Goal: Task Accomplishment & Management: Use online tool/utility

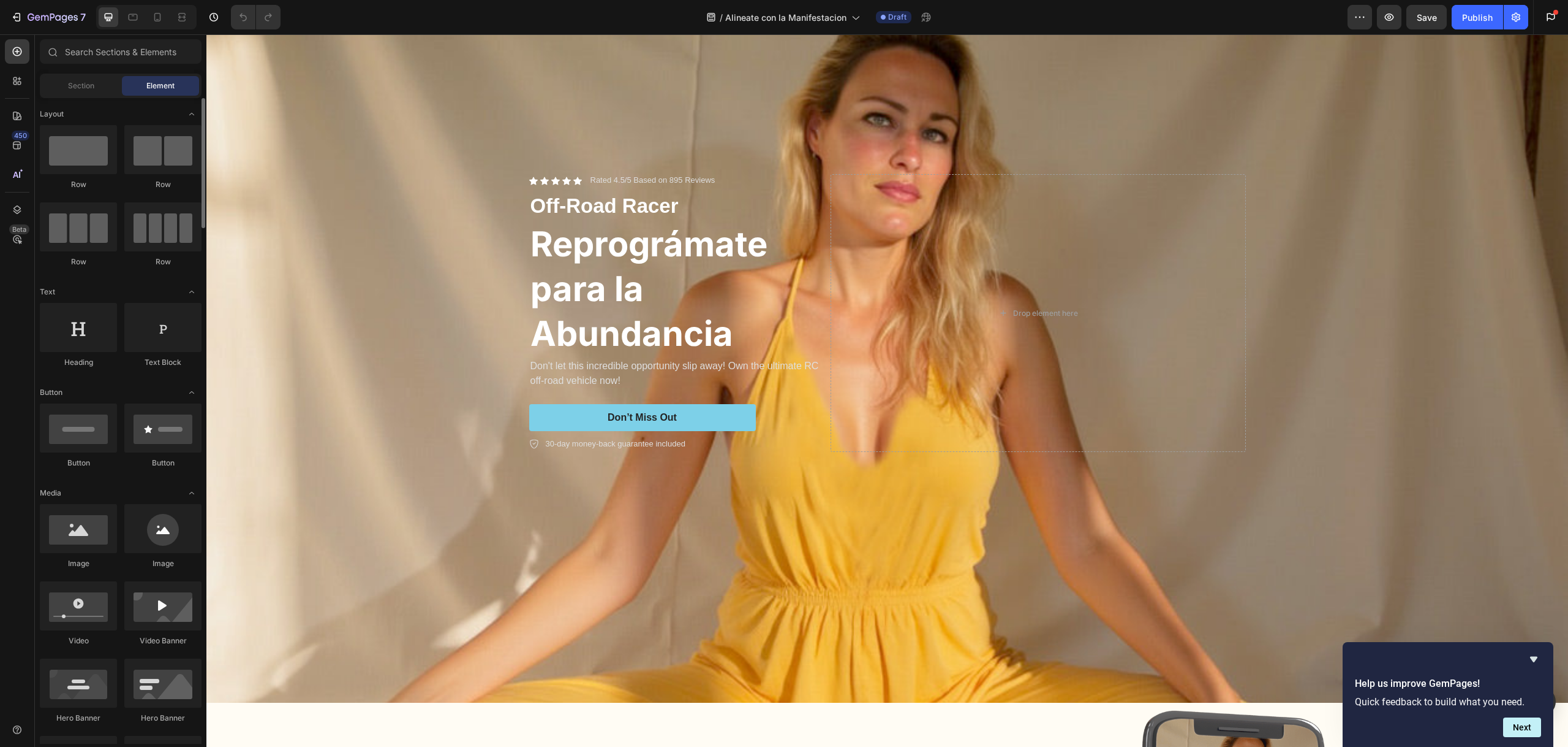
scroll to position [40, 0]
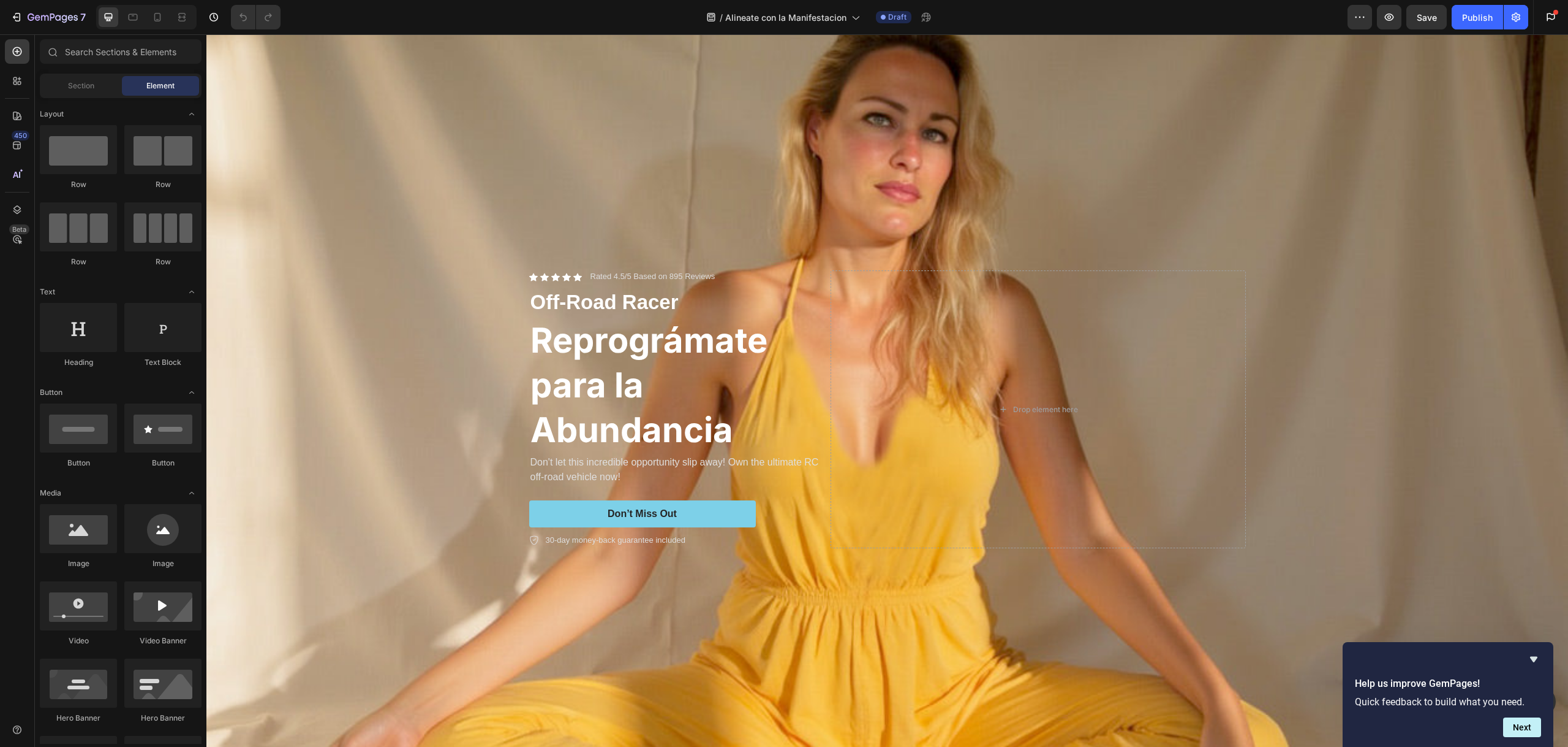
click at [624, 345] on h2 "Reprográmate para la Abundancia" at bounding box center [678, 385] width 297 height 136
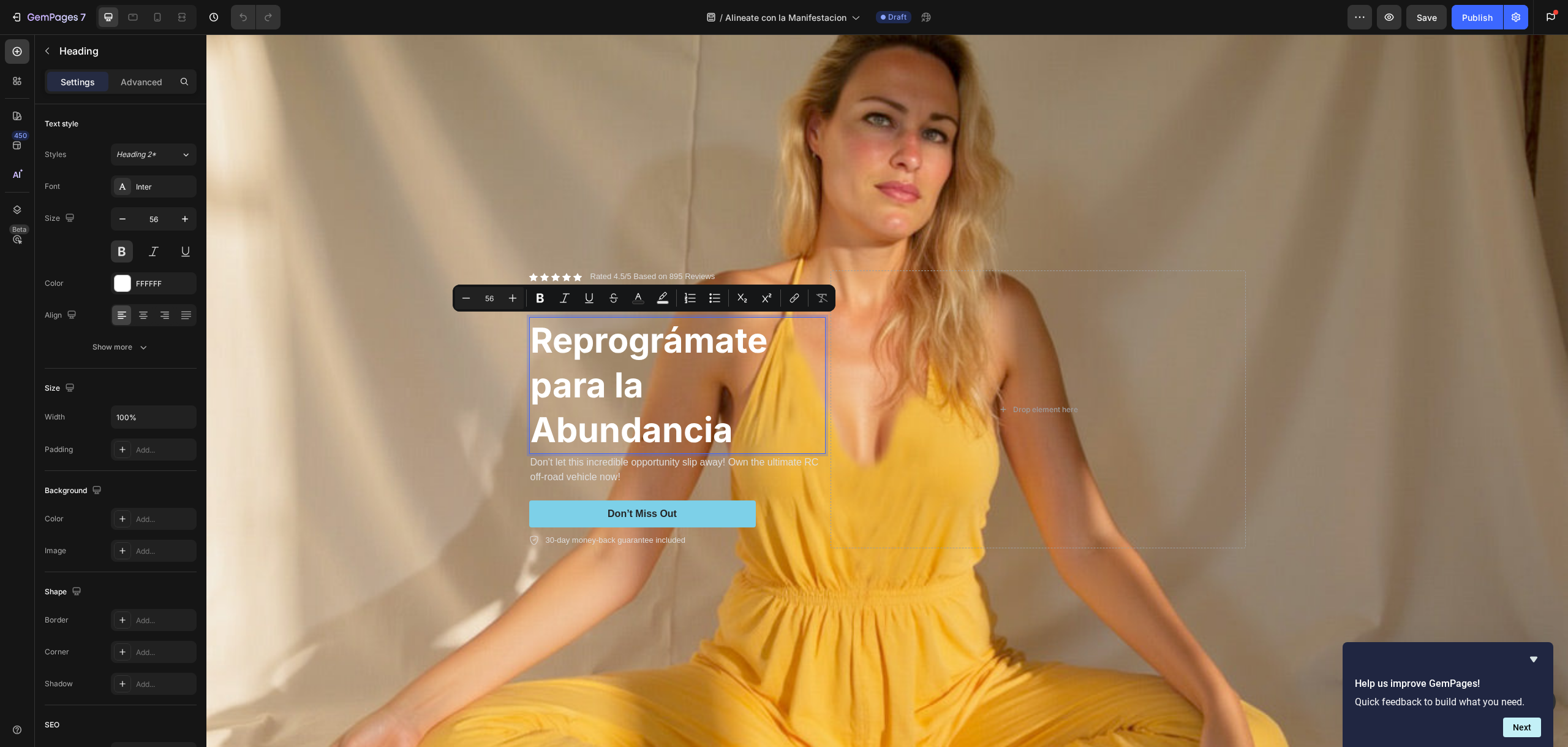
click at [676, 447] on p "Reprográmate para la Abundancia" at bounding box center [677, 385] width 294 height 133
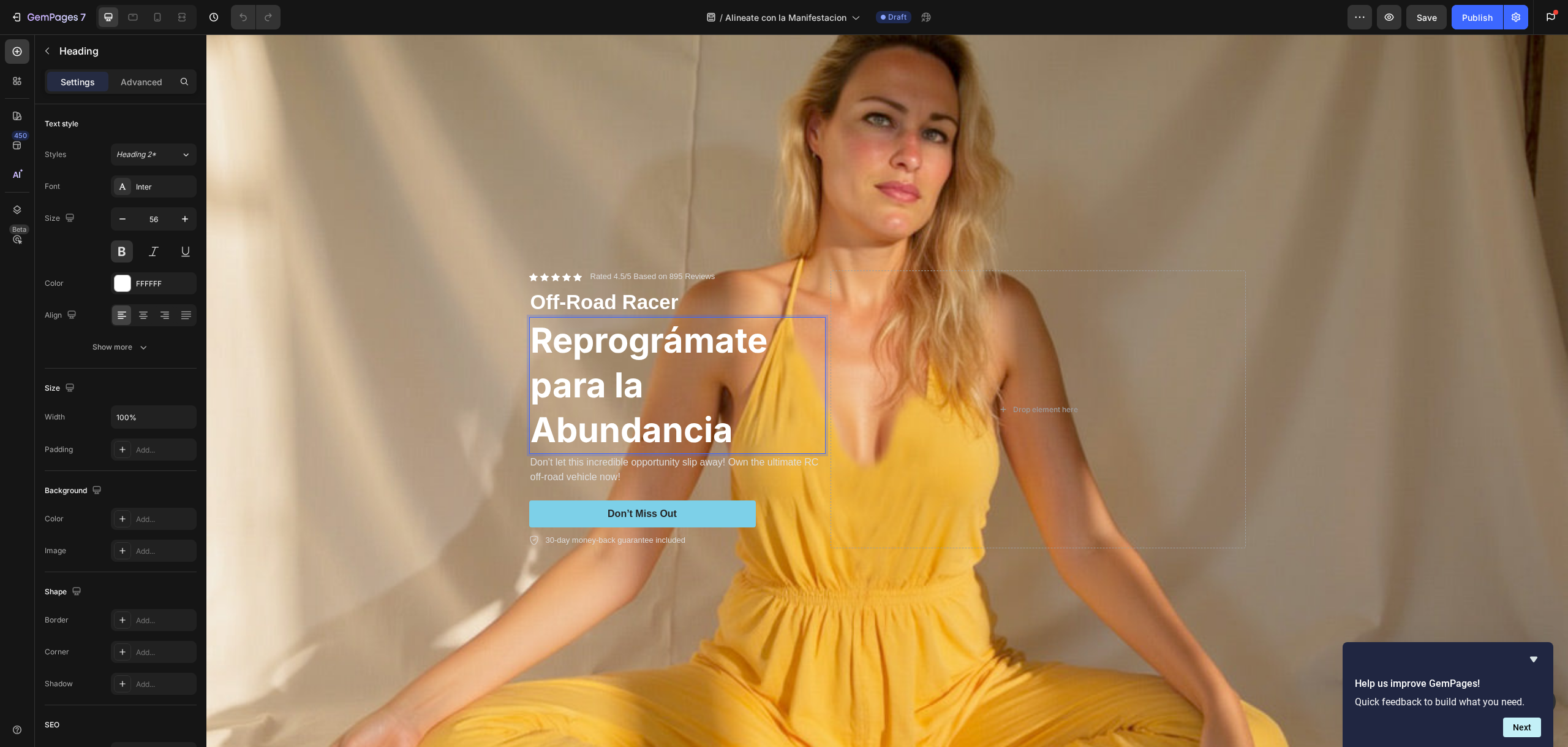
click at [715, 431] on p "Reprográmate para la Abundancia" at bounding box center [677, 385] width 294 height 133
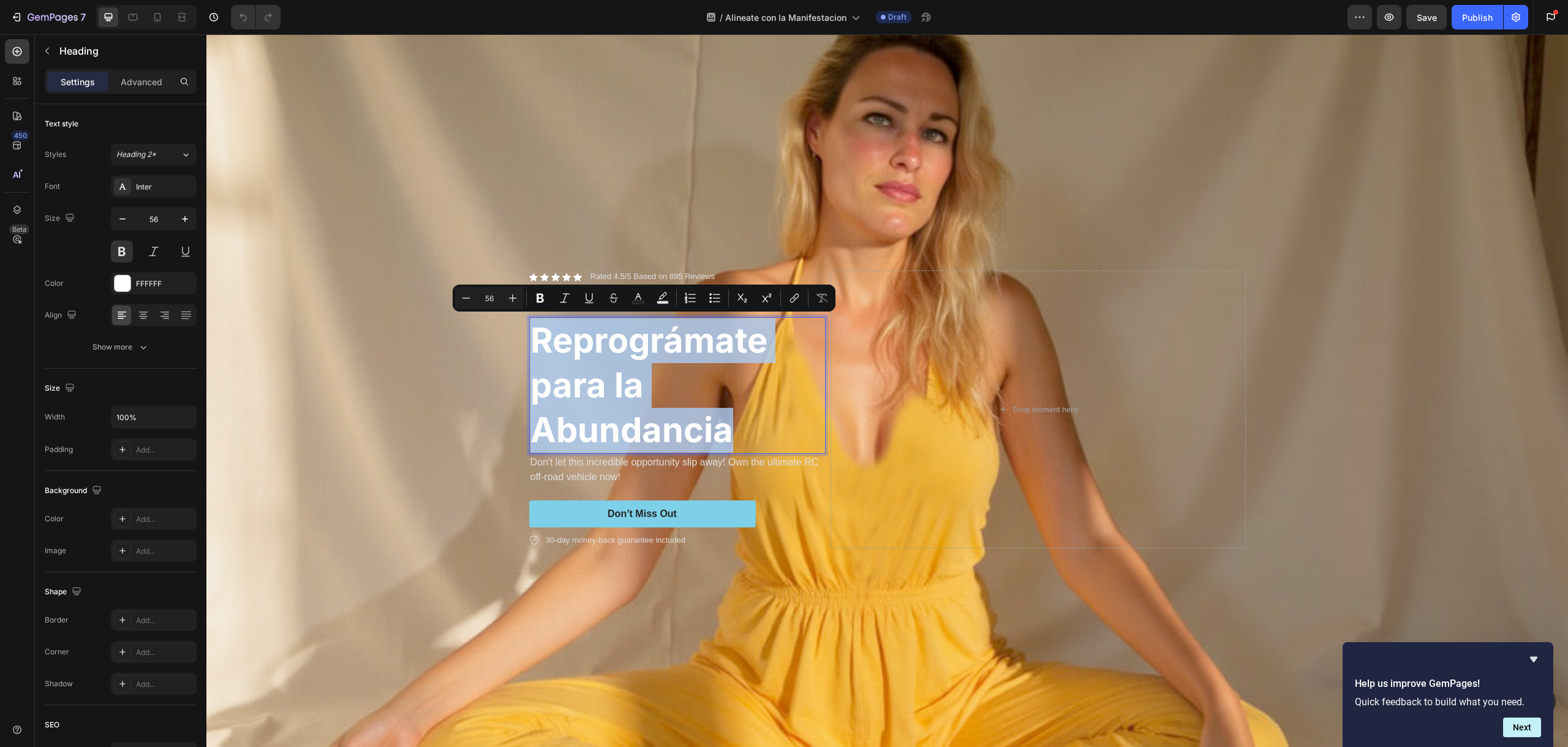
drag, startPoint x: 725, startPoint y: 434, endPoint x: 535, endPoint y: 351, distance: 207.3
click at [535, 351] on p "Reprográmate para la Abundancia" at bounding box center [677, 385] width 294 height 133
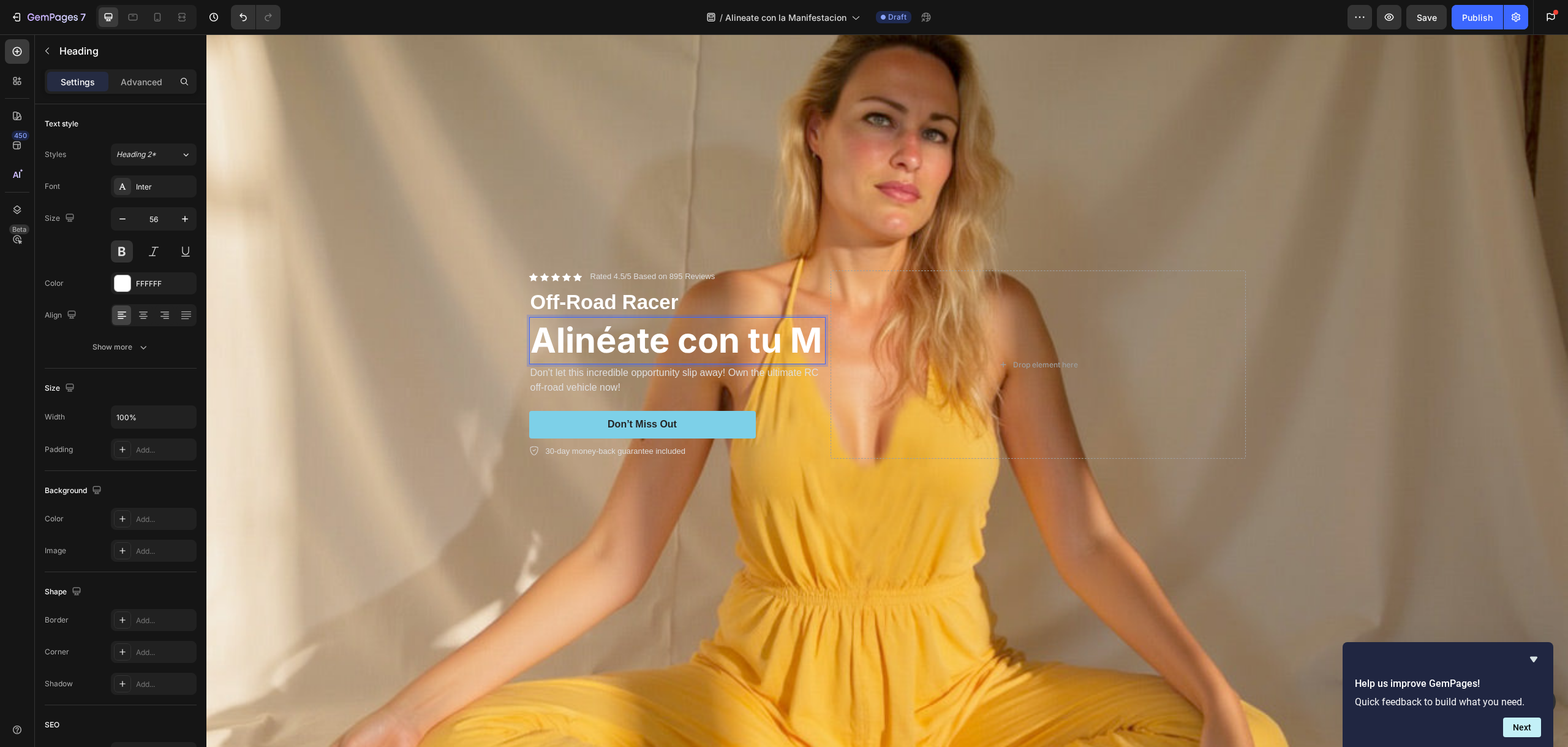
scroll to position [62, 0]
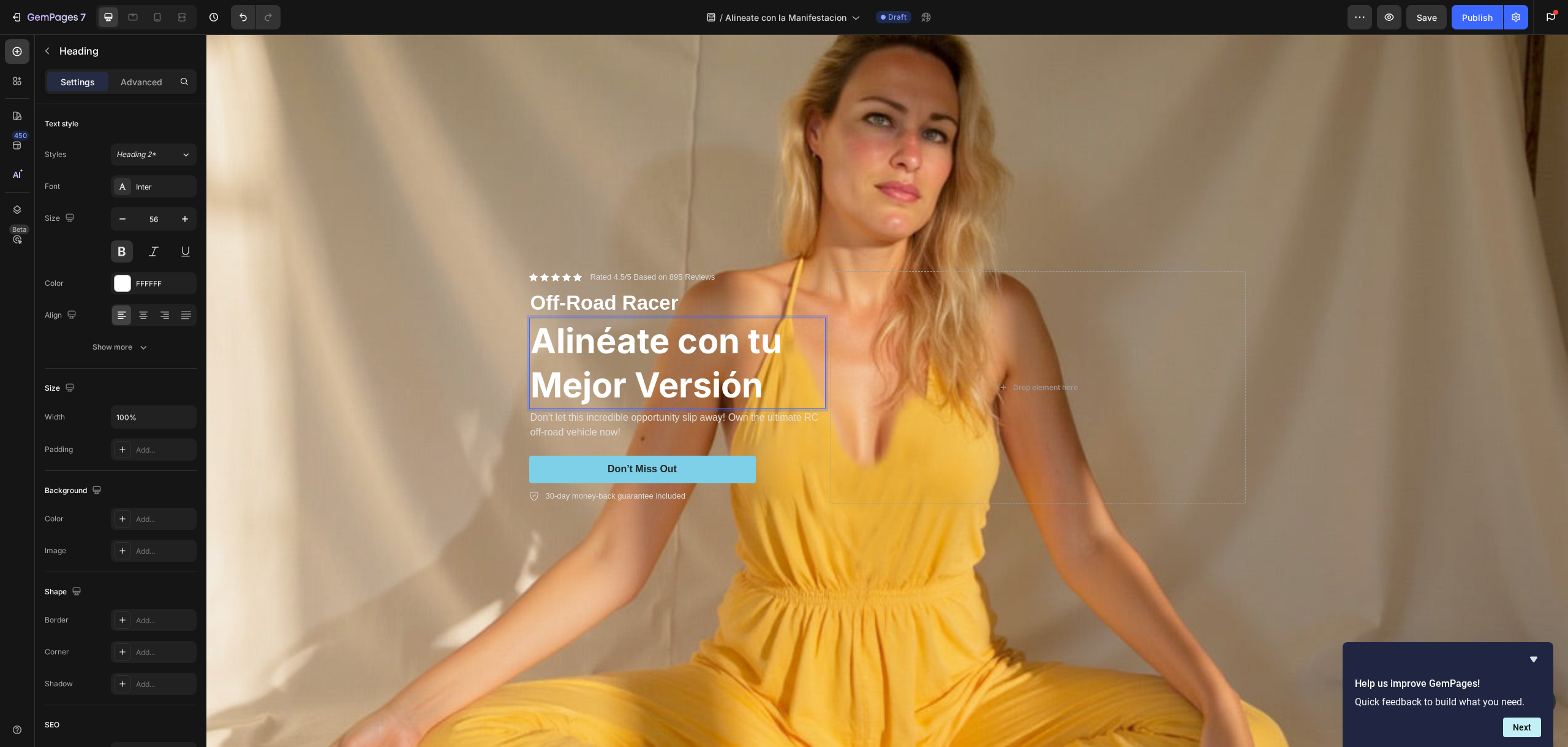
click at [760, 337] on p "Alinéate con tu Mejor Versión" at bounding box center [677, 363] width 294 height 89
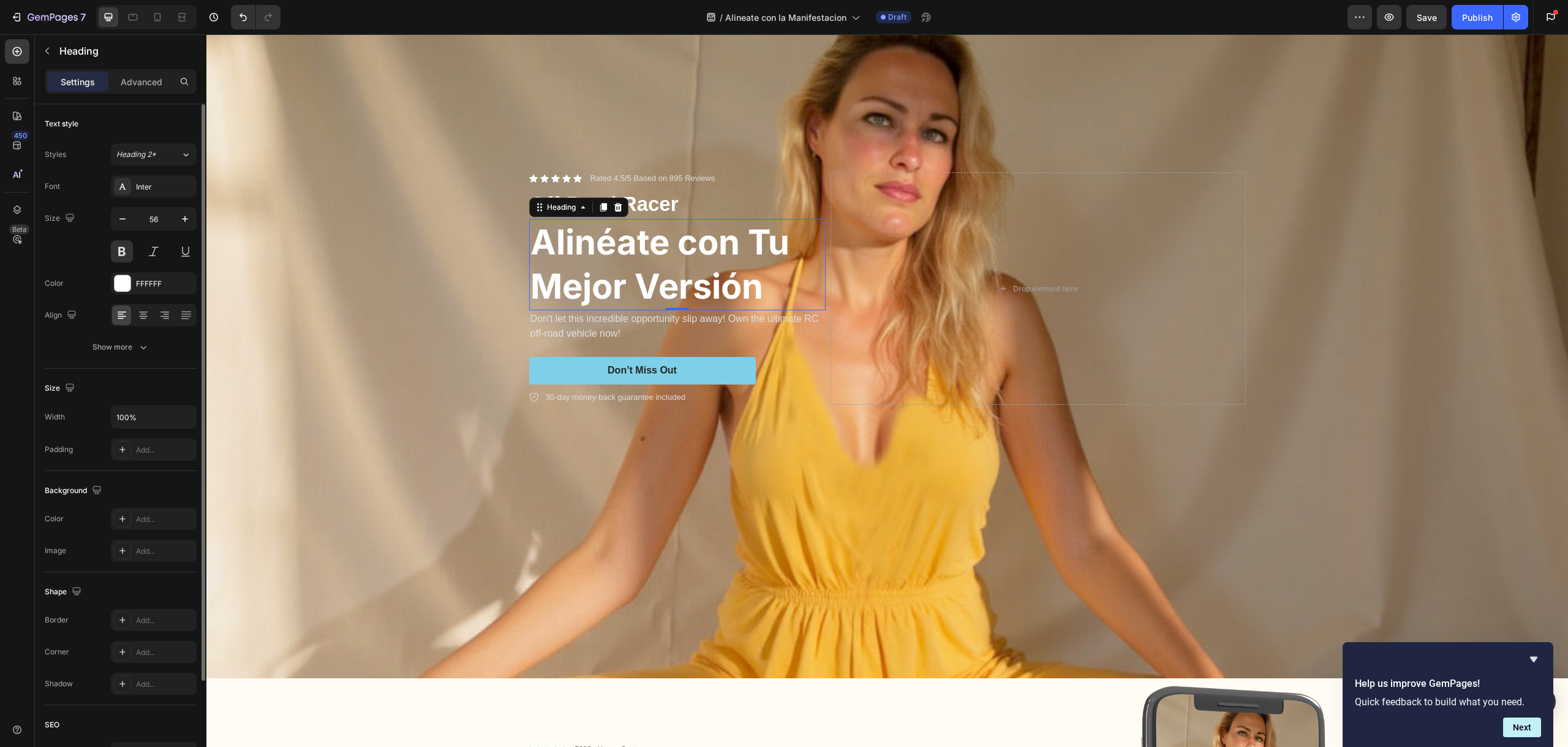
scroll to position [160, 0]
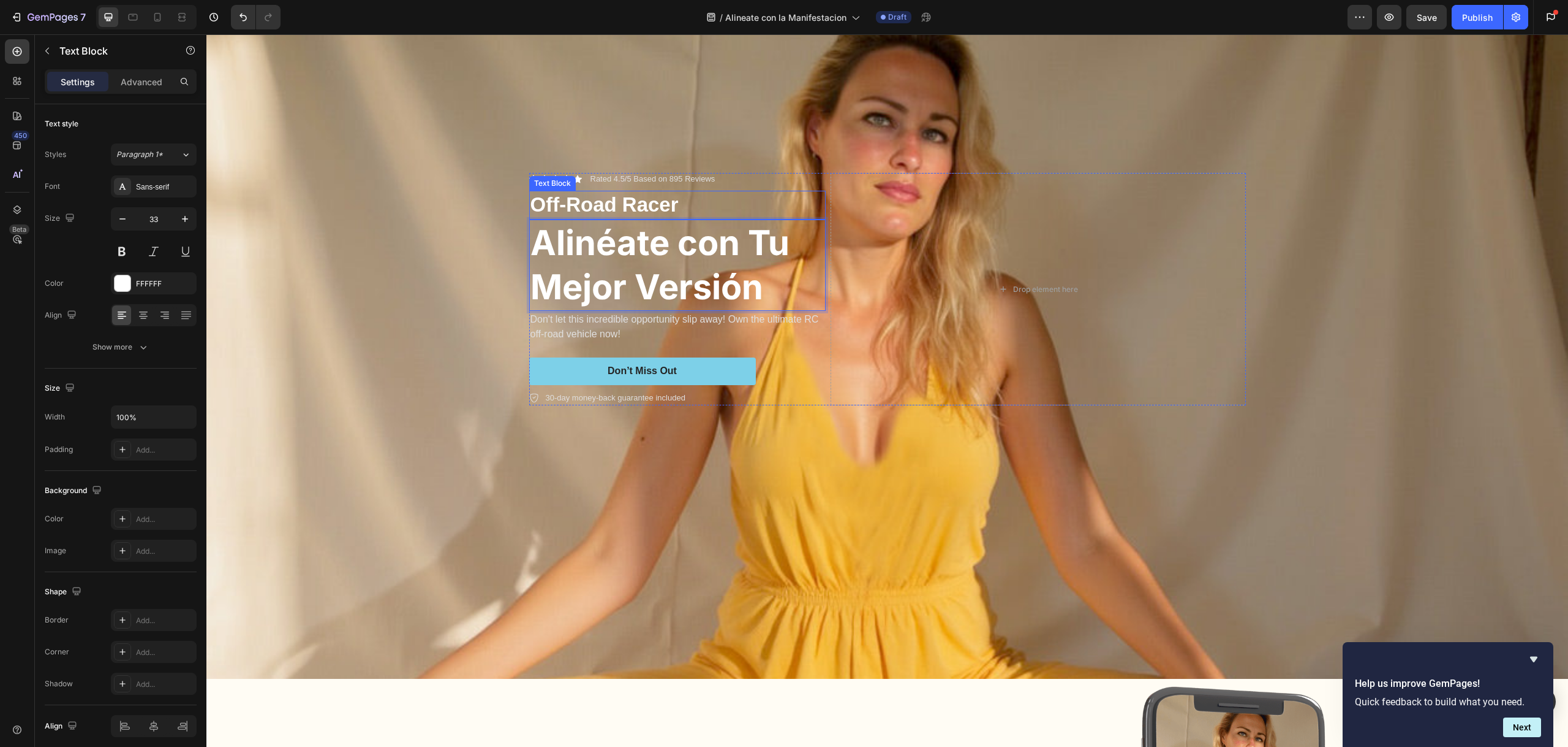
click at [620, 205] on p "Off-Road Racer" at bounding box center [677, 204] width 294 height 26
click at [620, 204] on p "Off-Road Racer" at bounding box center [677, 204] width 294 height 26
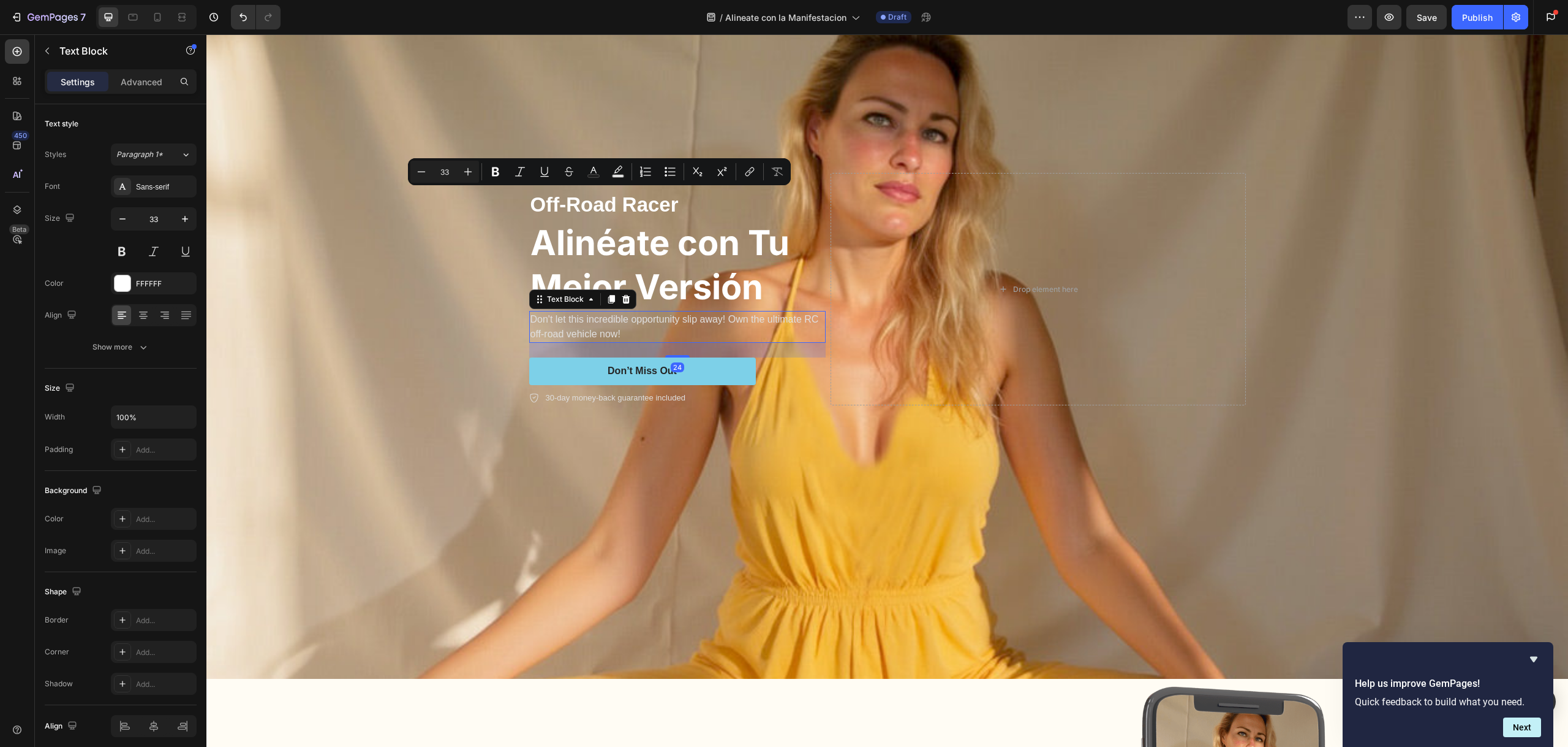
click at [644, 319] on p "Don't let this incredible opportunity slip away! Own the ultimate RC off-road v…" at bounding box center [677, 326] width 294 height 30
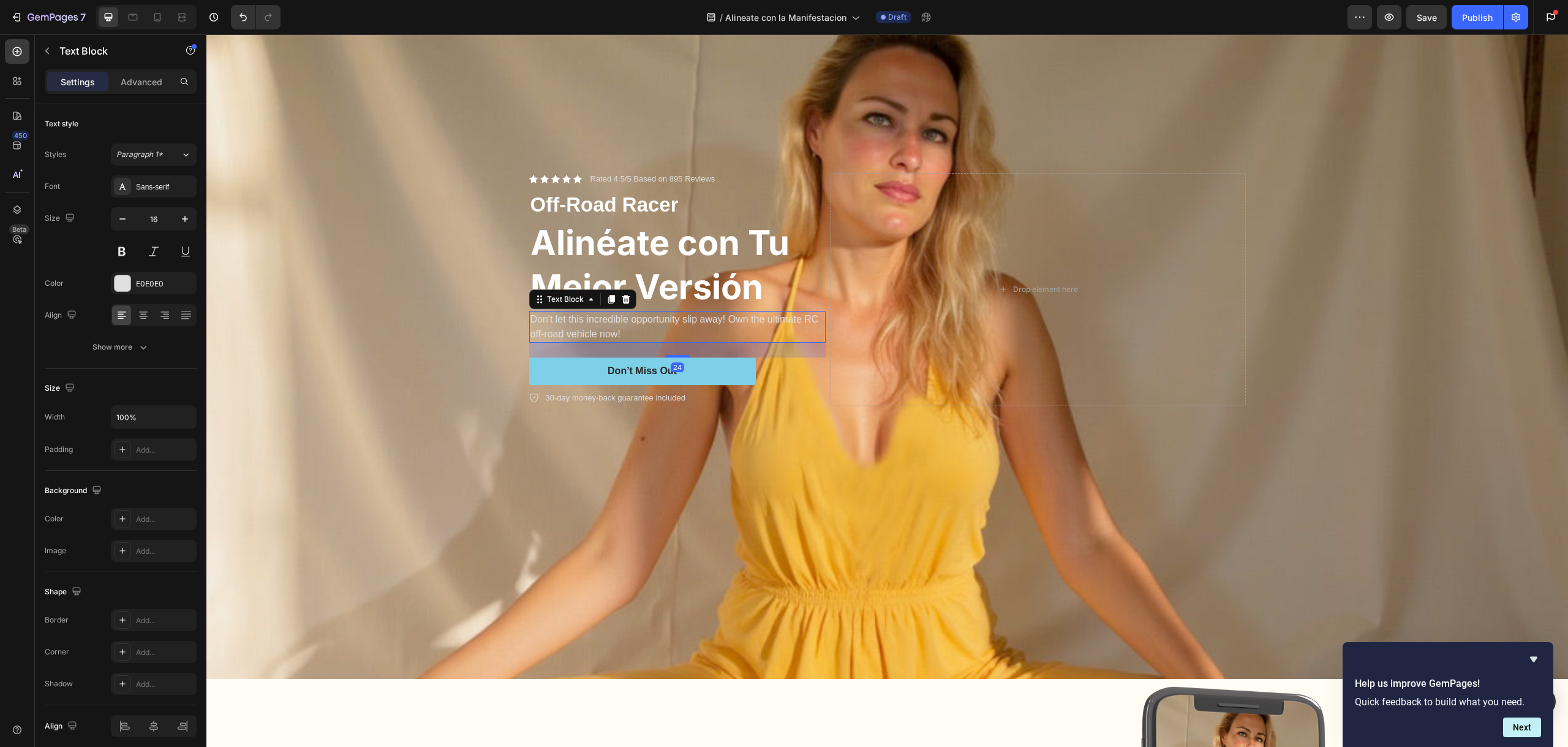
click at [644, 319] on p "Don't let this incredible opportunity slip away! Own the ultimate RC off-road v…" at bounding box center [677, 326] width 294 height 30
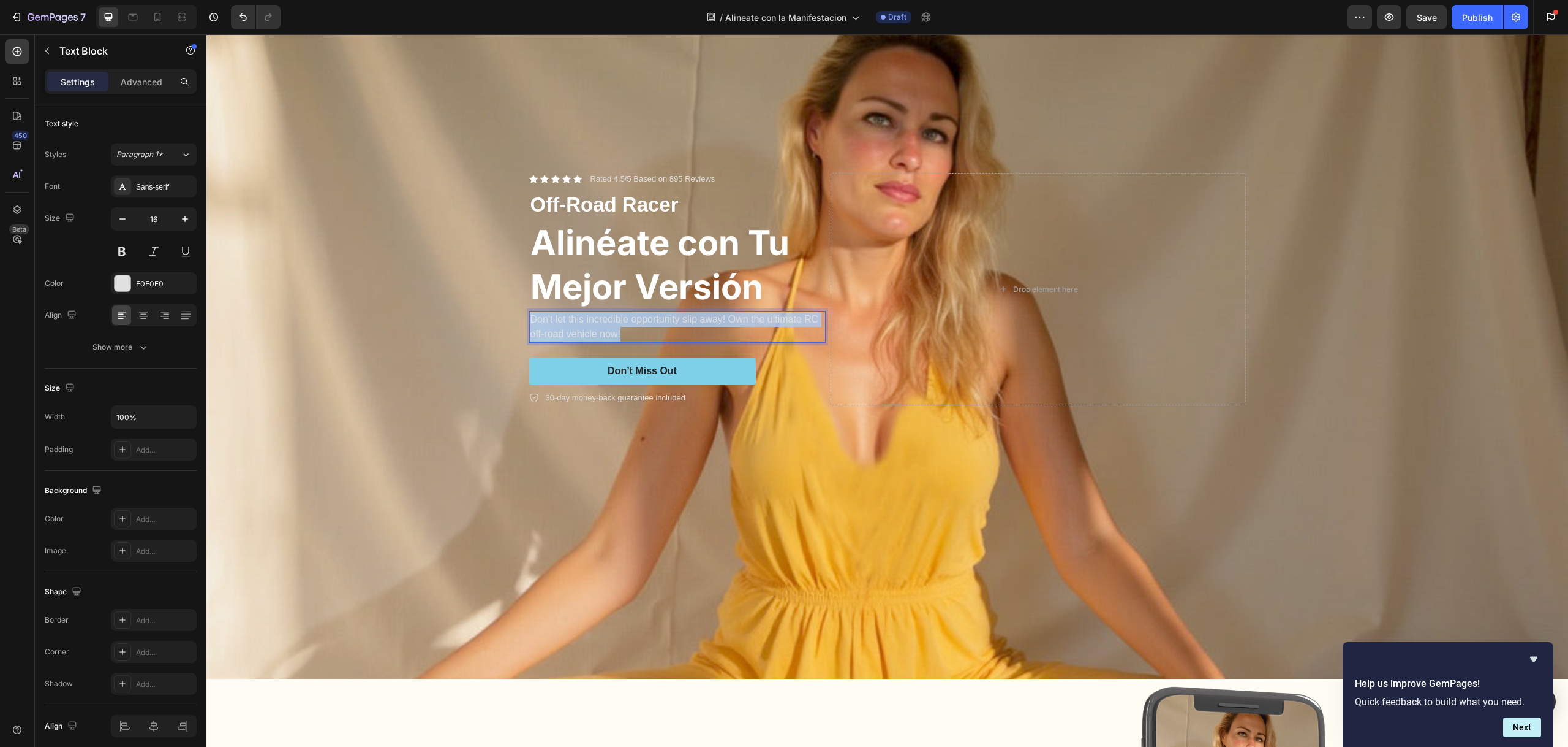
click at [645, 319] on p "Don't let this incredible opportunity slip away! Own the ultimate RC off-road v…" at bounding box center [677, 326] width 294 height 30
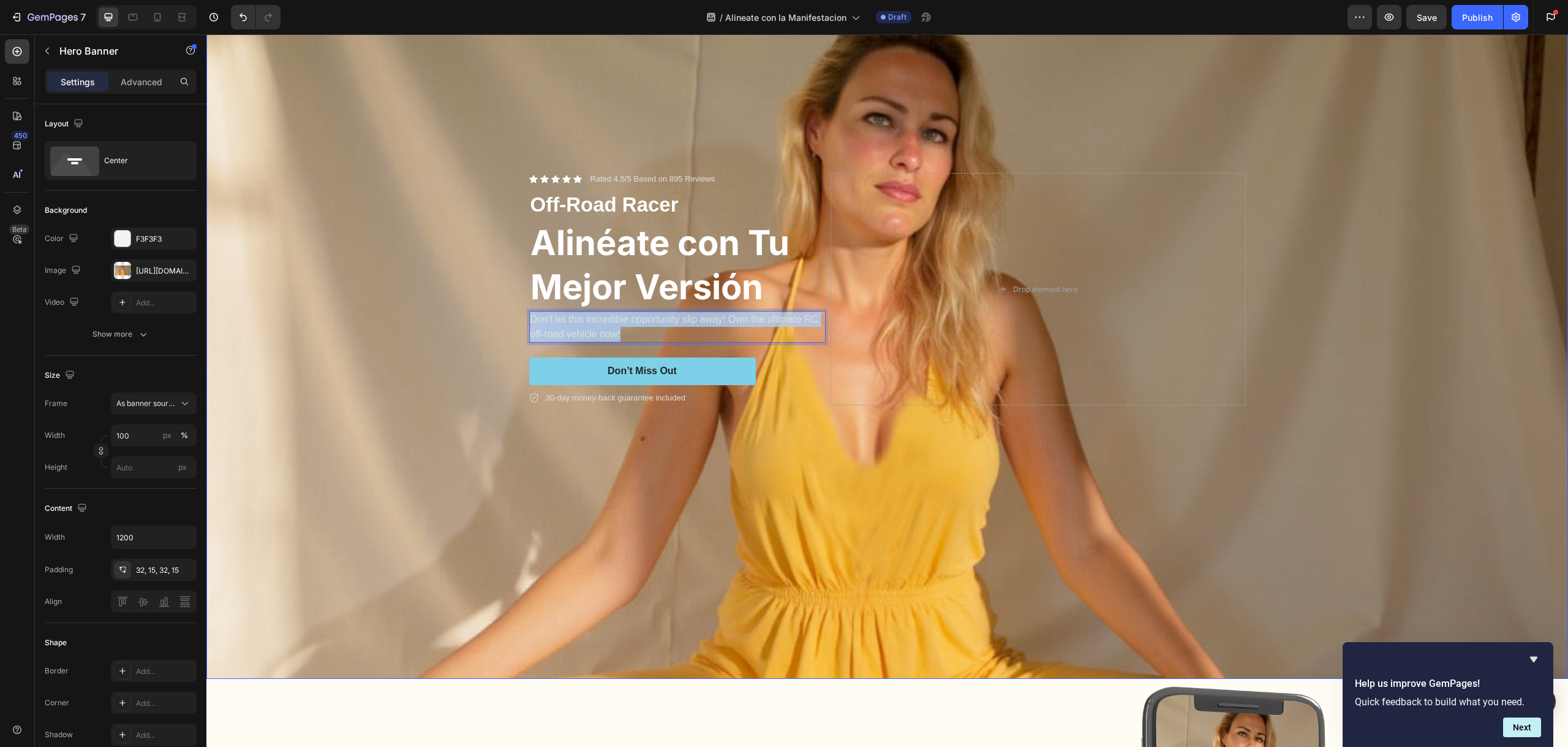
click at [441, 218] on div "Background Image" at bounding box center [887, 390] width 1361 height 712
click at [597, 318] on p "Don't let this incredible opportunity slip away! Own the ultimate RC off-road v…" at bounding box center [677, 326] width 294 height 30
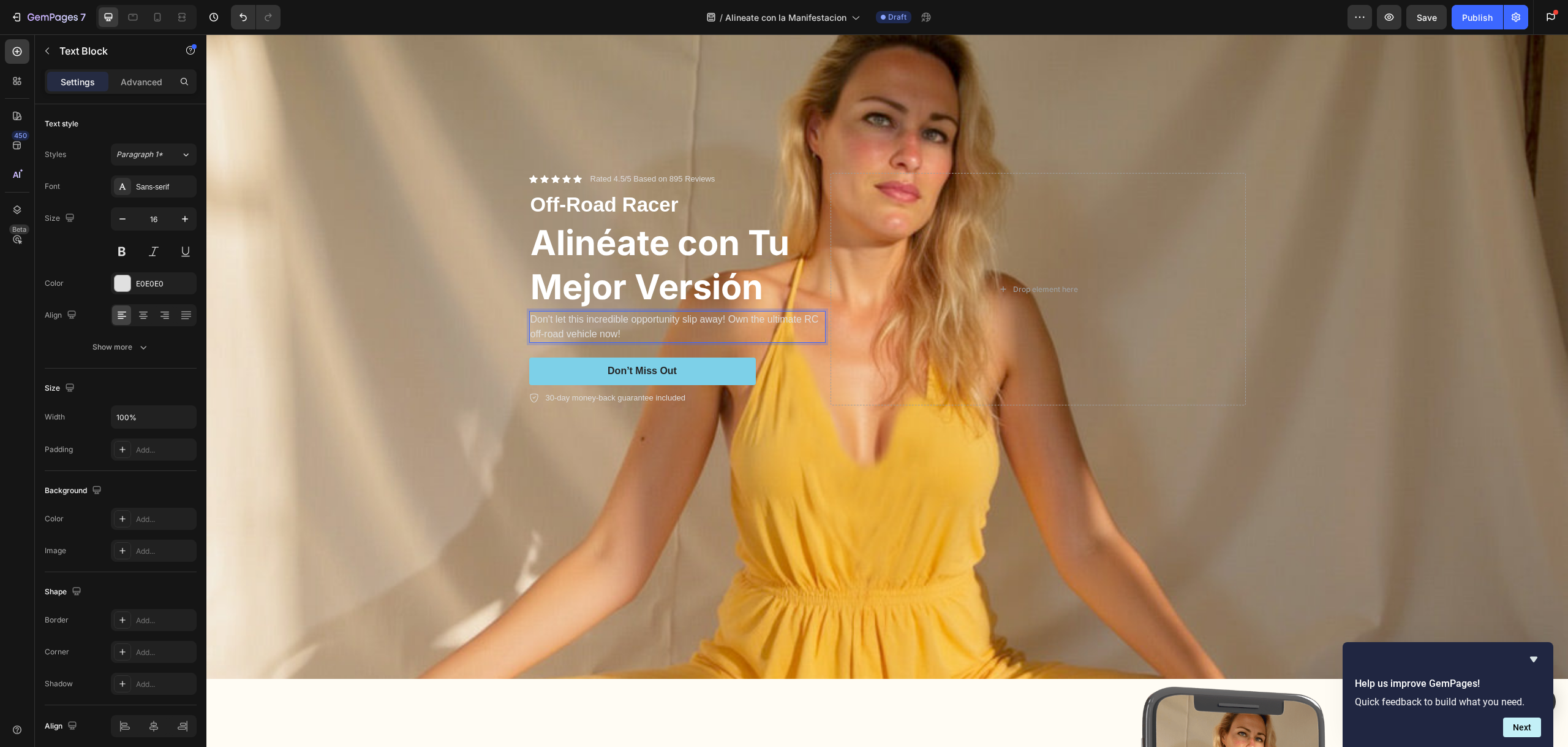
click at [598, 318] on p "Don't let this incredible opportunity slip away! Own the ultimate RC off-road v…" at bounding box center [677, 326] width 294 height 30
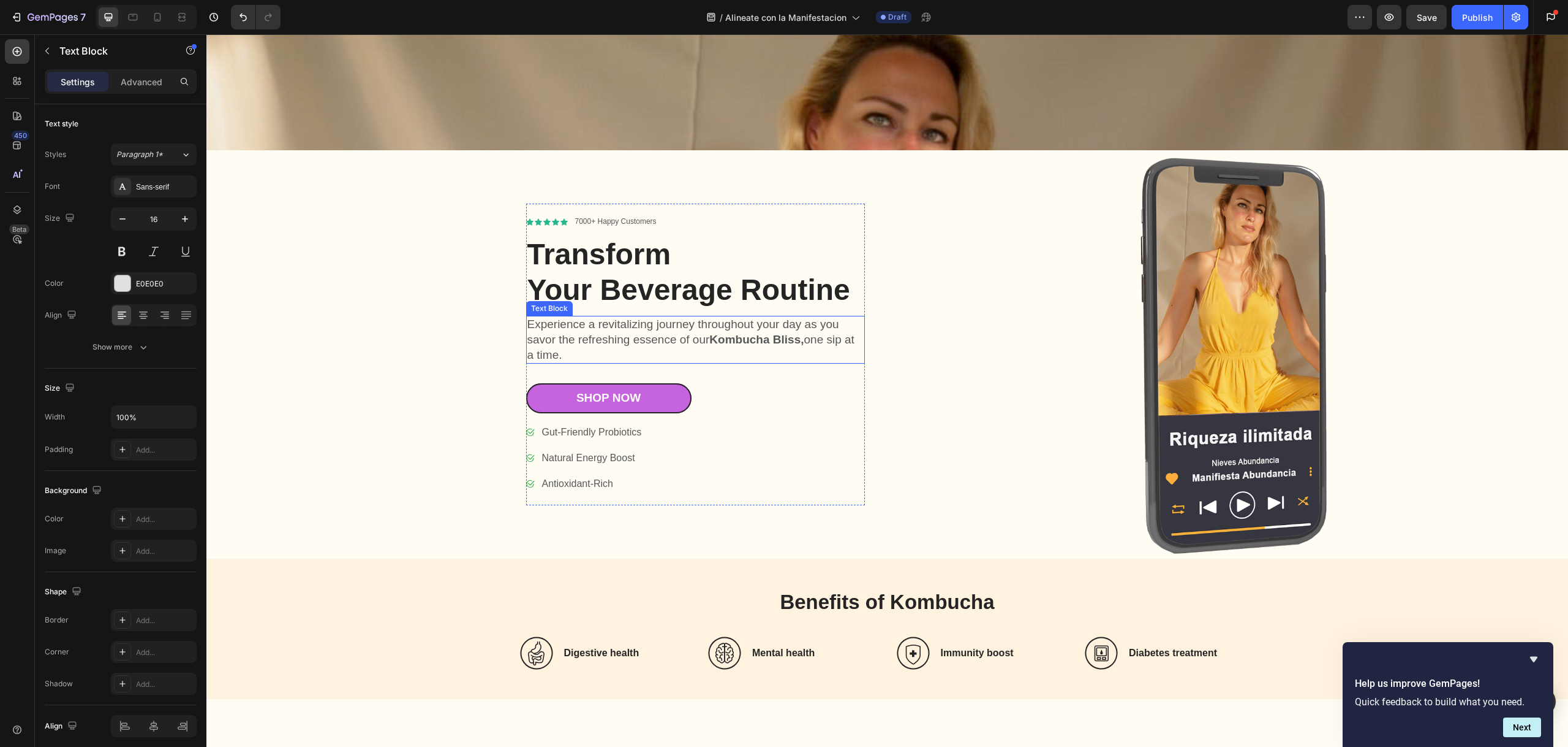
scroll to position [688, 0]
click at [678, 287] on h1 "Transform Your Beverage Routine" at bounding box center [695, 272] width 339 height 73
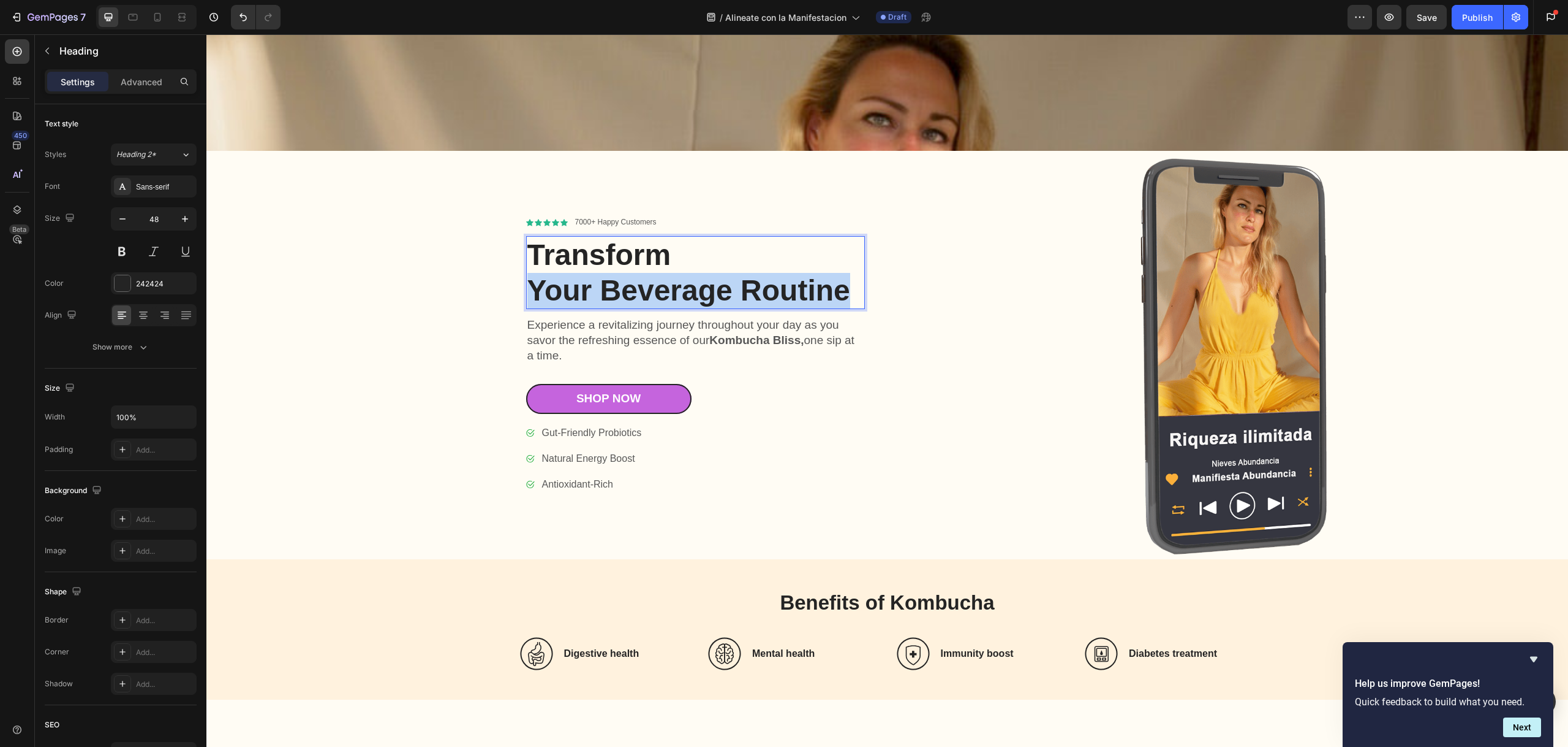
click at [678, 287] on p "Transform Your Beverage Routine" at bounding box center [695, 272] width 337 height 70
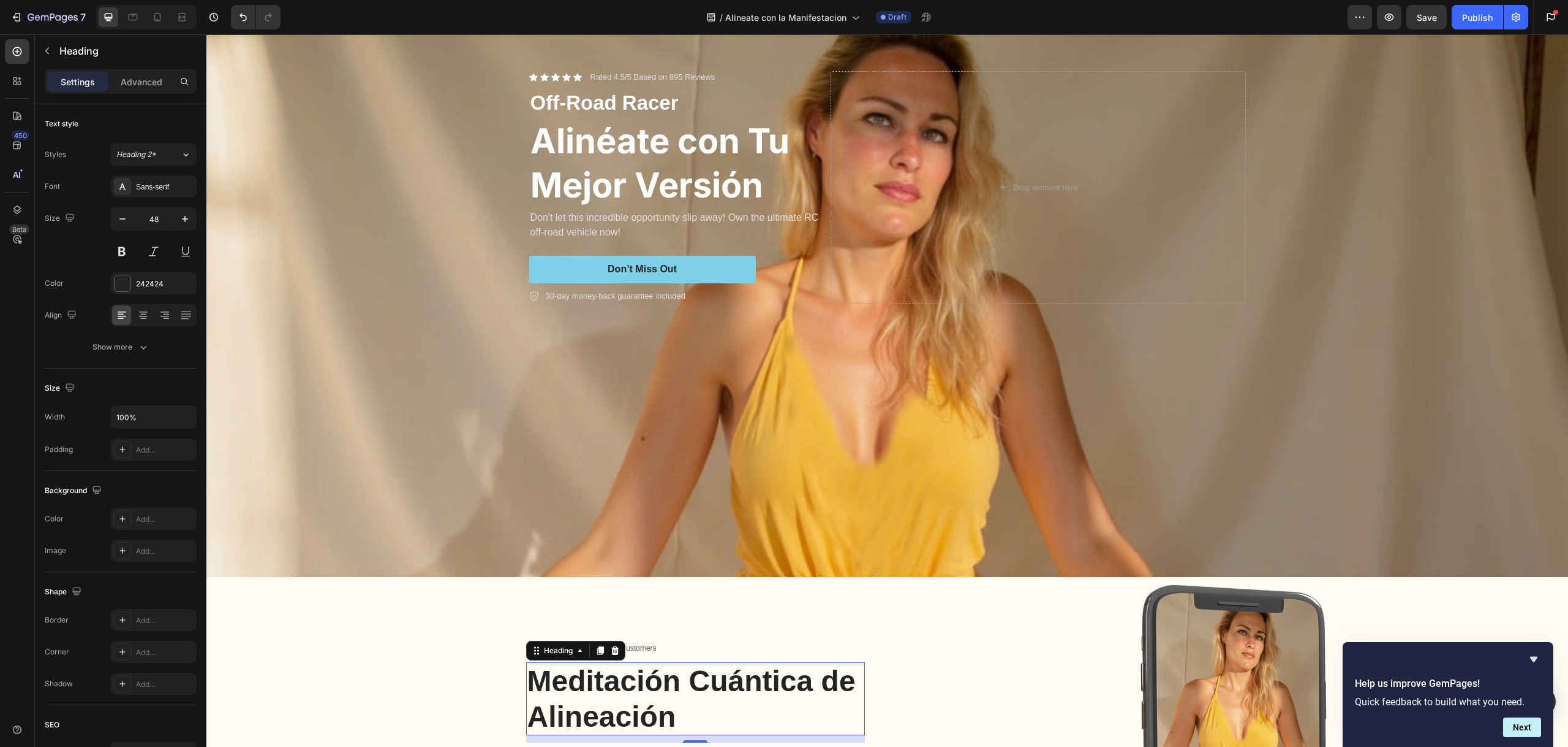
scroll to position [151, 0]
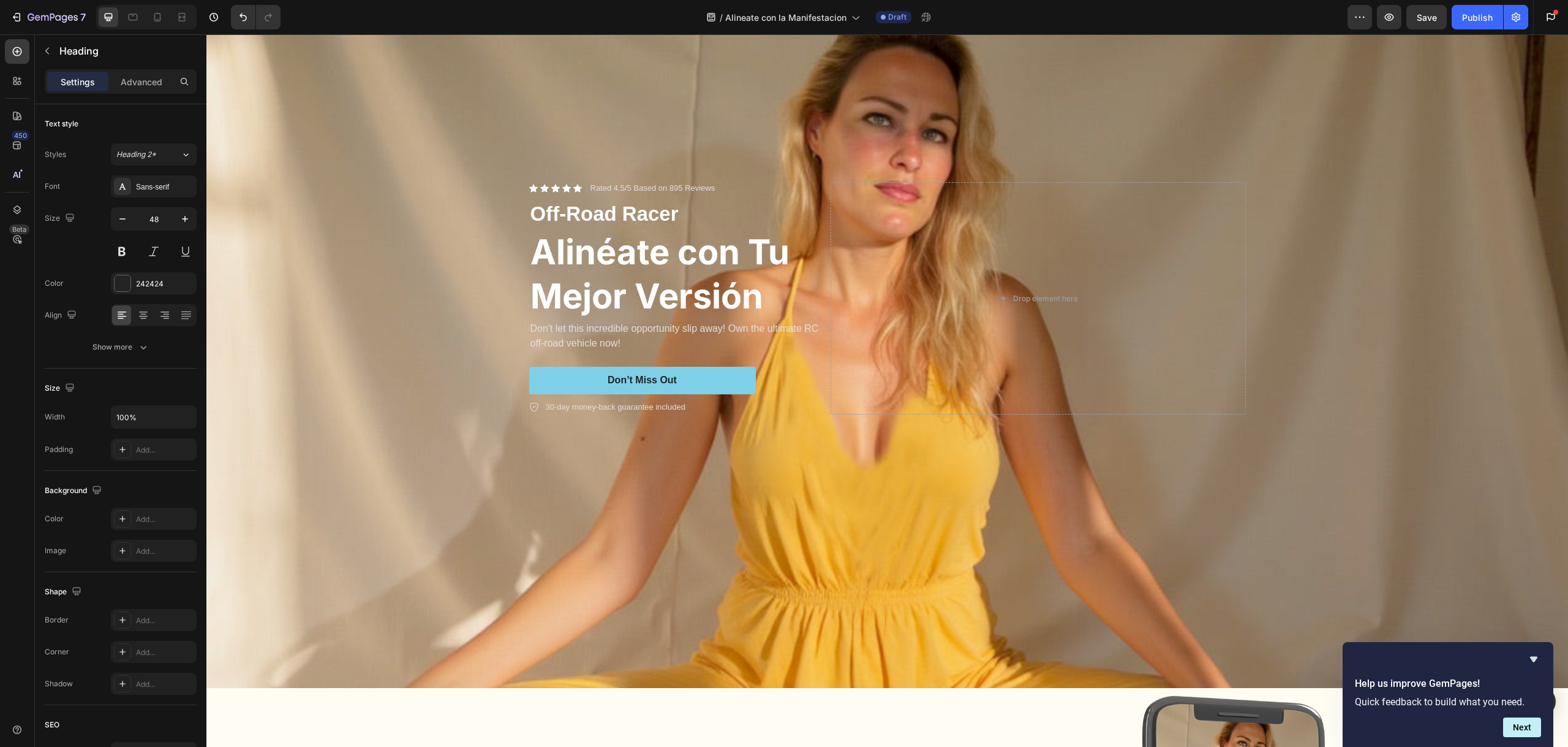
click at [607, 329] on p "Don't let this incredible opportunity slip away! Own the ultimate RC off-road v…" at bounding box center [677, 335] width 294 height 30
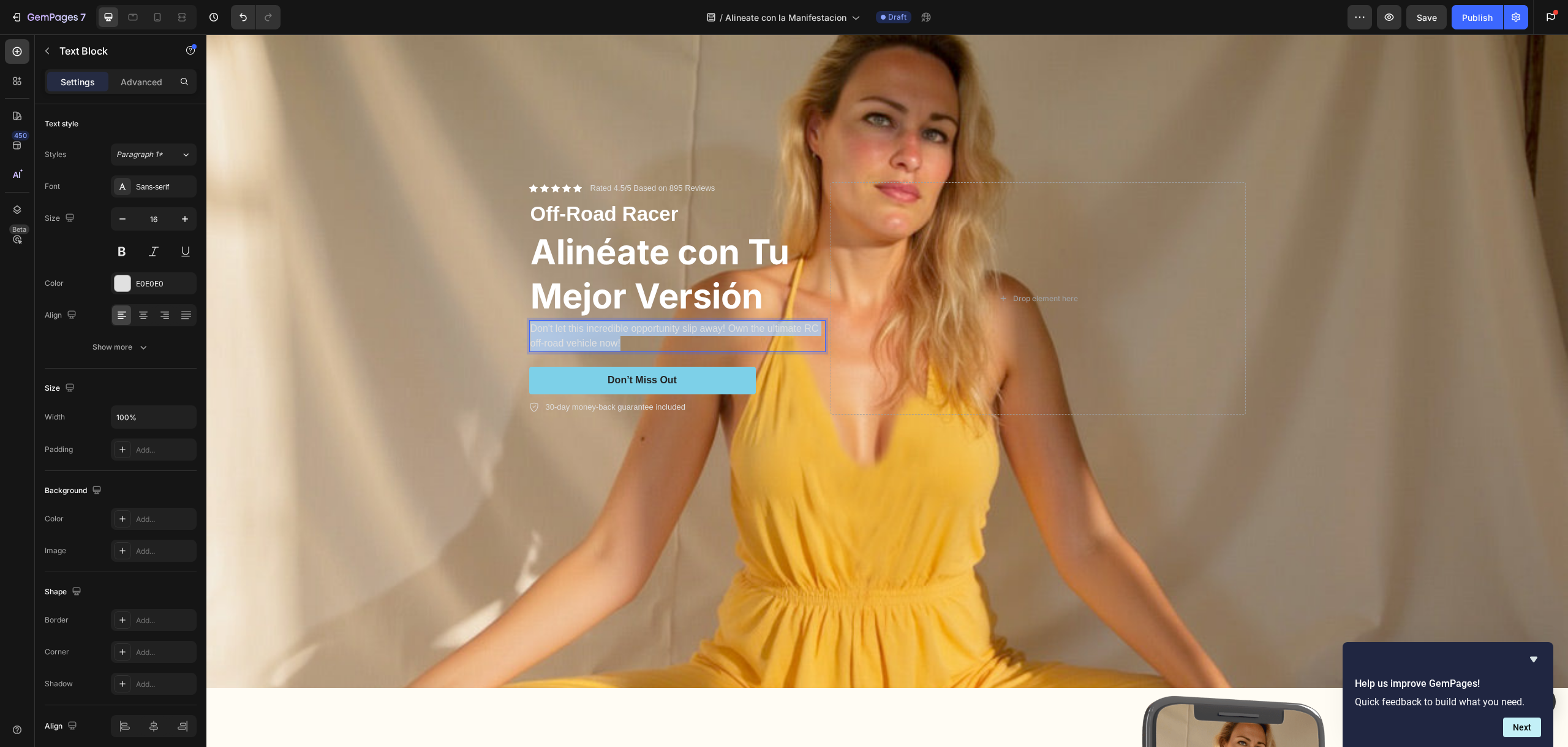
click at [607, 329] on p "Don't let this incredible opportunity slip away! Own the ultimate RC off-road v…" at bounding box center [677, 335] width 294 height 30
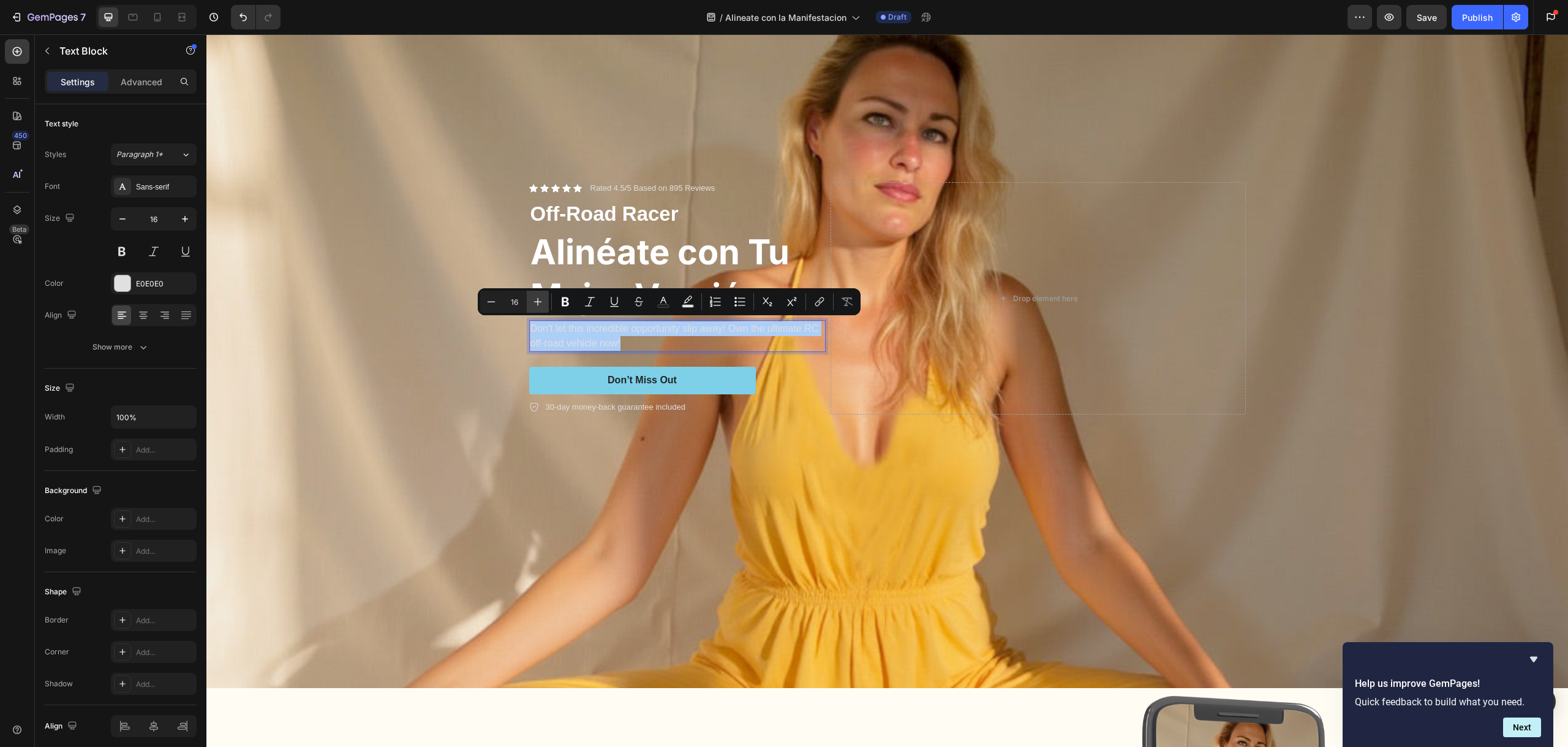
click at [535, 305] on icon "Editor contextual toolbar" at bounding box center [538, 301] width 12 height 12
click at [535, 304] on icon "Editor contextual toolbar" at bounding box center [538, 301] width 12 height 12
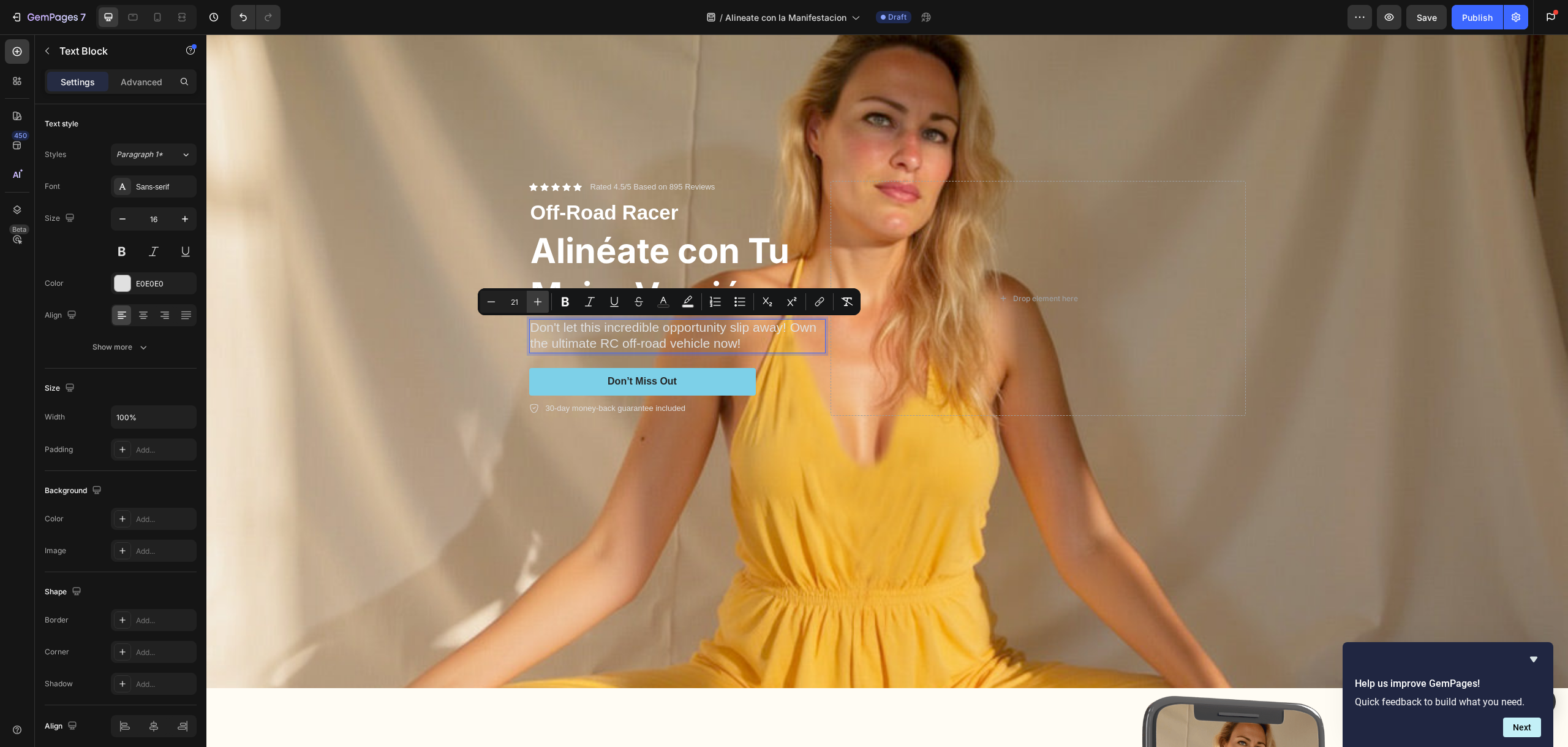
click at [535, 304] on icon "Editor contextual toolbar" at bounding box center [538, 301] width 12 height 12
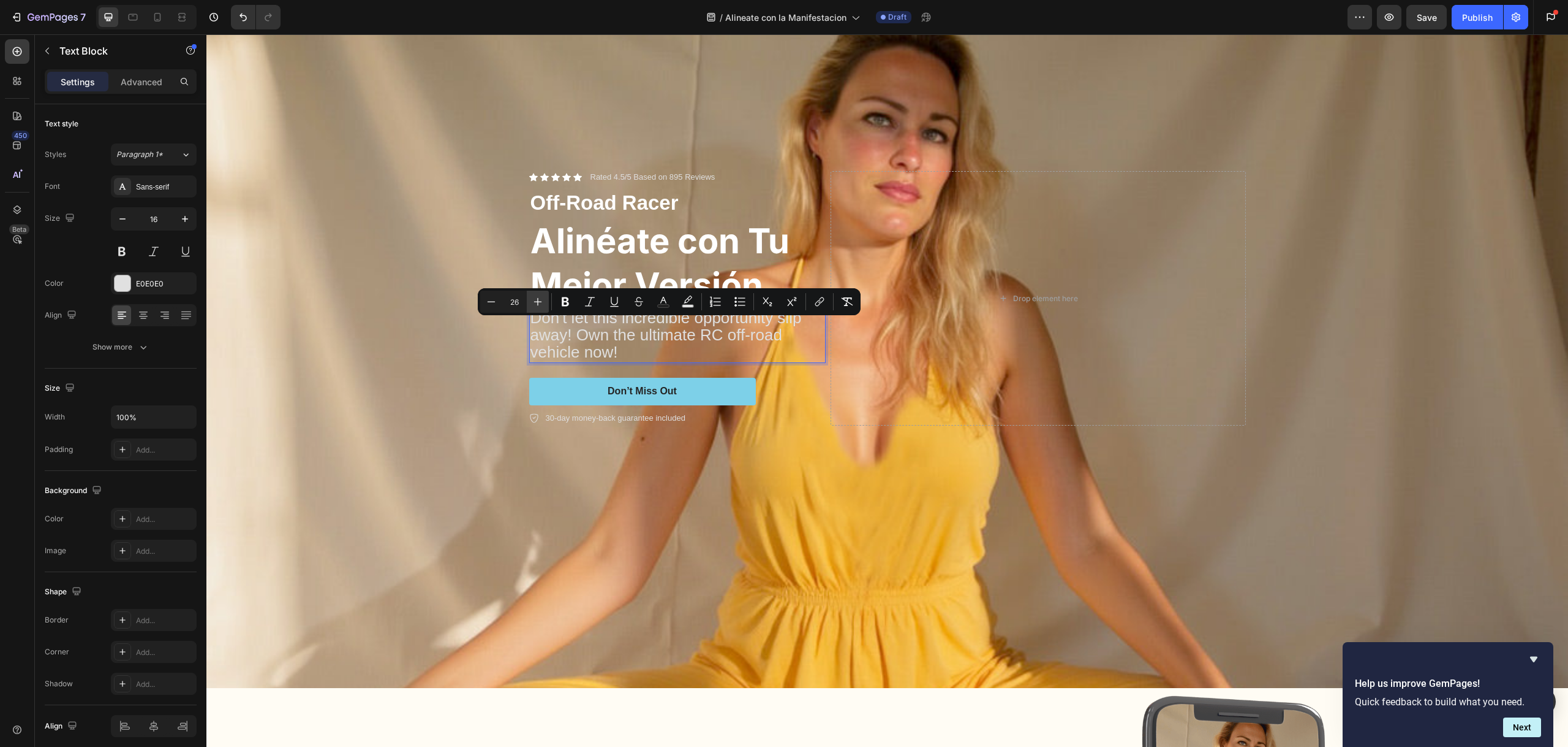
click at [535, 304] on icon "Editor contextual toolbar" at bounding box center [538, 301] width 12 height 12
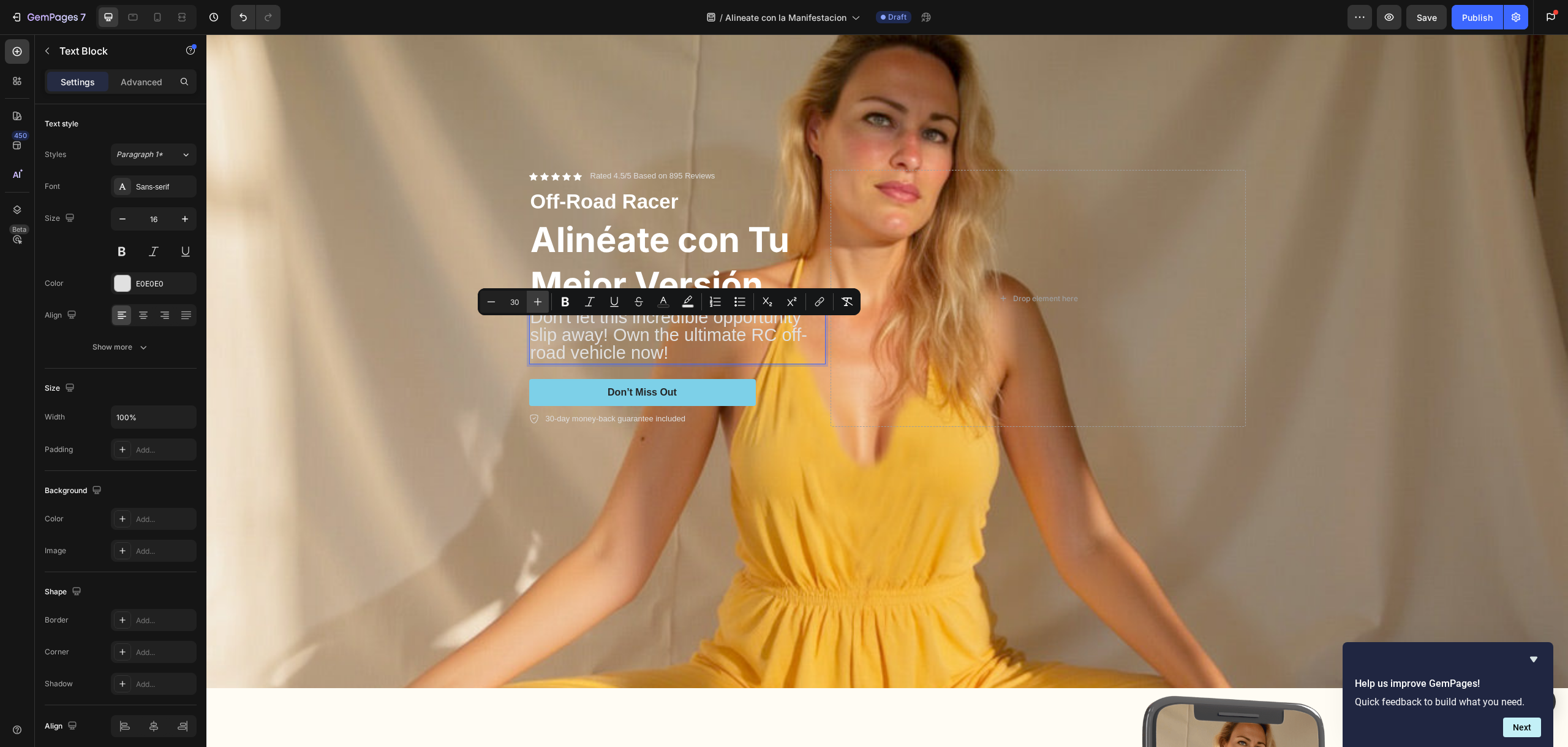
type input "31"
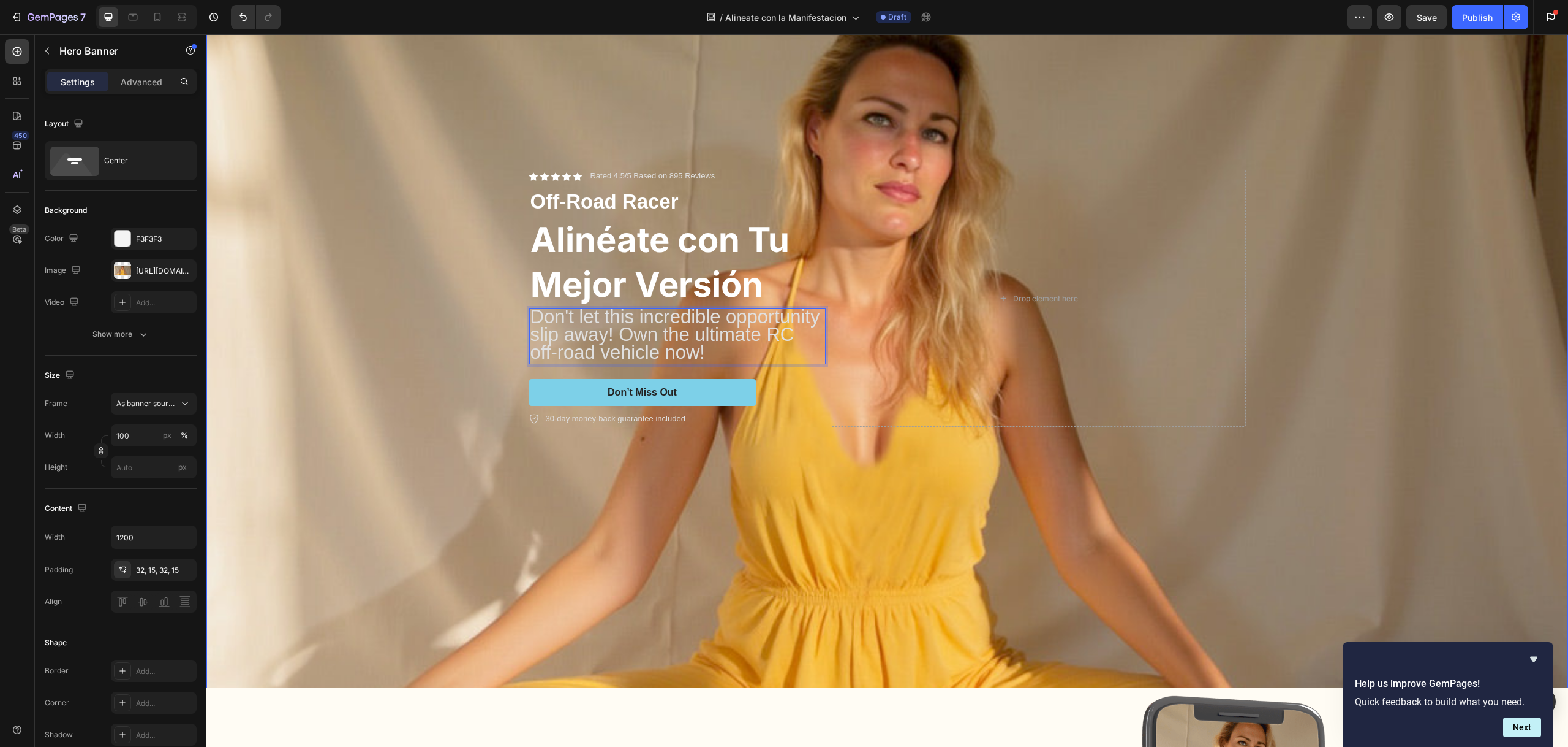
click at [438, 270] on div "Background Image" at bounding box center [887, 390] width 1361 height 712
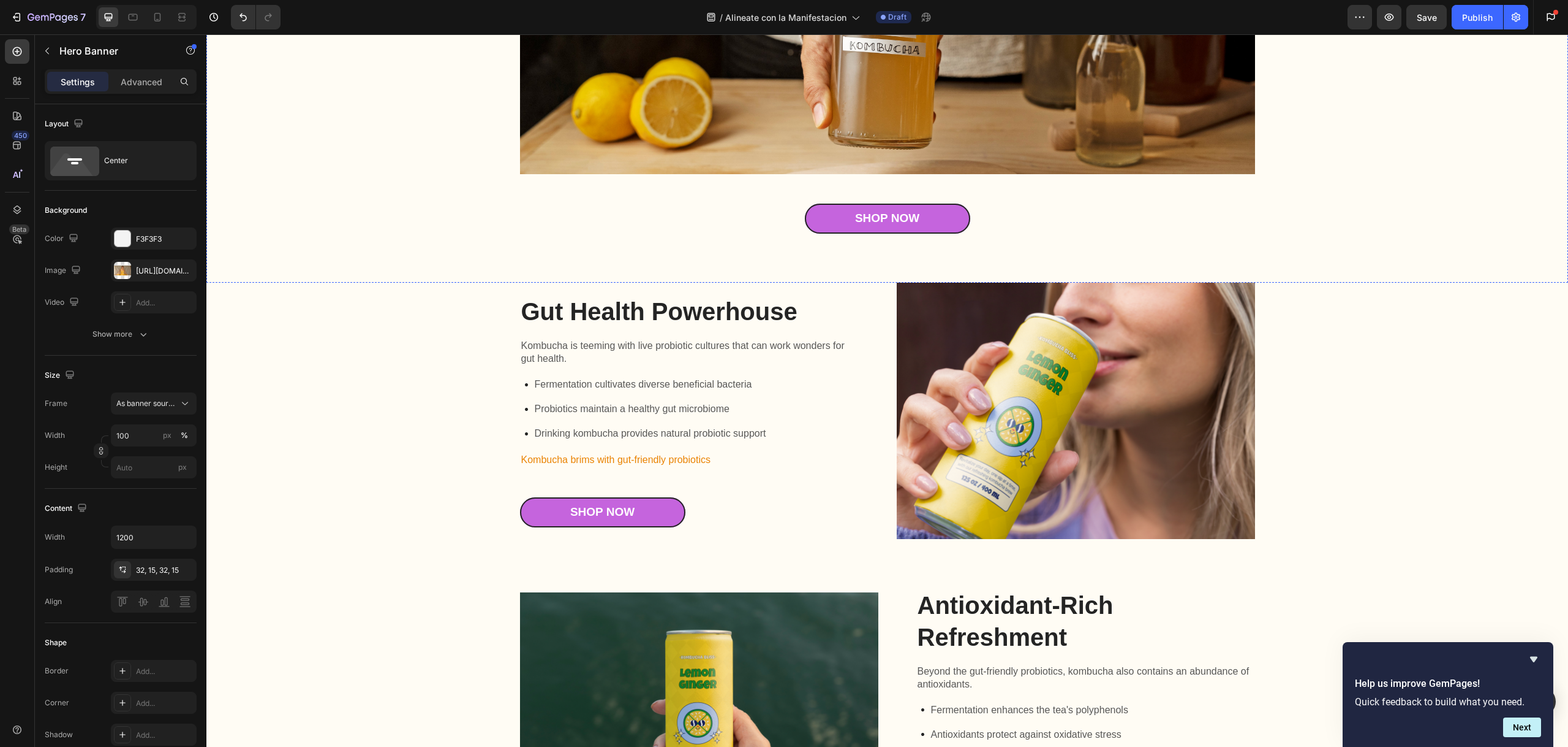
scroll to position [1633, 0]
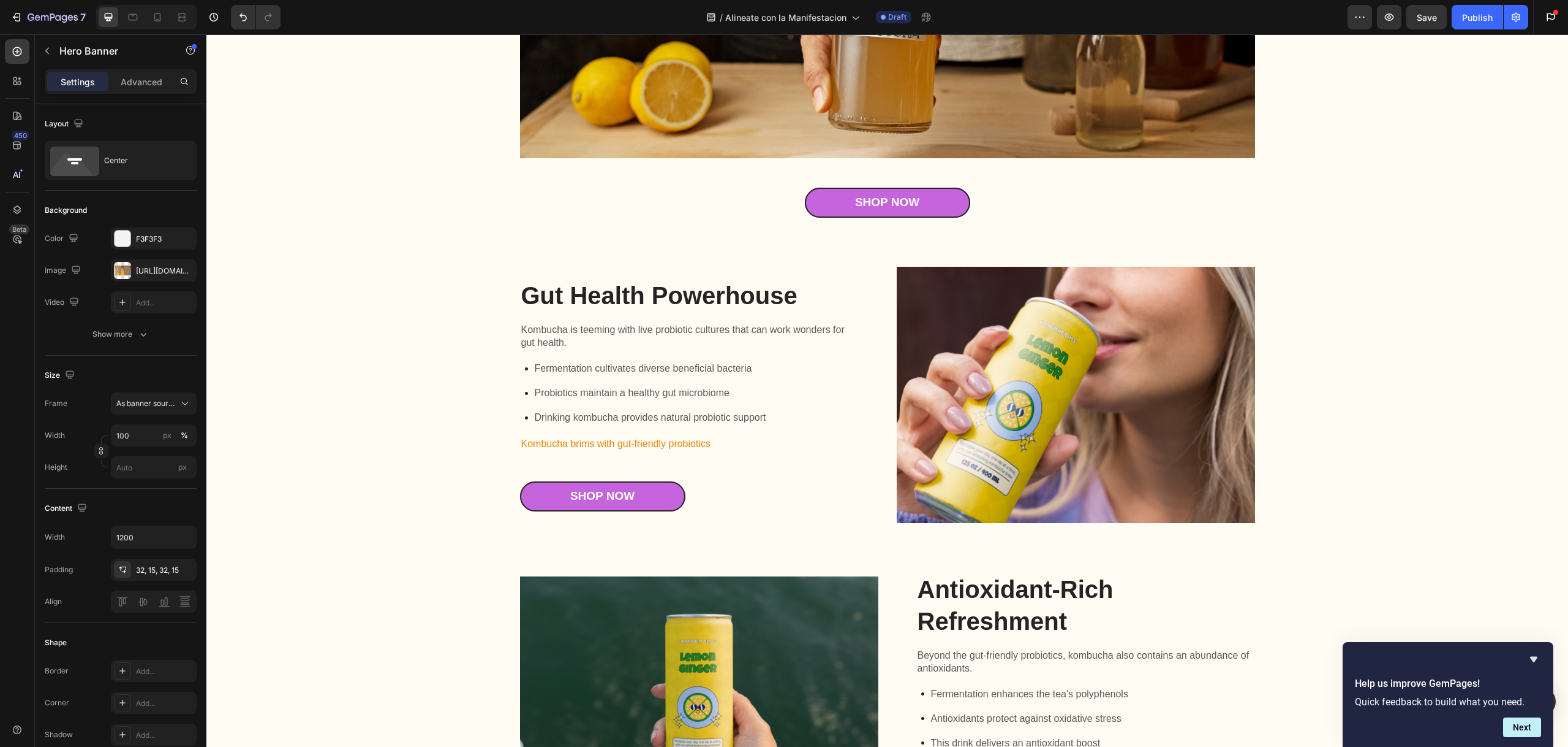
click at [673, 421] on p "Drinking kombucha provides natural probiotic support" at bounding box center [651, 417] width 231 height 14
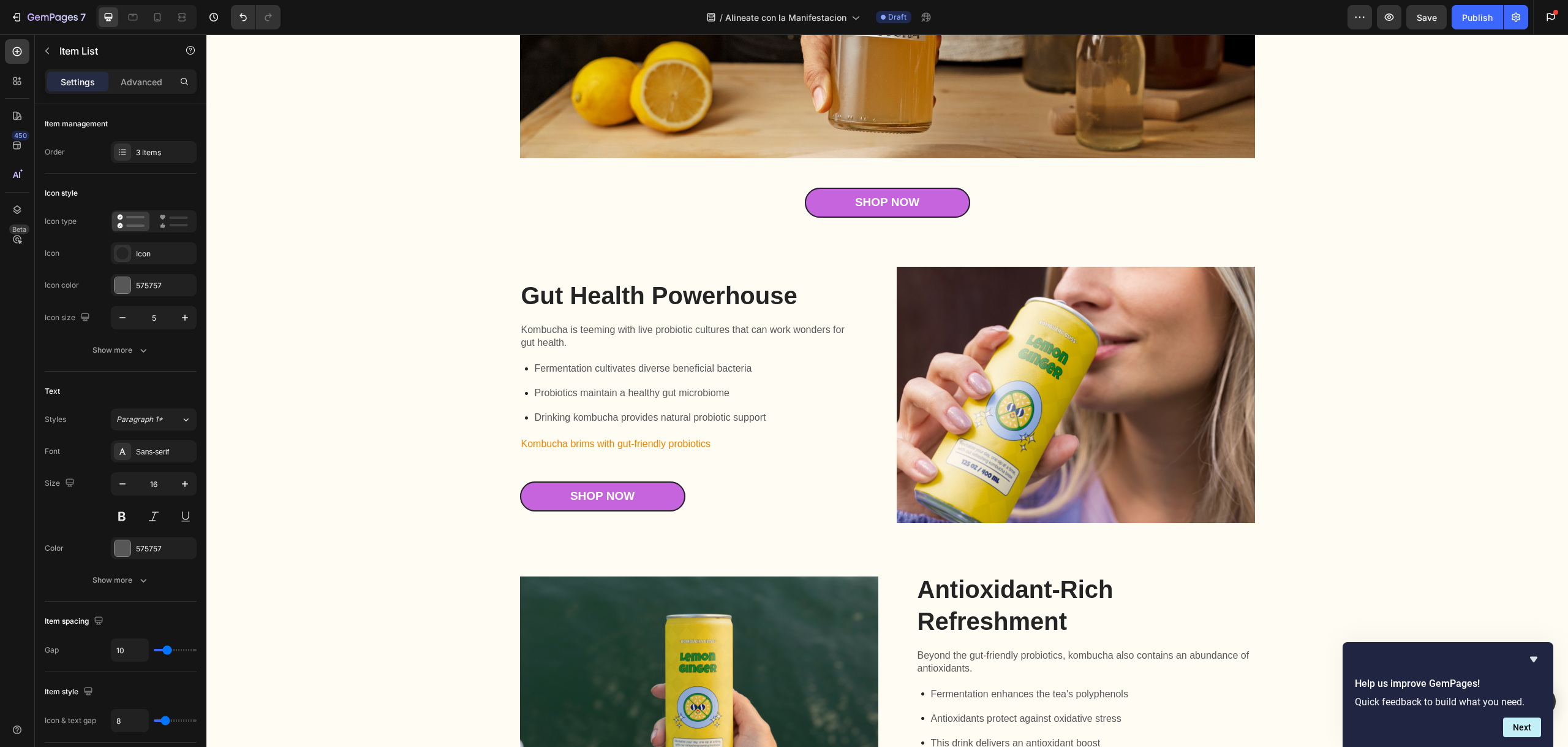
click at [673, 421] on p "Drinking kombucha provides natural probiotic support" at bounding box center [651, 417] width 231 height 14
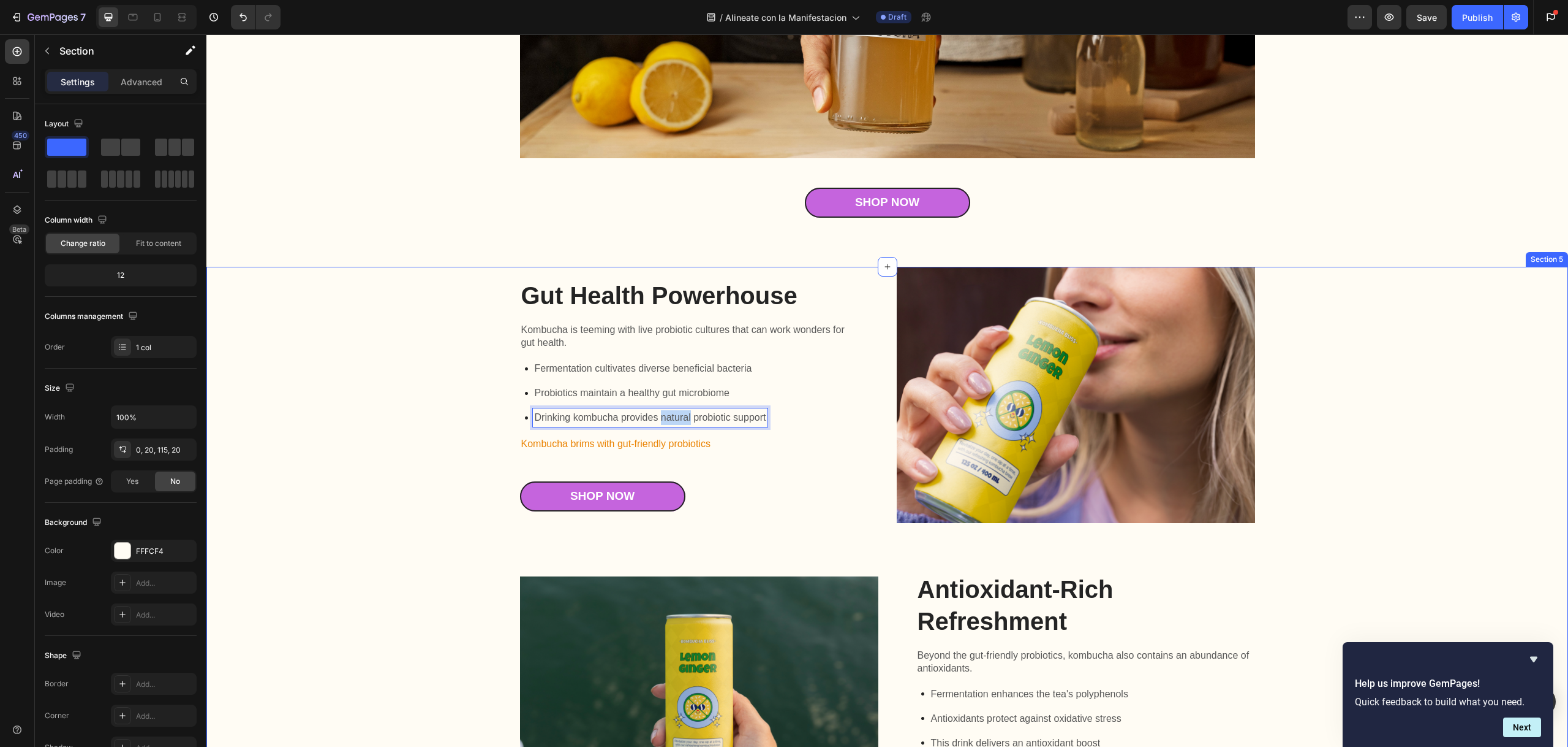
click at [451, 401] on div "Gut Health Powerhouse Heading Kombucha is teeming with live probiotic cultures …" at bounding box center [887, 708] width 1338 height 883
click at [648, 423] on p "Drinking kombucha provides natural probiotic support" at bounding box center [651, 417] width 231 height 14
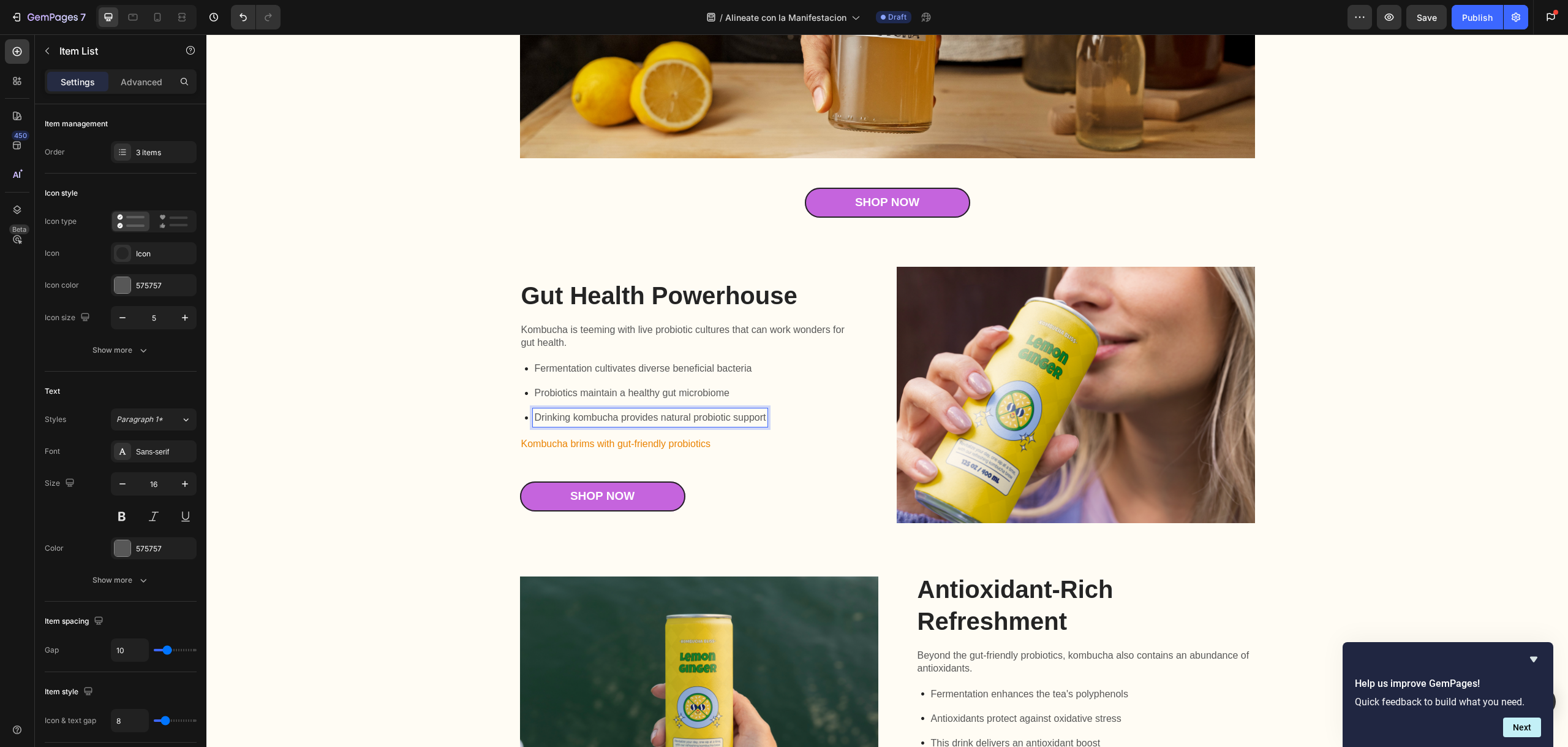
click at [648, 423] on p "Drinking kombucha provides natural probiotic support" at bounding box center [651, 417] width 231 height 14
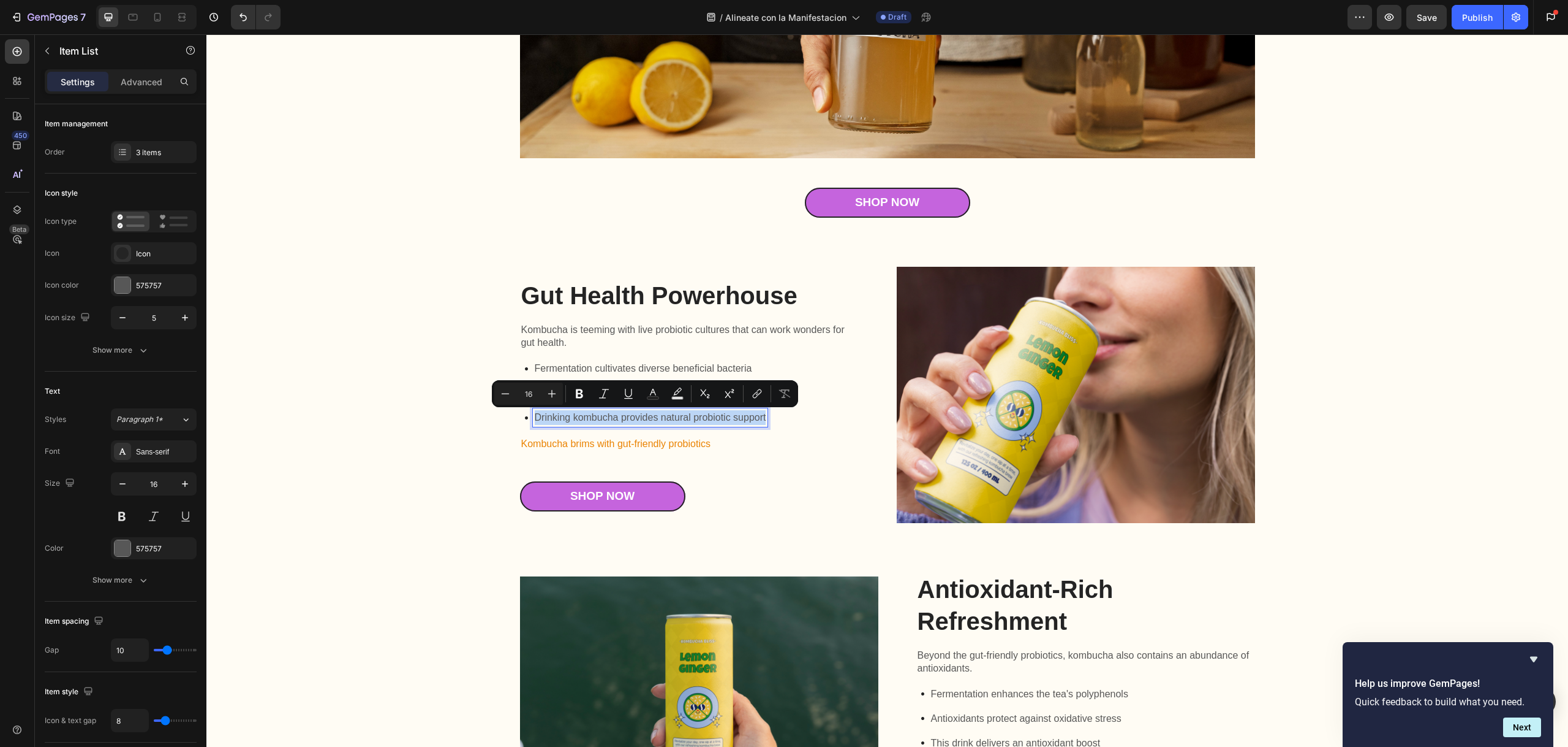
click at [648, 423] on p "Drinking kombucha provides natural probiotic support" at bounding box center [651, 417] width 231 height 14
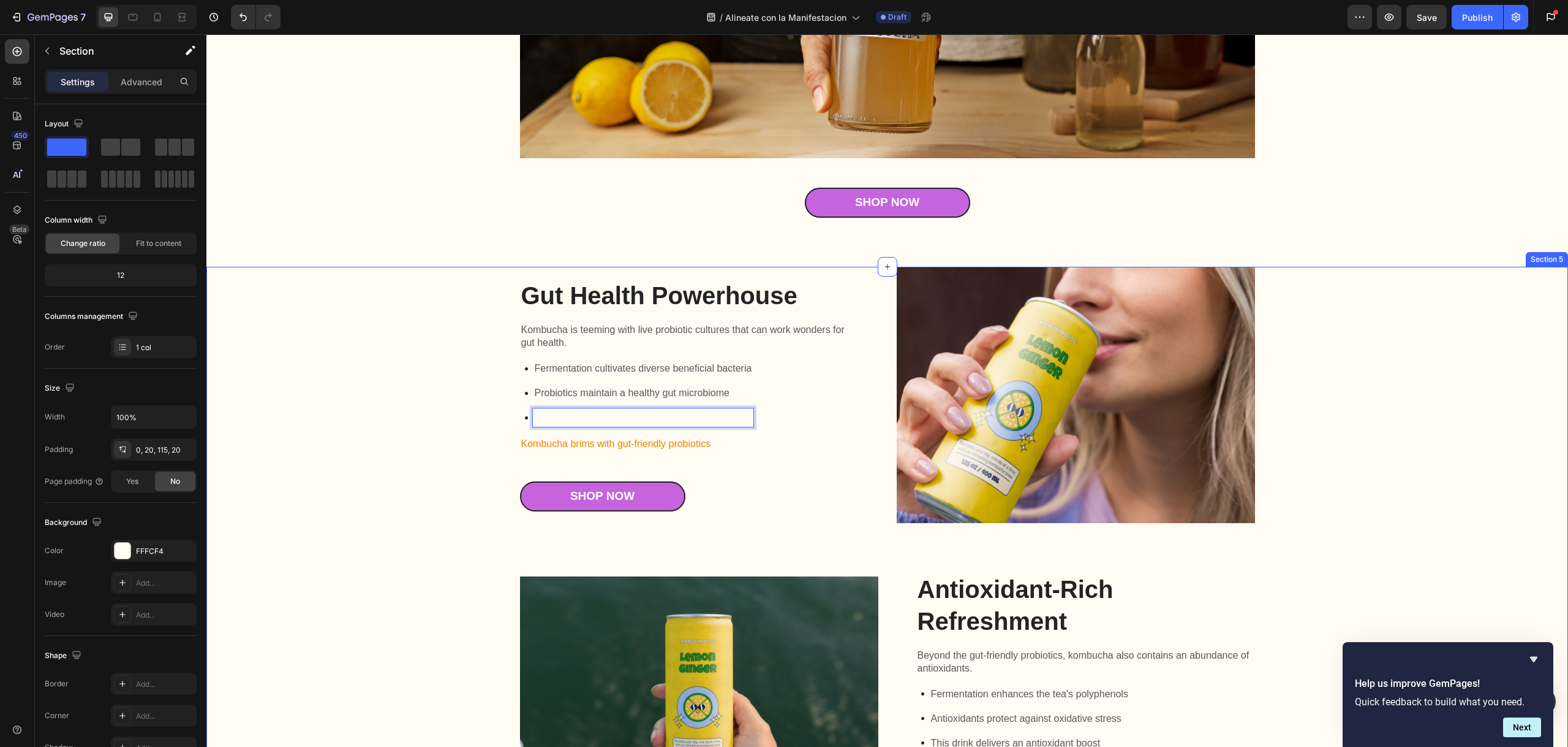
scroll to position [1626, 0]
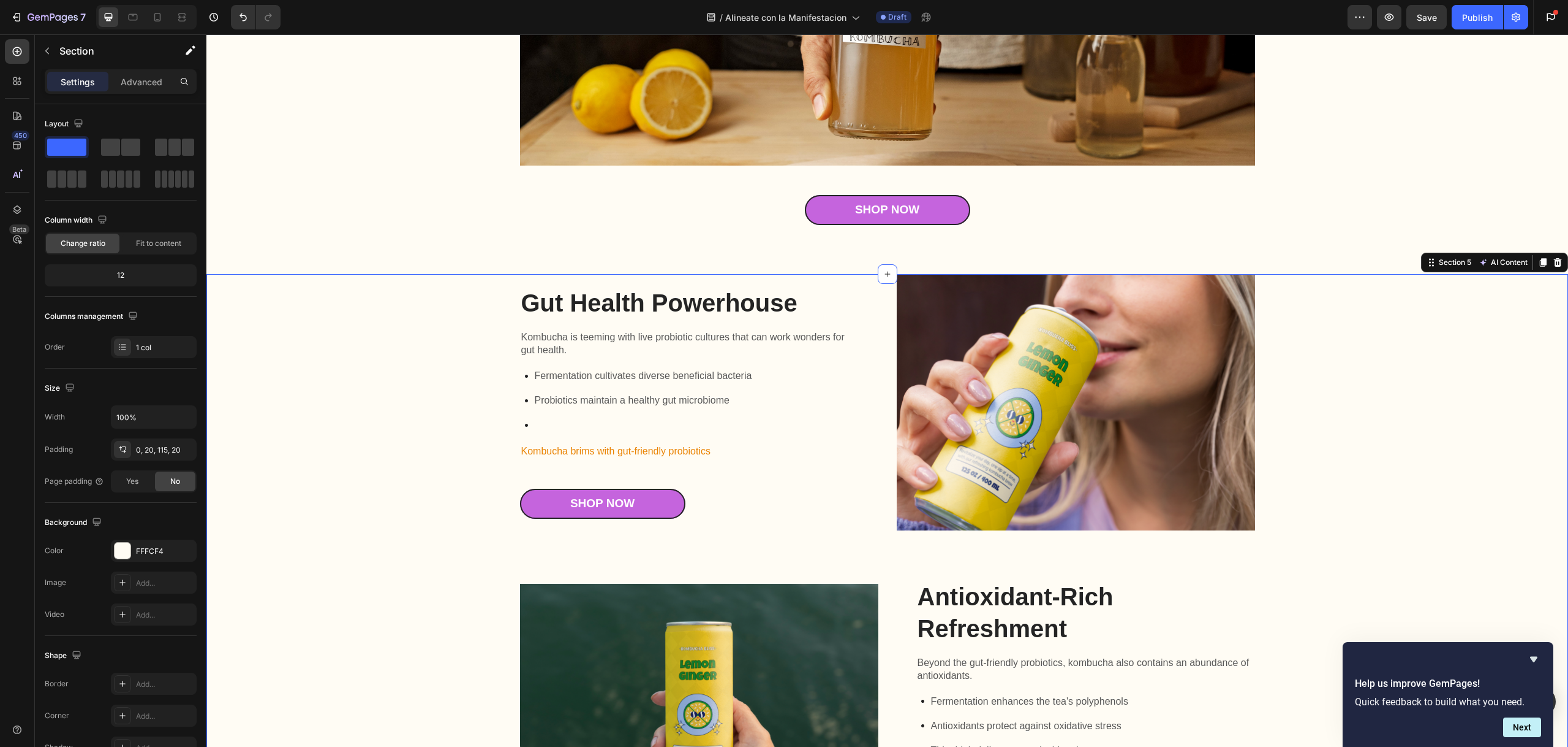
drag, startPoint x: 469, startPoint y: 385, endPoint x: 525, endPoint y: 367, distance: 58.8
click at [471, 385] on div "Gut Health Powerhouse Heading Kombucha is teeming with live probiotic cultures …" at bounding box center [887, 715] width 1338 height 883
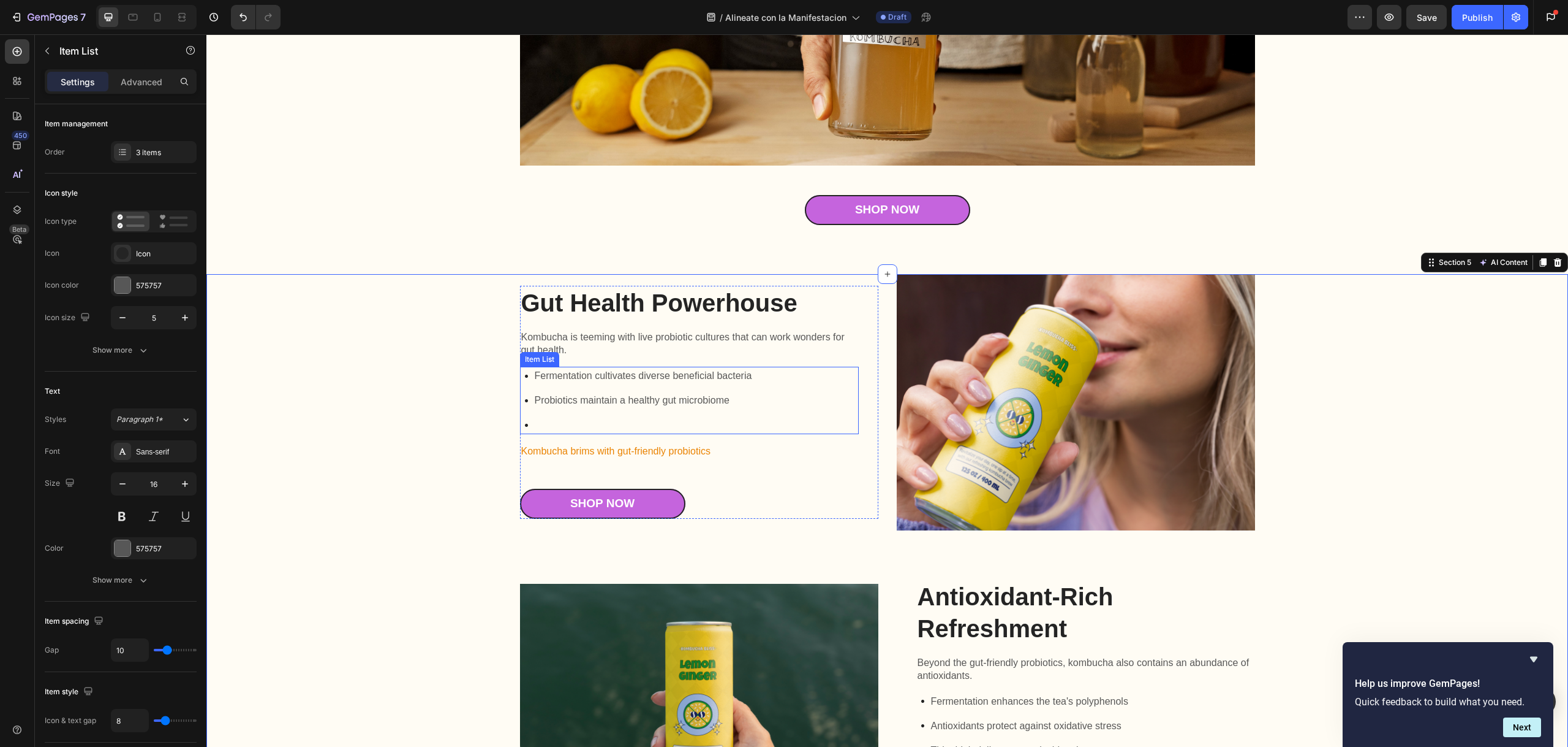
click at [550, 352] on div "Item List" at bounding box center [539, 359] width 39 height 14
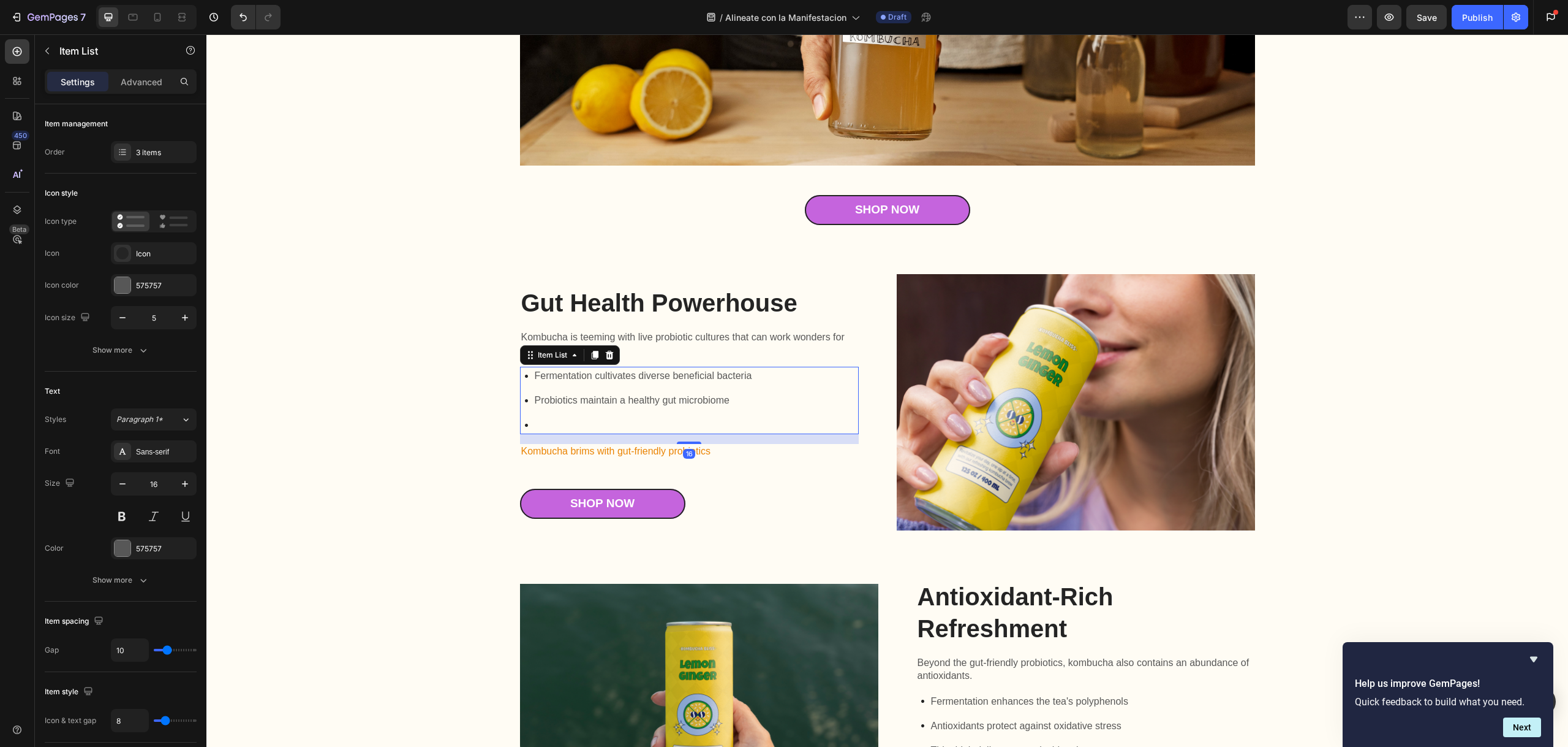
click at [550, 351] on div "Item List" at bounding box center [552, 355] width 34 height 11
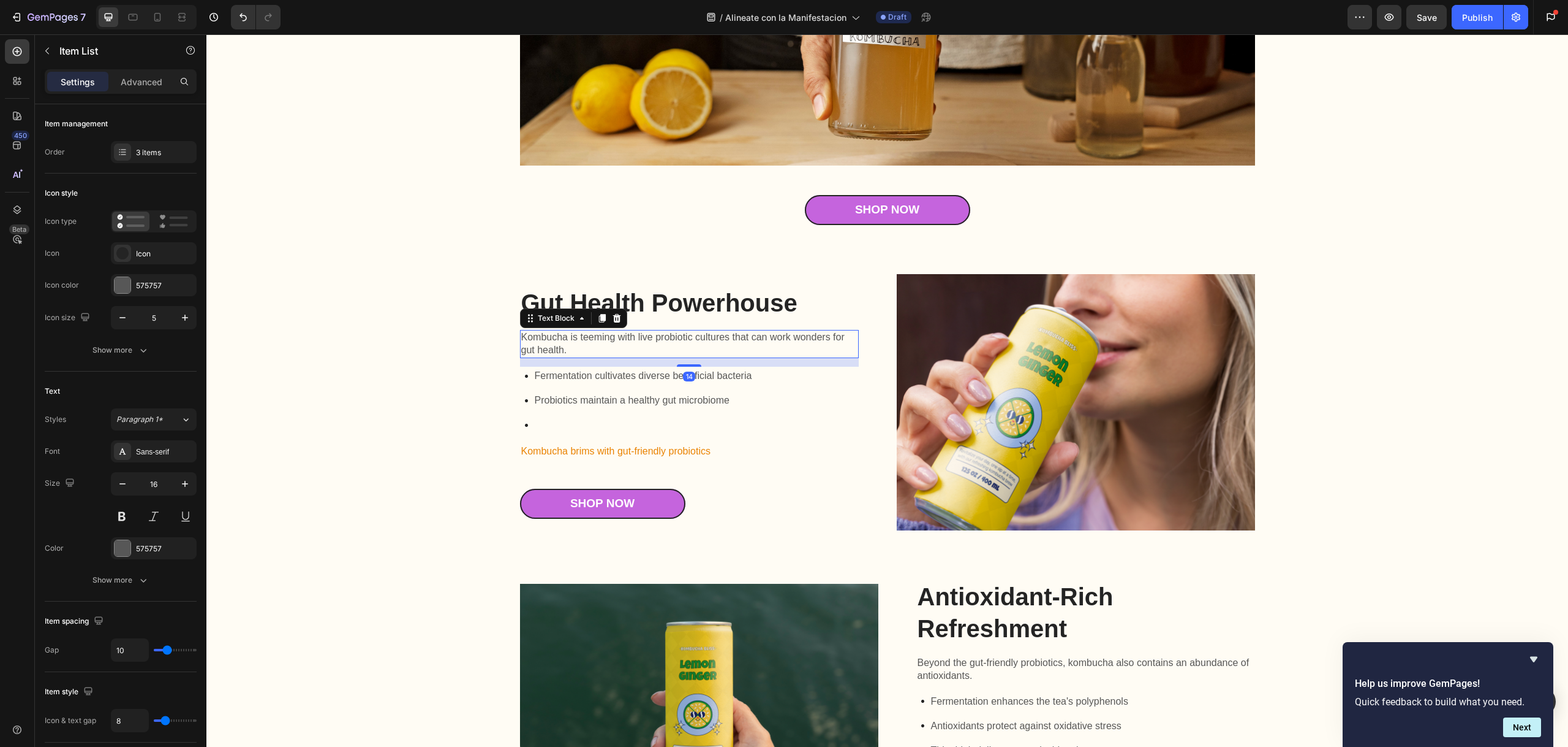
click at [592, 338] on p "Kombucha is teeming with live probiotic cultures that can work wonders for gut …" at bounding box center [690, 344] width 337 height 26
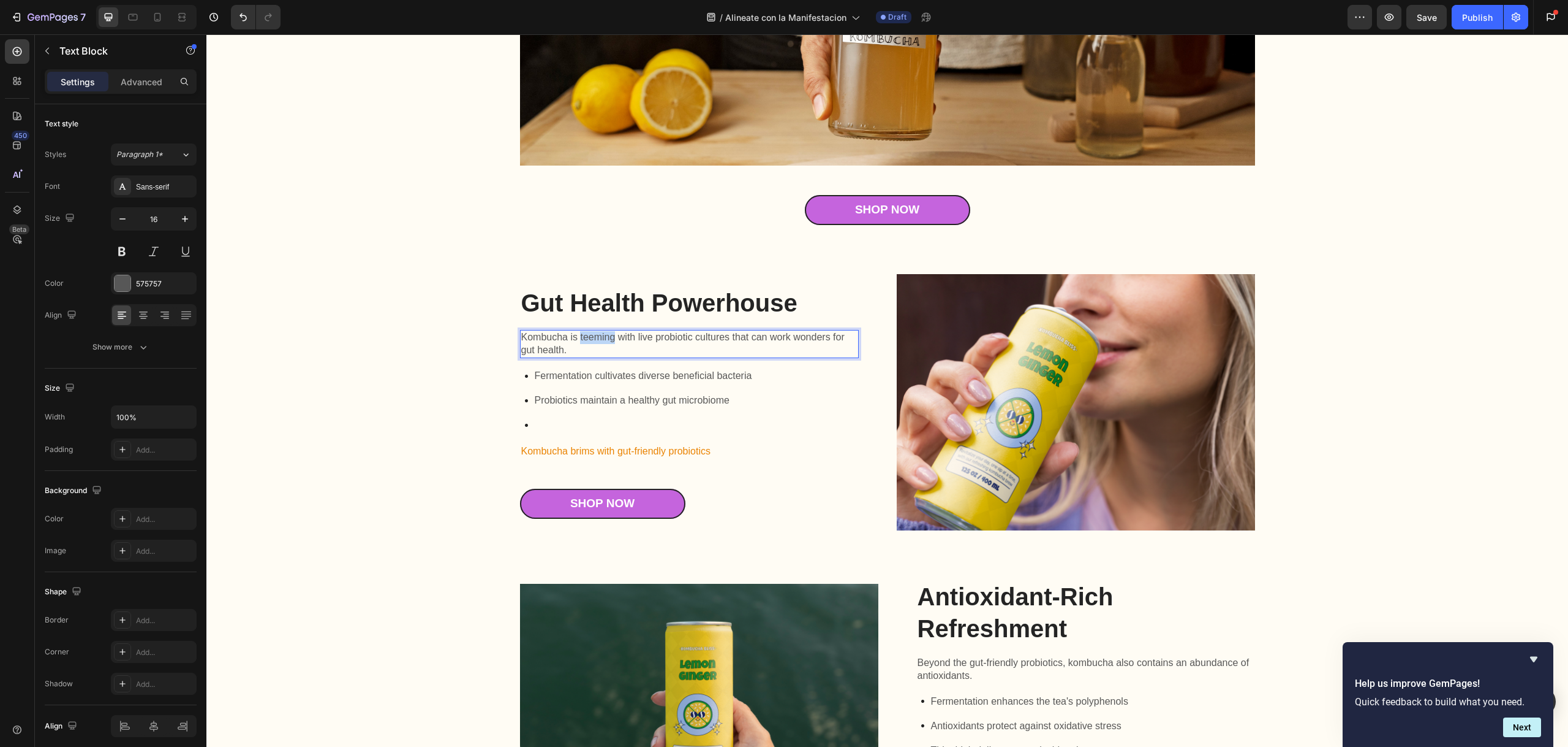
click at [592, 338] on p "Kombucha is teeming with live probiotic cultures that can work wonders for gut …" at bounding box center [690, 344] width 337 height 26
click at [592, 338] on p "Kombucha is teeming with live probiotic cultures that can work wonders for gut …" at bounding box center [690, 344] width 337 height 26
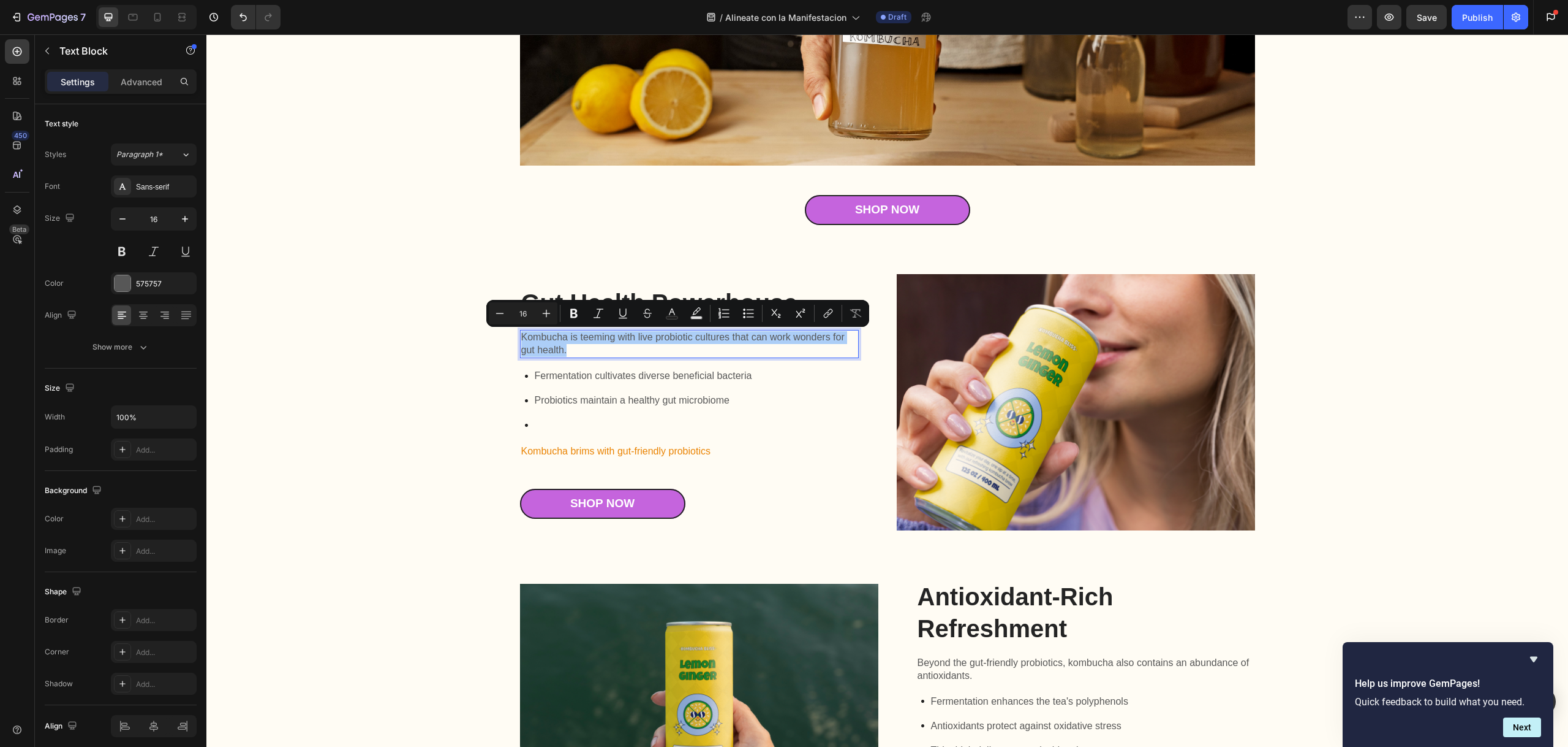
click at [459, 387] on div "Gut Health Powerhouse Heading Kombucha is teeming with live probiotic cultures …" at bounding box center [887, 715] width 1338 height 883
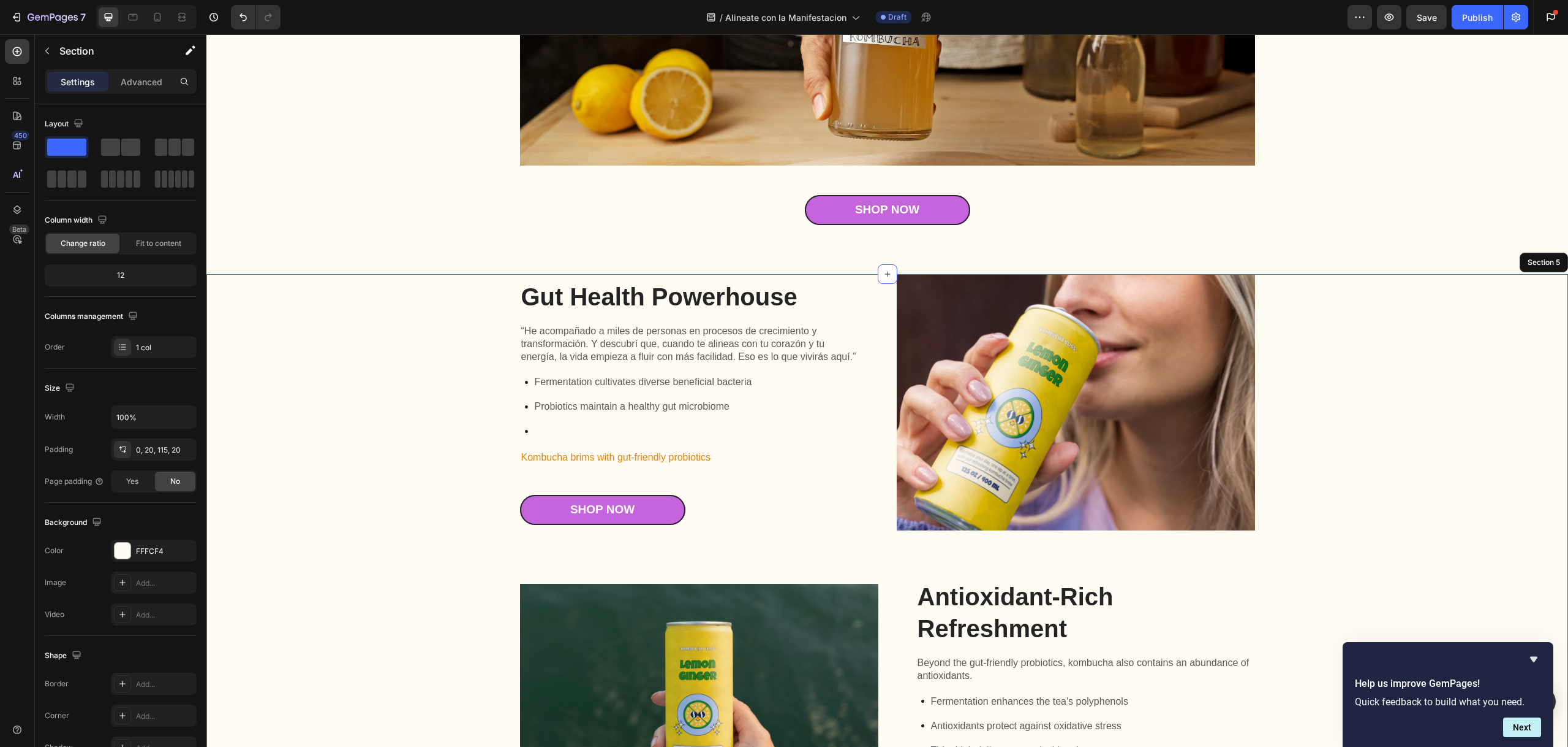
scroll to position [1619, 0]
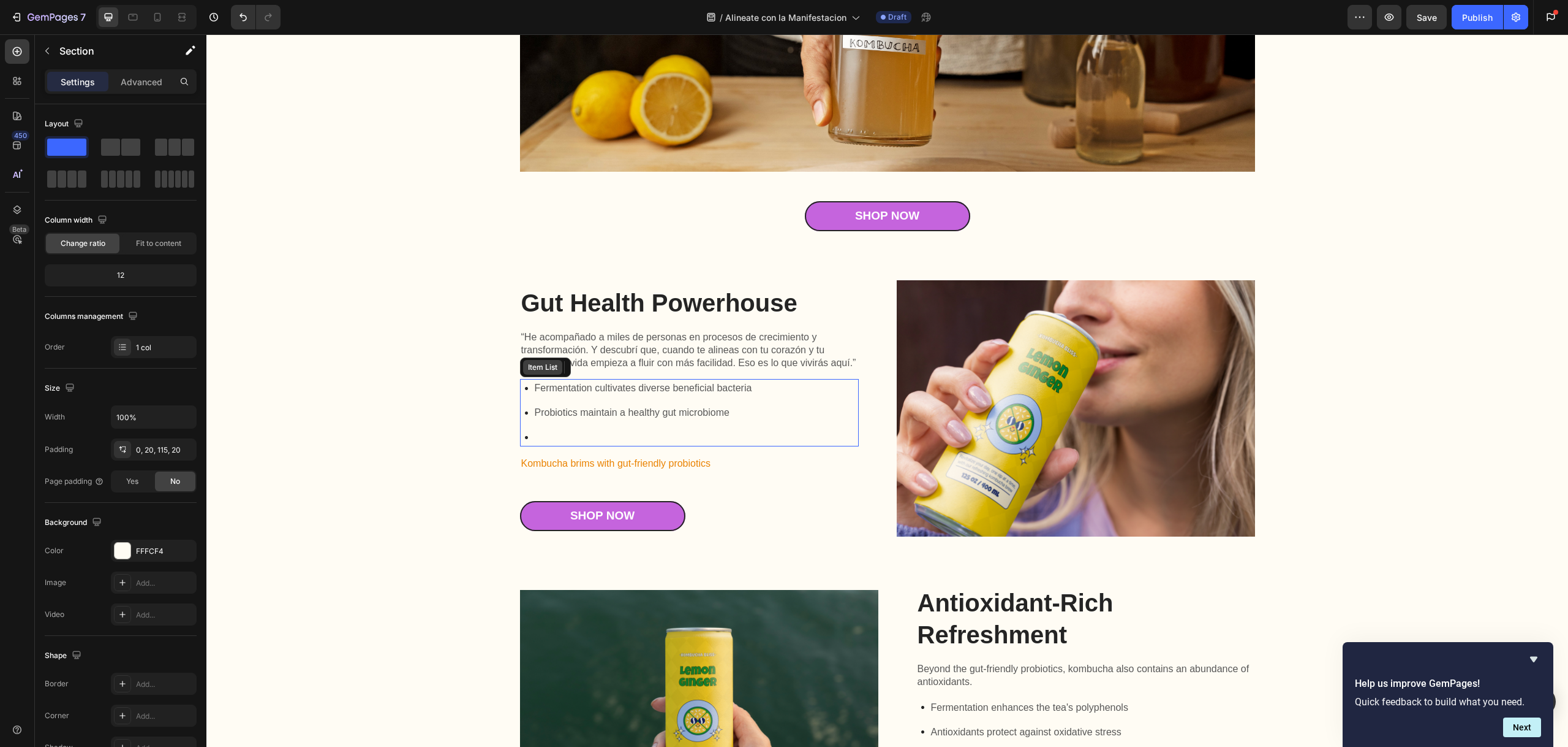
click at [533, 375] on div "Item List" at bounding box center [546, 367] width 51 height 20
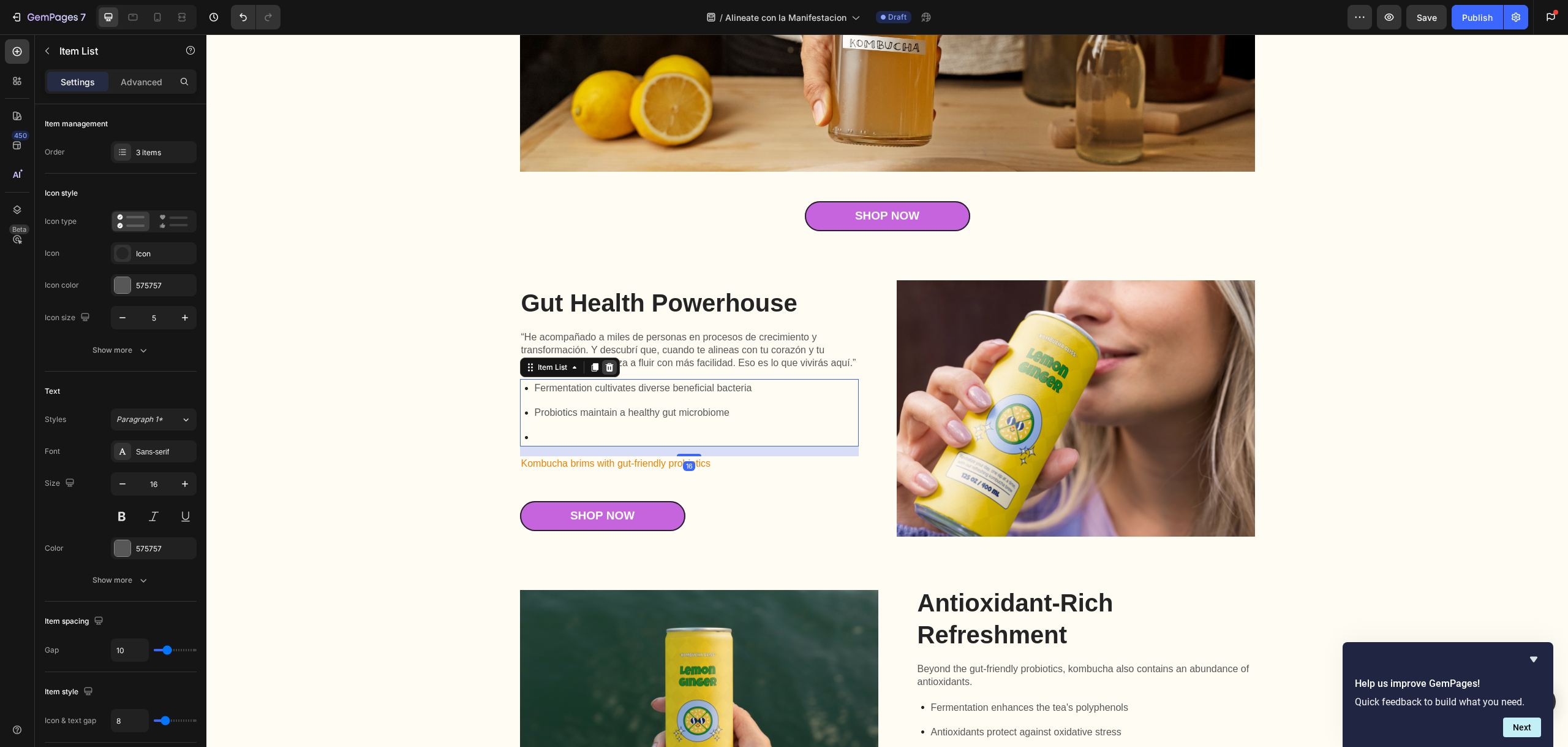
click at [605, 367] on icon at bounding box center [609, 367] width 10 height 10
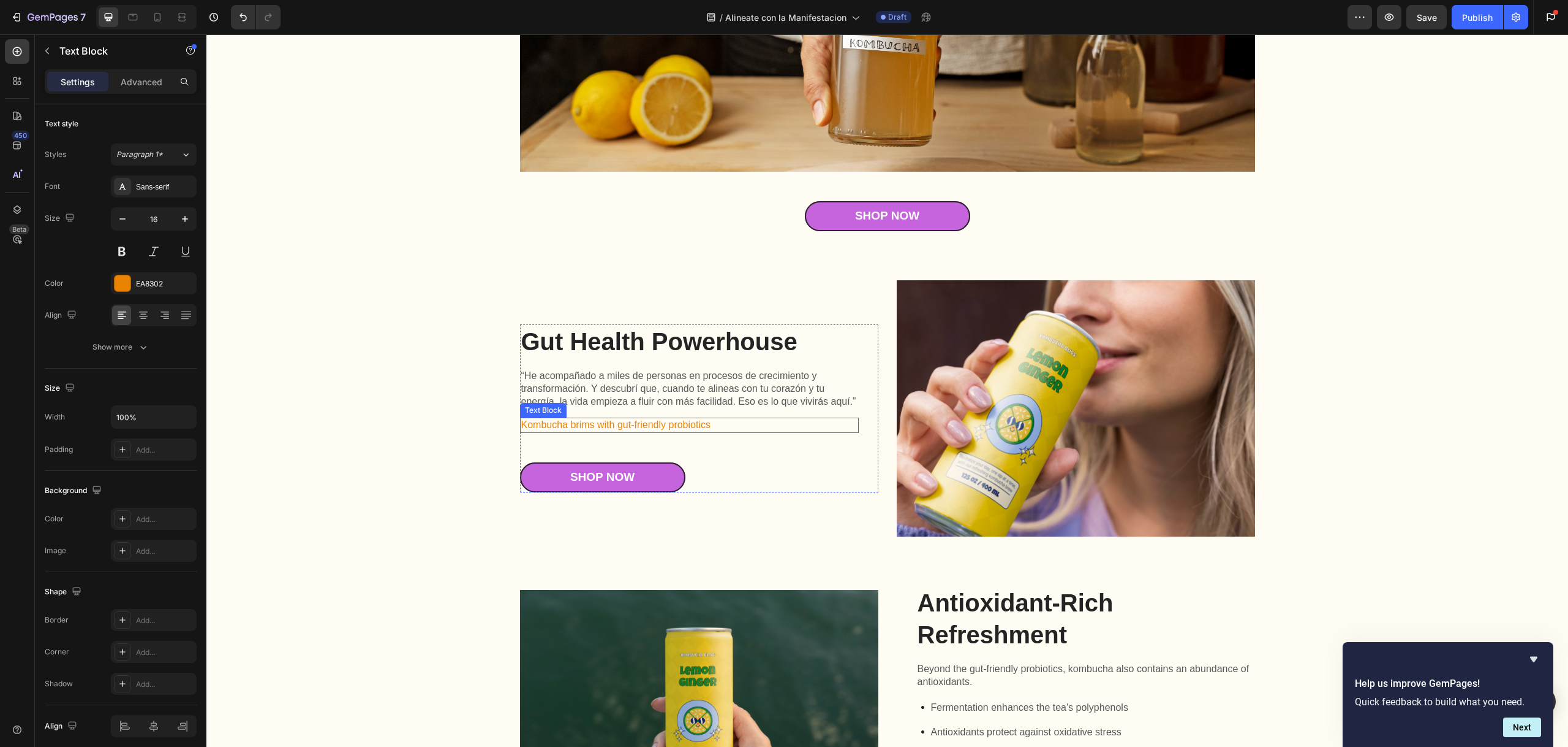
click at [682, 422] on p "Kombucha brims with gut-friendly probiotics" at bounding box center [690, 425] width 337 height 13
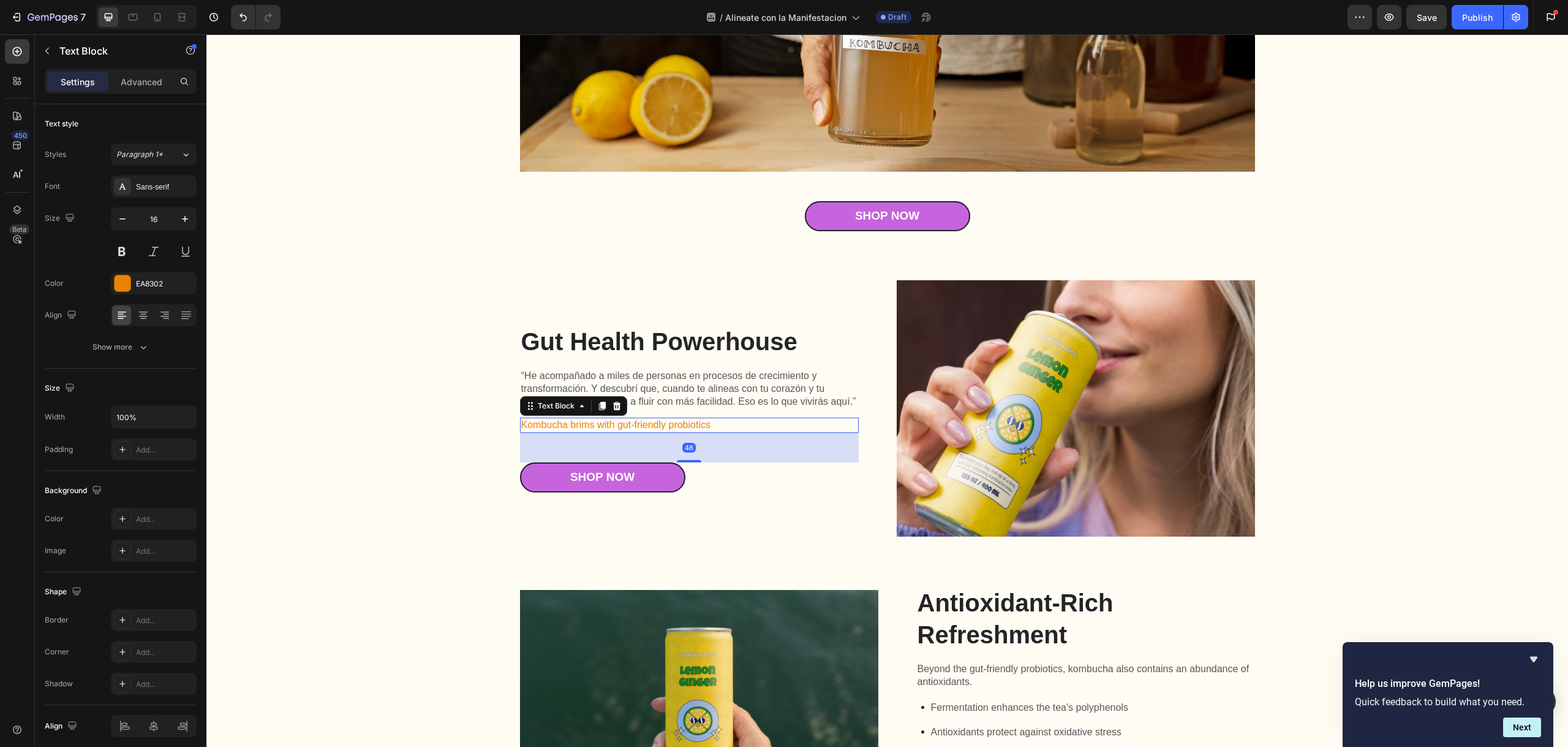
click at [617, 402] on icon at bounding box center [617, 405] width 10 height 10
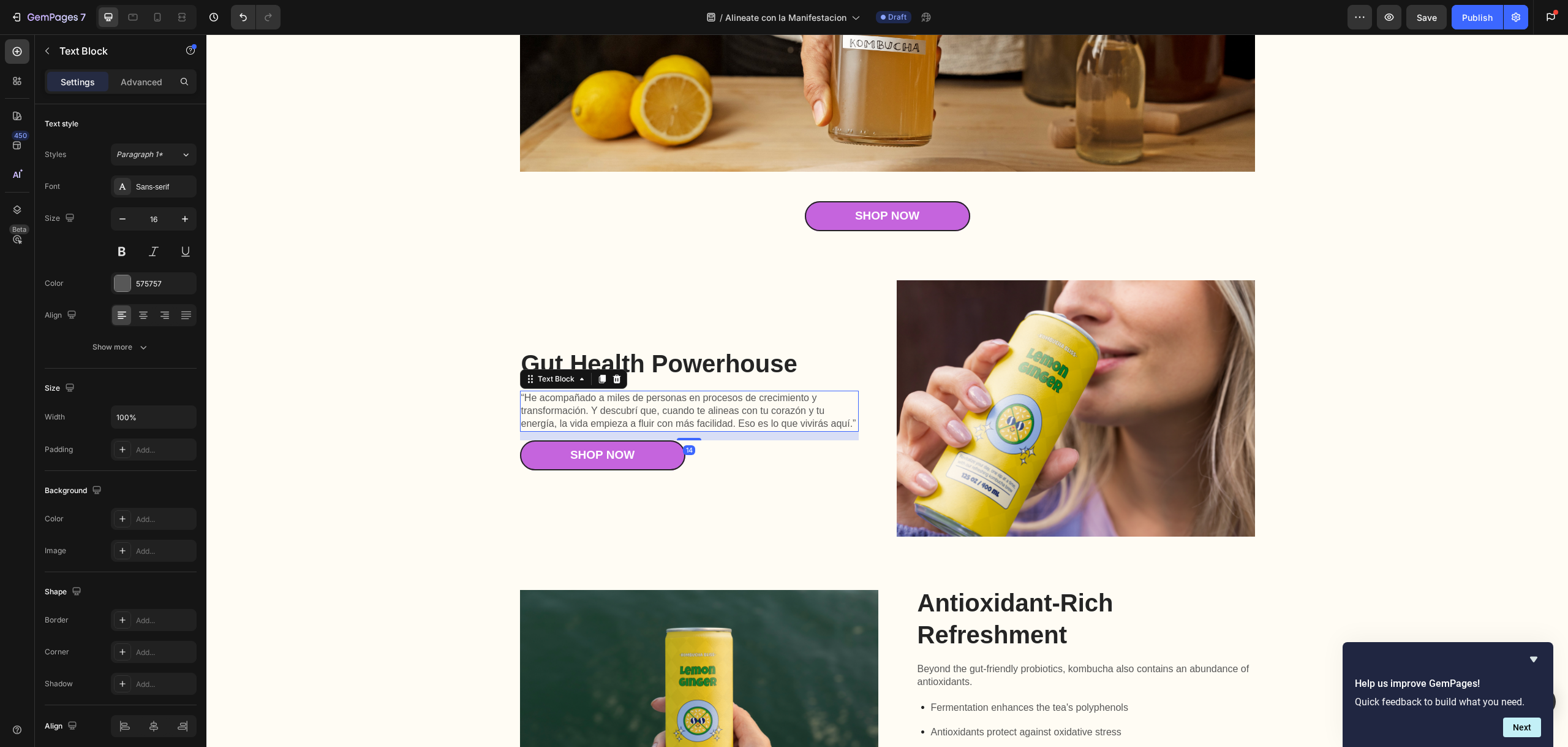
click at [632, 414] on p "“He acompañado a miles de personas en procesos de crecimiento y transformación.…" at bounding box center [690, 411] width 337 height 38
click at [596, 409] on p "“He acompañado a miles de personas en procesos de crecimiento y transformación.…" at bounding box center [690, 411] width 337 height 38
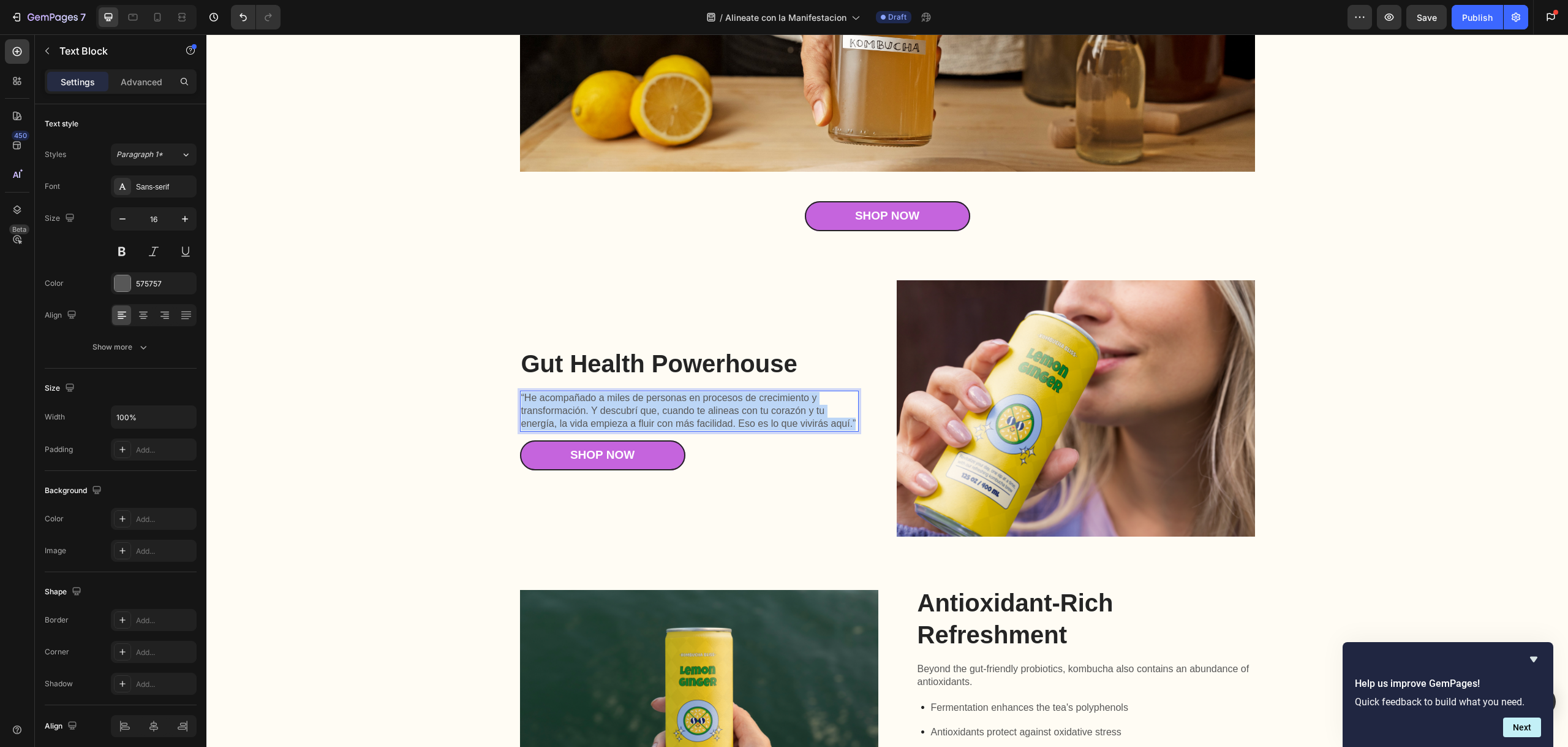
click at [596, 409] on p "“He acompañado a miles de personas en procesos de crecimiento y transformación.…" at bounding box center [690, 411] width 337 height 38
click at [594, 403] on p "“He acompañado a miles de personas en procesos de crecimiento y transformación.…" at bounding box center [690, 411] width 337 height 38
click at [848, 425] on p "“He acompañado a miles de personas en procesos de crecimiento y transformación.…" at bounding box center [690, 411] width 337 height 38
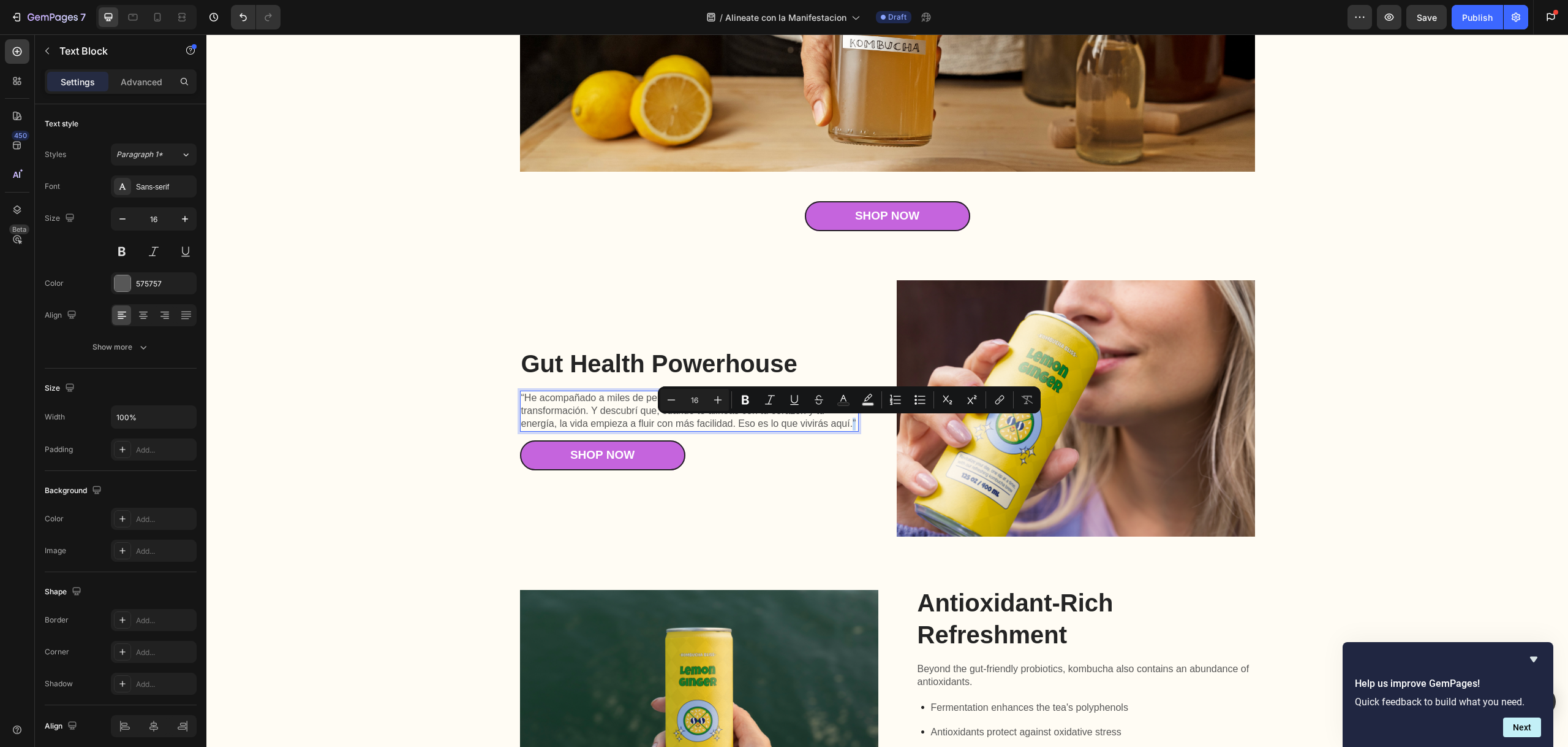
click at [849, 425] on p "“He acompañado a miles de personas en procesos de crecimiento y transformación.…" at bounding box center [690, 411] width 337 height 38
click at [841, 423] on p "“He acompañado a miles de personas en procesos de crecimiento y transformación.…" at bounding box center [690, 411] width 337 height 38
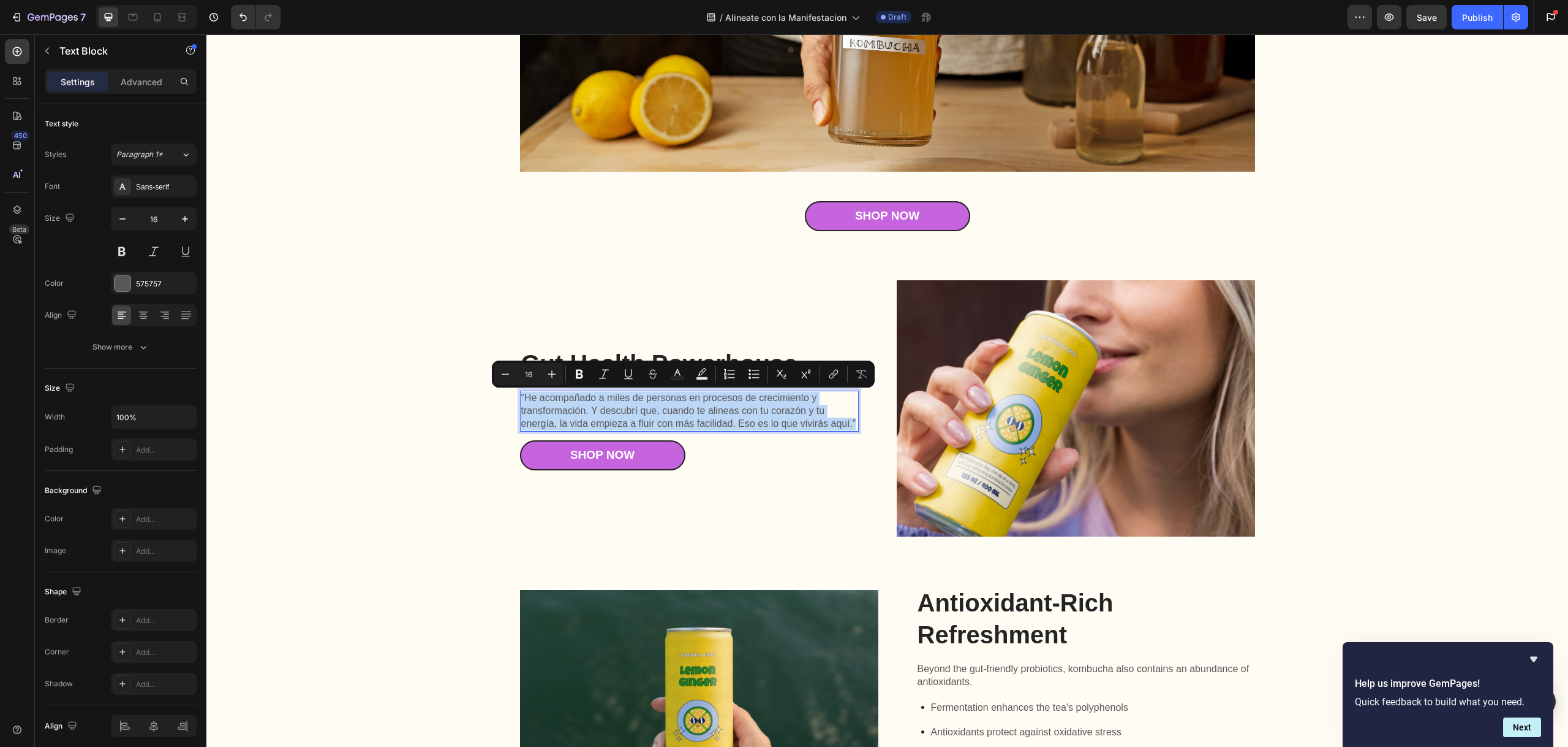
drag, startPoint x: 852, startPoint y: 421, endPoint x: 516, endPoint y: 393, distance: 337.2
click at [522, 393] on p "“He acompañado a miles de personas en procesos de crecimiento y transformación.…" at bounding box center [690, 411] width 337 height 38
click at [554, 375] on icon "Editor contextual toolbar" at bounding box center [551, 374] width 12 height 12
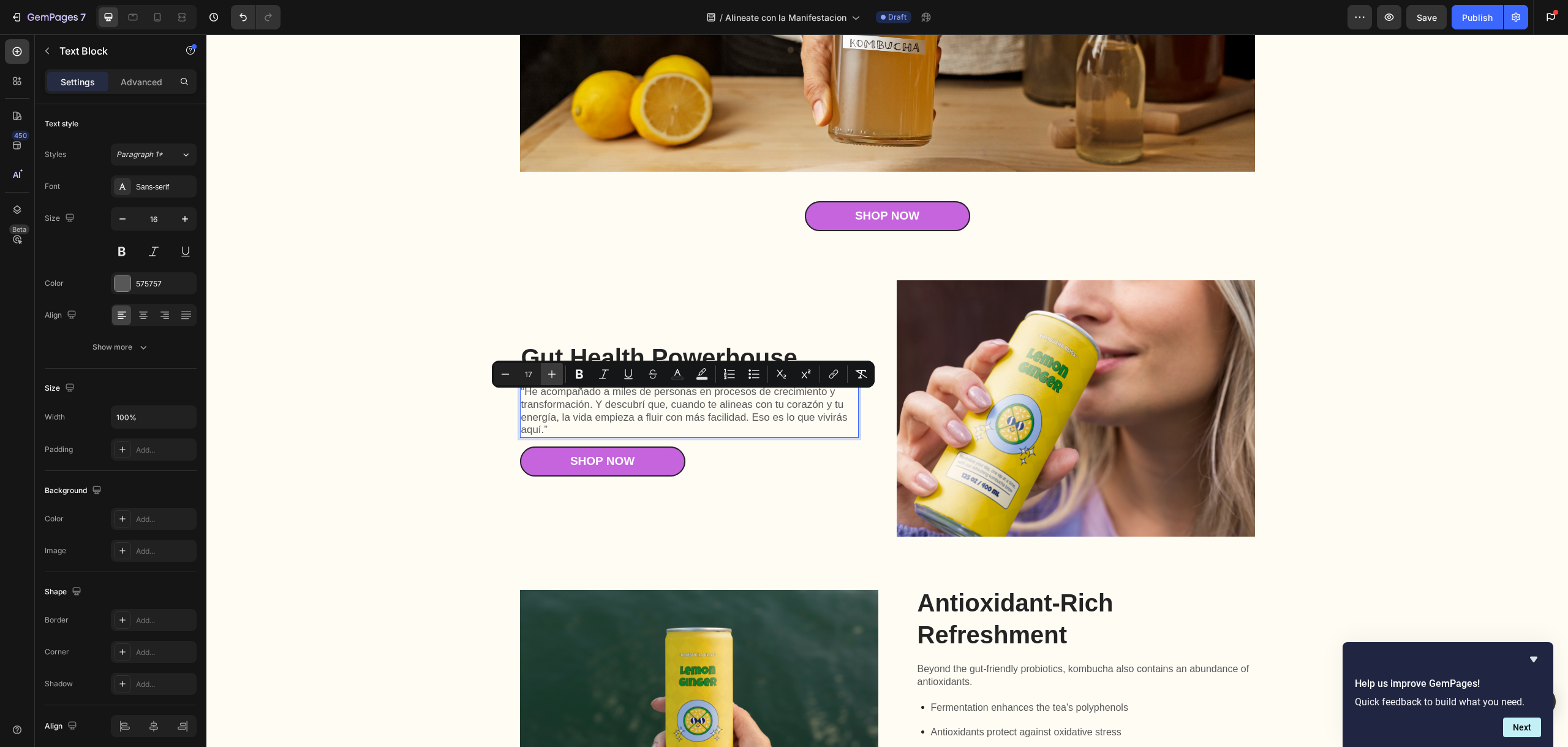
click at [554, 375] on icon "Editor contextual toolbar" at bounding box center [551, 374] width 12 height 12
type input "21"
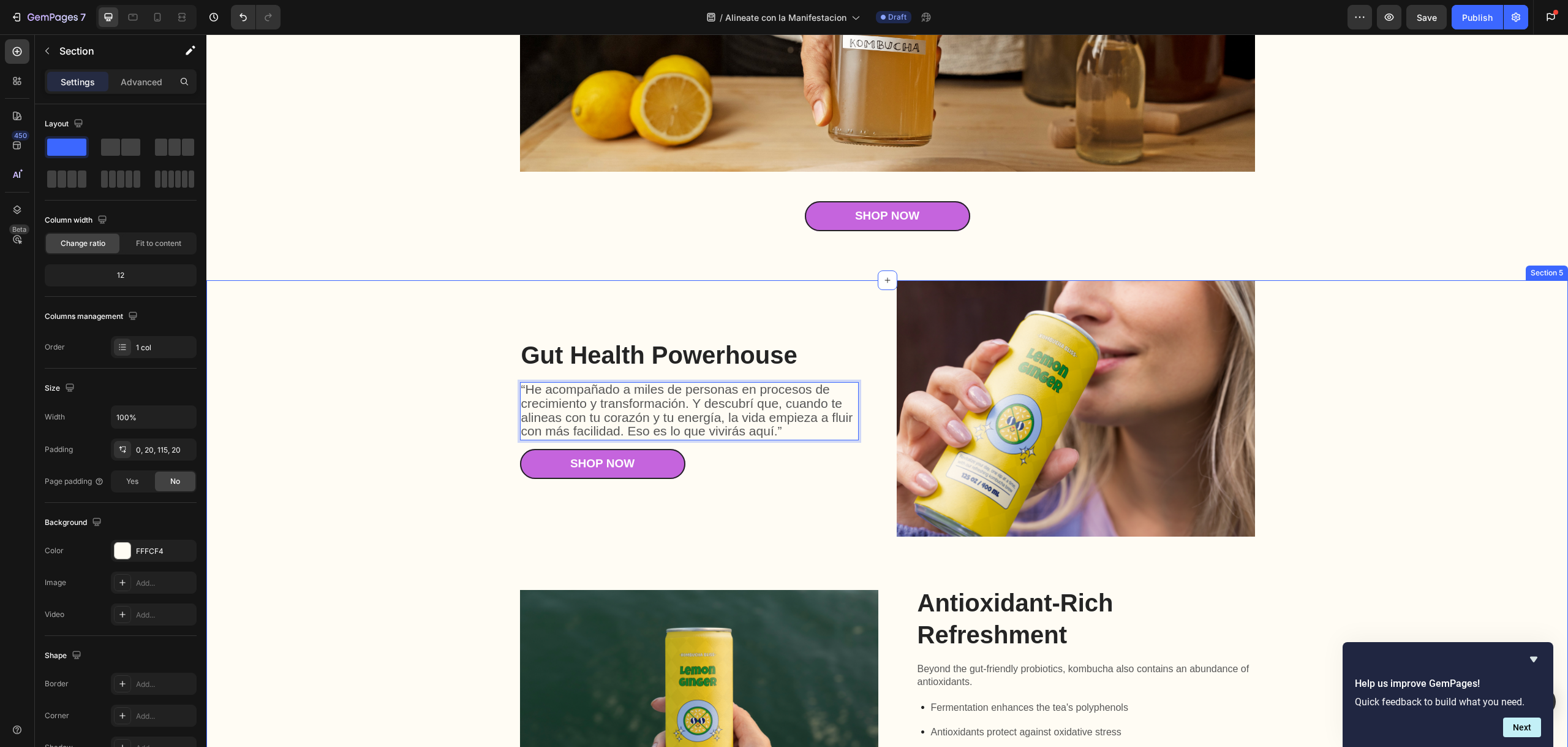
click at [474, 379] on div "Gut Health Powerhouse Heading “He acompañado a miles de personas en procesos de…" at bounding box center [887, 721] width 1338 height 883
click at [719, 405] on span "“He acompañado a miles de personas en procesos de crecimiento y transformación.…" at bounding box center [687, 410] width 332 height 56
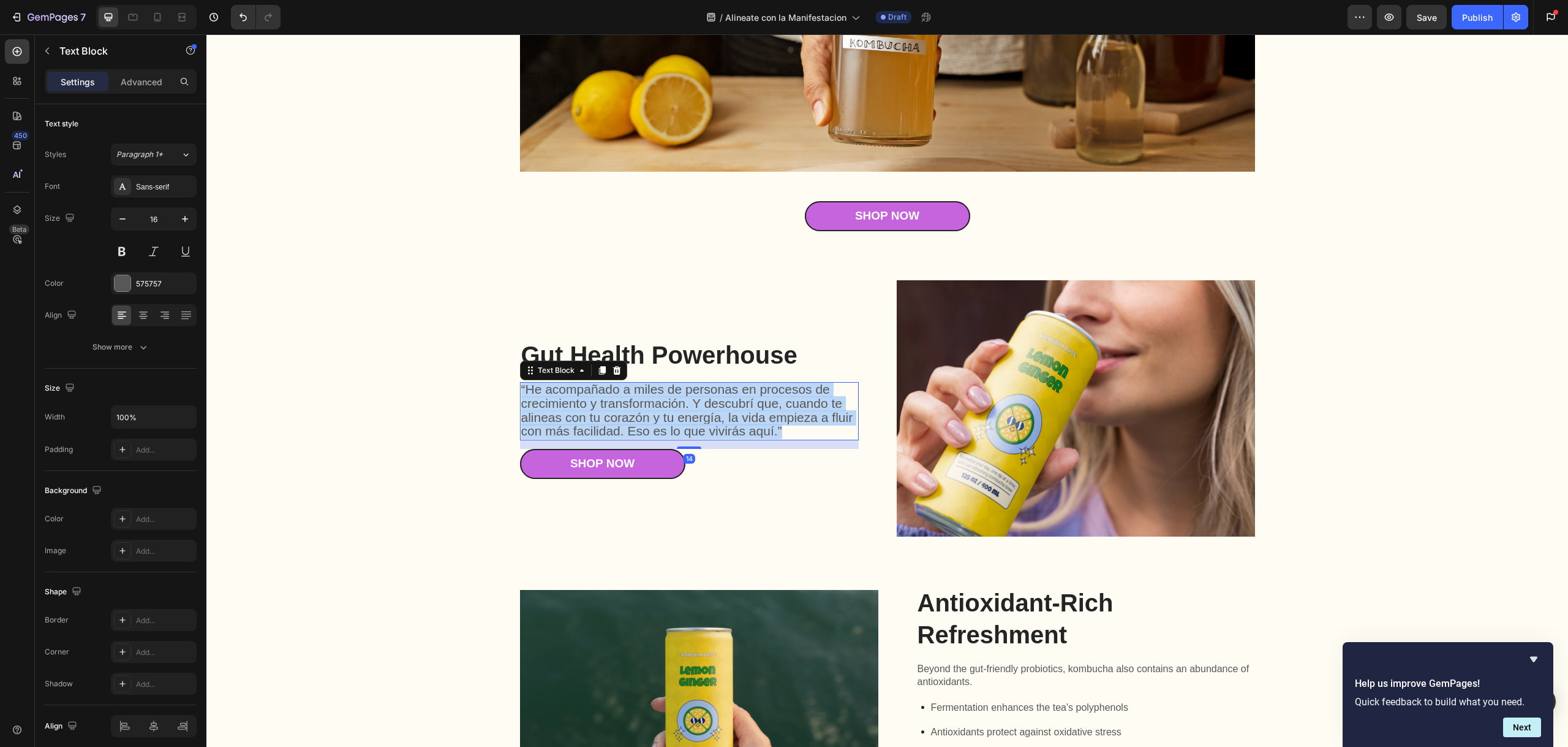
click at [719, 405] on span "“He acompañado a miles de personas en procesos de crecimiento y transformación.…" at bounding box center [687, 410] width 332 height 56
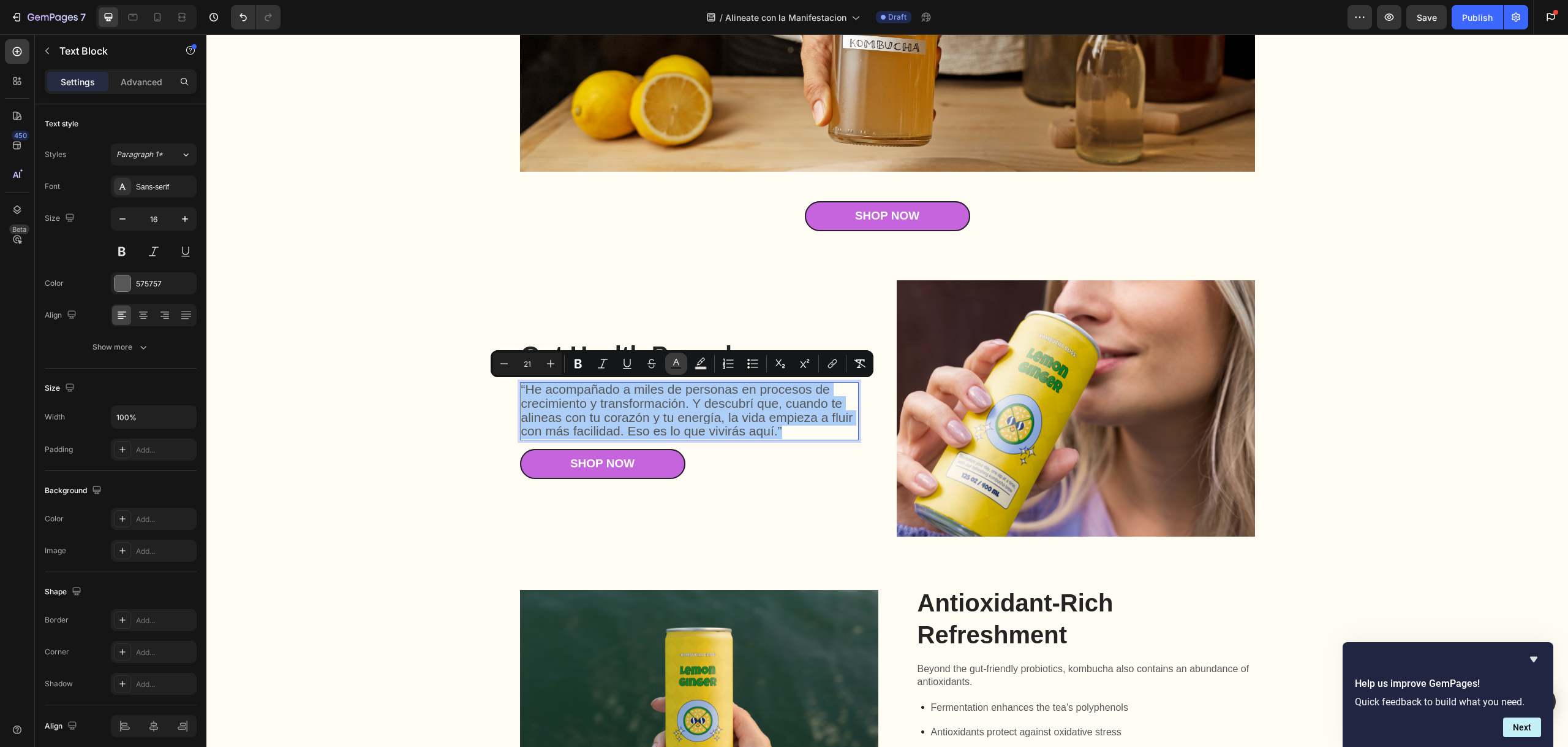
click at [679, 366] on icon "Editor contextual toolbar" at bounding box center [676, 363] width 12 height 12
type input "575757"
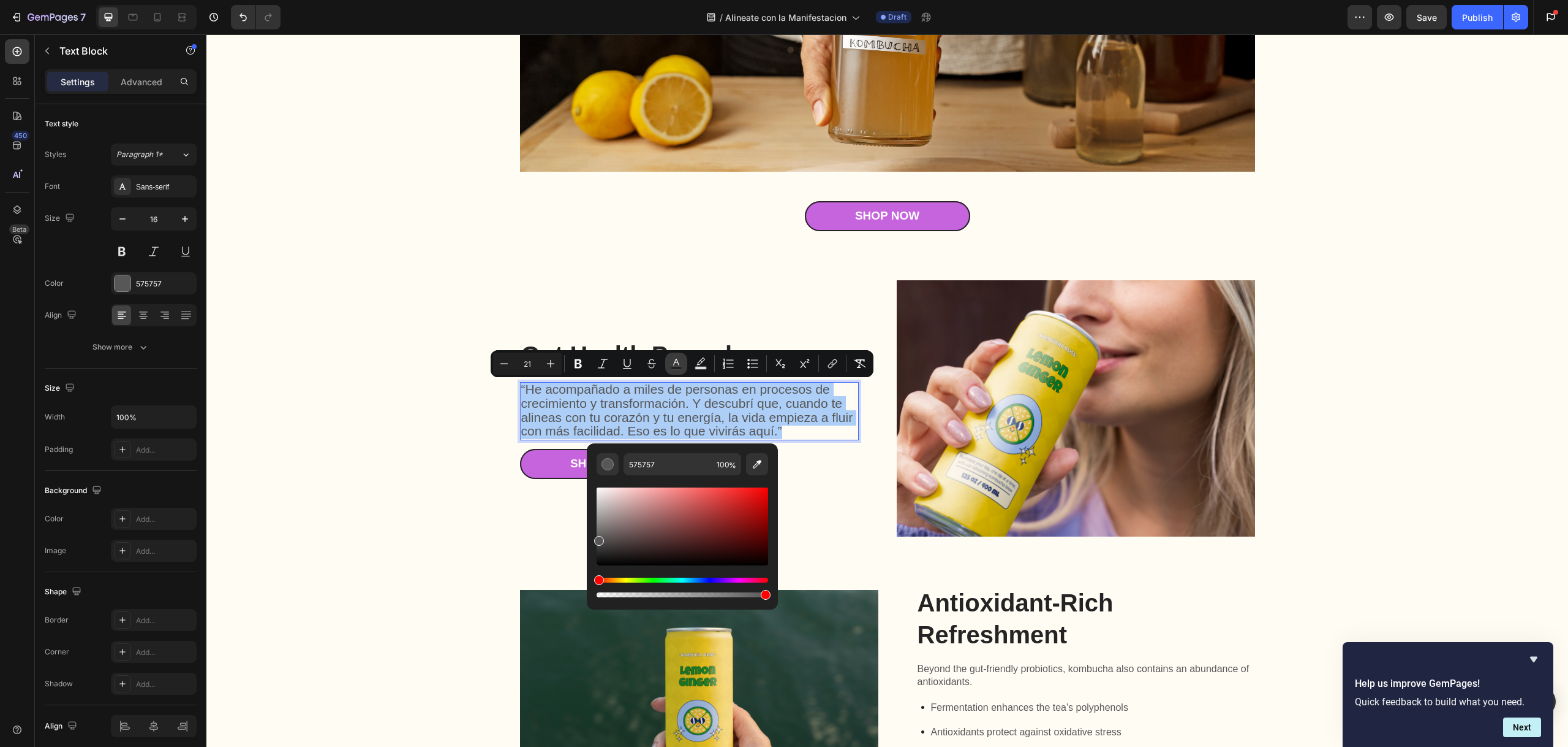
click at [679, 366] on icon "Editor contextual toolbar" at bounding box center [676, 363] width 12 height 12
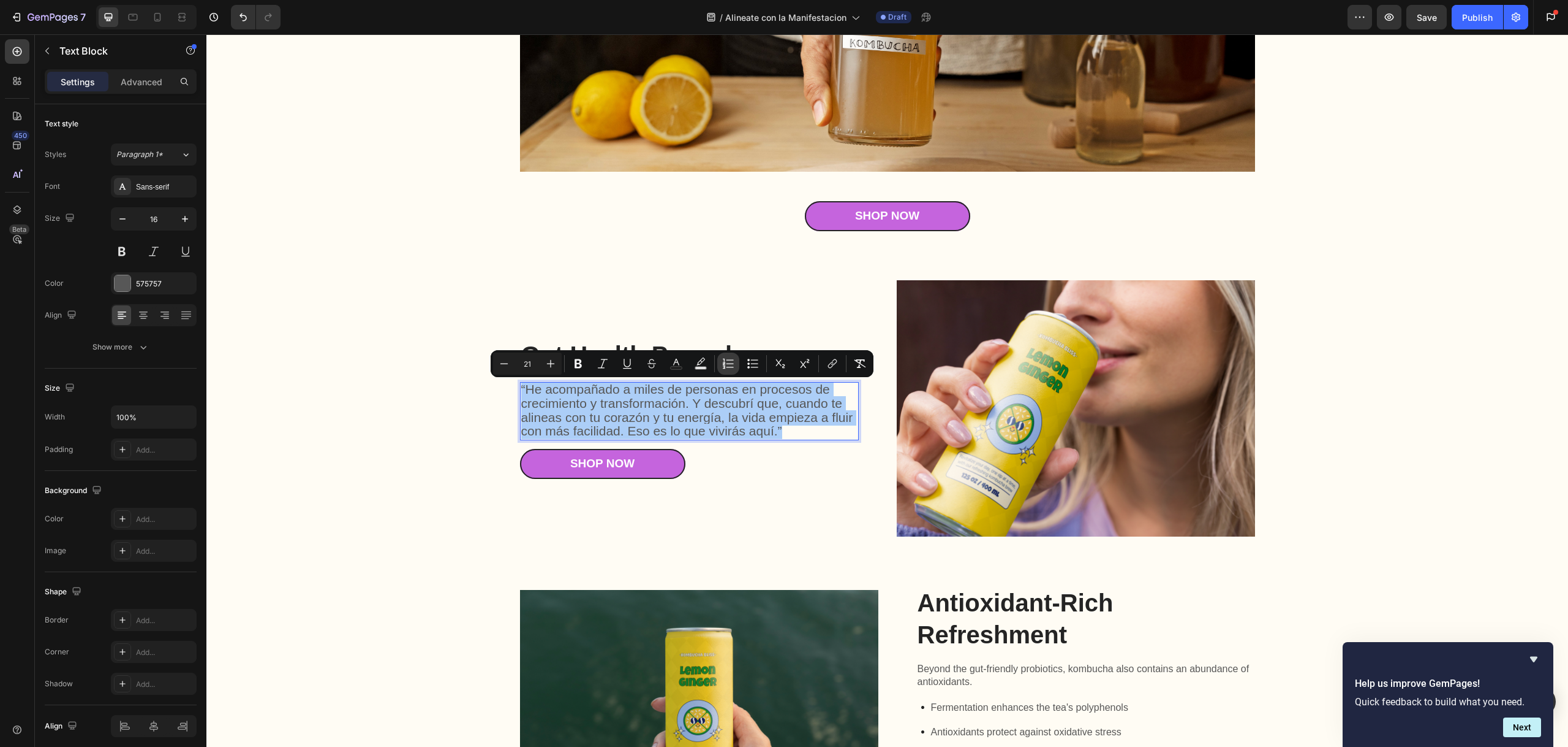
click at [734, 364] on icon "Editor contextual toolbar" at bounding box center [728, 363] width 12 height 12
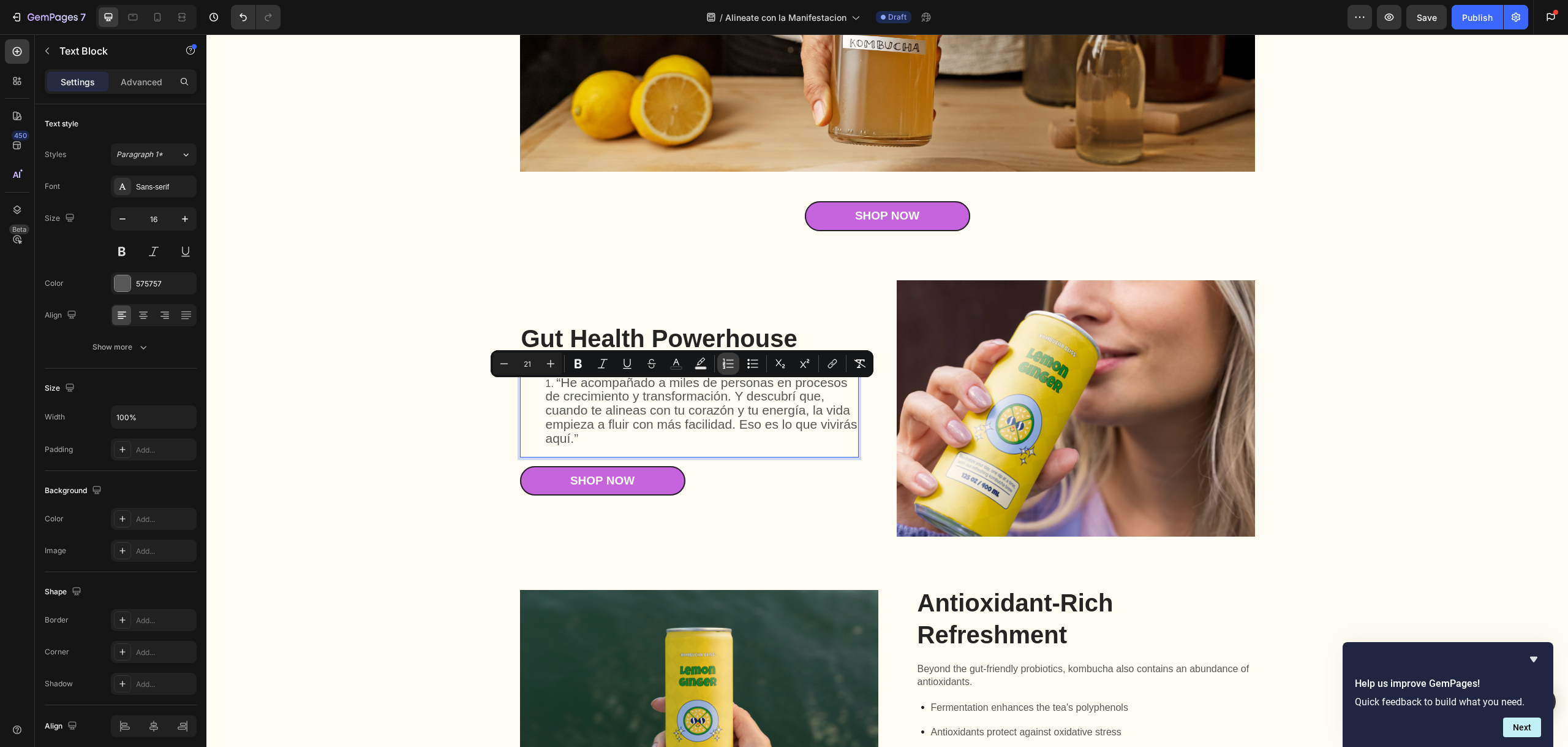
click at [734, 363] on icon "Editor contextual toolbar" at bounding box center [728, 363] width 12 height 12
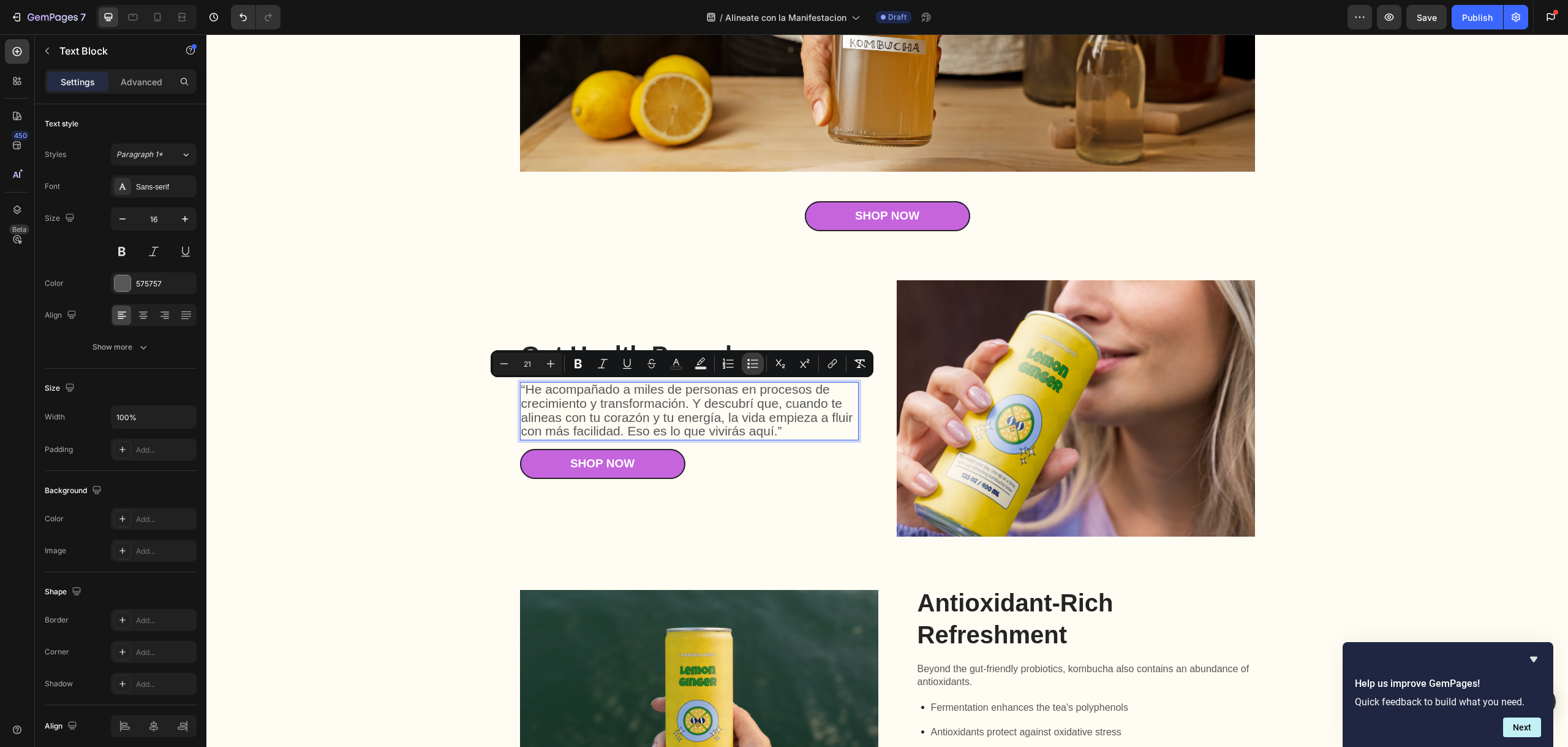
click at [758, 371] on button "Bulleted List" at bounding box center [753, 364] width 22 height 22
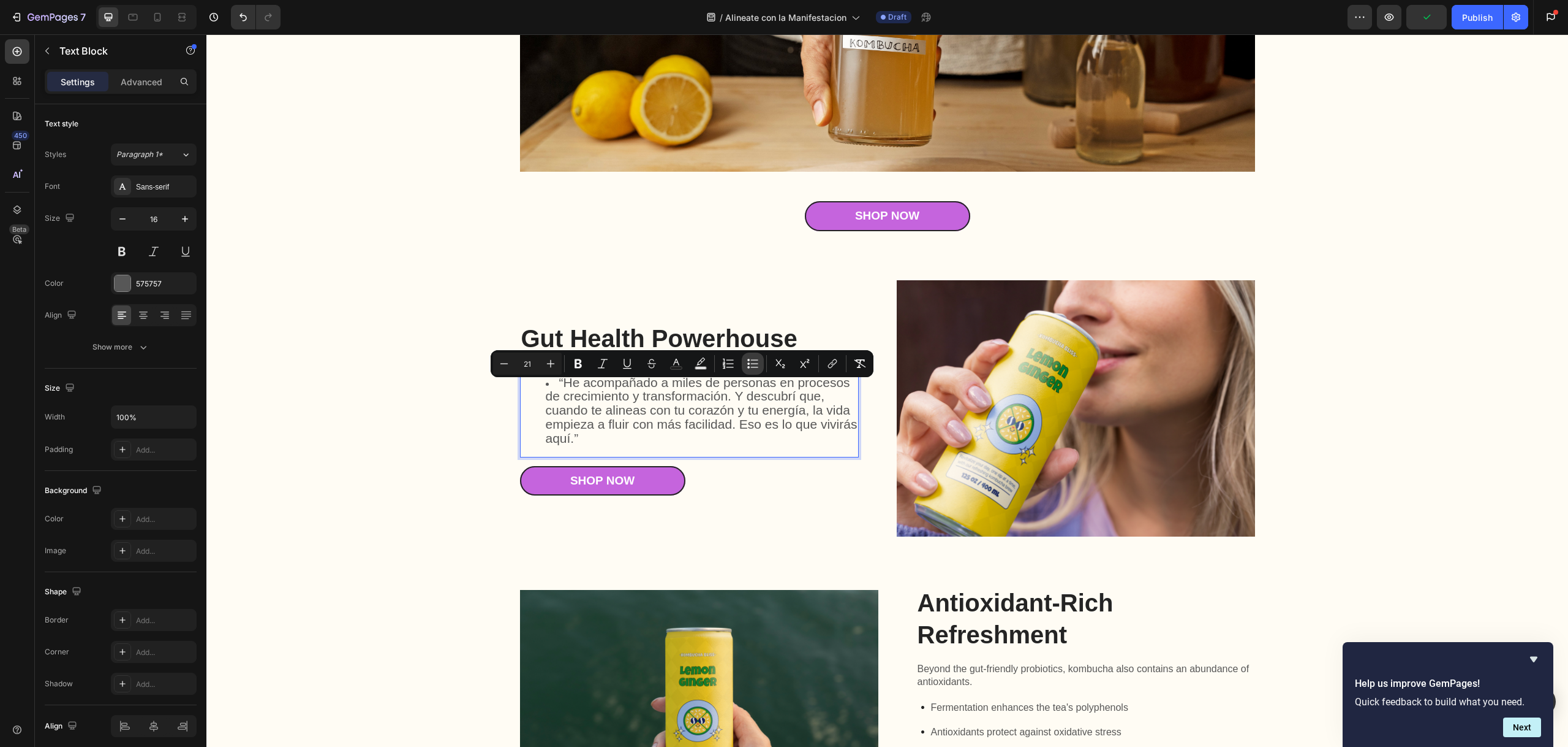
click at [756, 369] on icon "Editor contextual toolbar" at bounding box center [752, 363] width 12 height 12
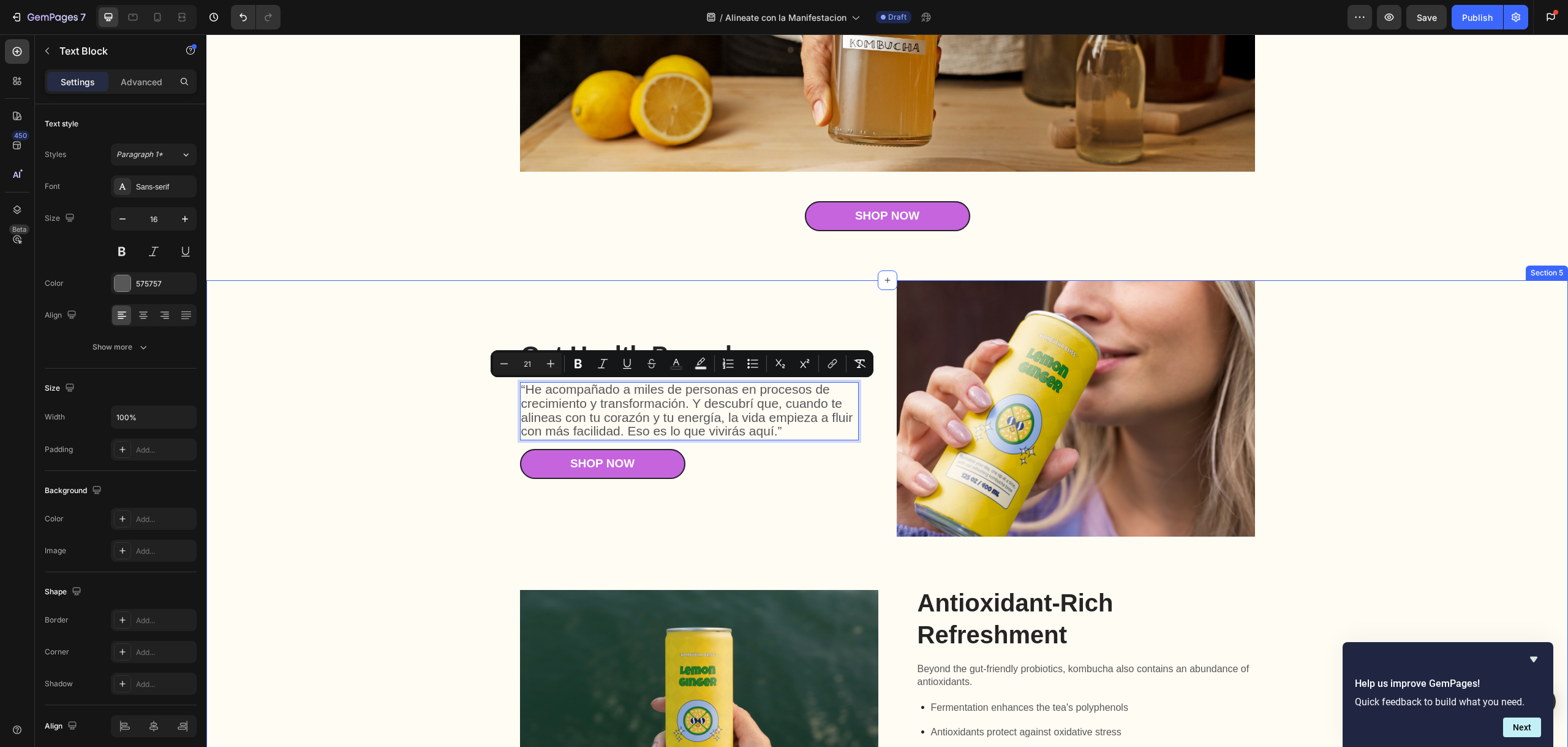
click at [446, 429] on div "Gut Health Powerhouse Heading “He acompañado a miles de personas en procesos de…" at bounding box center [887, 721] width 1338 height 883
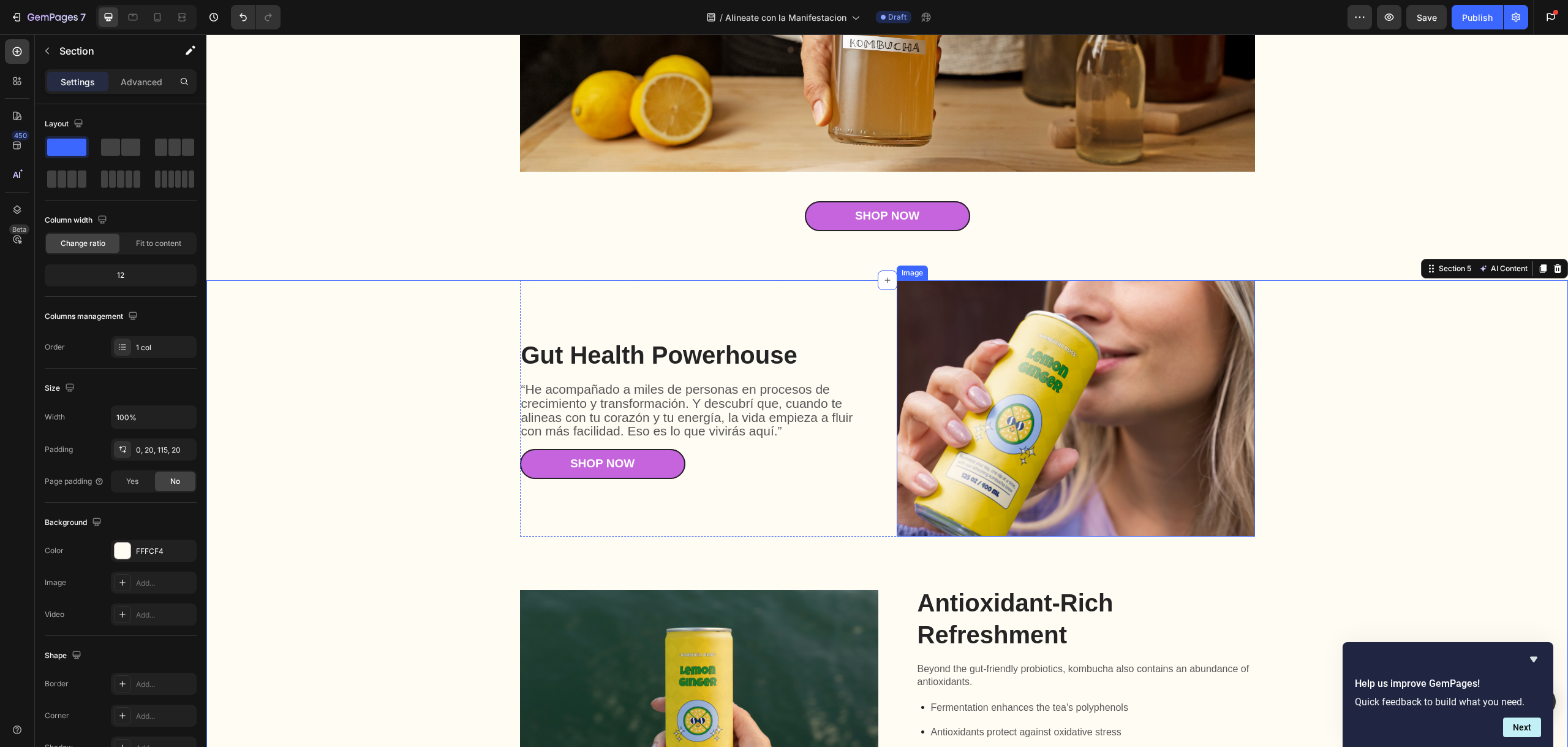
click at [1067, 401] on img at bounding box center [1075, 409] width 358 height 257
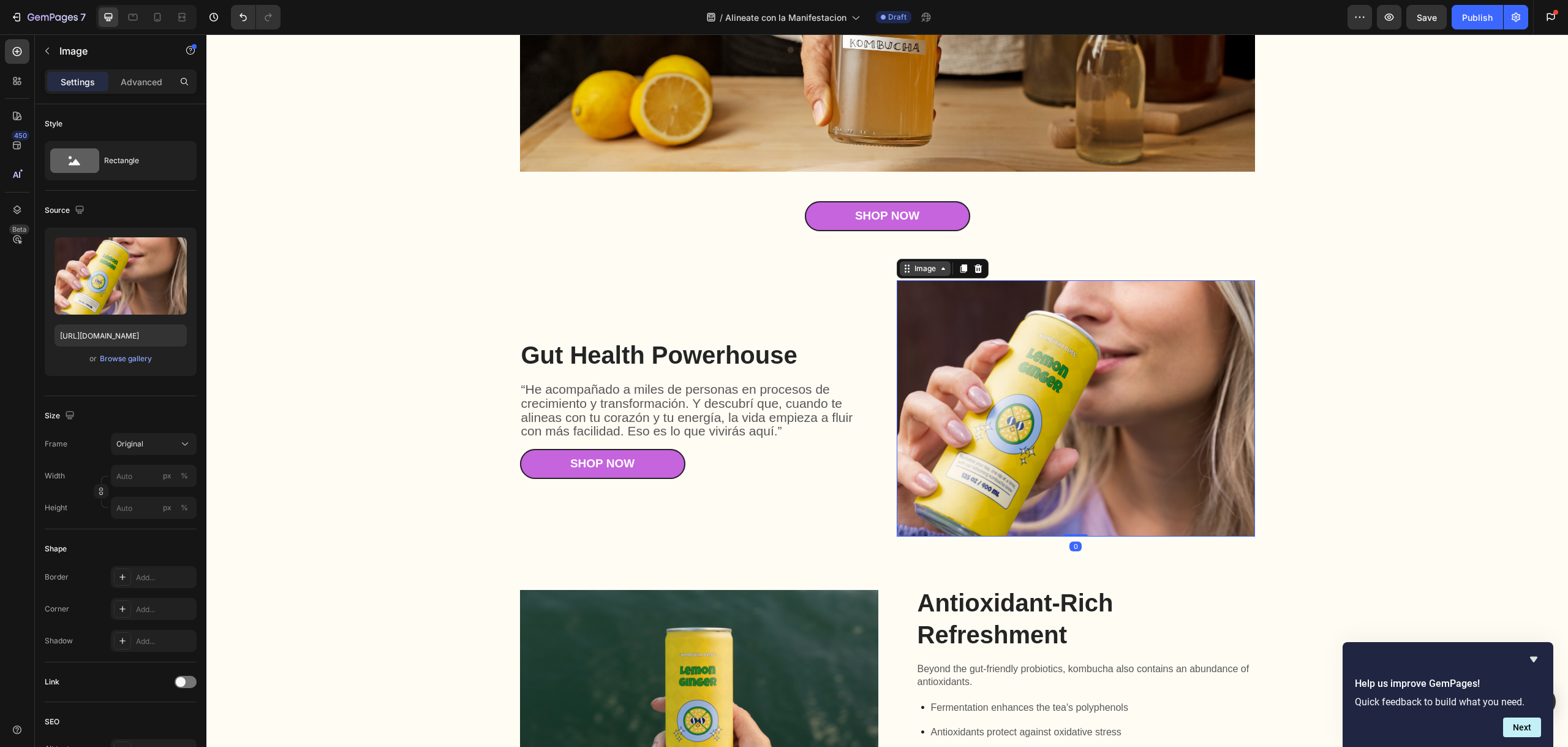
click at [923, 271] on div "Image" at bounding box center [925, 269] width 26 height 11
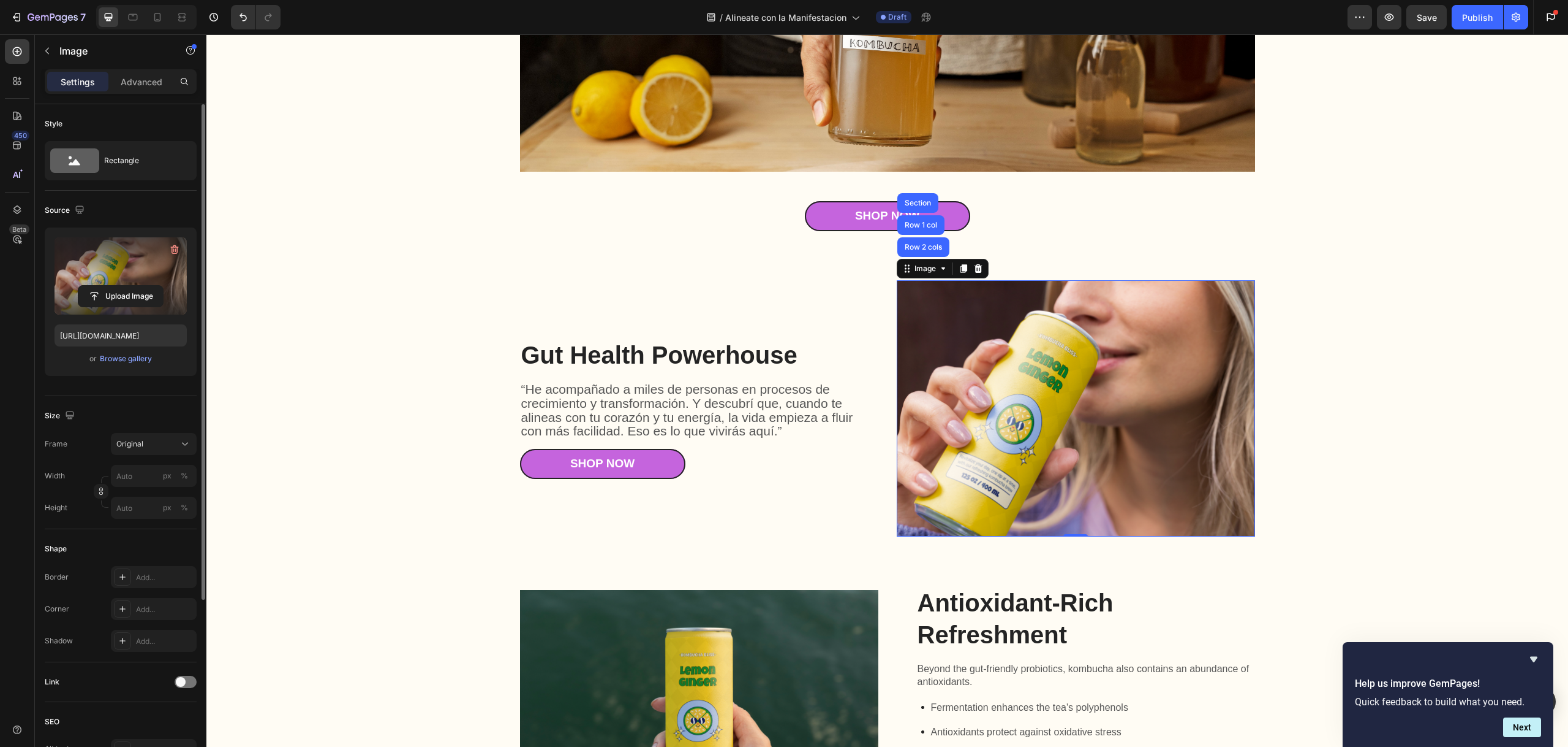
click at [113, 263] on label at bounding box center [120, 275] width 132 height 77
click at [113, 286] on input "file" at bounding box center [120, 296] width 85 height 21
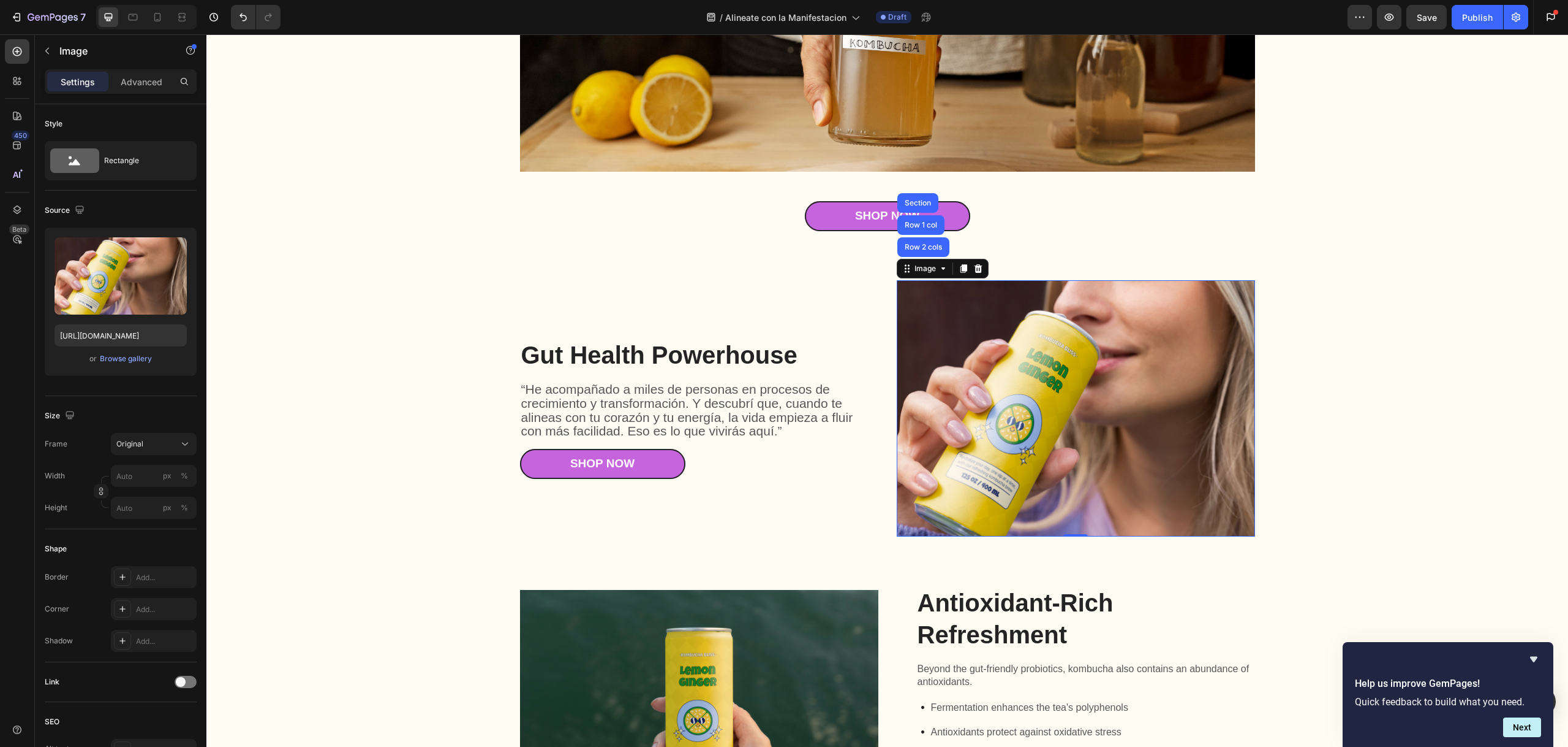
click at [1087, 480] on img at bounding box center [1075, 409] width 358 height 257
click at [927, 381] on img at bounding box center [1075, 409] width 358 height 257
click at [928, 381] on img at bounding box center [1075, 409] width 358 height 257
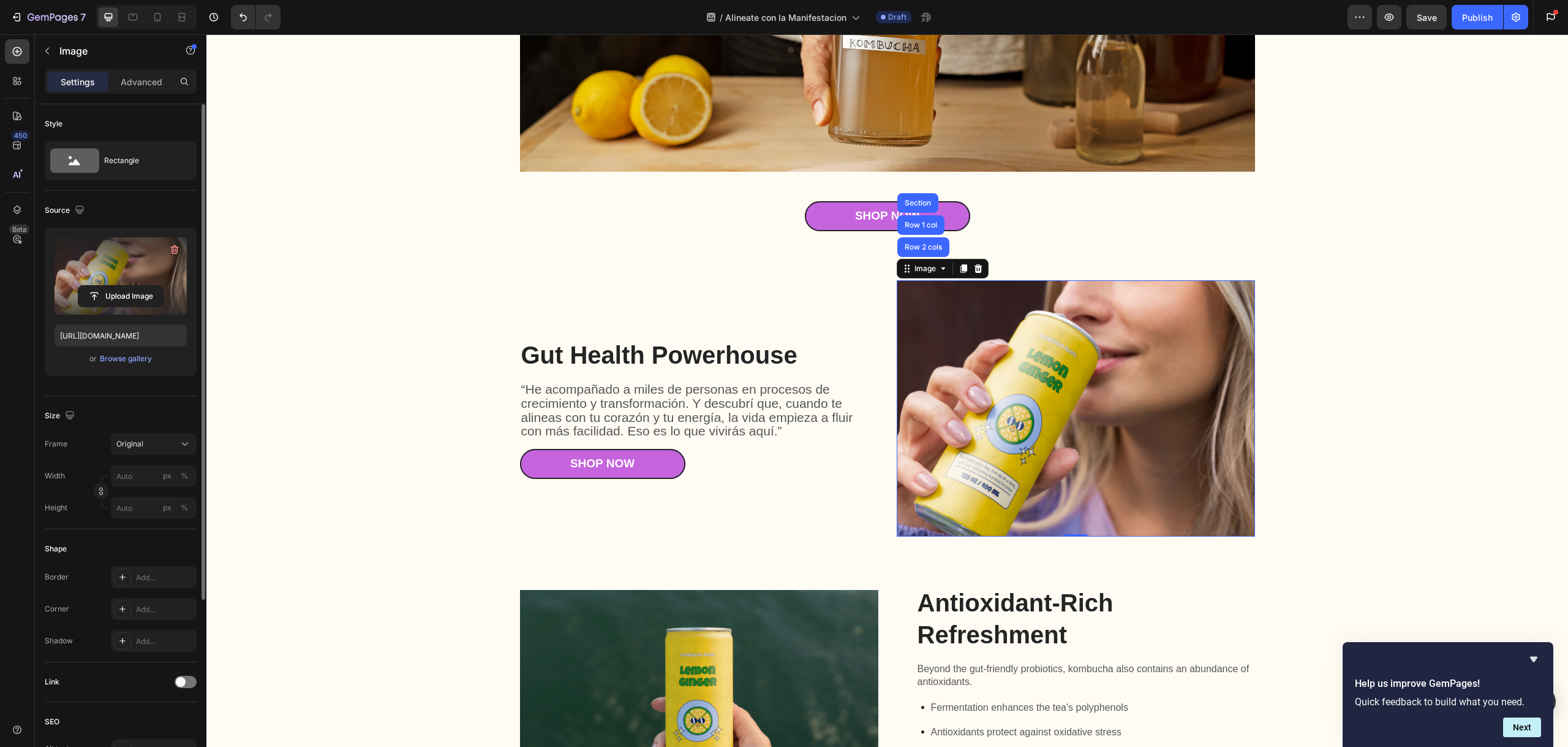
click at [161, 272] on label at bounding box center [120, 275] width 132 height 77
click at [161, 286] on input "file" at bounding box center [120, 296] width 85 height 21
type input "[URL][DOMAIN_NAME]"
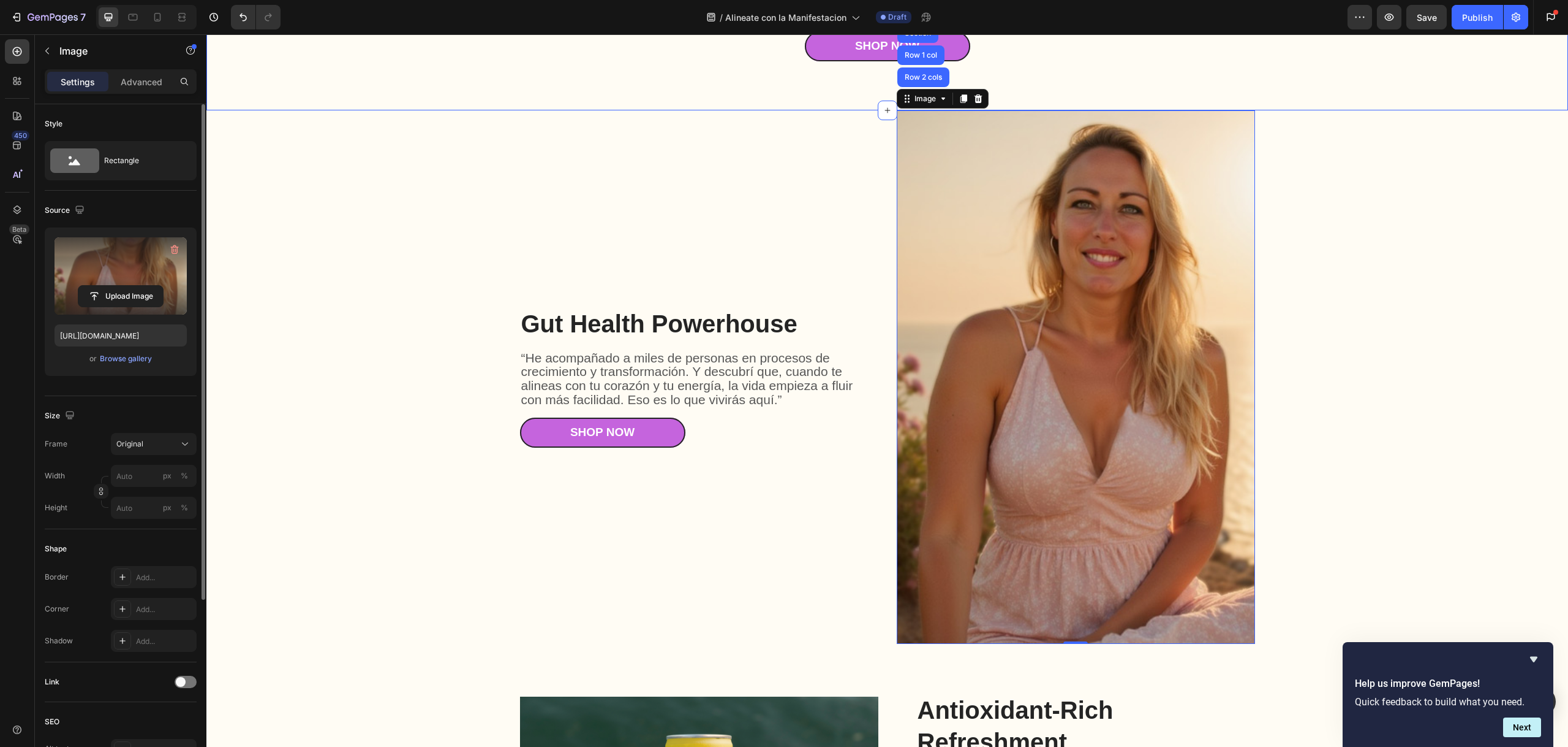
scroll to position [1838, 0]
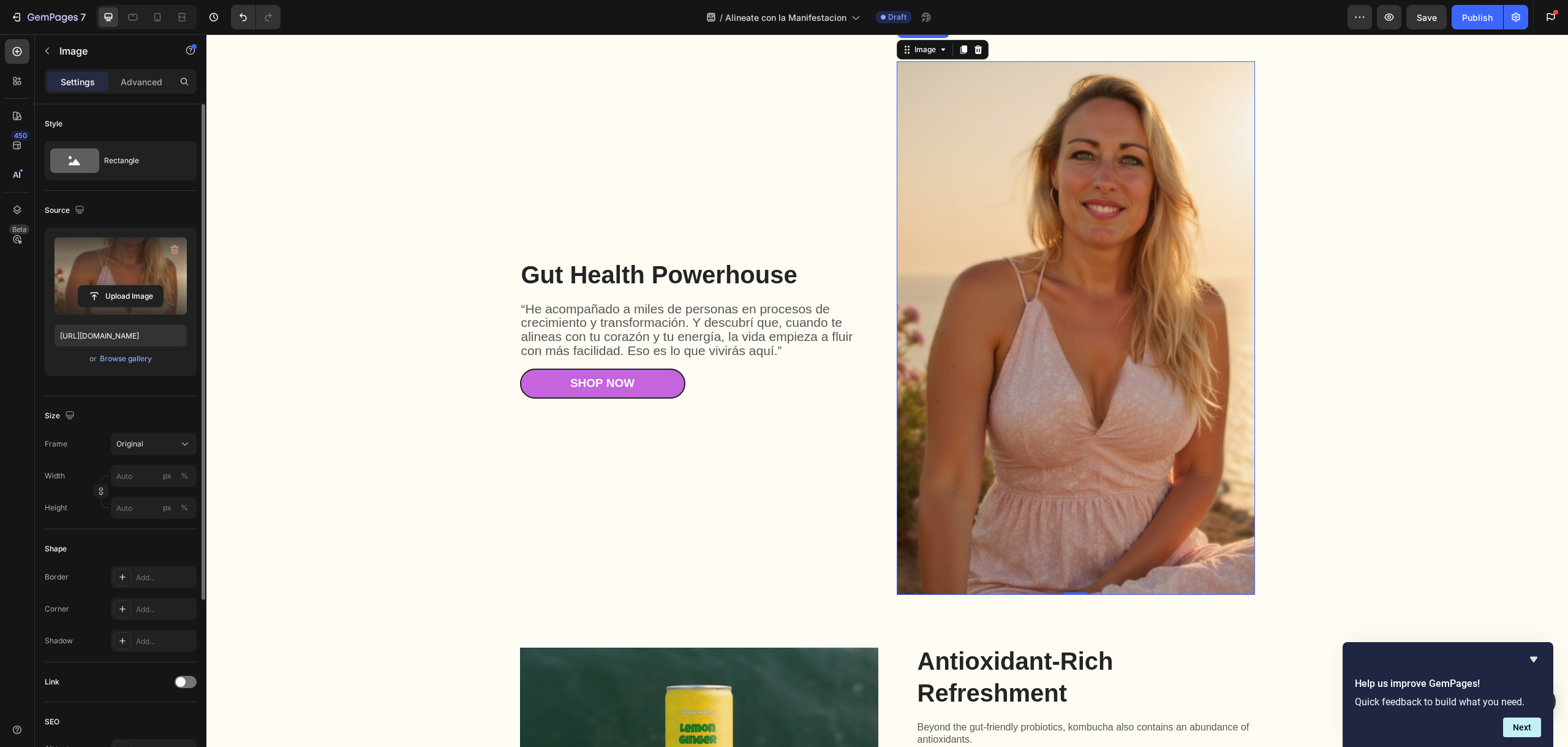
click at [1120, 374] on img at bounding box center [1075, 328] width 358 height 533
click at [912, 46] on div "Image" at bounding box center [925, 49] width 26 height 11
click at [940, 46] on icon at bounding box center [944, 49] width 10 height 10
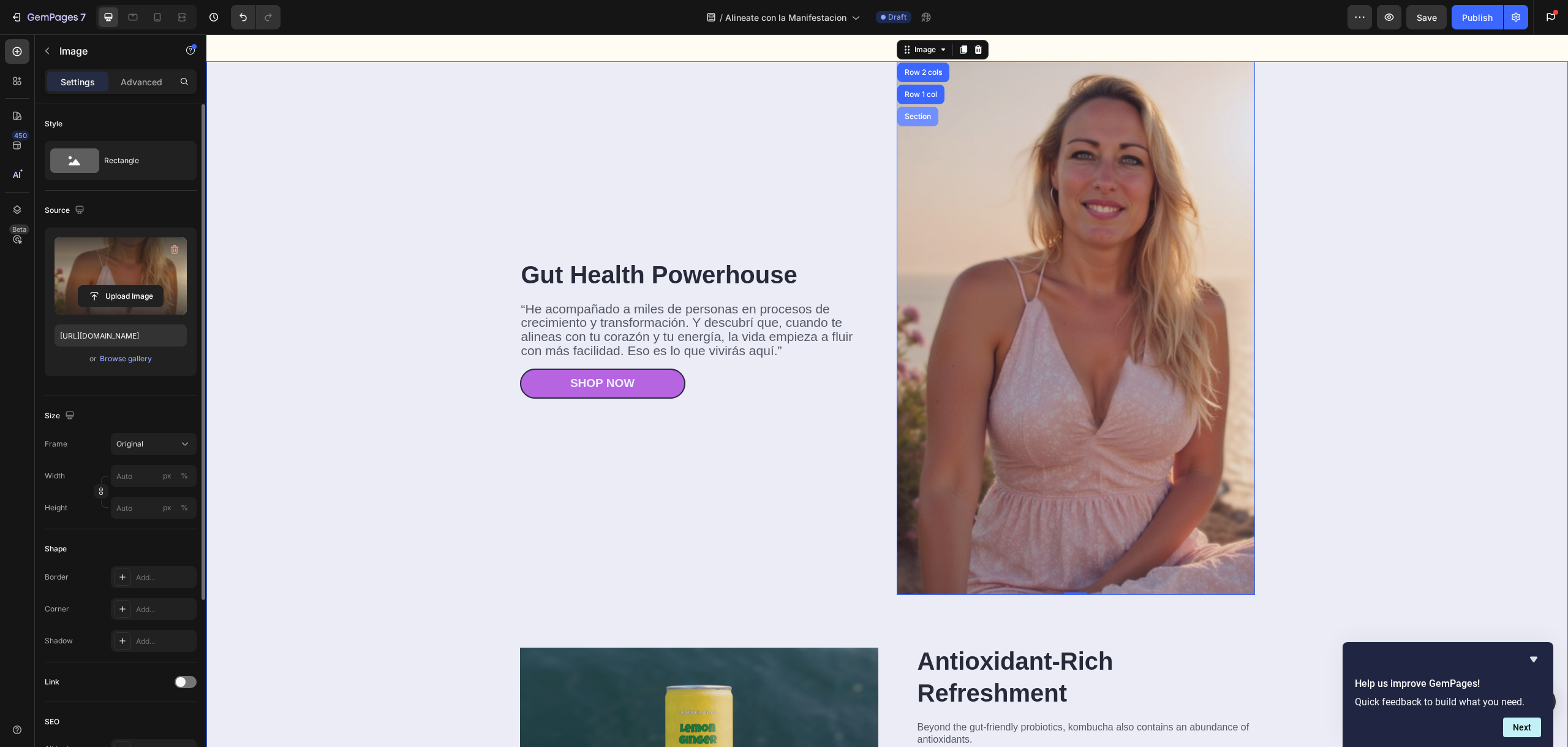
click at [926, 121] on div "Section" at bounding box center [917, 117] width 41 height 20
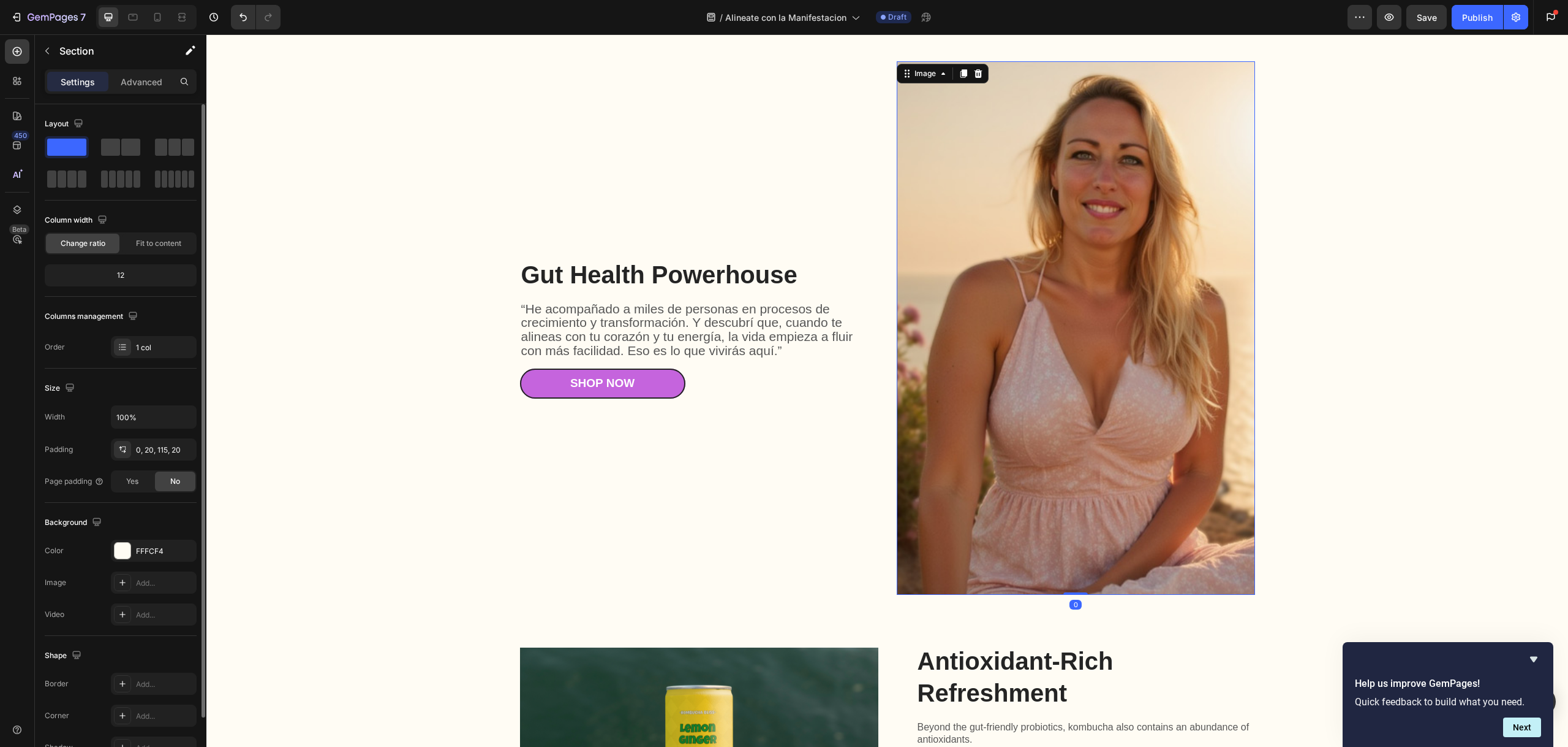
click at [991, 157] on img at bounding box center [1075, 328] width 358 height 533
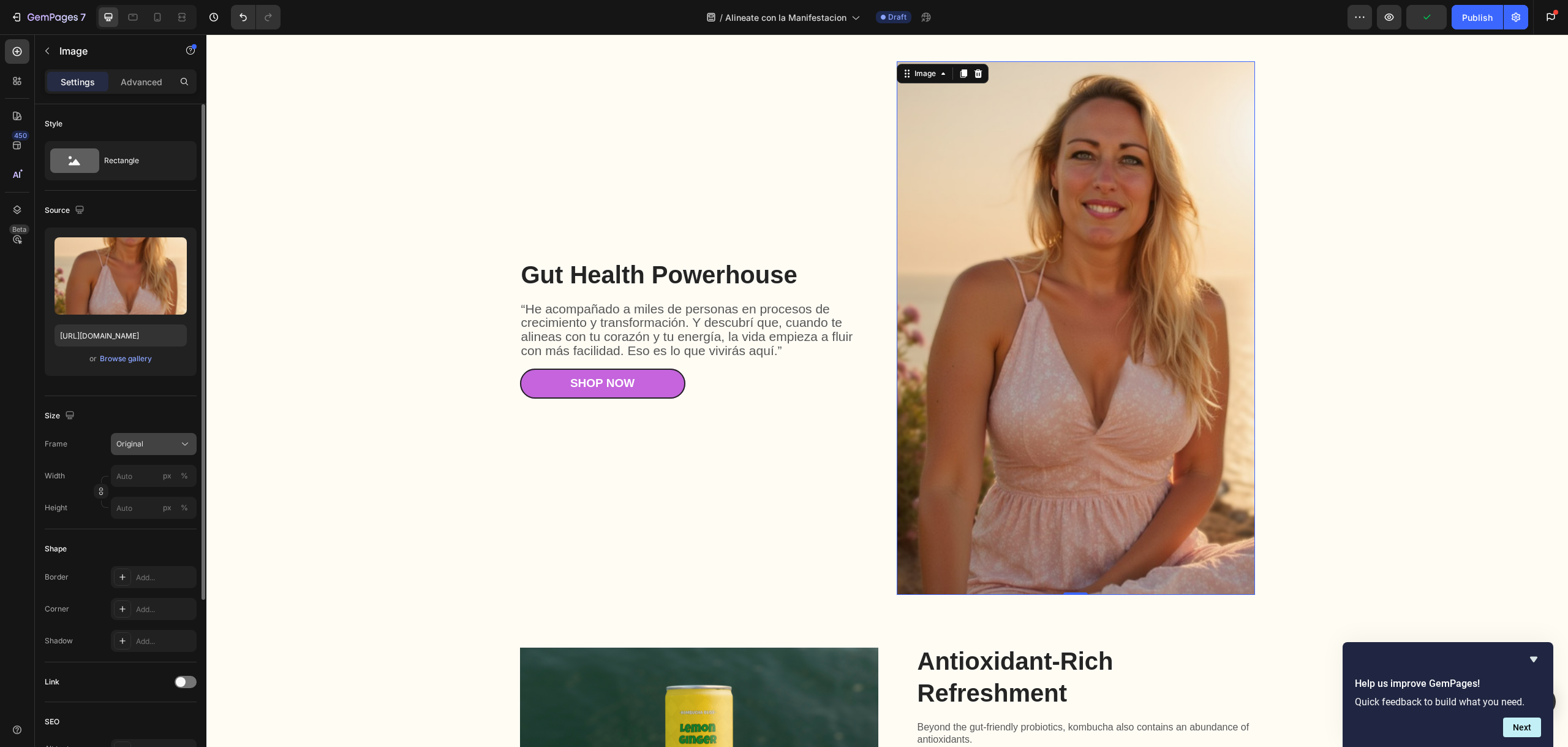
drag, startPoint x: 147, startPoint y: 451, endPoint x: 158, endPoint y: 451, distance: 11.0
click at [152, 452] on button "Original" at bounding box center [154, 444] width 86 height 22
click at [175, 558] on div "Custom" at bounding box center [143, 565] width 98 height 22
click at [142, 512] on input "px %" at bounding box center [154, 507] width 86 height 22
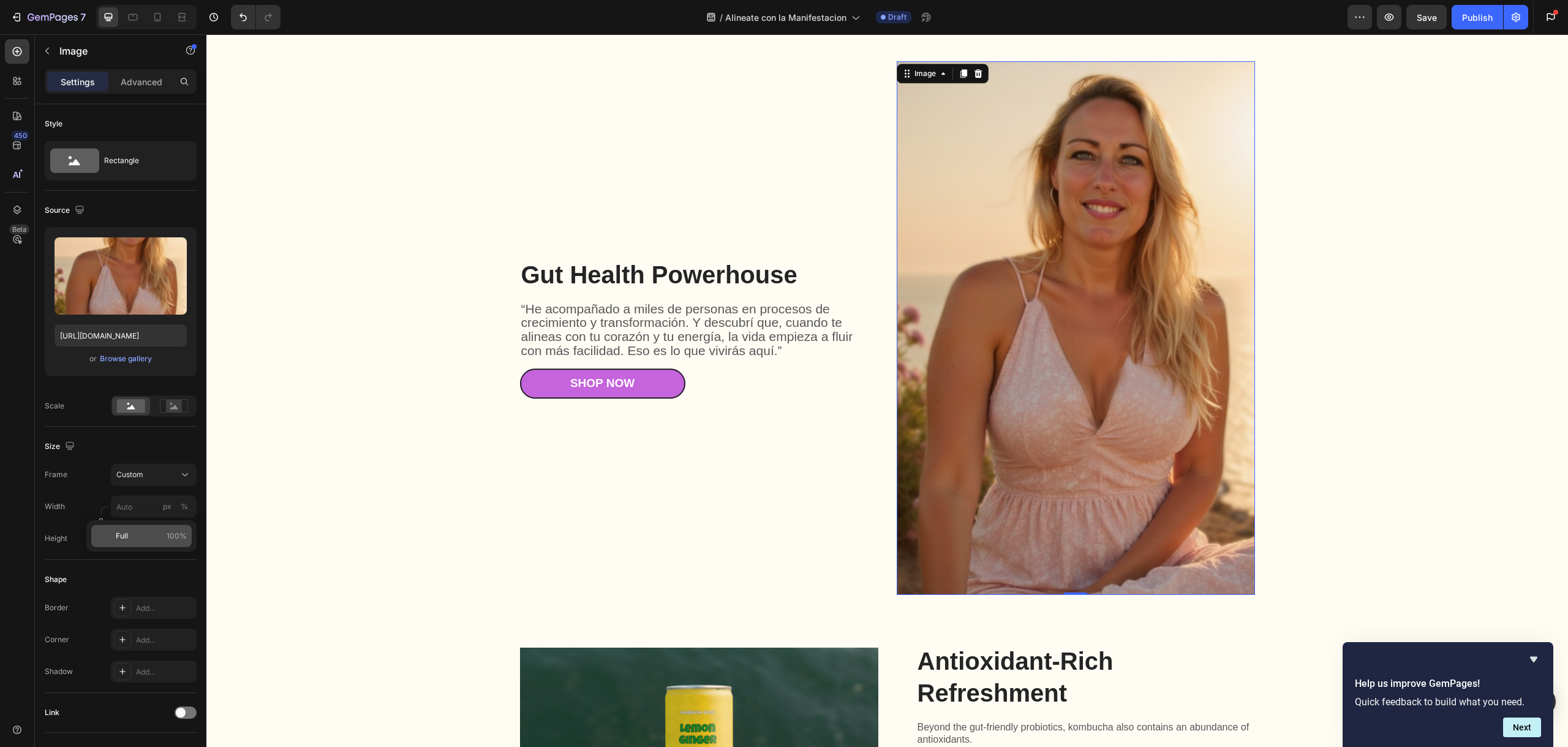
click at [179, 536] on span "100%" at bounding box center [176, 536] width 20 height 11
drag, startPoint x: 142, startPoint y: 506, endPoint x: 108, endPoint y: 502, distance: 34.2
click at [108, 502] on div "Width 100 px %" at bounding box center [120, 507] width 152 height 22
drag, startPoint x: 133, startPoint y: 504, endPoint x: 109, endPoint y: 504, distance: 24.0
click at [111, 504] on input "100" at bounding box center [154, 507] width 86 height 22
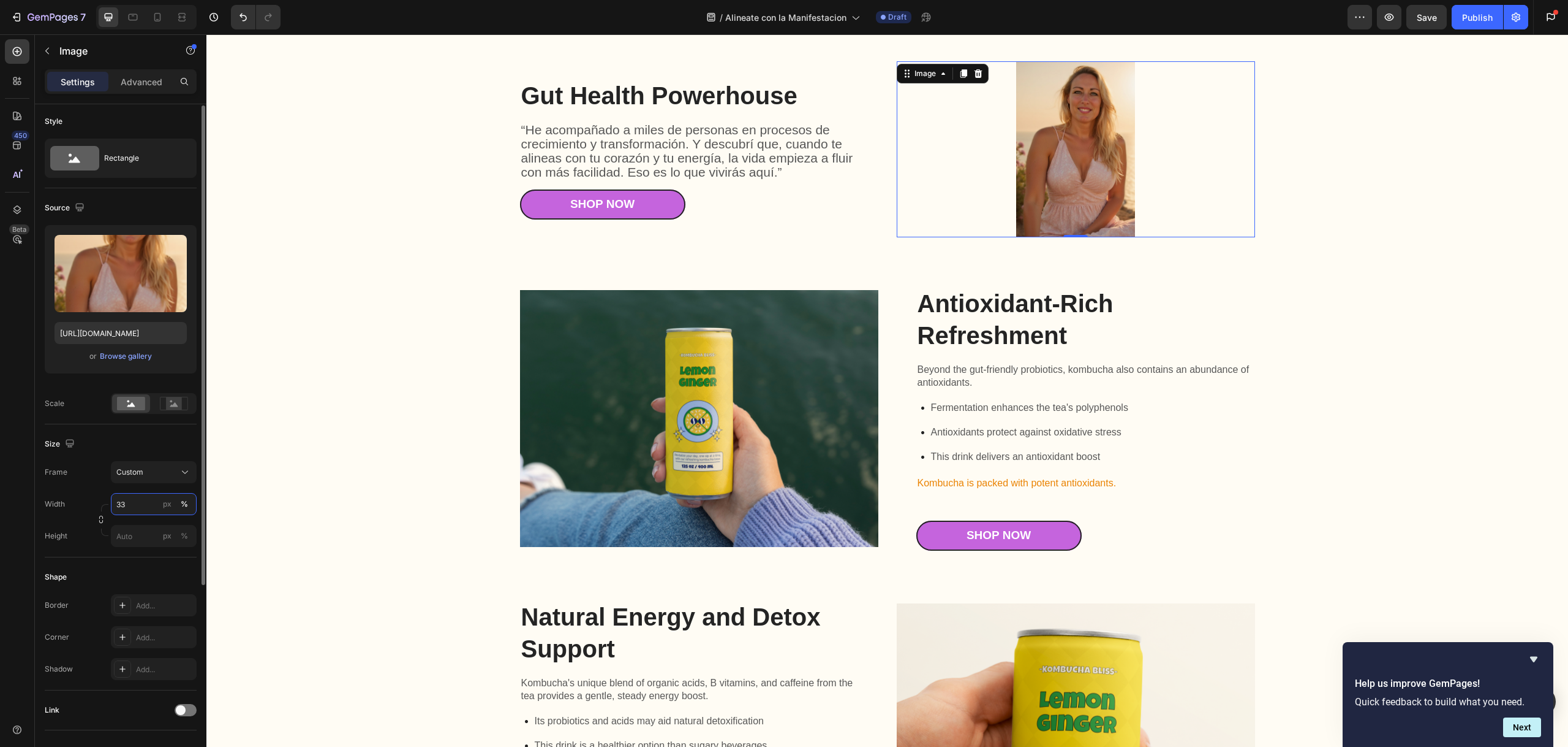
scroll to position [0, 0]
drag, startPoint x: 139, startPoint y: 505, endPoint x: 115, endPoint y: 508, distance: 24.2
click at [115, 508] on input "33" at bounding box center [154, 507] width 86 height 22
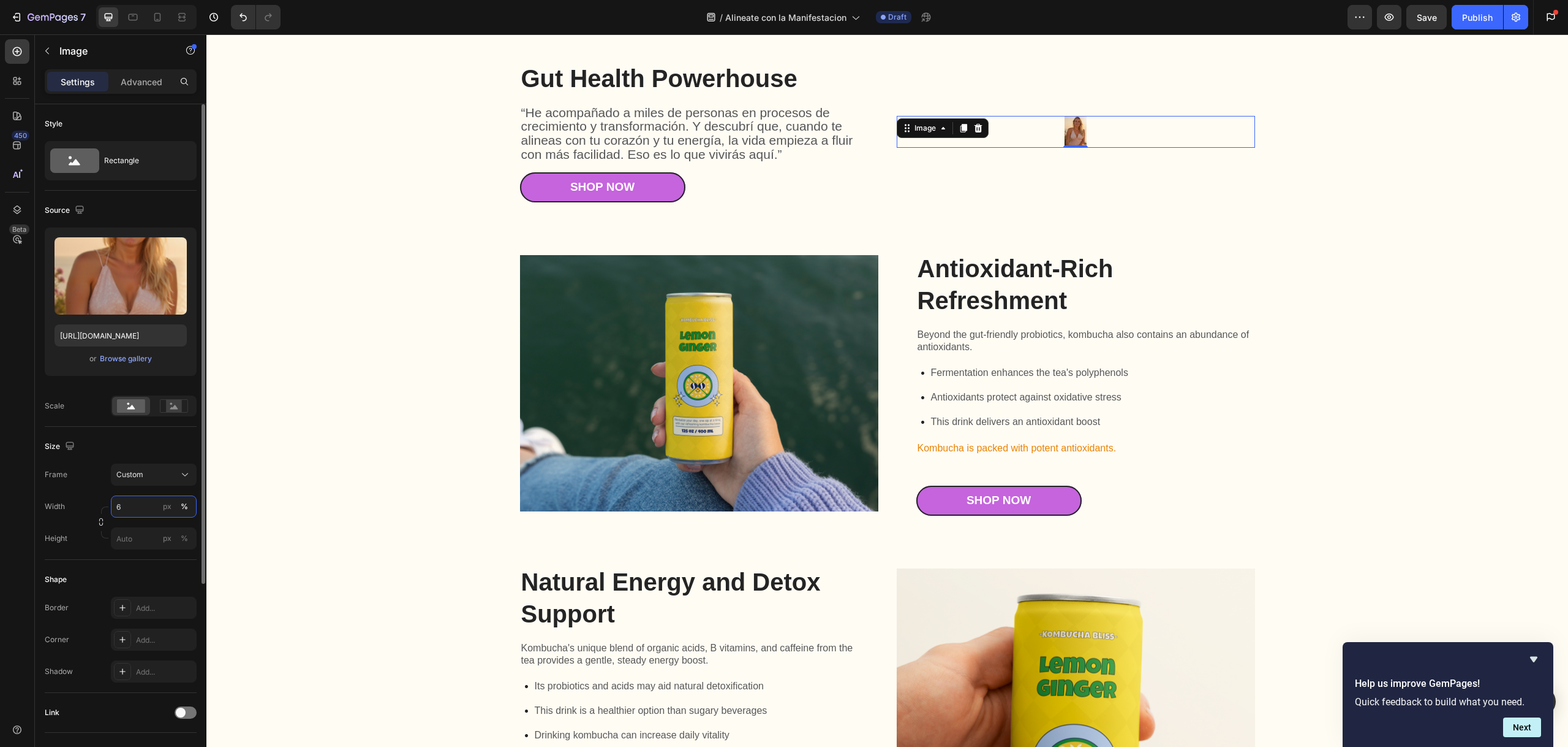
type input "60"
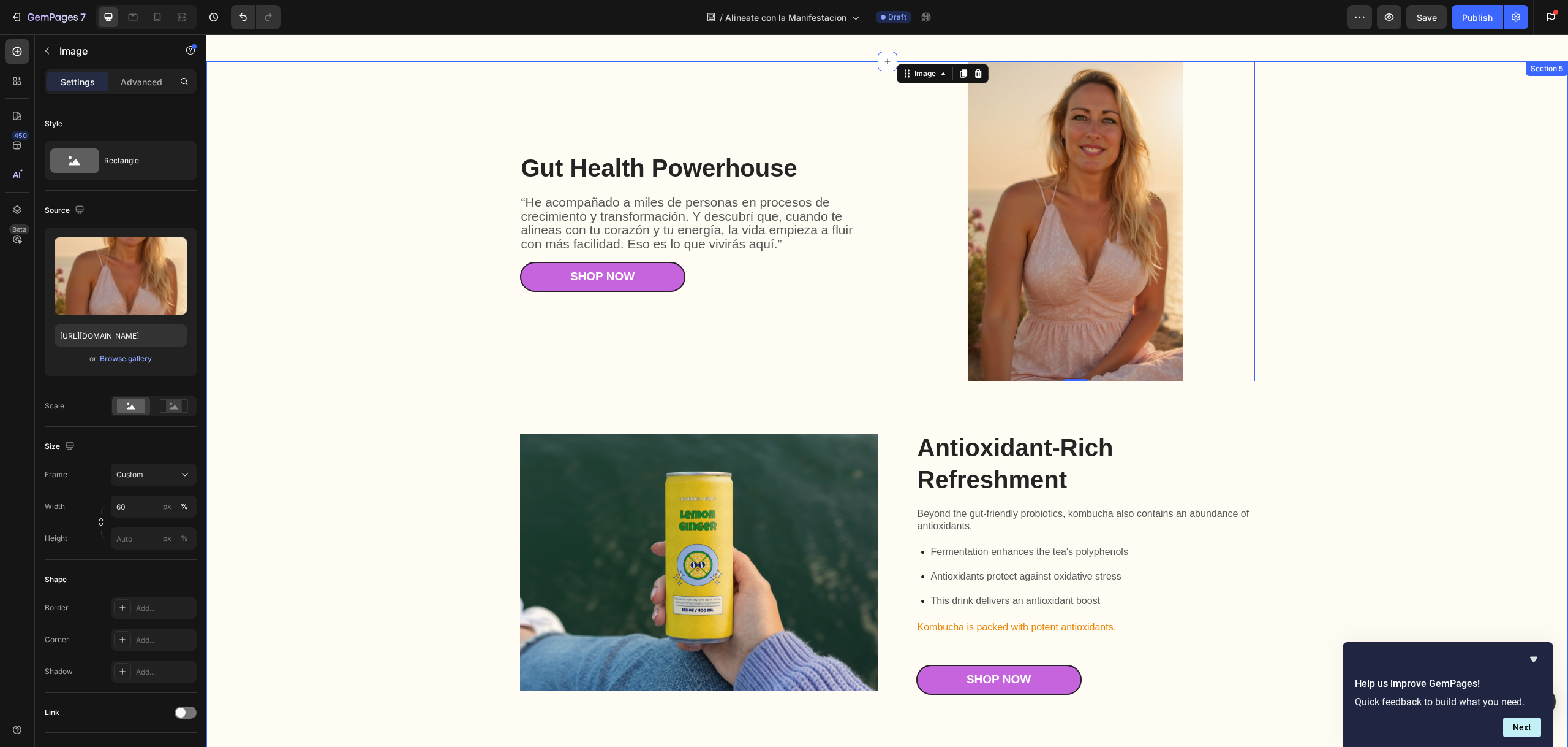
click at [404, 243] on div "Gut Health Powerhouse Heading “He acompañado a miles de personas en procesos de…" at bounding box center [887, 535] width 1338 height 947
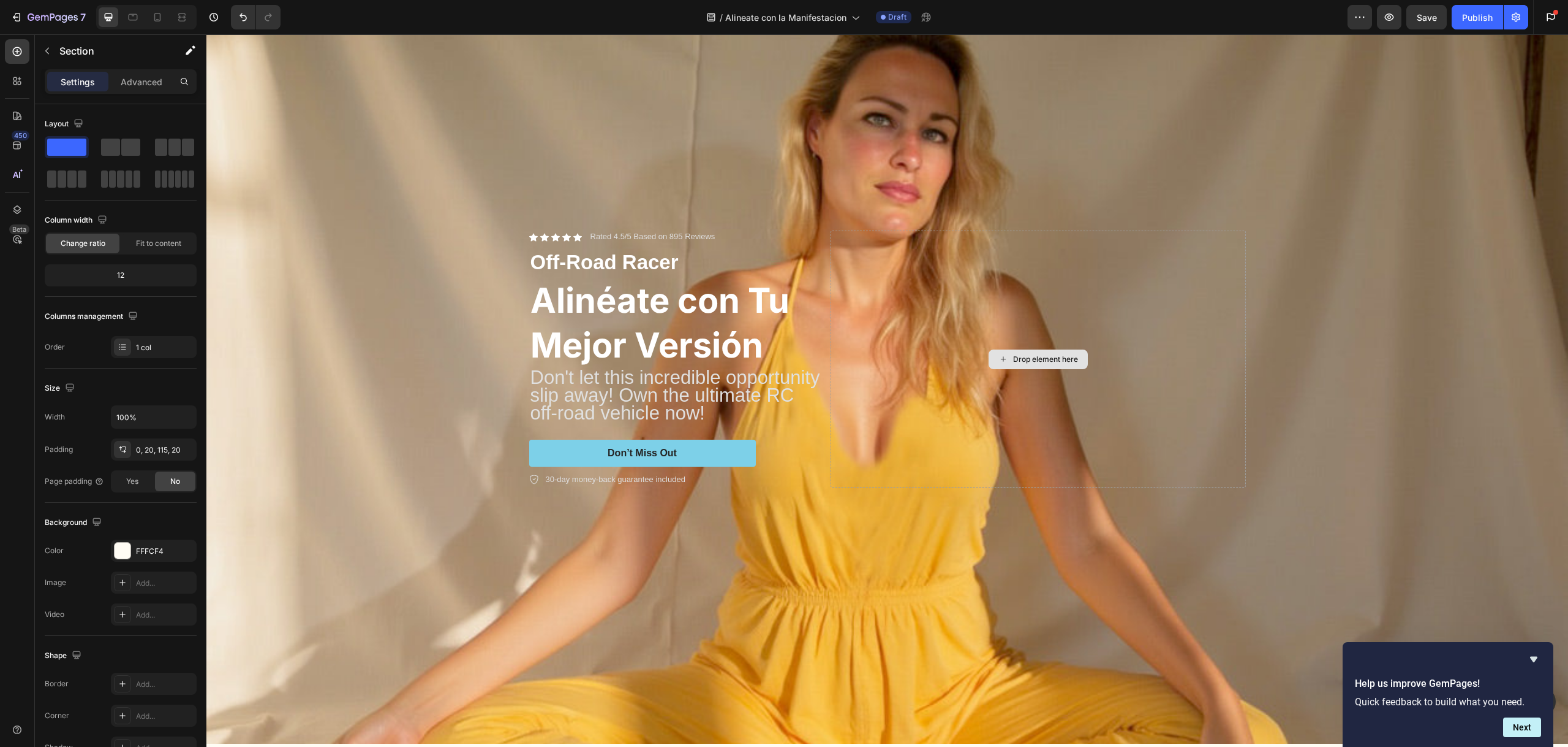
scroll to position [1016, 0]
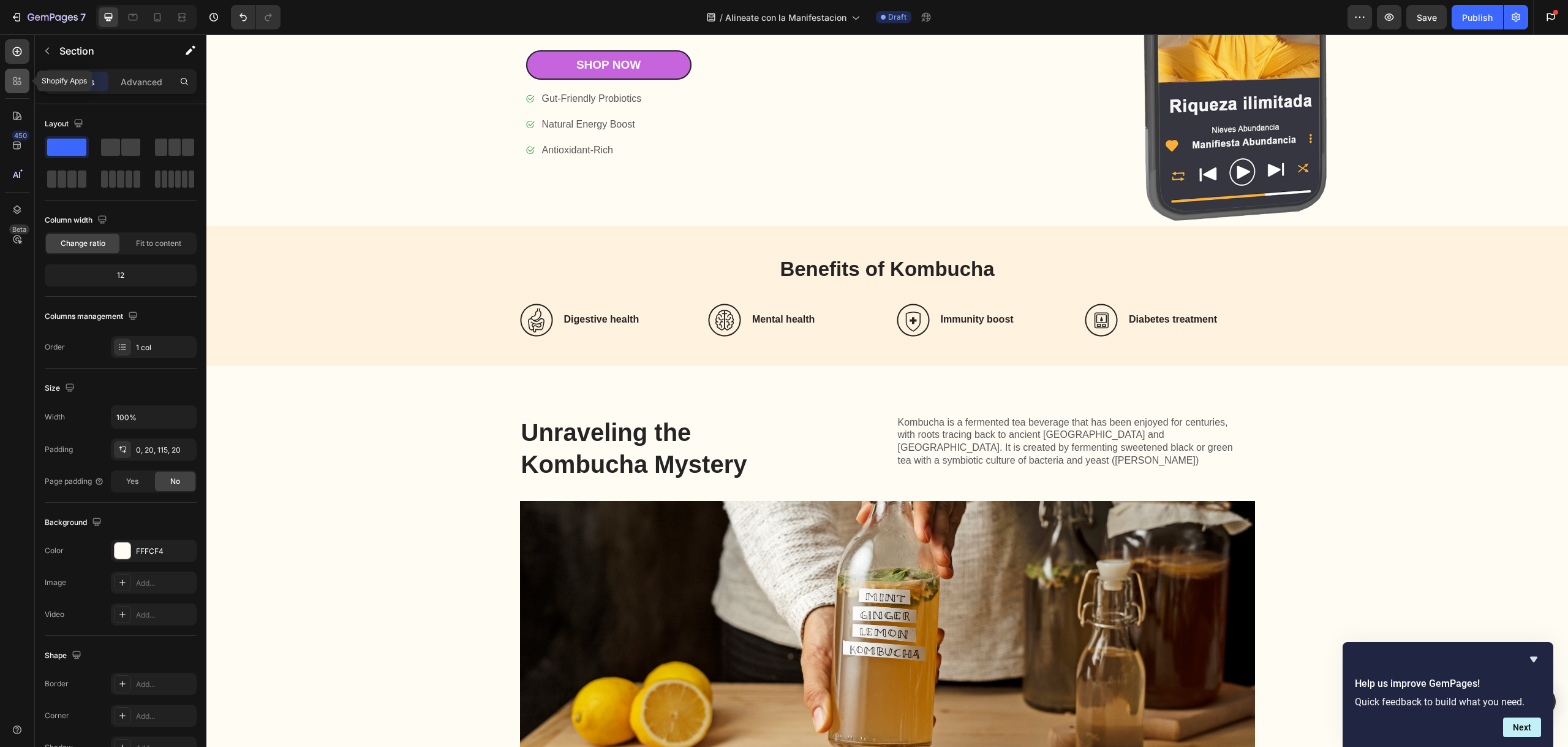
click at [22, 83] on icon at bounding box center [17, 81] width 12 height 12
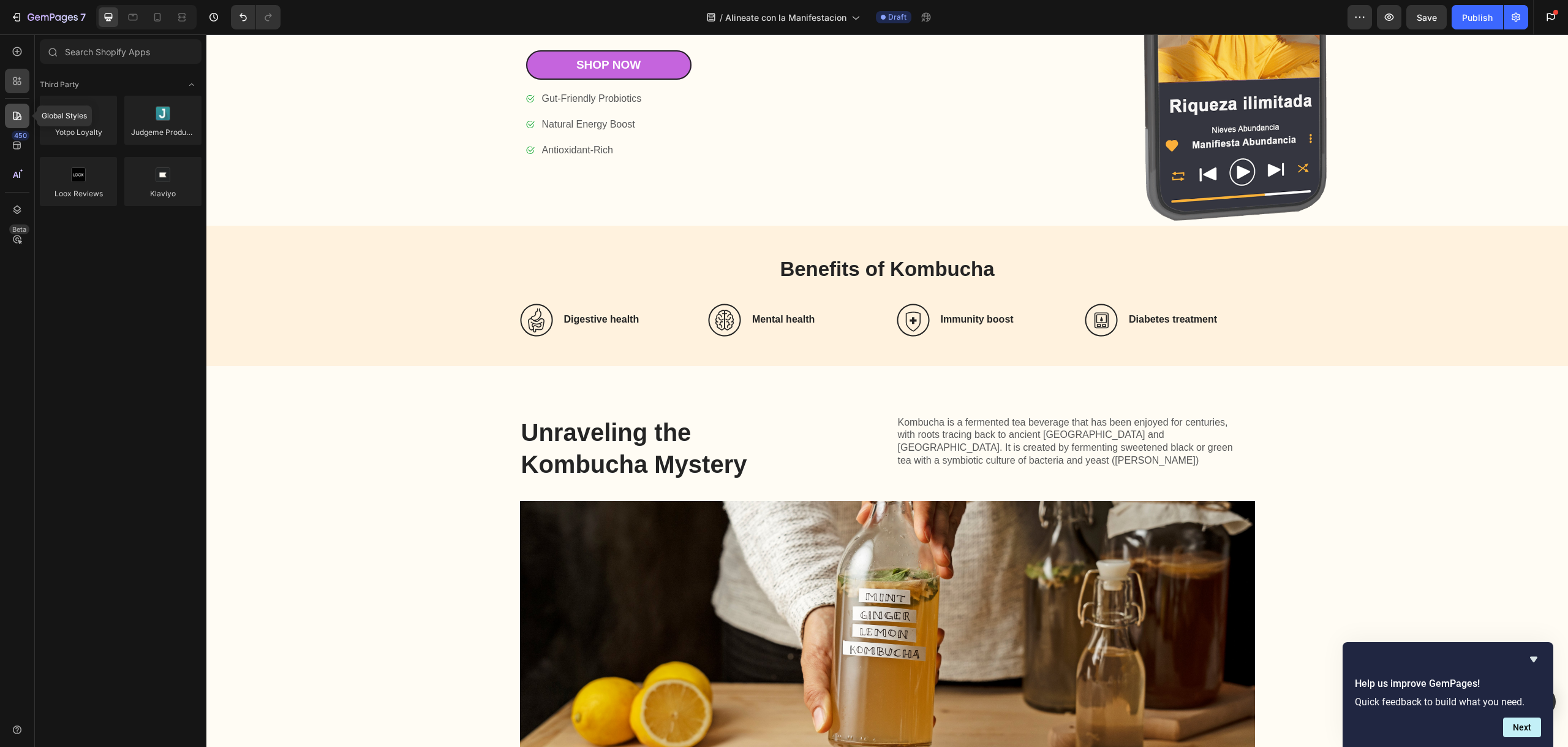
click at [20, 124] on div at bounding box center [17, 116] width 25 height 25
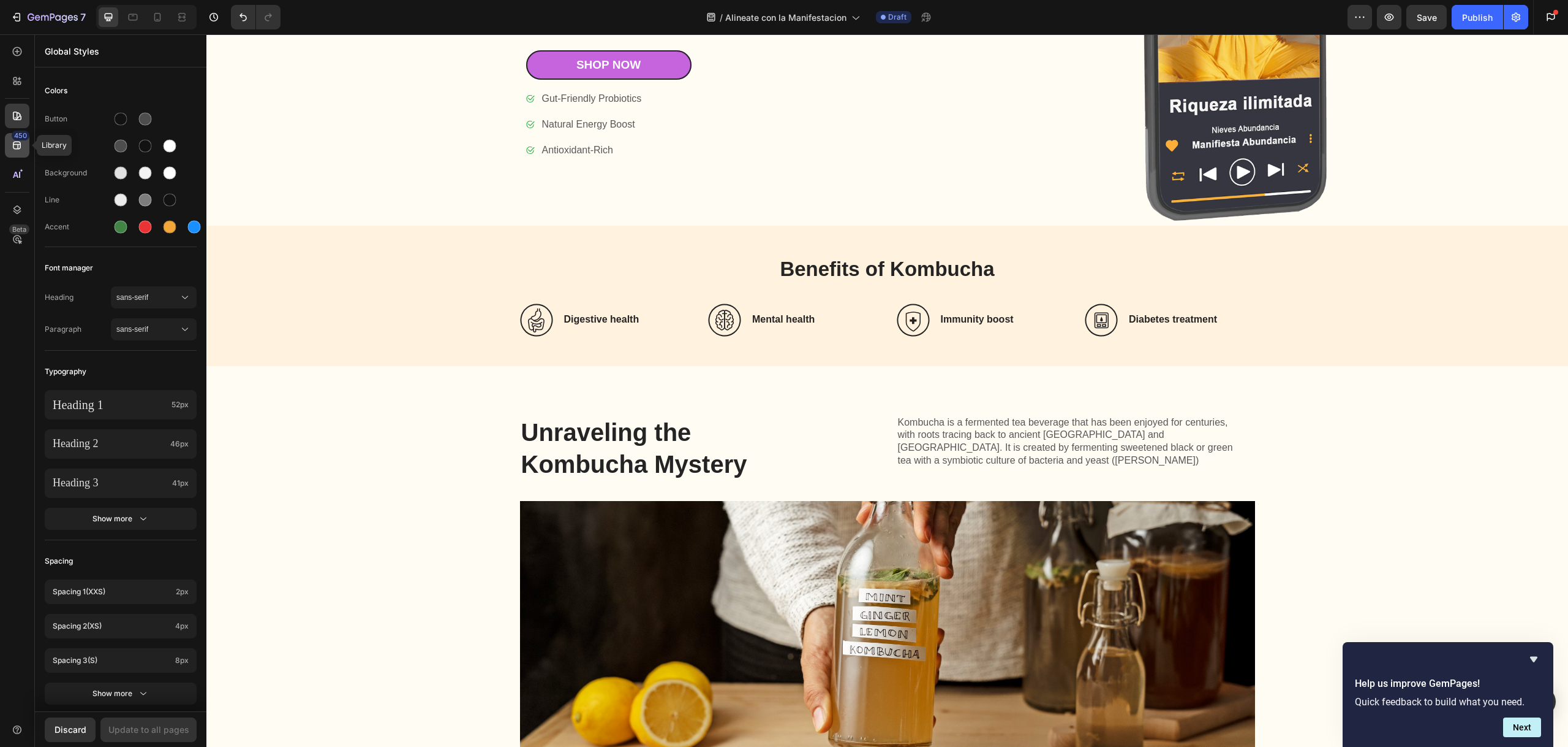
click at [19, 147] on icon at bounding box center [17, 144] width 12 height 12
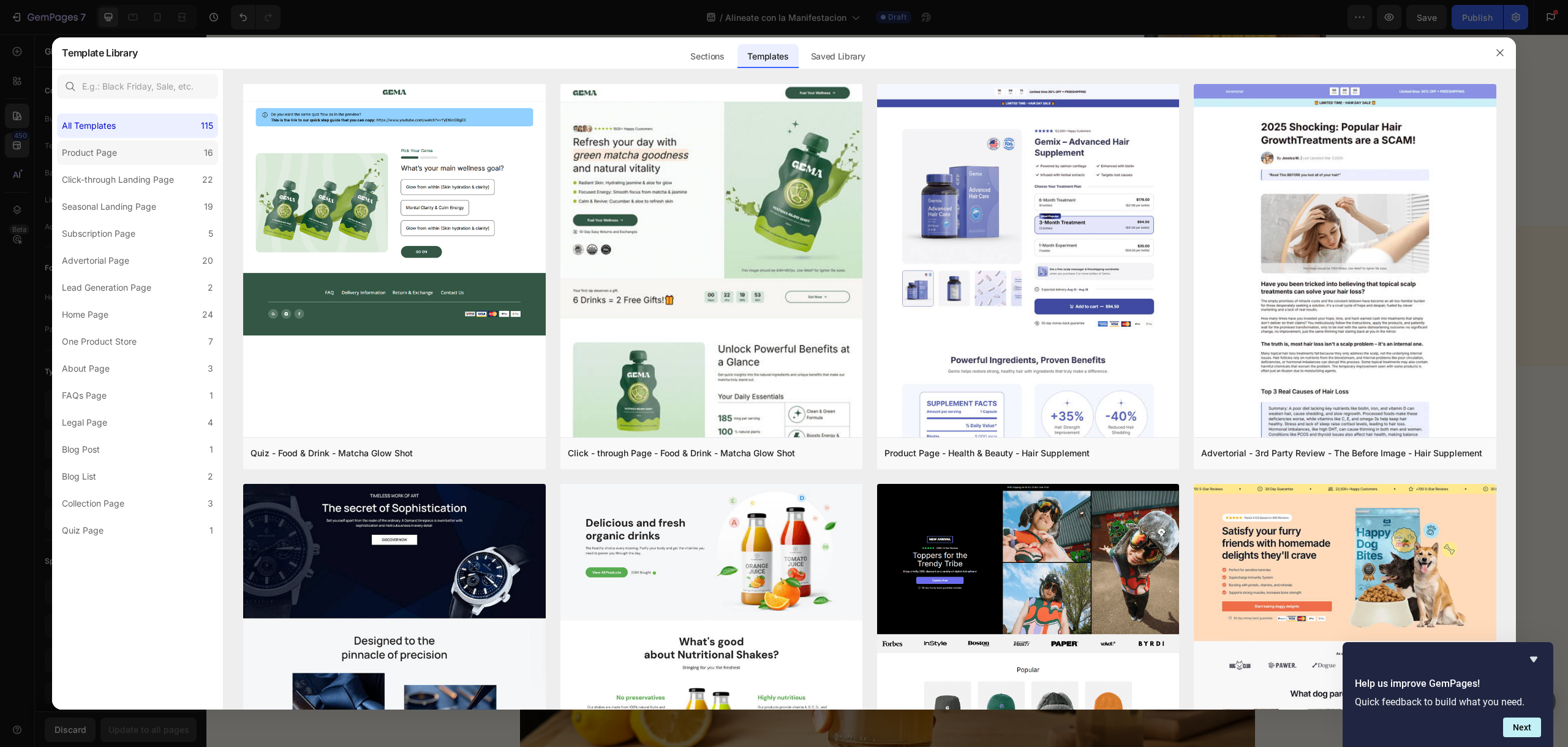
click at [89, 147] on div "Product Page" at bounding box center [89, 152] width 55 height 14
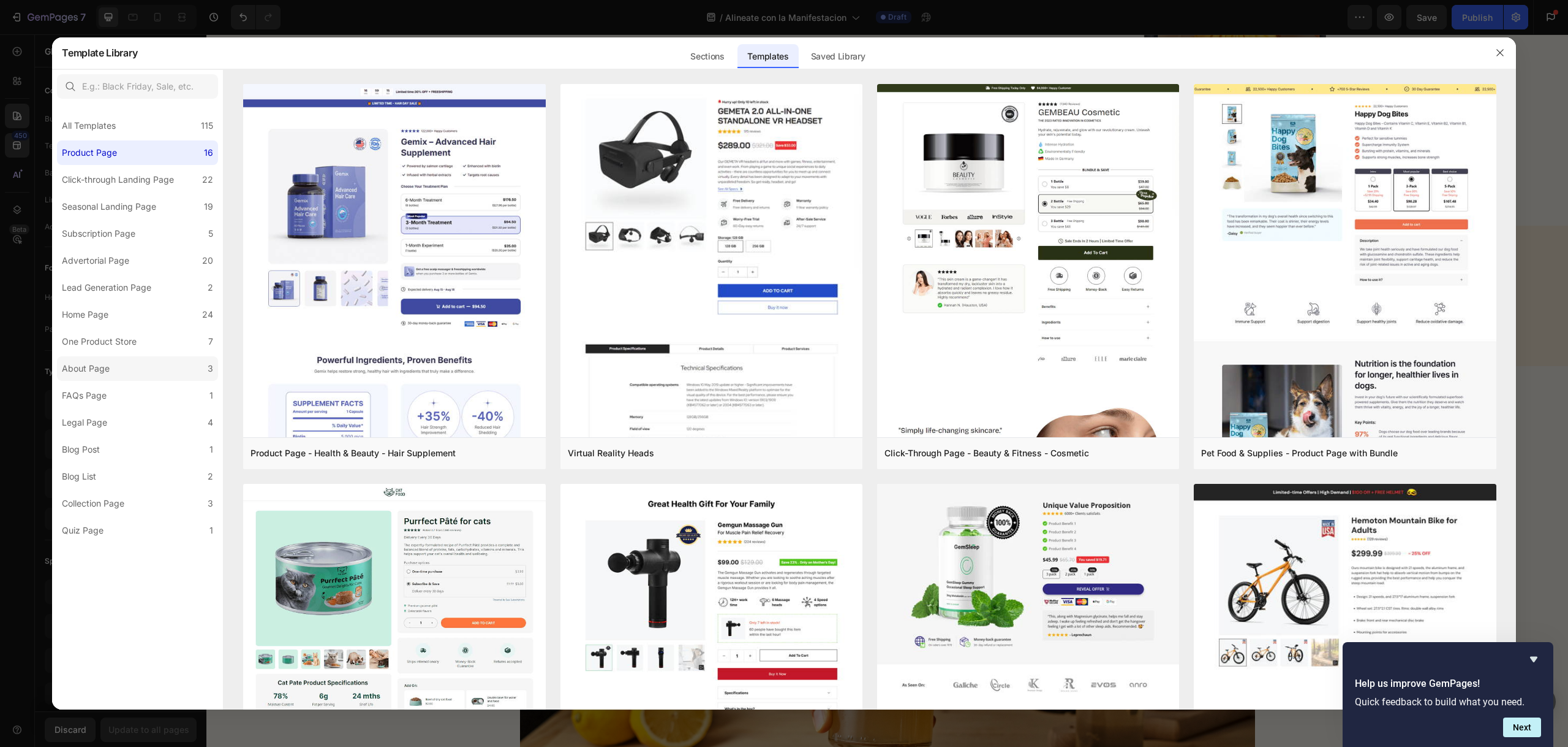
click at [140, 377] on label "About Page 3" at bounding box center [137, 368] width 161 height 25
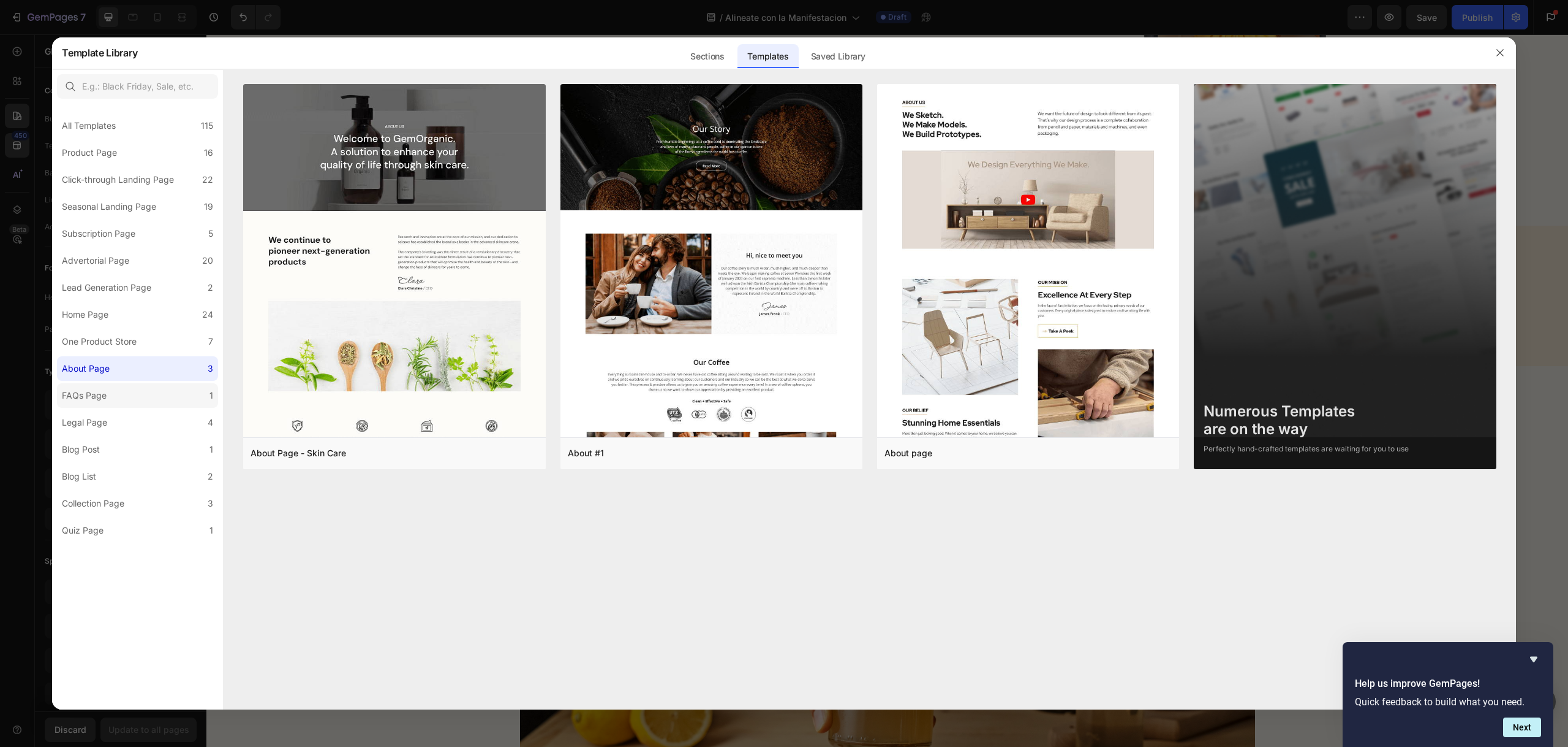
click at [140, 393] on label "FAQs Page 1" at bounding box center [137, 395] width 161 height 25
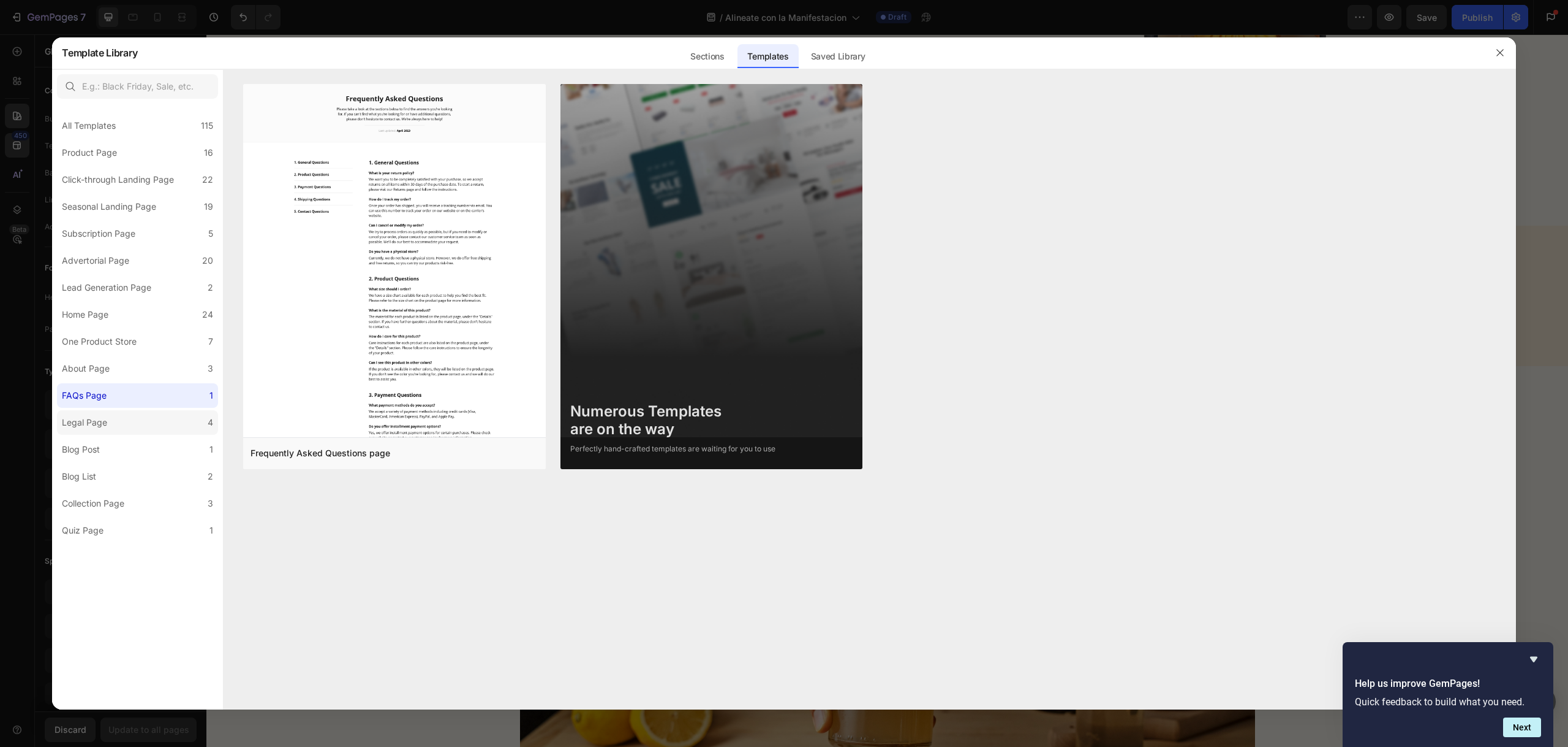
click at [73, 423] on div "Legal Page" at bounding box center [85, 422] width 45 height 14
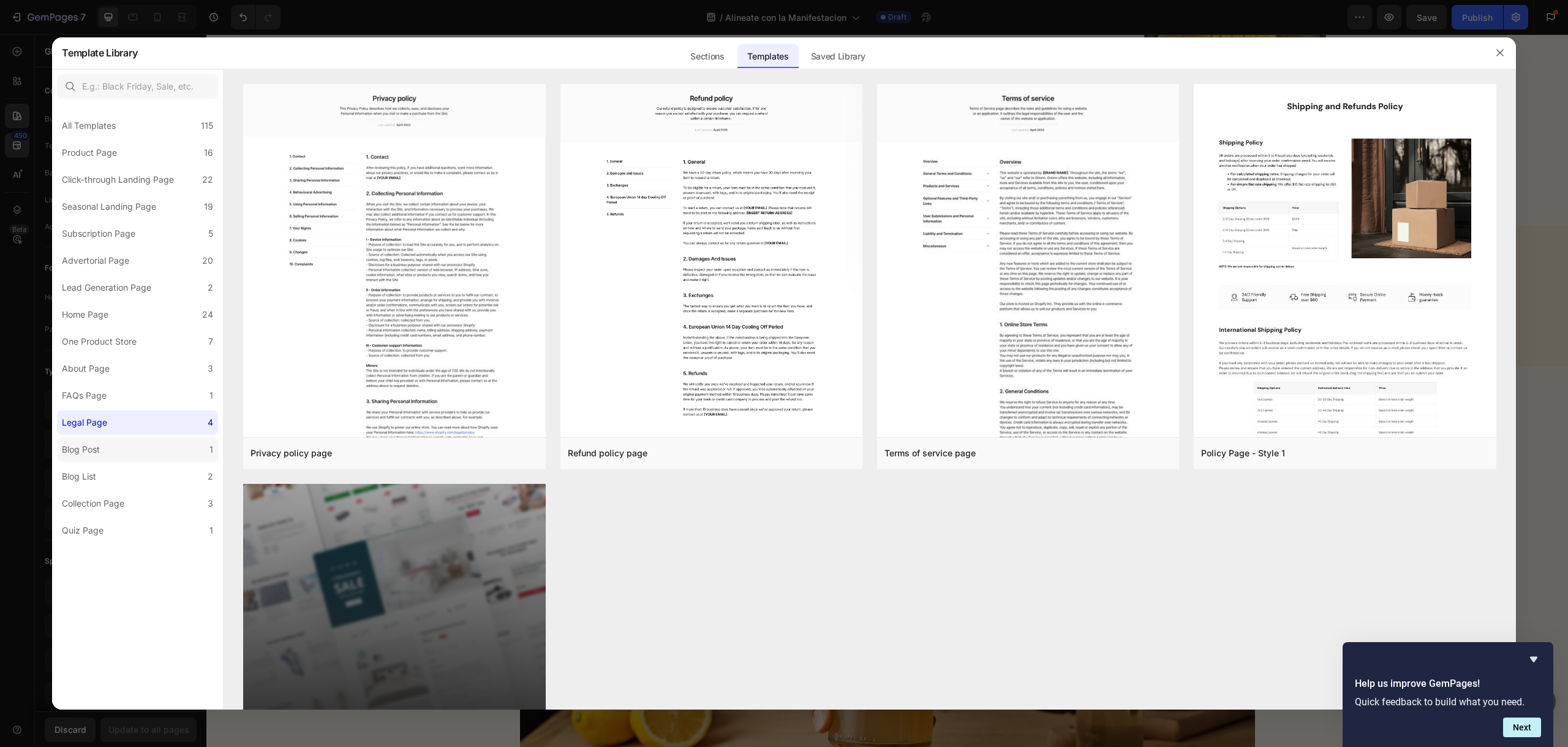
click at [97, 448] on div "Blog Post" at bounding box center [81, 449] width 38 height 14
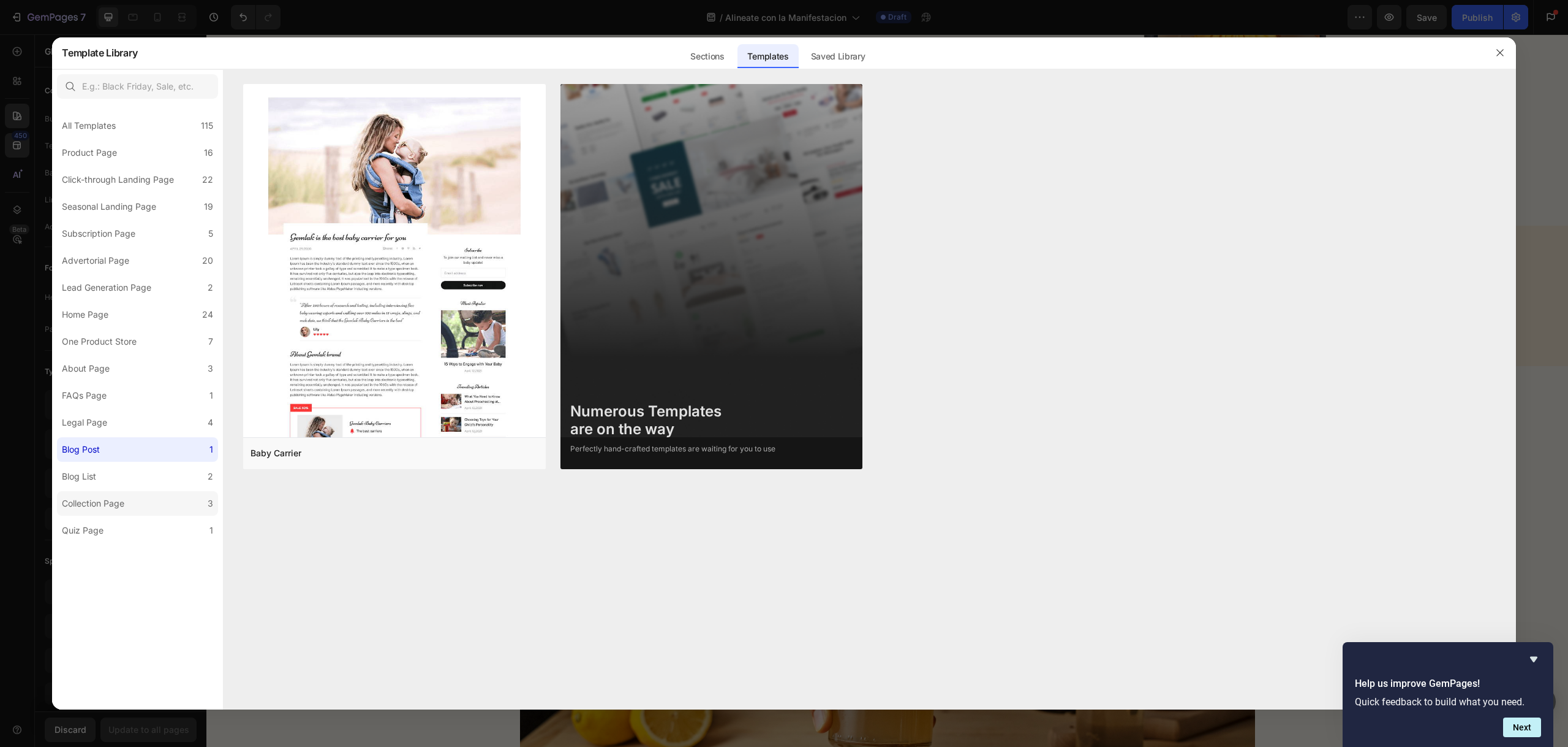
click at [120, 508] on div "Collection Page" at bounding box center [93, 503] width 62 height 14
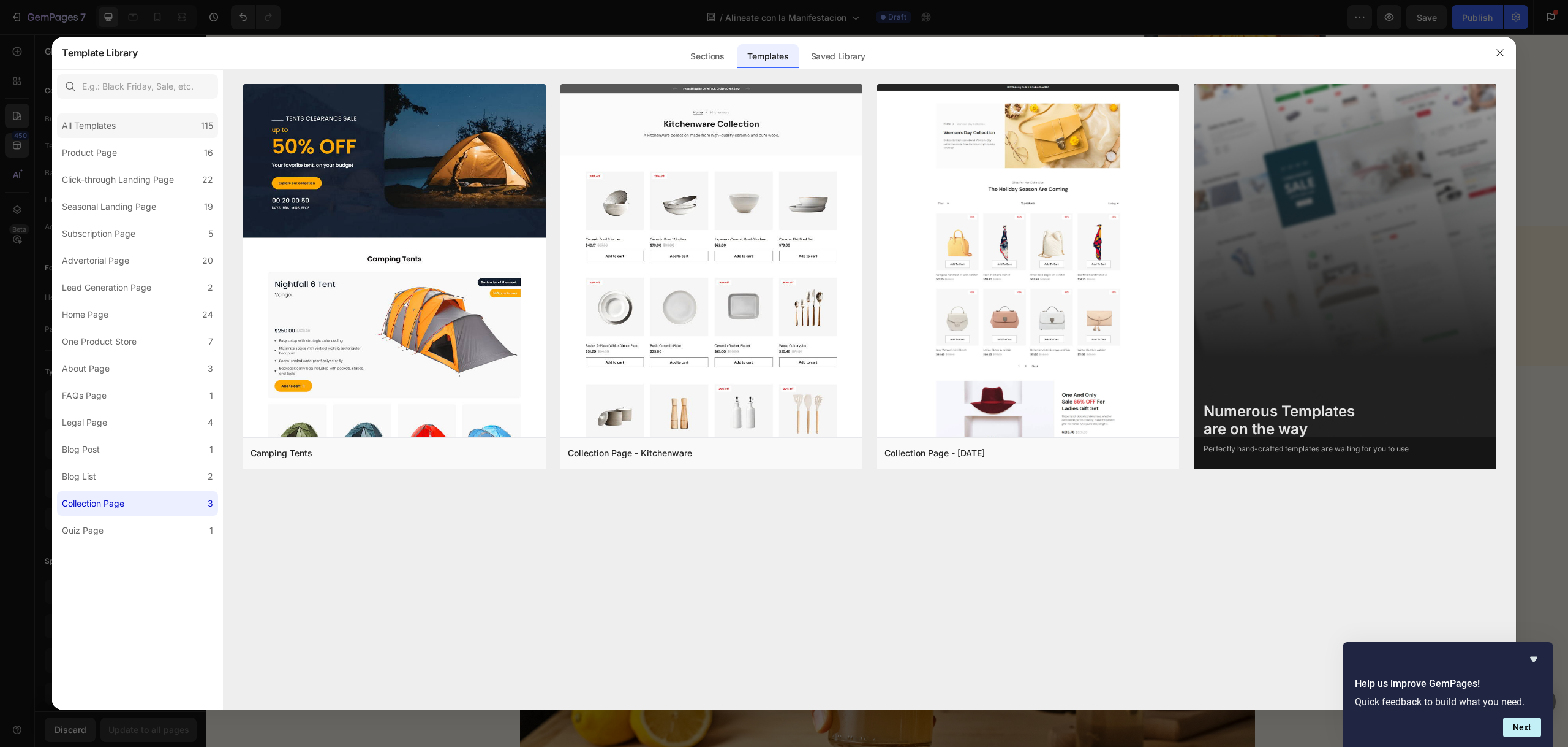
click at [123, 131] on div "All Templates 115" at bounding box center [137, 125] width 161 height 25
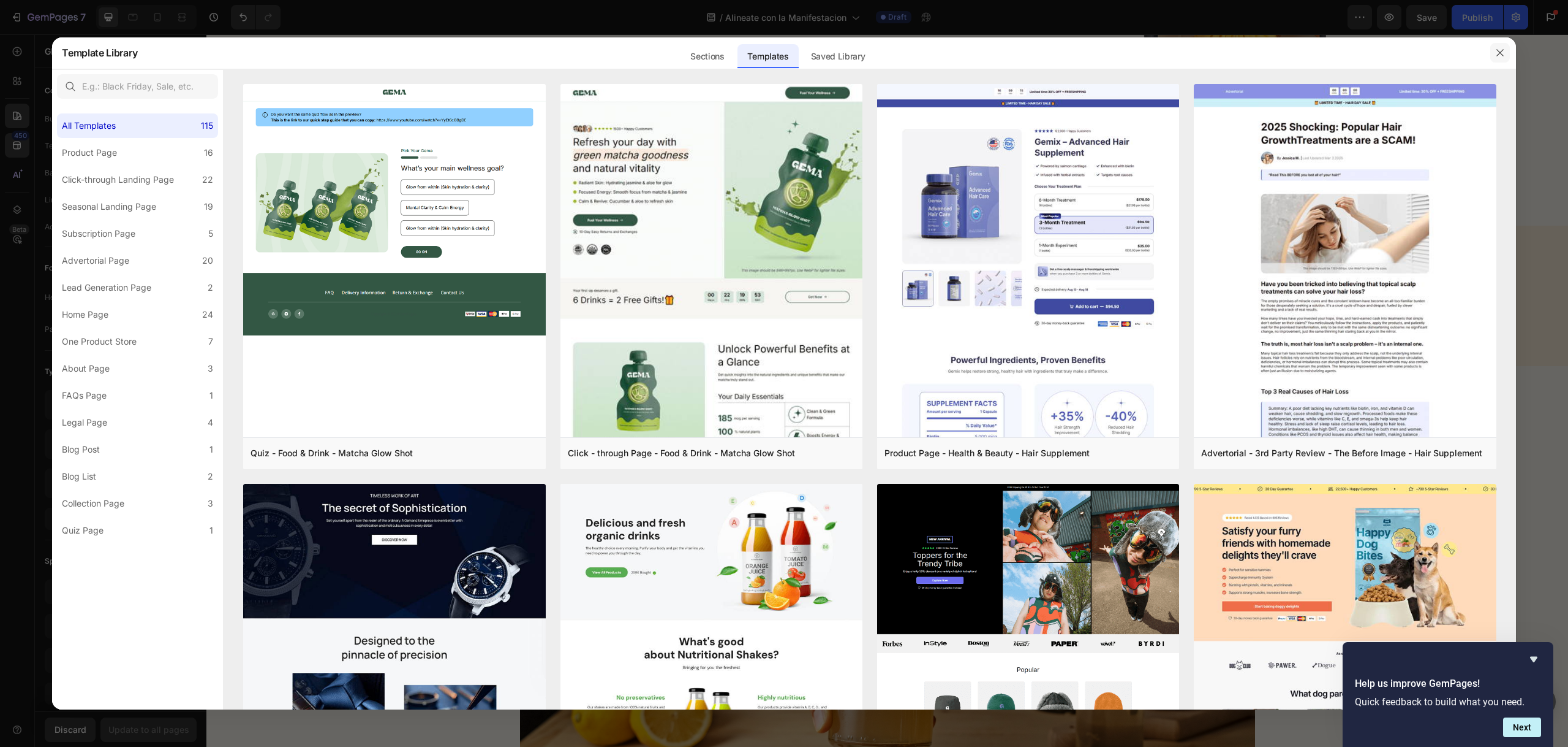
click at [1502, 53] on icon "button" at bounding box center [1500, 53] width 10 height 10
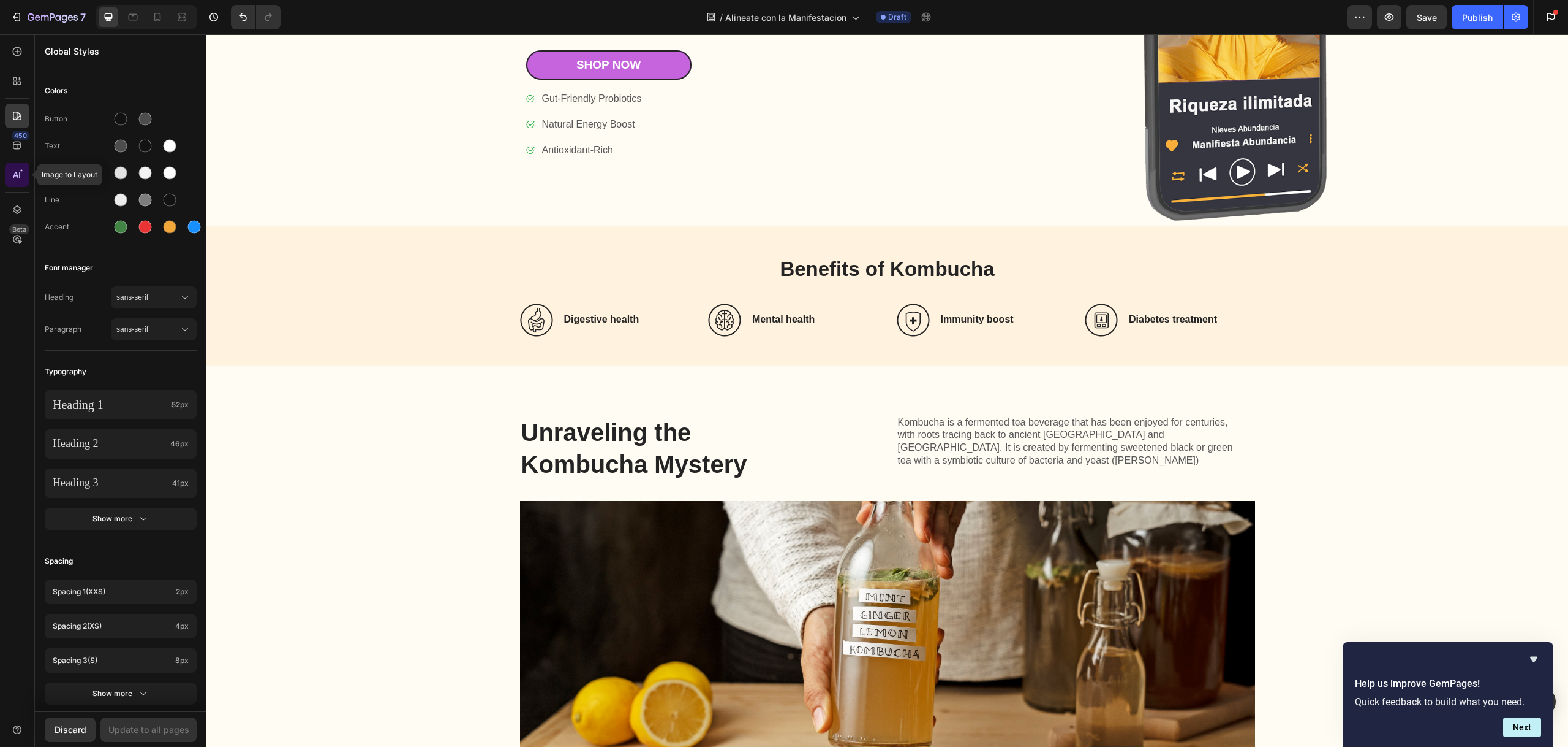
click at [22, 172] on icon at bounding box center [17, 174] width 12 height 12
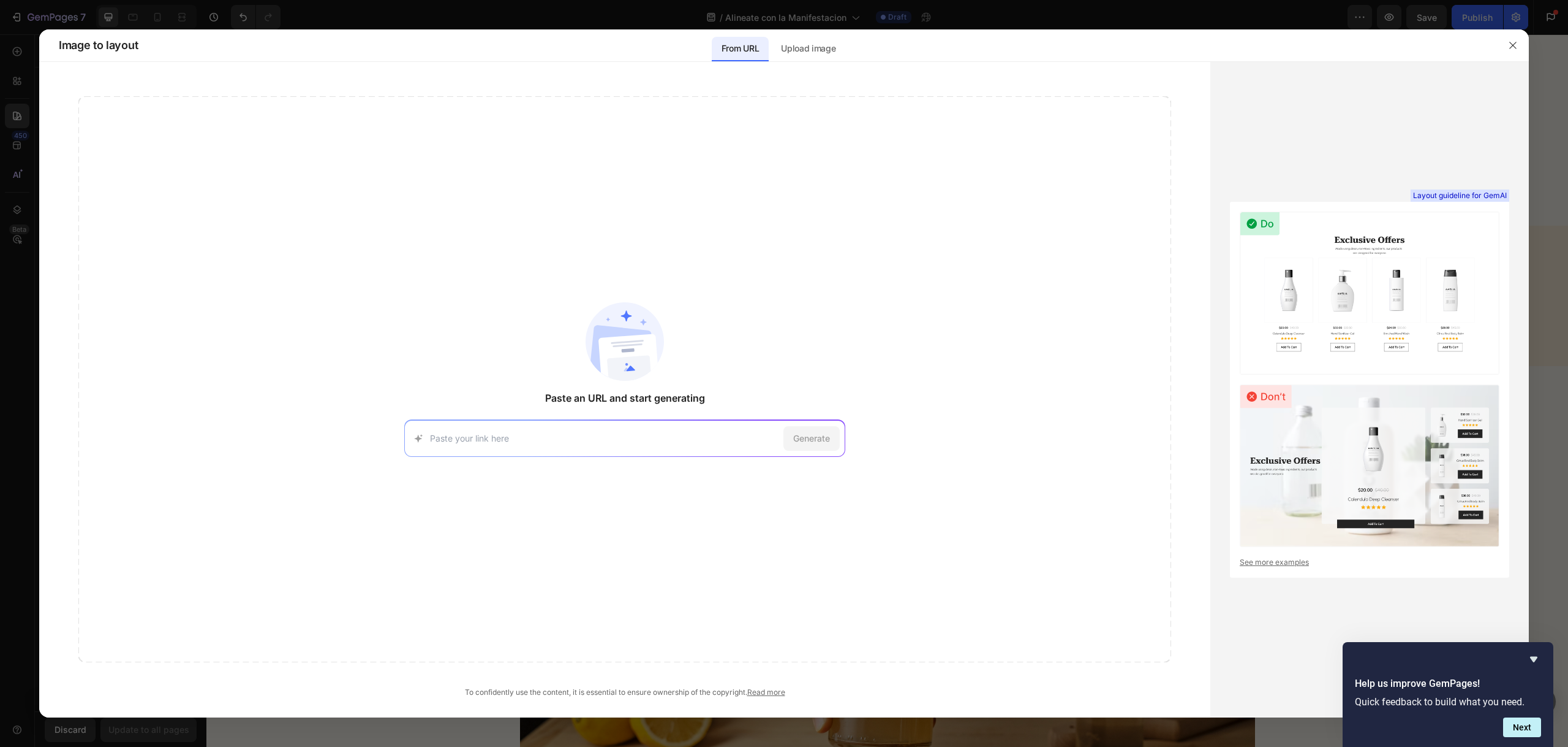
paste input "[URL][DOMAIN_NAME]"
type input "[URL][DOMAIN_NAME]"
click at [826, 440] on span "Generate" at bounding box center [812, 438] width 37 height 13
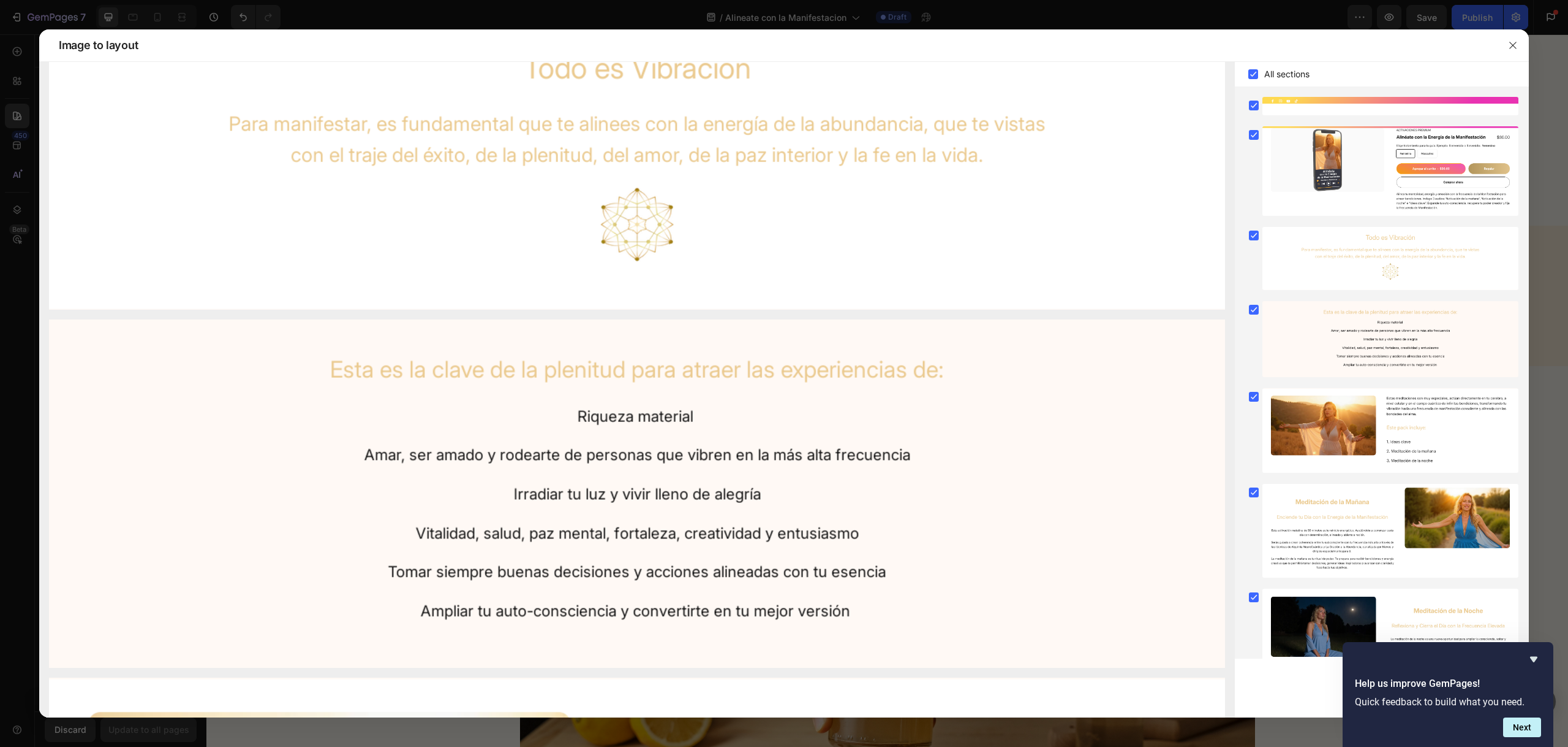
scroll to position [0, 0]
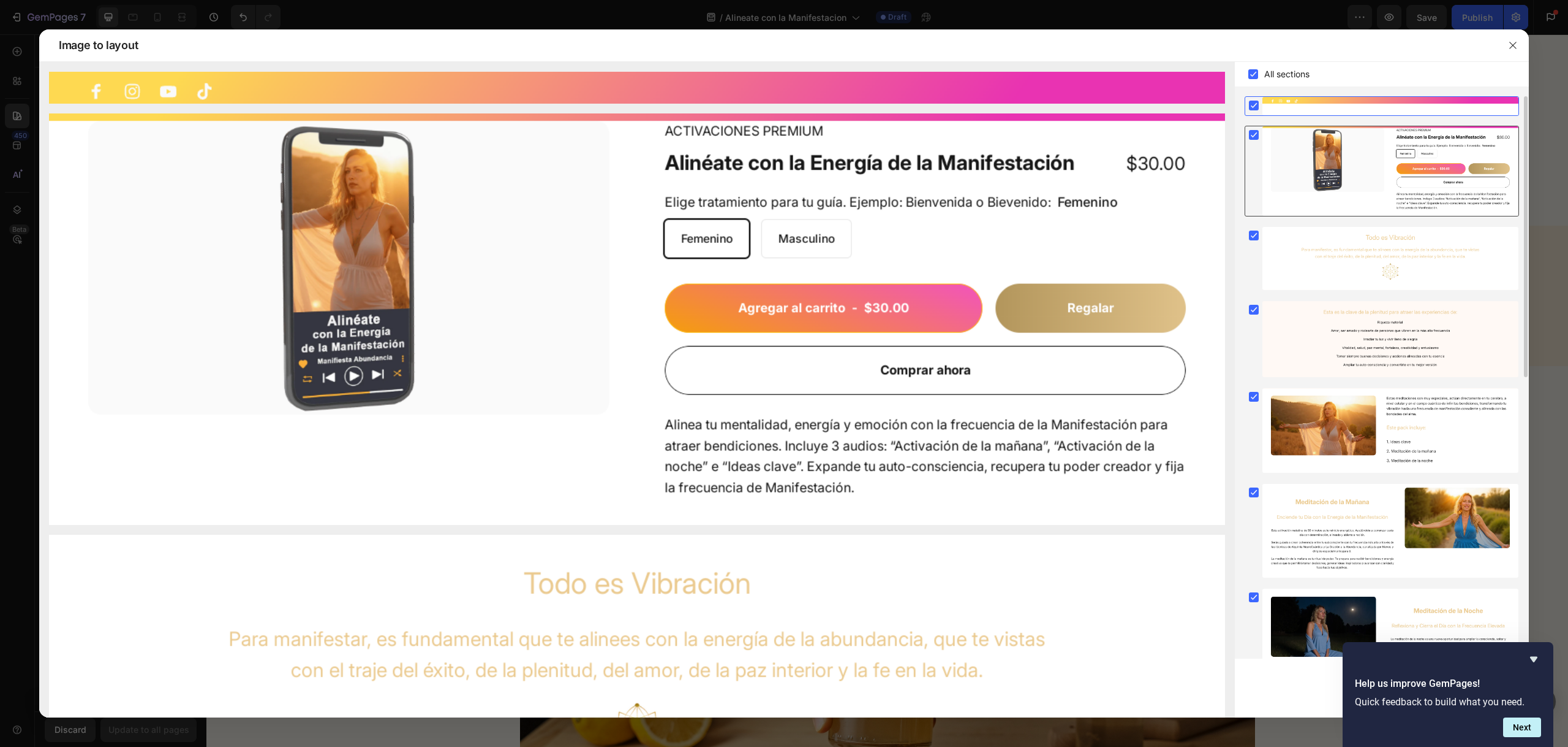
click at [1401, 160] on div at bounding box center [1390, 171] width 256 height 89
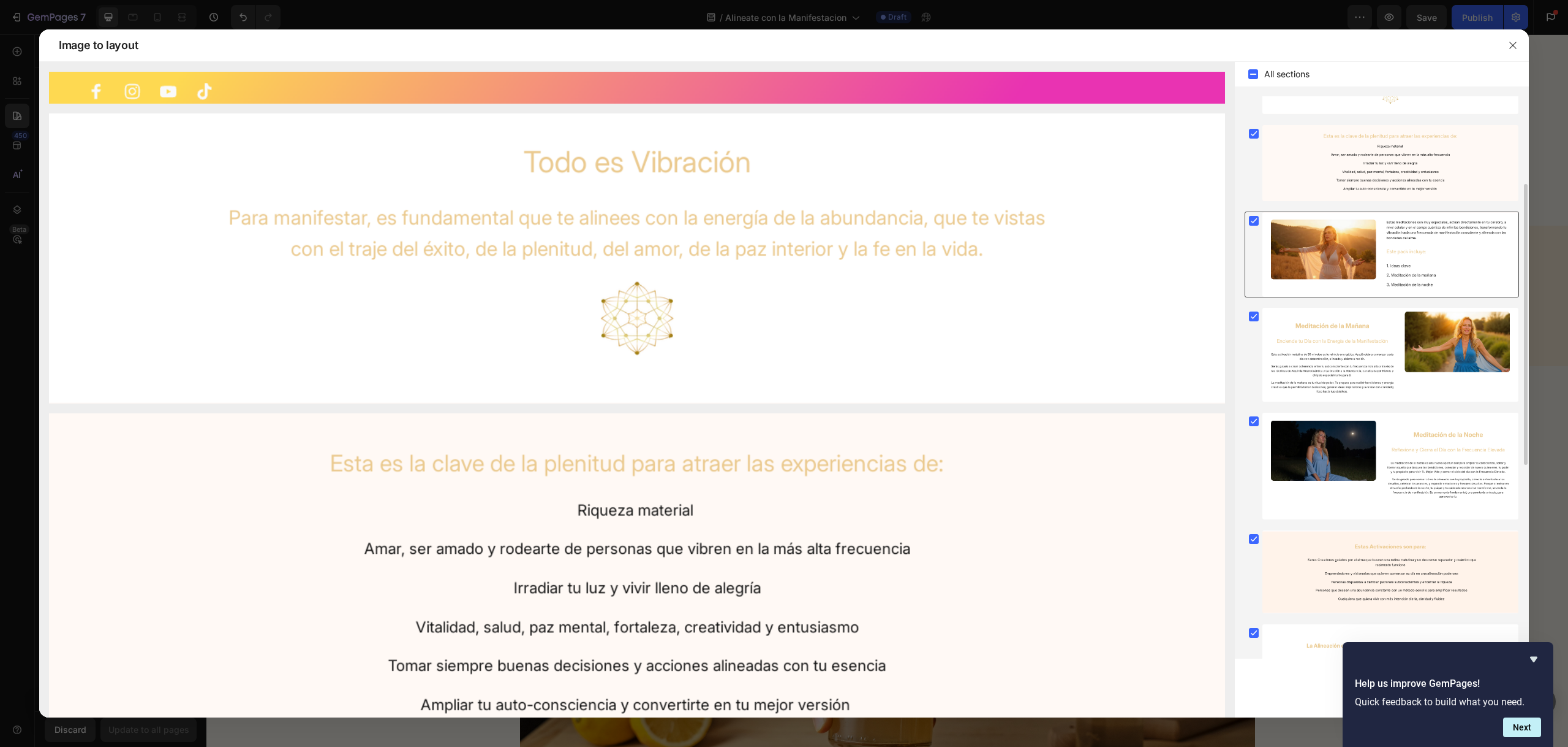
scroll to position [173, 0]
click at [1391, 337] on div at bounding box center [1390, 357] width 256 height 93
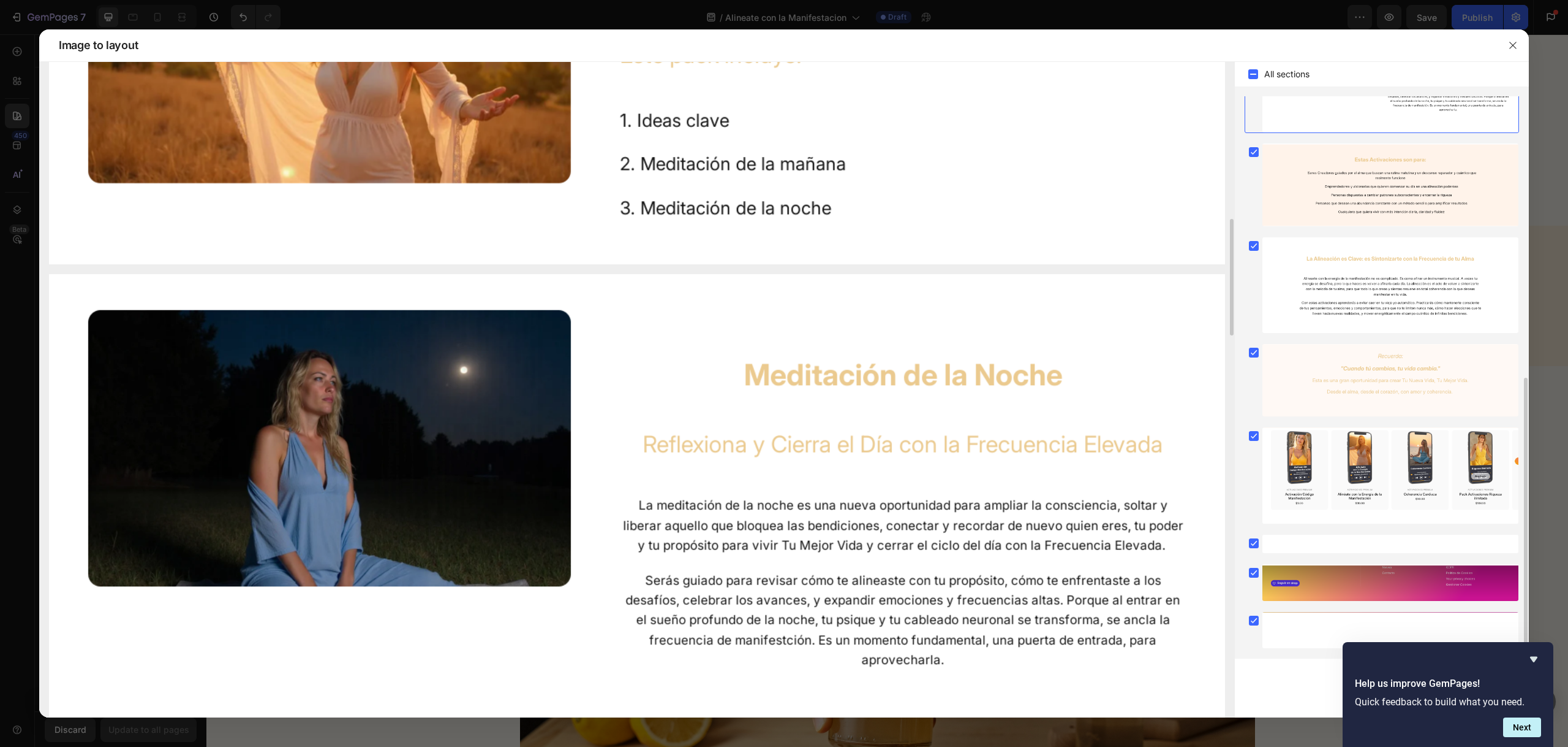
scroll to position [895, 0]
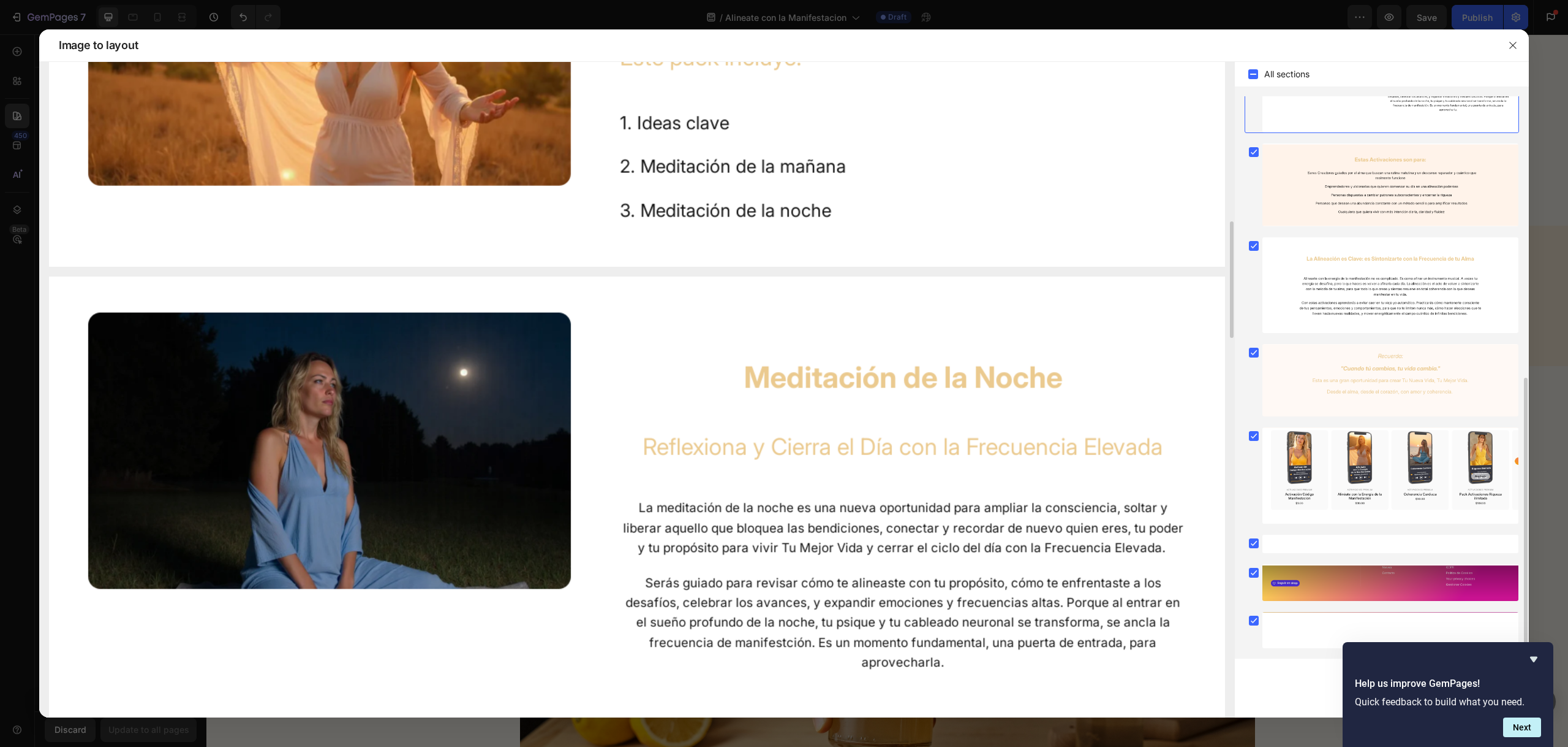
click at [935, 395] on img at bounding box center [636, 521] width 1176 height 490
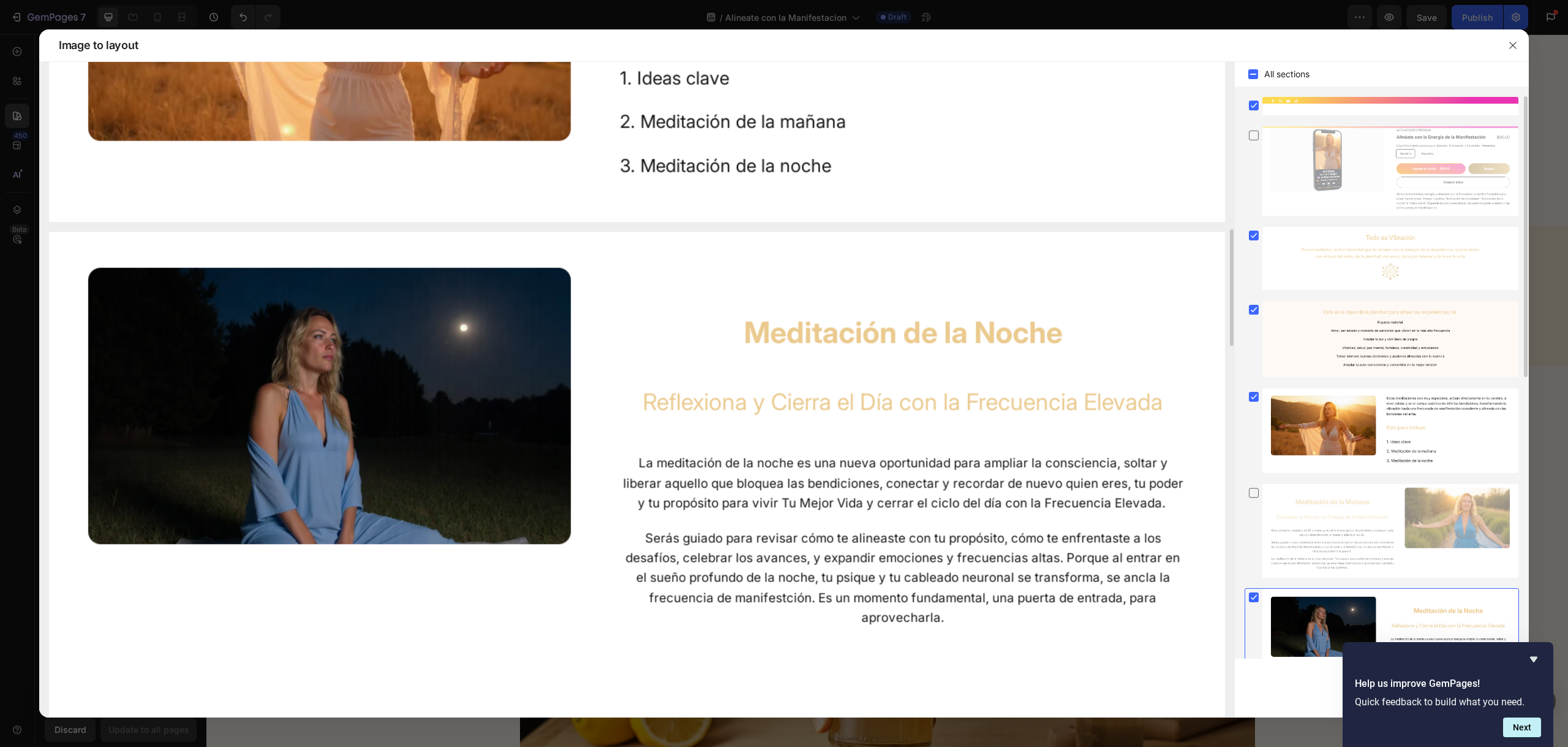
scroll to position [2, 0]
click at [1515, 45] on icon "button" at bounding box center [1513, 45] width 10 height 10
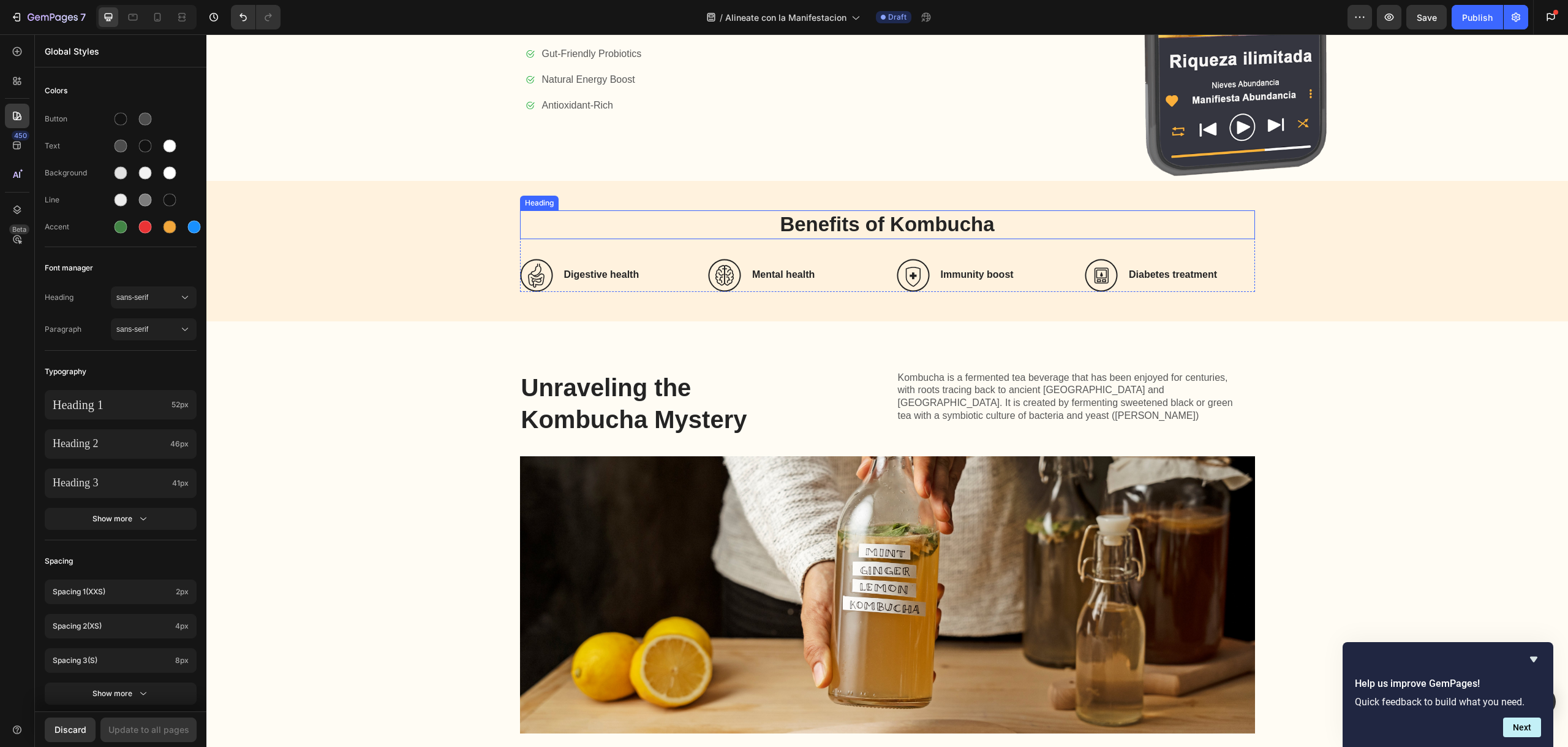
scroll to position [1045, 0]
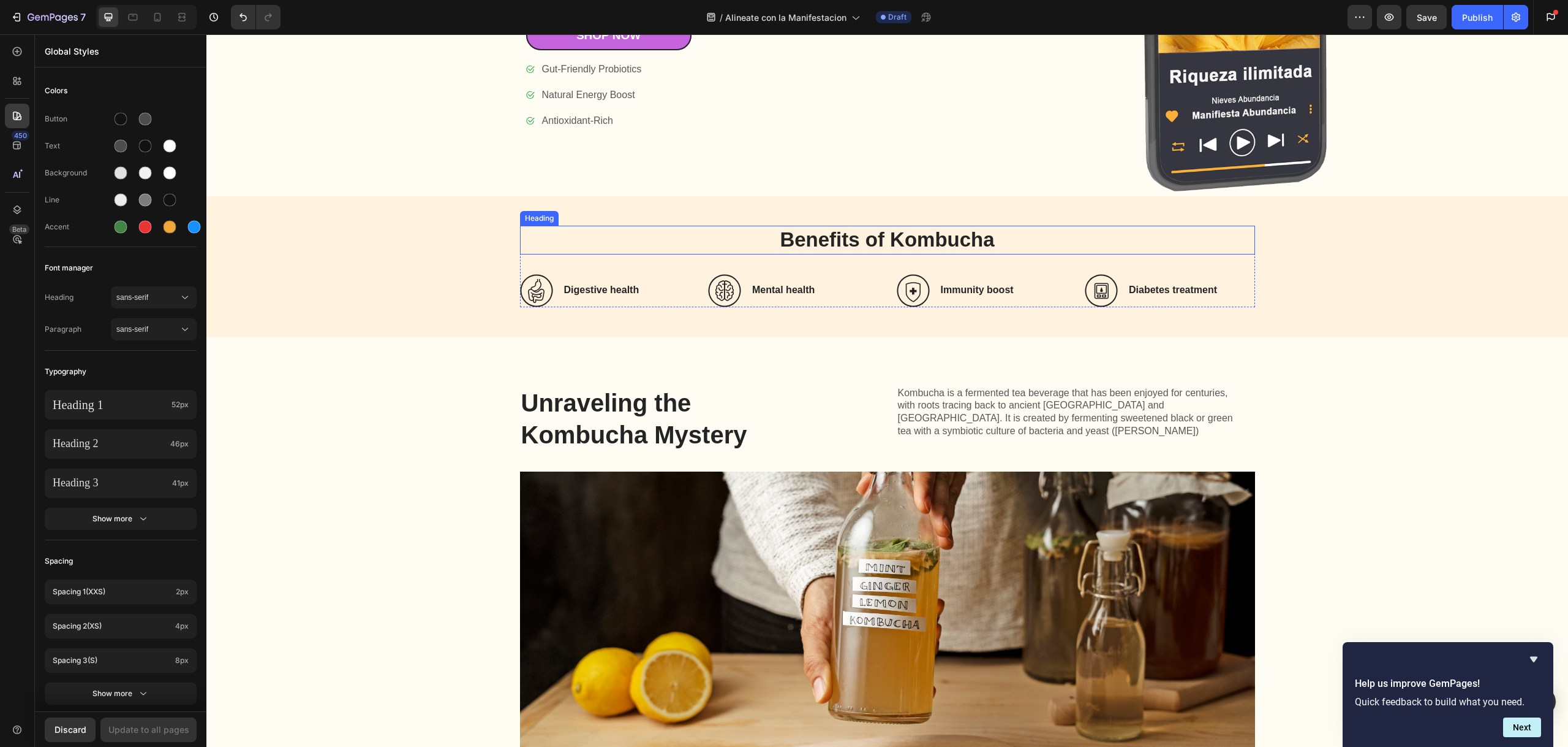
click at [894, 231] on h2 "Benefits of Kombucha" at bounding box center [888, 240] width 735 height 29
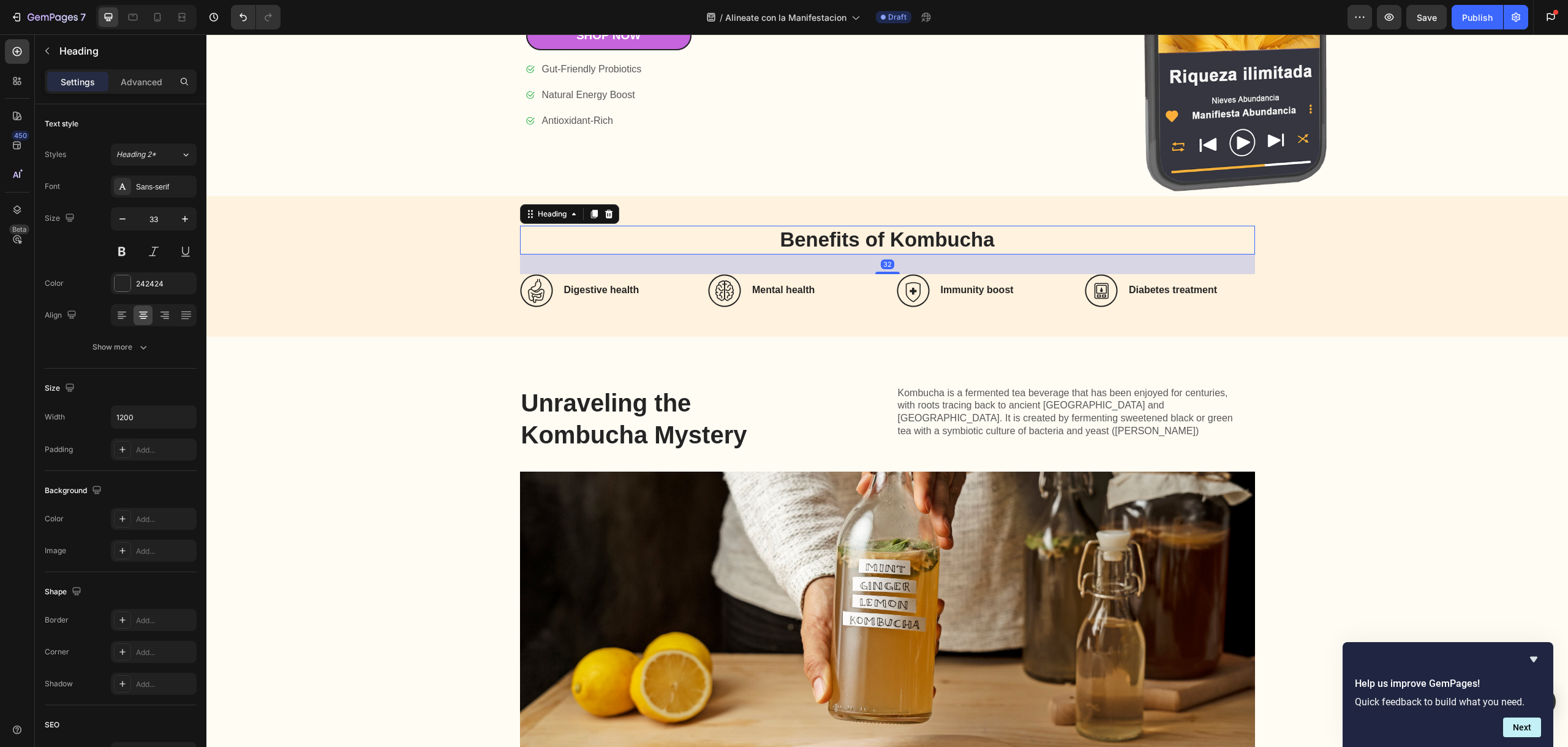
click at [894, 231] on h2 "Benefits of Kombucha" at bounding box center [888, 240] width 735 height 29
click at [894, 231] on p "Benefits of Kombucha" at bounding box center [888, 239] width 733 height 26
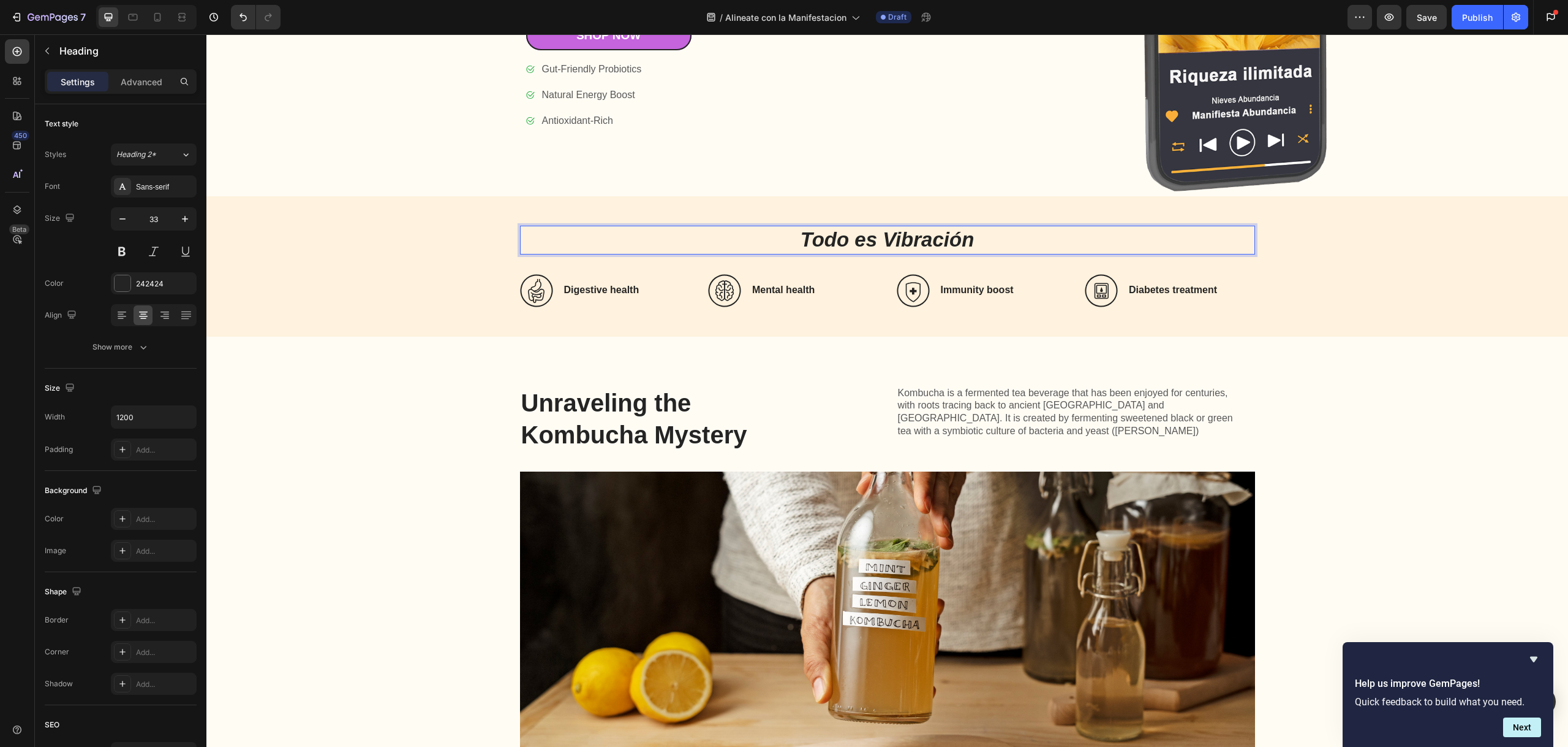
click at [895, 231] on icon "Todo es Vibración" at bounding box center [888, 239] width 174 height 22
click at [22, 86] on icon at bounding box center [17, 81] width 12 height 12
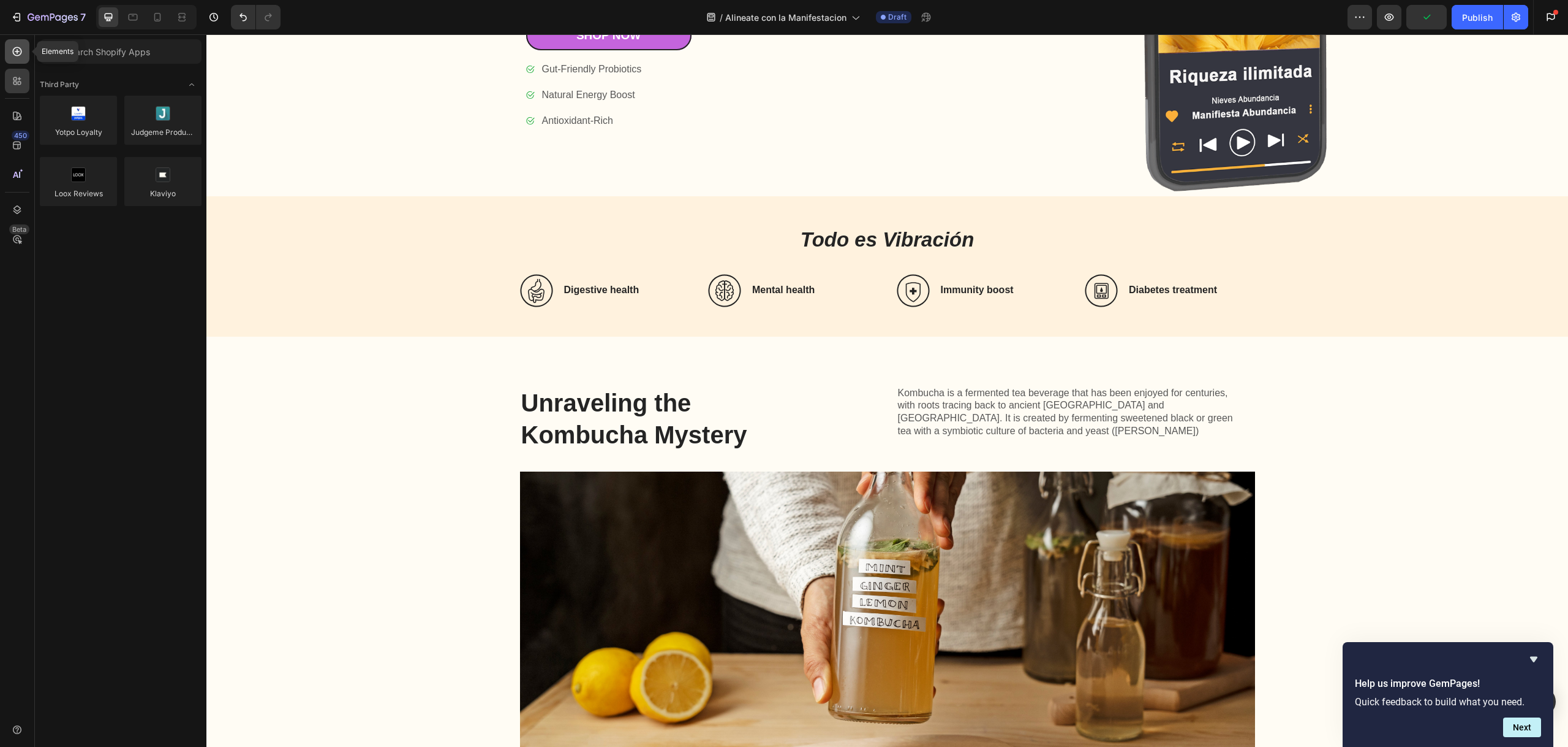
click at [16, 60] on div at bounding box center [17, 51] width 25 height 25
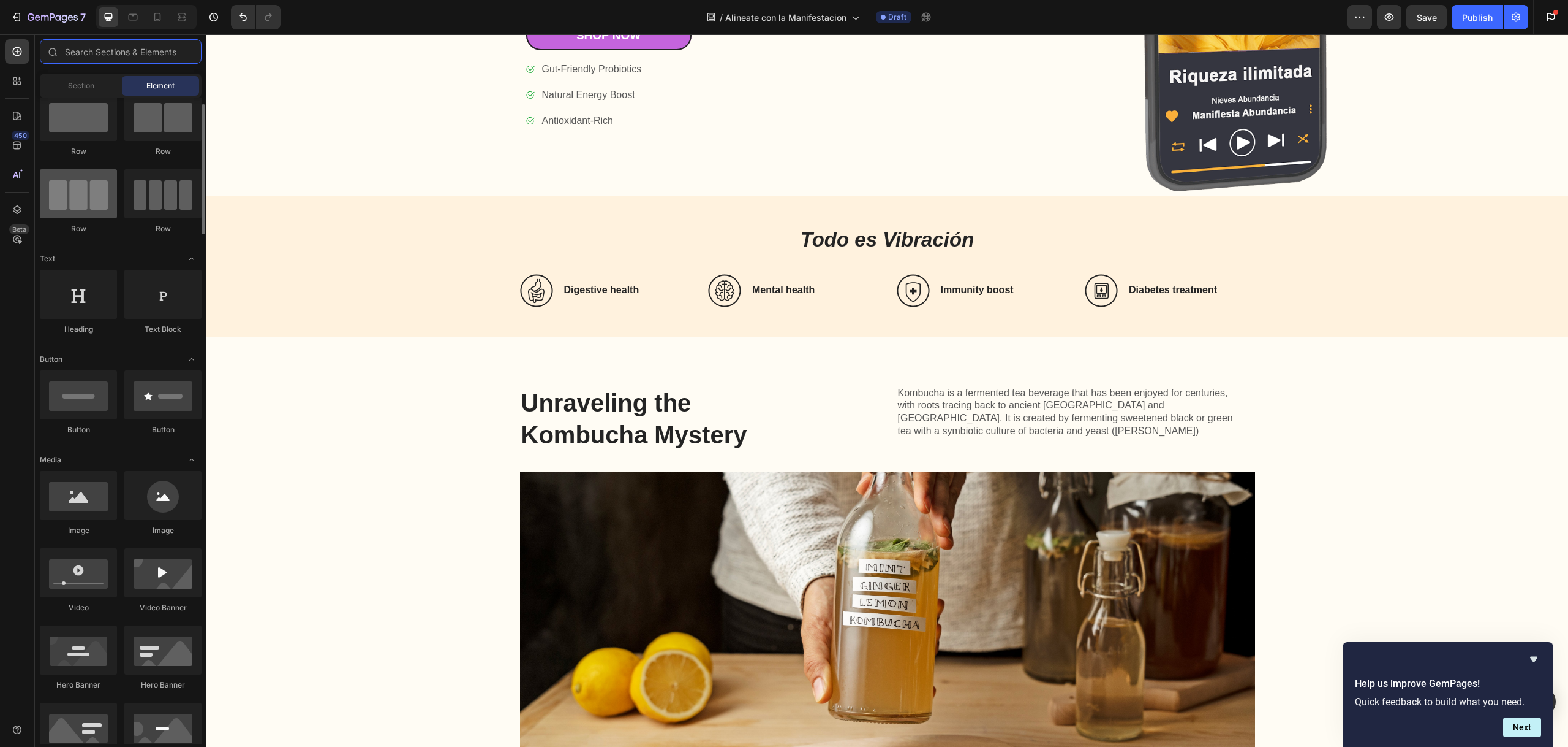
scroll to position [30, 0]
click at [93, 504] on div at bounding box center [78, 498] width 77 height 49
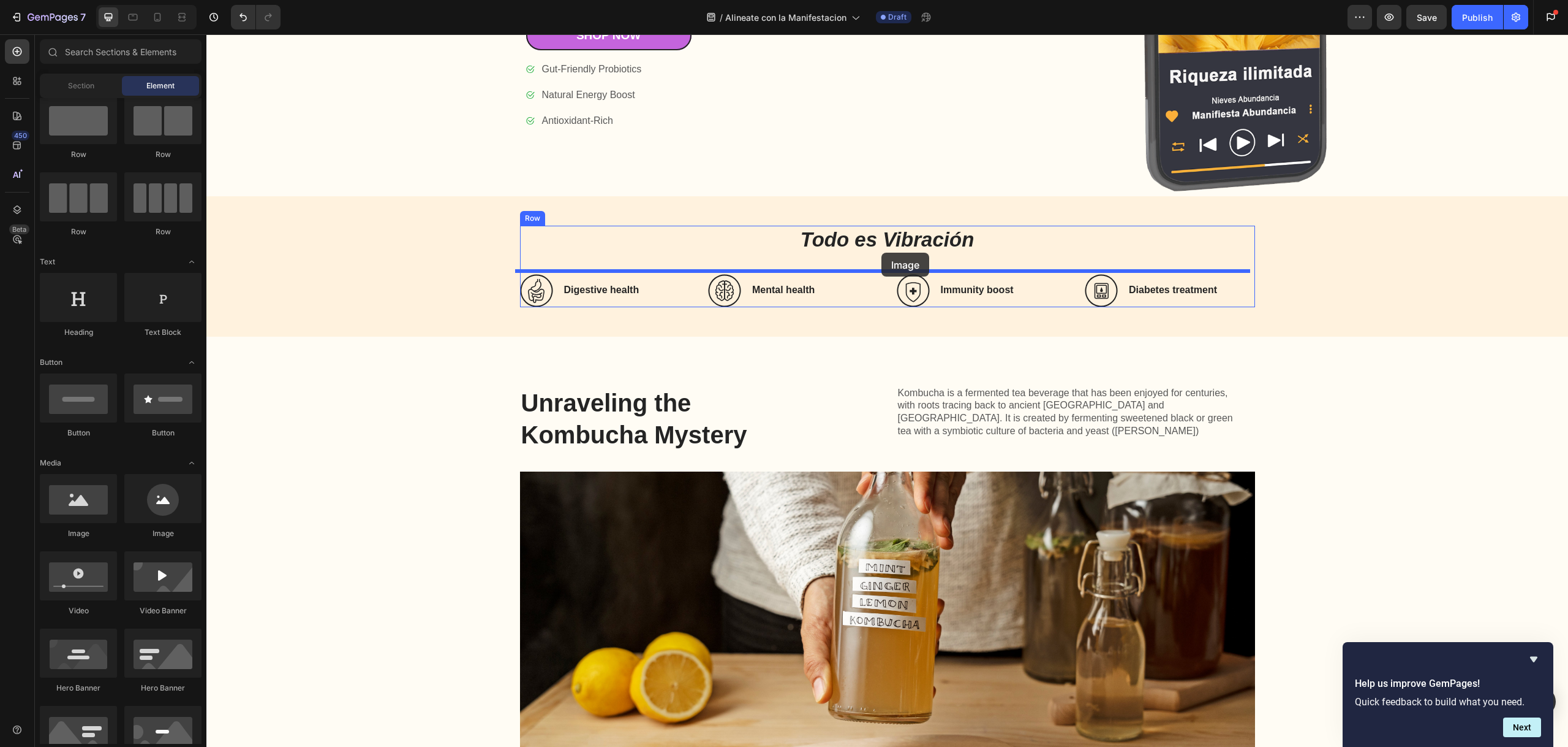
drag, startPoint x: 278, startPoint y: 536, endPoint x: 881, endPoint y: 252, distance: 666.5
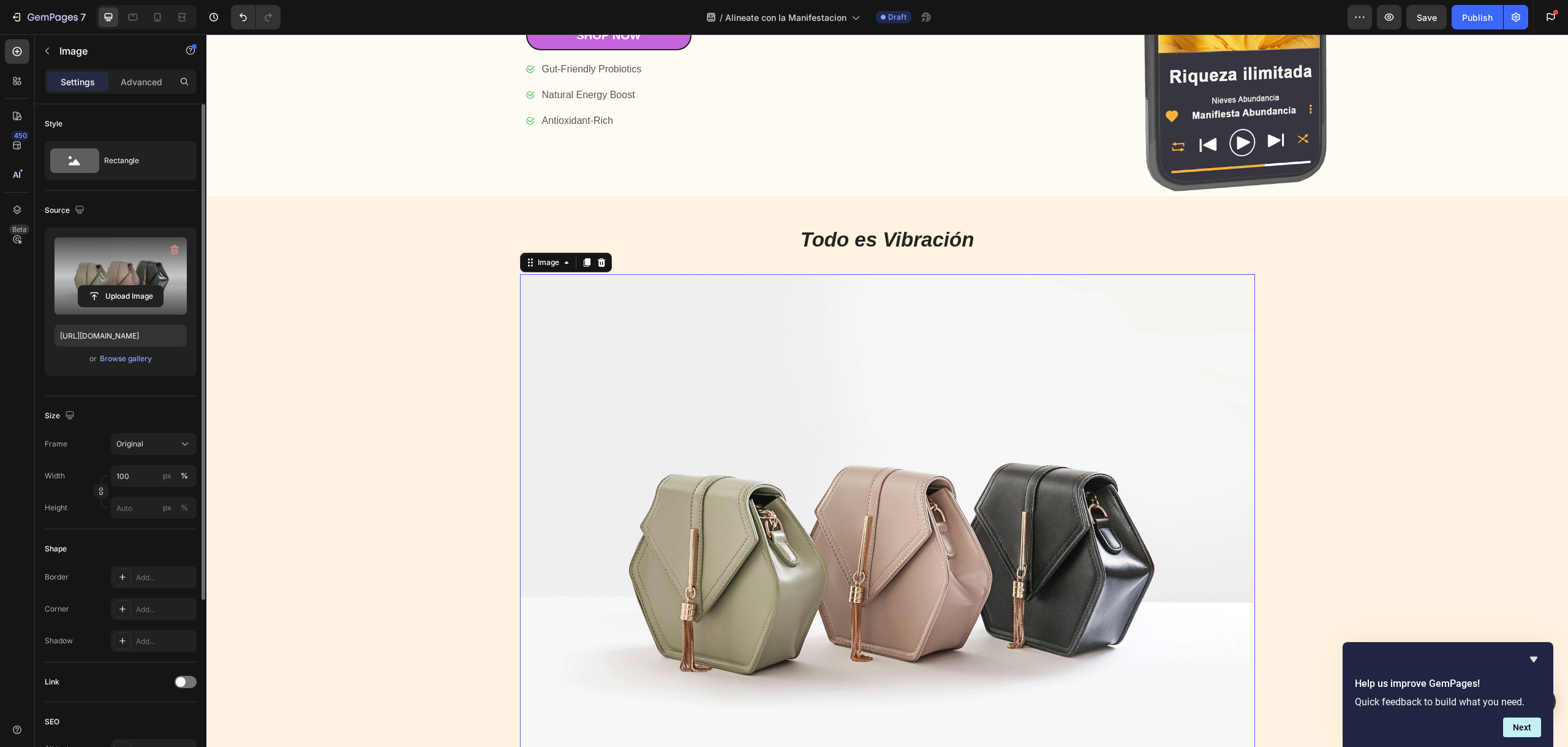
click at [119, 265] on label at bounding box center [120, 275] width 132 height 77
click at [119, 286] on input "file" at bounding box center [120, 296] width 85 height 21
type input "[URL][DOMAIN_NAME]"
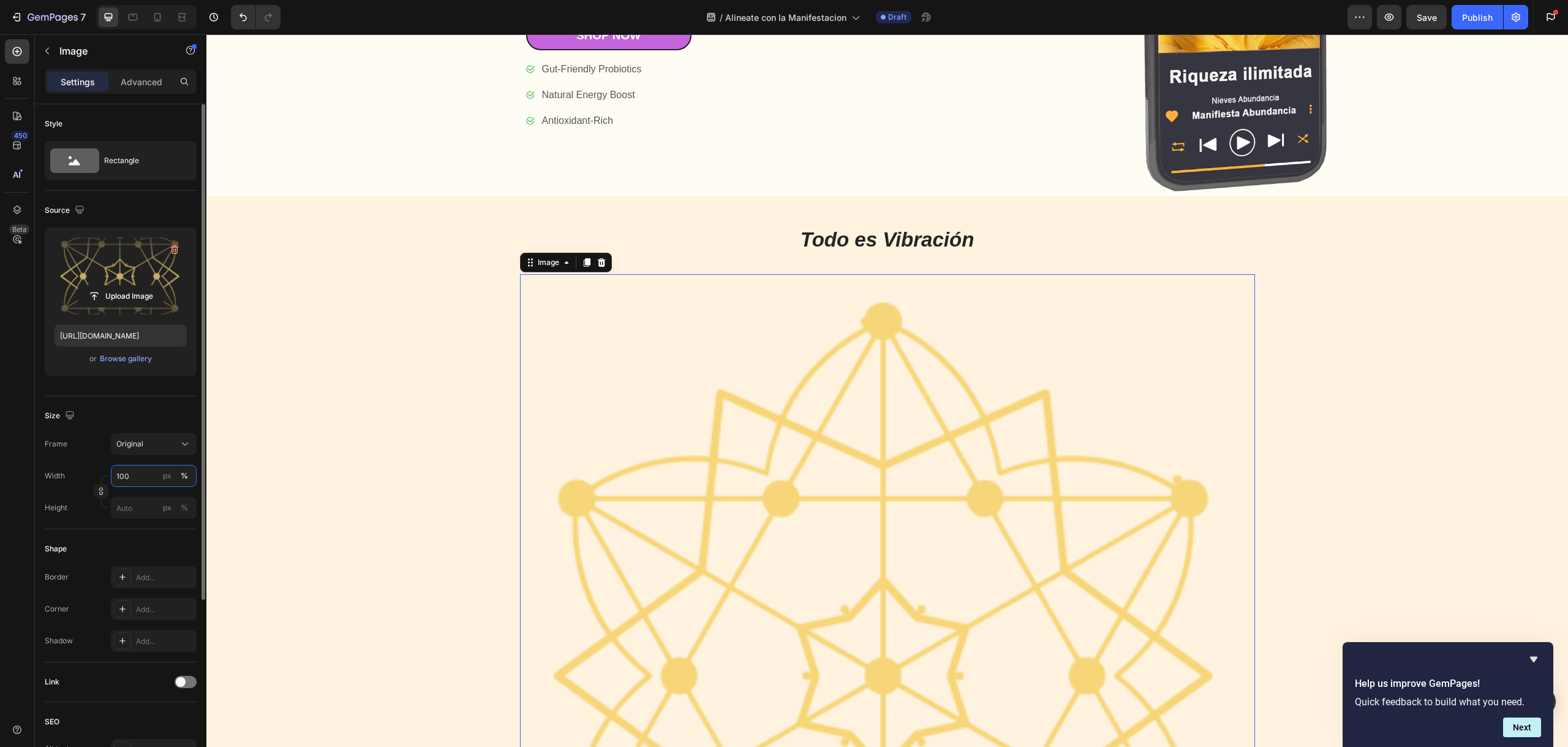
drag, startPoint x: 146, startPoint y: 477, endPoint x: 115, endPoint y: 470, distance: 31.8
click at [115, 471] on input "100" at bounding box center [154, 476] width 86 height 22
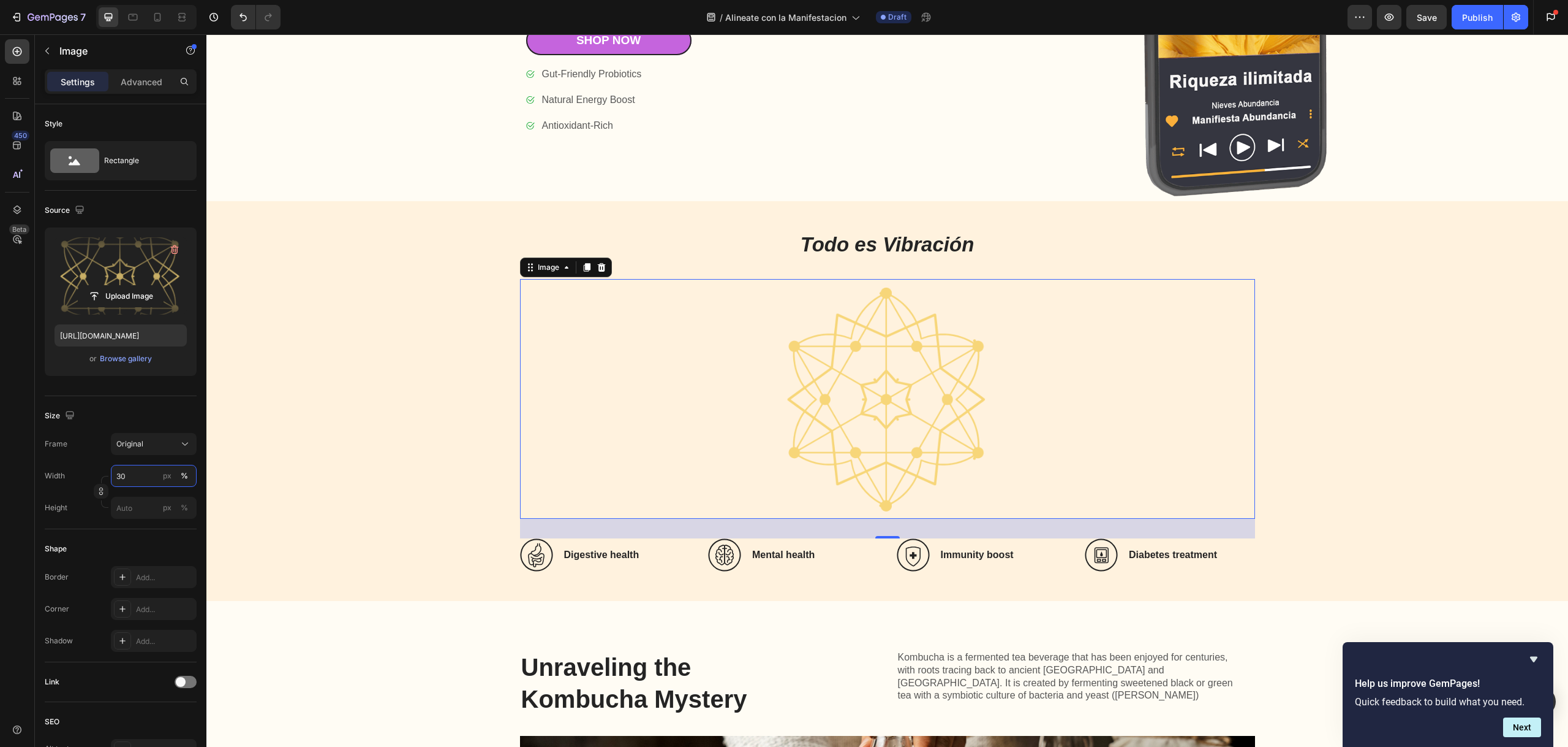
scroll to position [1038, 0]
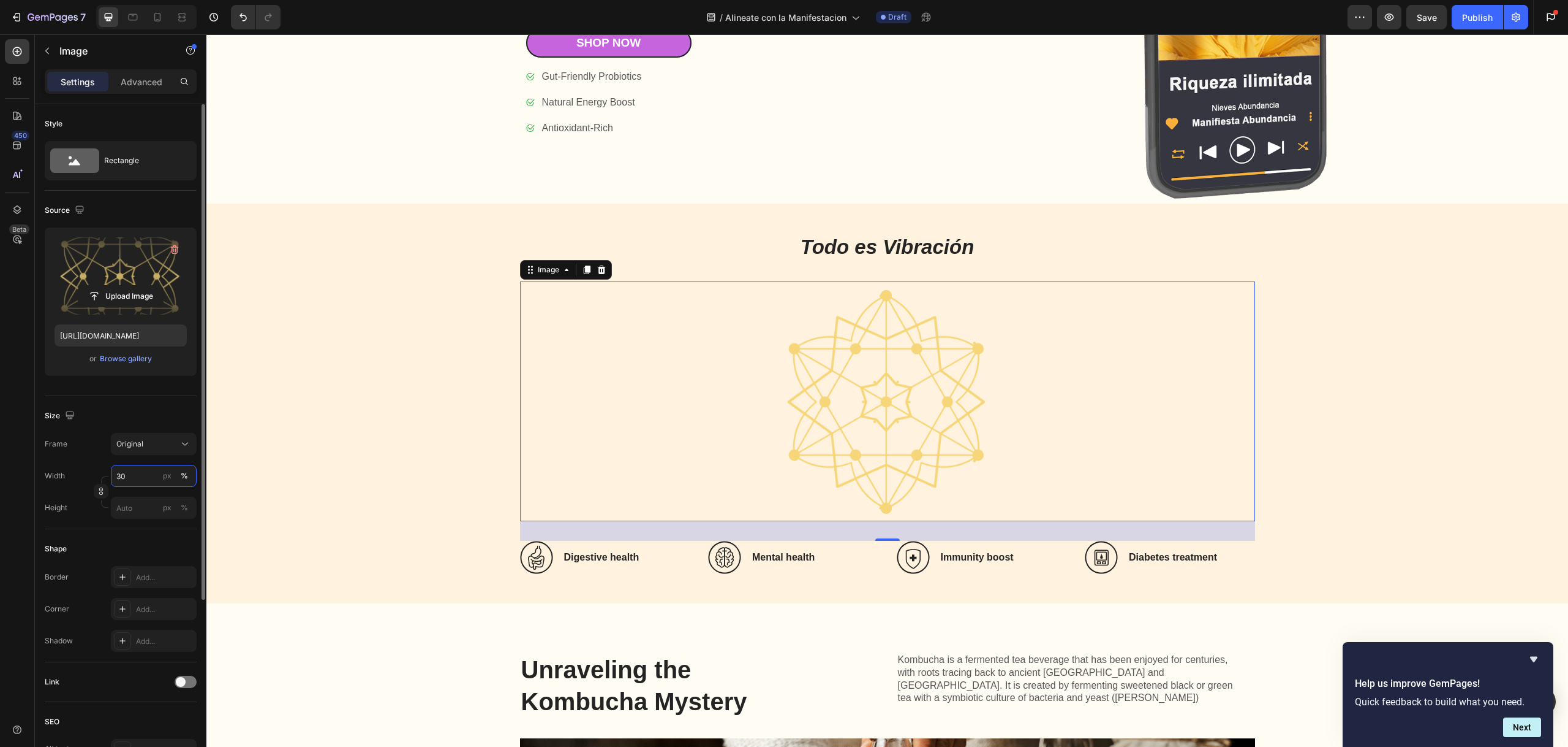
drag, startPoint x: 134, startPoint y: 478, endPoint x: 104, endPoint y: 477, distance: 30.0
click at [104, 477] on div "Width 30 px % Height px %" at bounding box center [120, 492] width 152 height 54
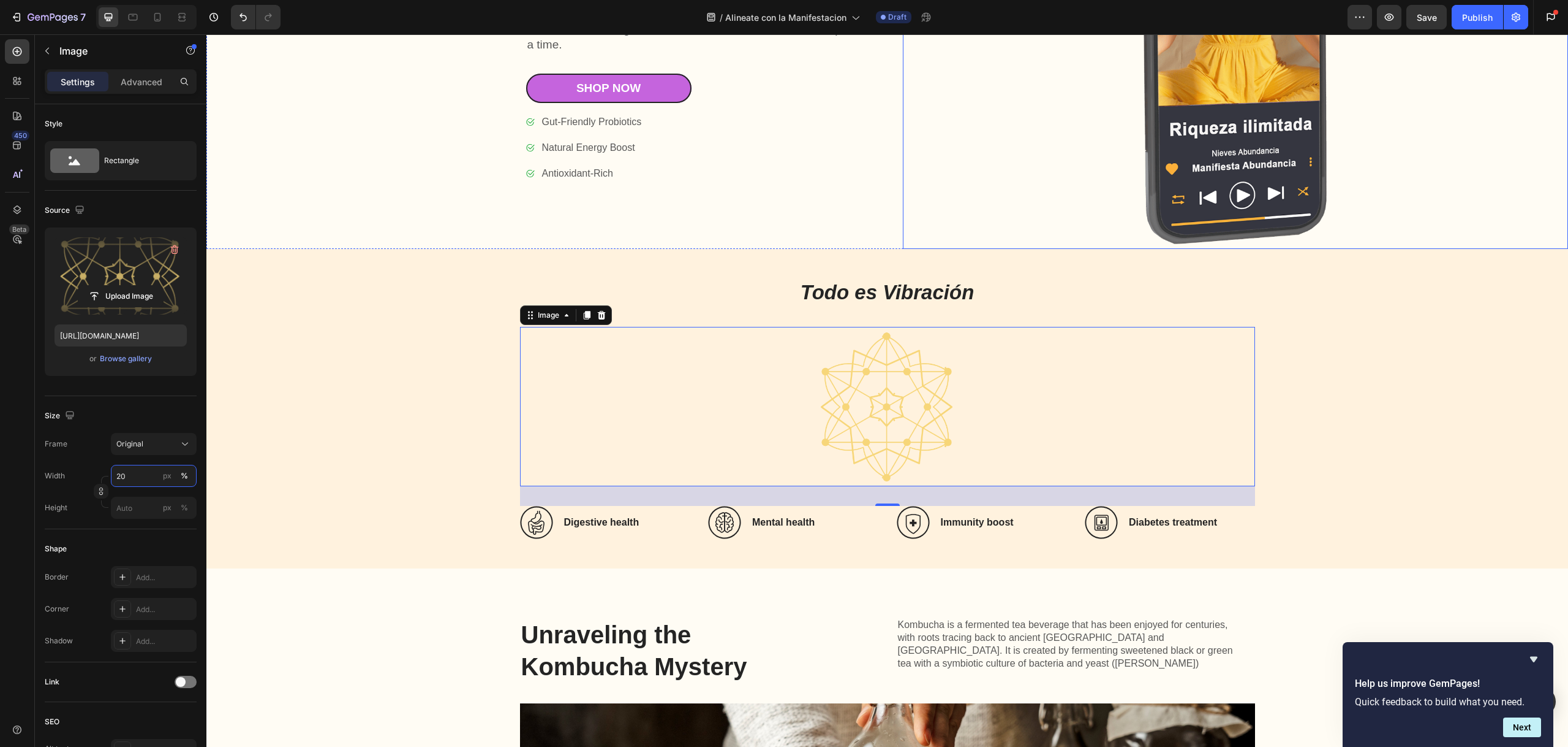
scroll to position [903, 0]
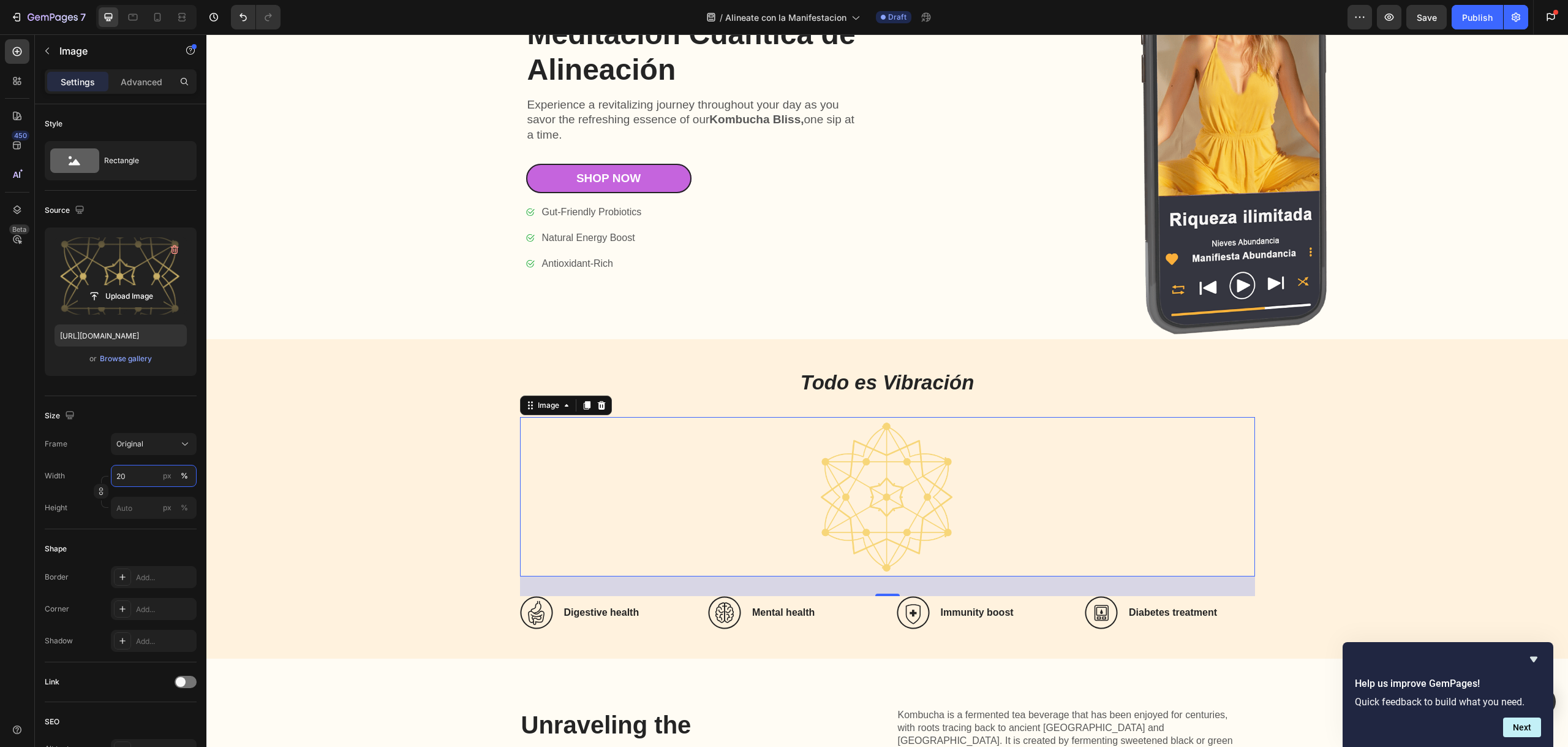
type input "20"
click at [136, 263] on label at bounding box center [120, 275] width 132 height 77
click at [136, 286] on input "file" at bounding box center [120, 296] width 85 height 21
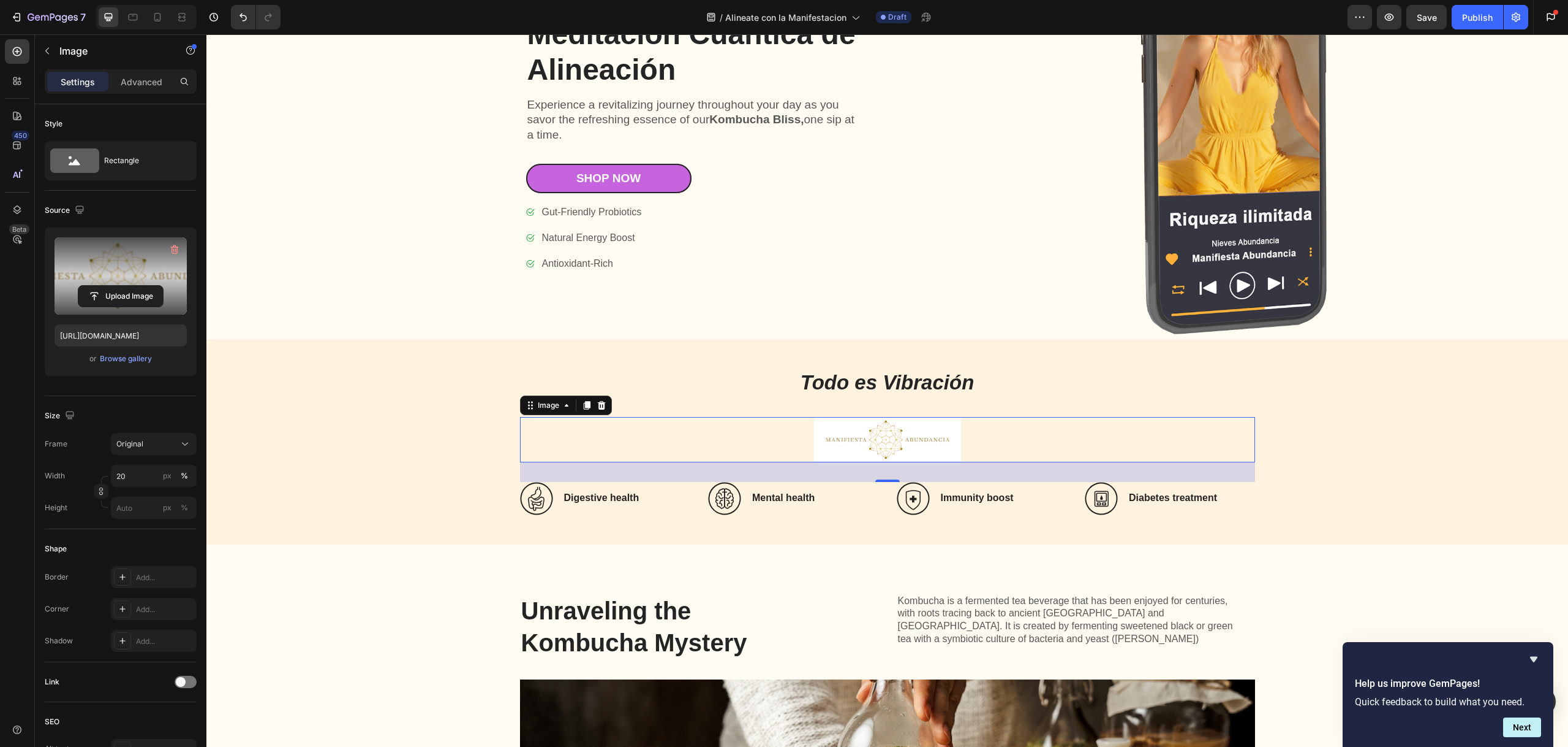
click at [870, 429] on img at bounding box center [888, 439] width 147 height 45
click at [118, 251] on label at bounding box center [120, 275] width 132 height 77
click at [118, 286] on input "file" at bounding box center [120, 296] width 85 height 21
type input "[URL][DOMAIN_NAME]"
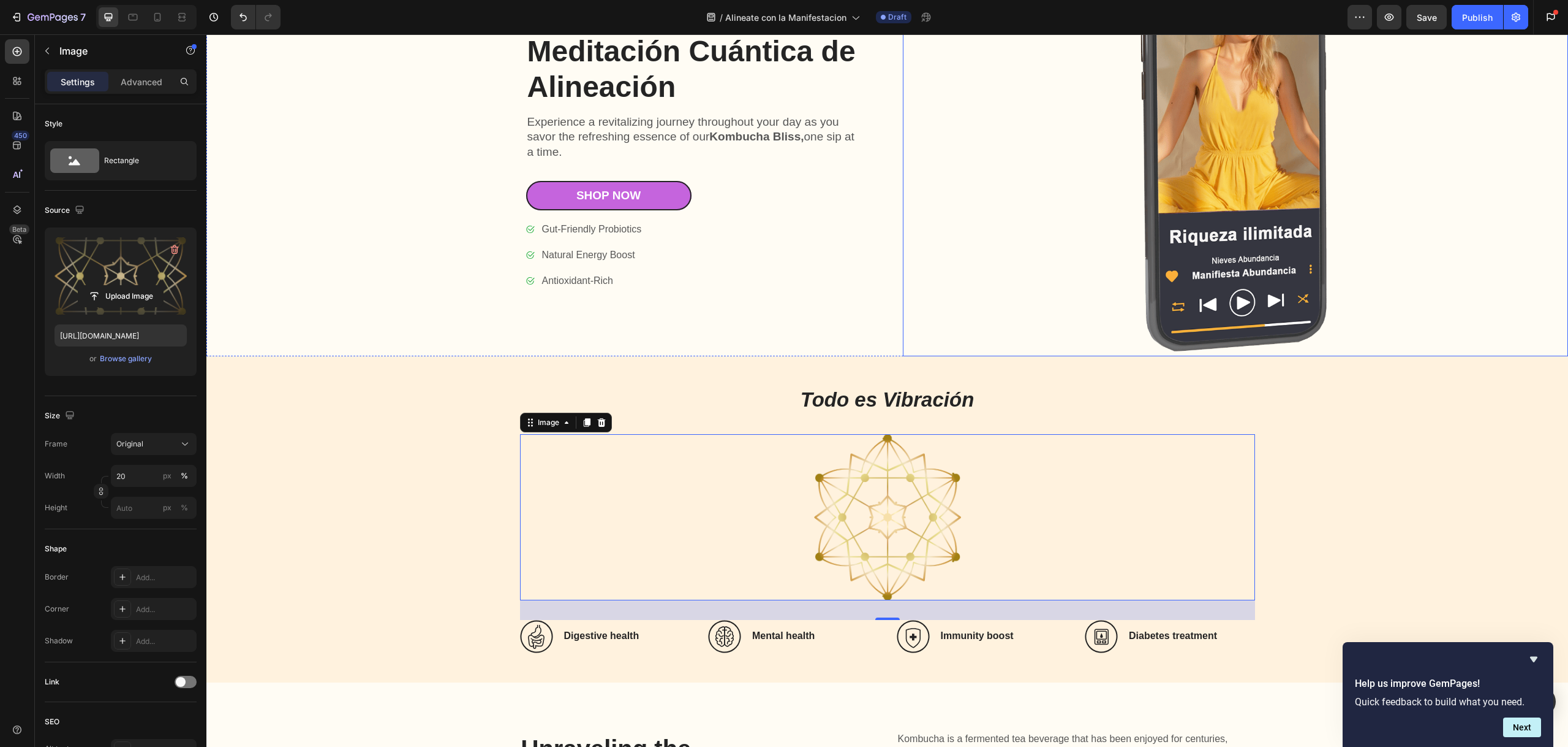
scroll to position [883, 0]
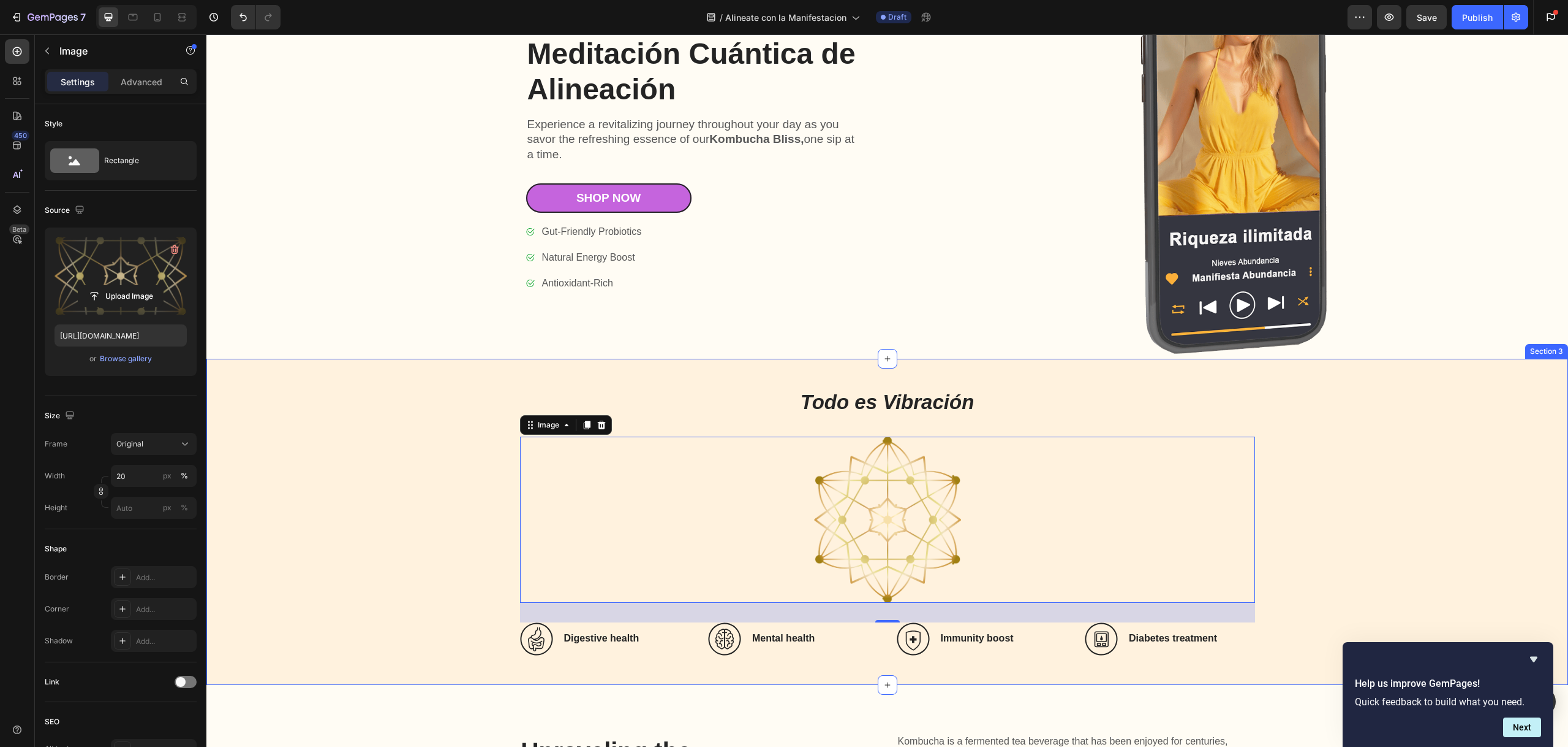
click at [431, 482] on div "⁠⁠⁠⁠⁠⁠⁠ Todo es Vibración Heading Image 32 Icon Digestive health Heading Row Ic…" at bounding box center [887, 521] width 1338 height 267
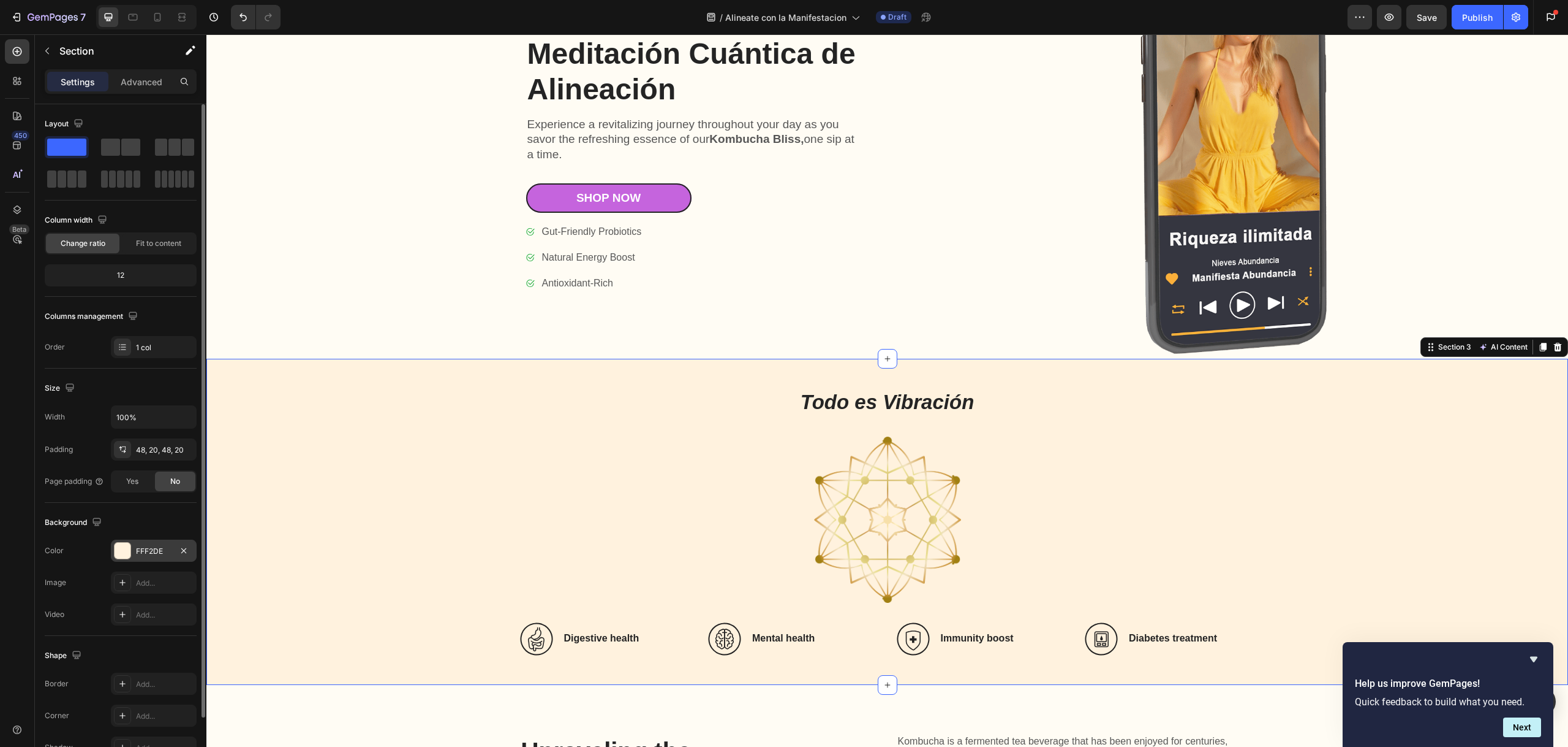
click at [118, 551] on div at bounding box center [123, 551] width 16 height 16
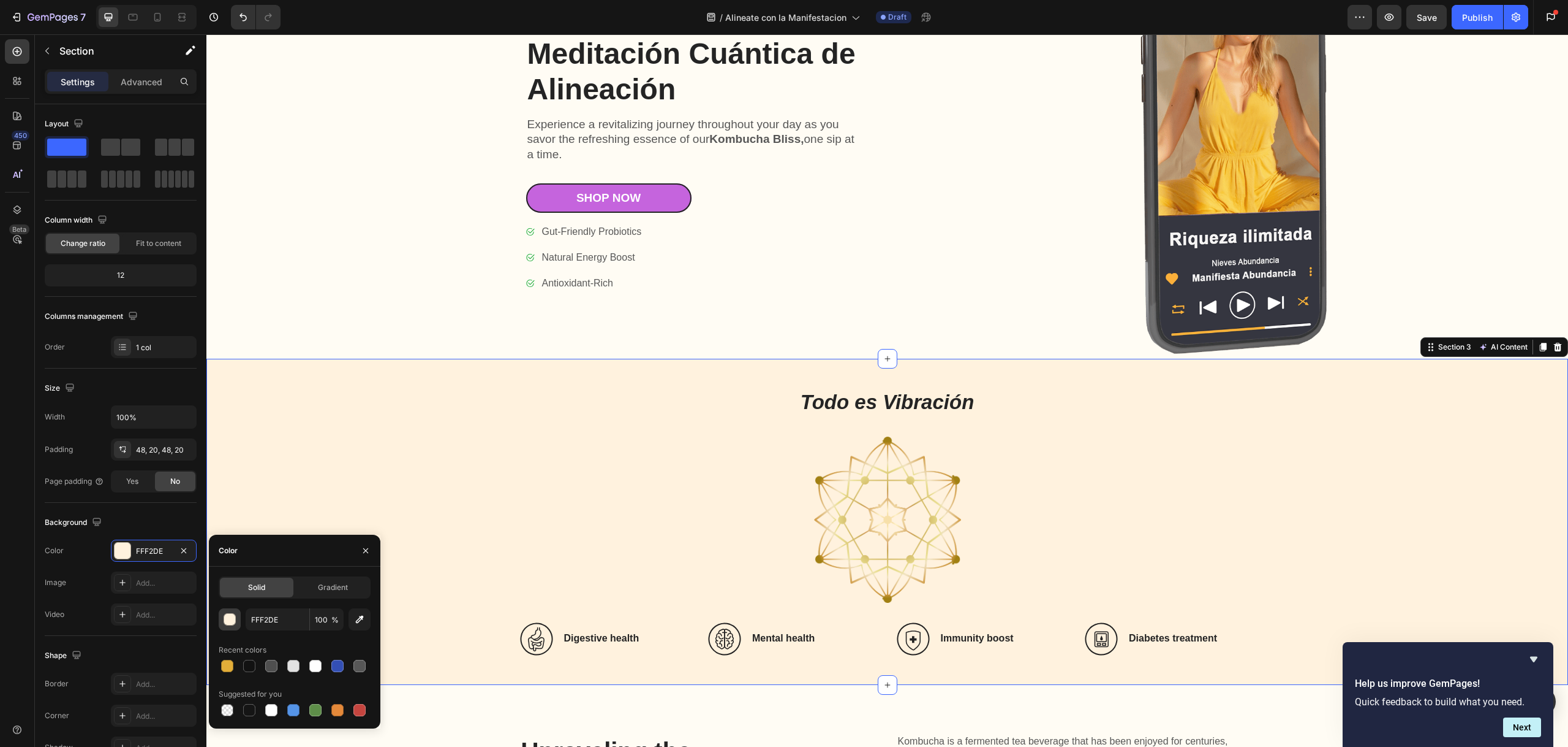
click at [230, 619] on div "button" at bounding box center [230, 619] width 12 height 12
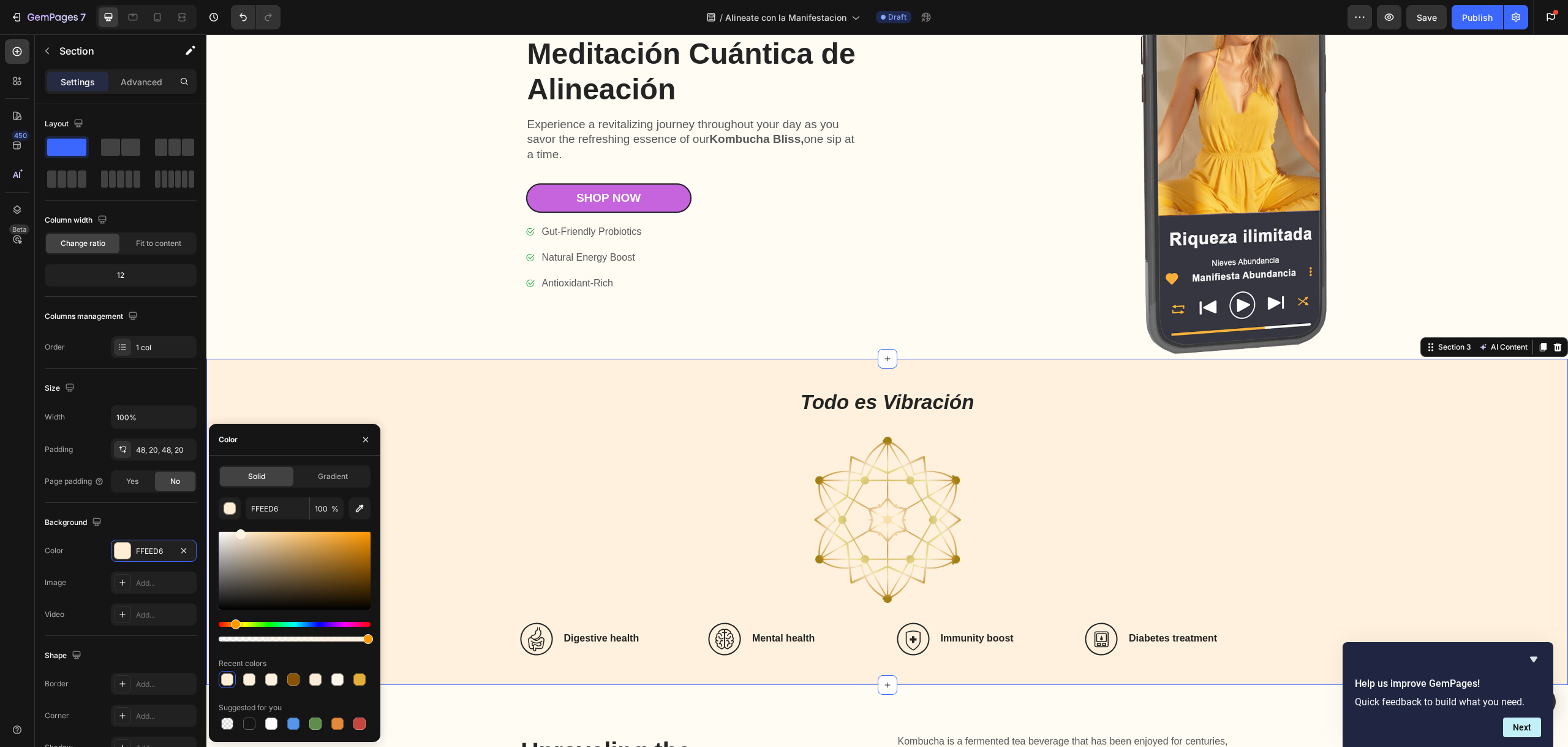
drag, startPoint x: 236, startPoint y: 536, endPoint x: 239, endPoint y: 468, distance: 68.1
click at [239, 468] on div "Solid Gradient FFEED6 100 % Recent colors Suggested for you" at bounding box center [294, 599] width 152 height 267
type input "FFF1DD"
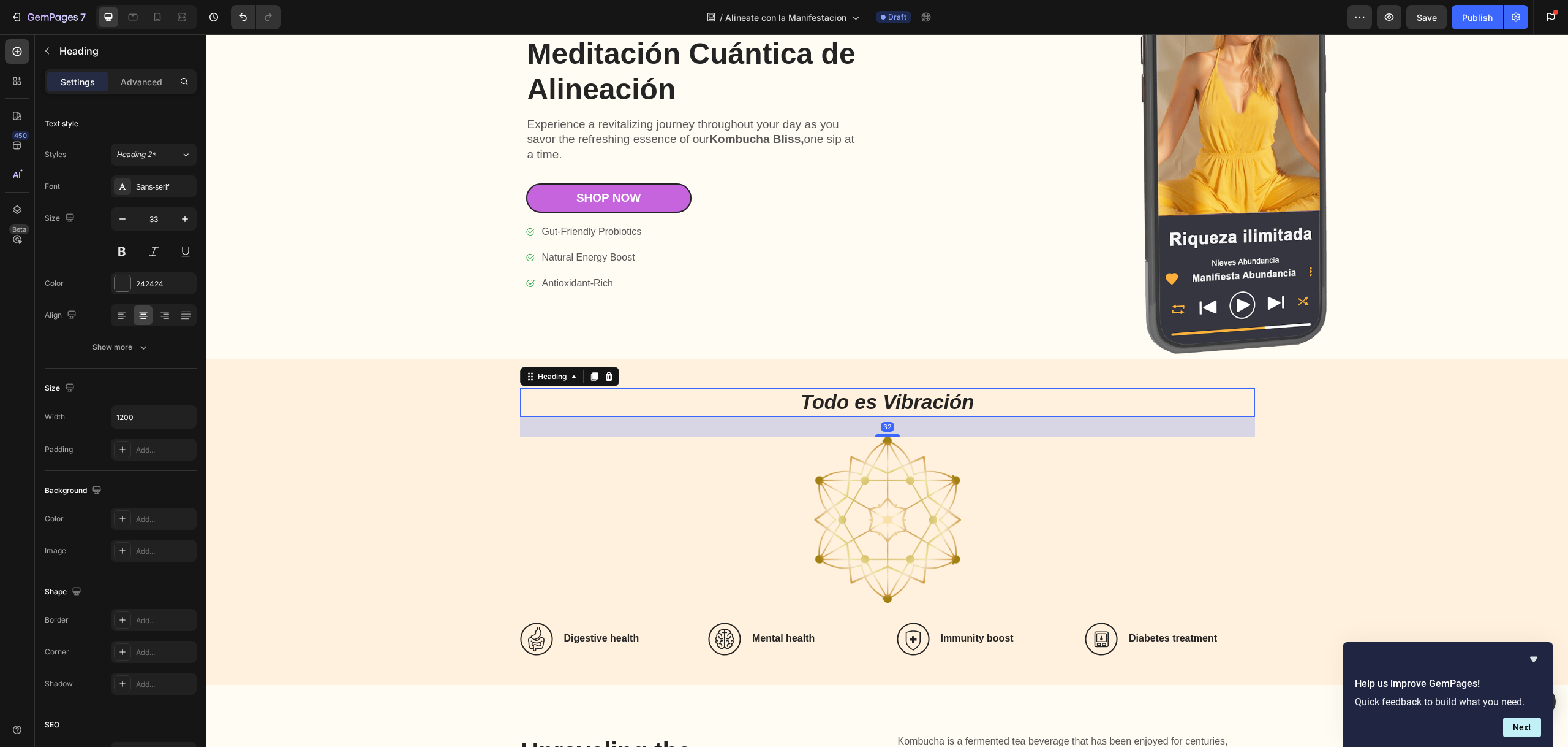
click at [933, 406] on icon "Todo es Vibración" at bounding box center [888, 401] width 174 height 22
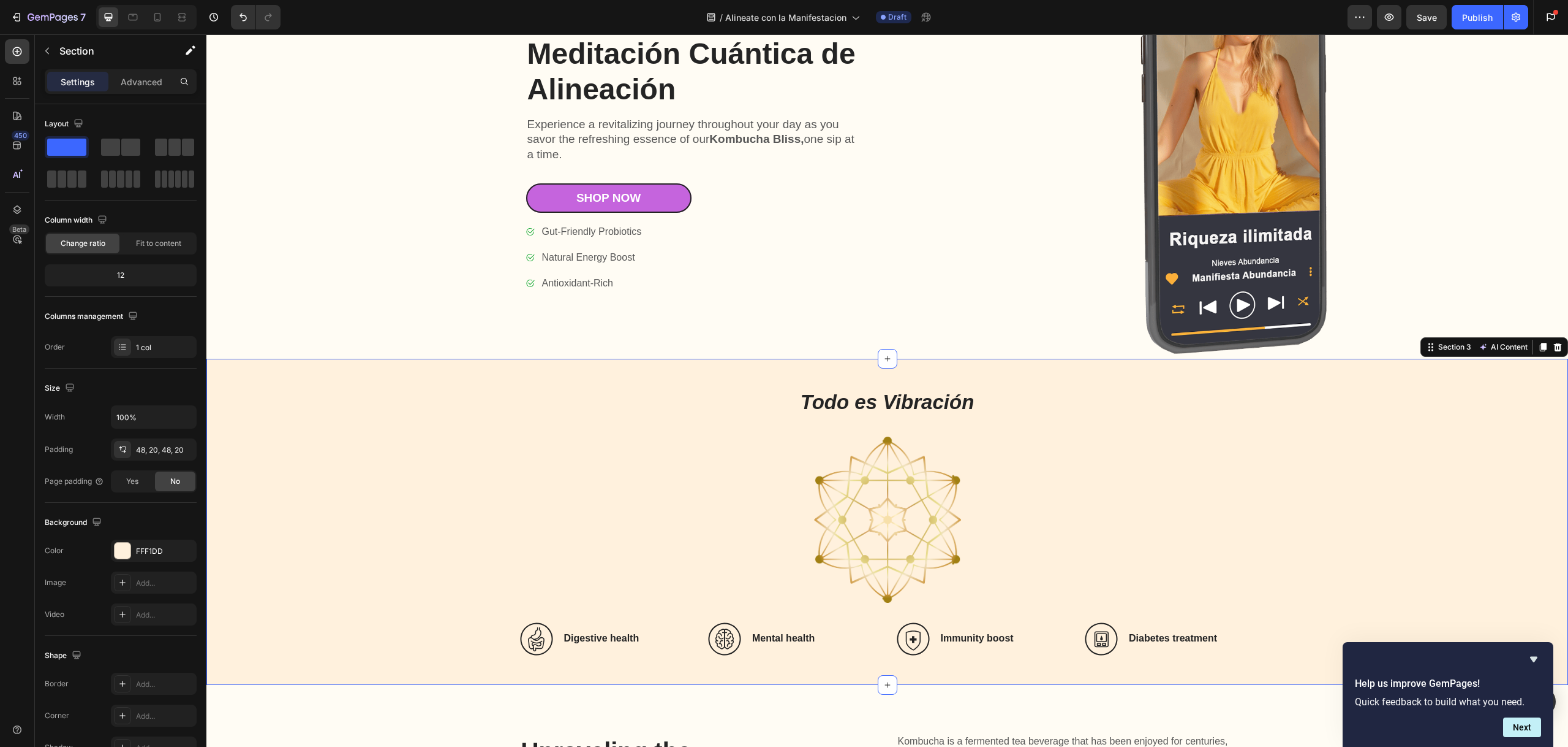
click at [385, 485] on div "⁠⁠⁠⁠⁠⁠⁠ Todo es Vibración Heading Image Icon Digestive health Heading Row Icon …" at bounding box center [887, 521] width 1338 height 267
click at [151, 550] on div "FFF1DD" at bounding box center [154, 551] width 36 height 11
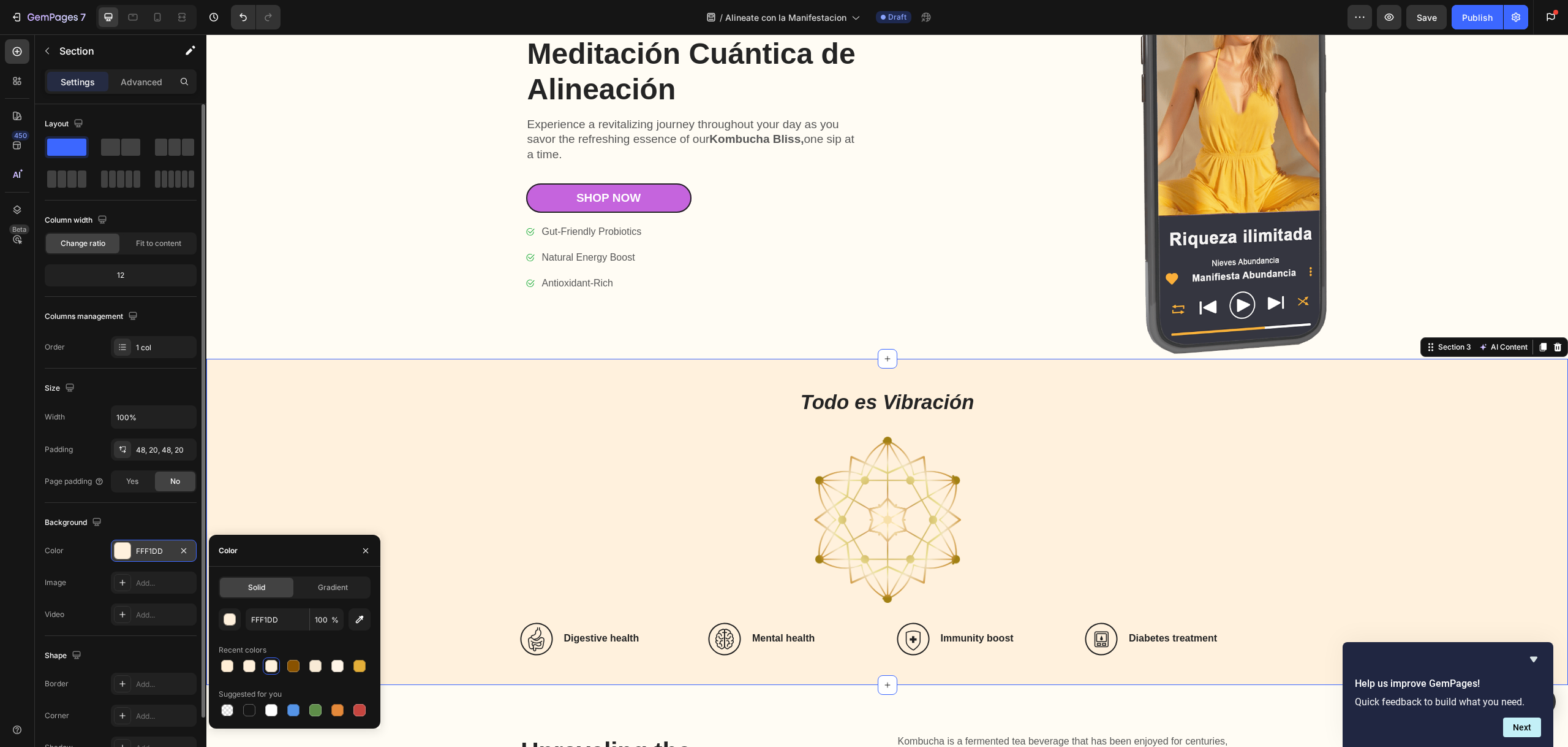
click at [152, 549] on div "FFF1DD" at bounding box center [154, 551] width 36 height 11
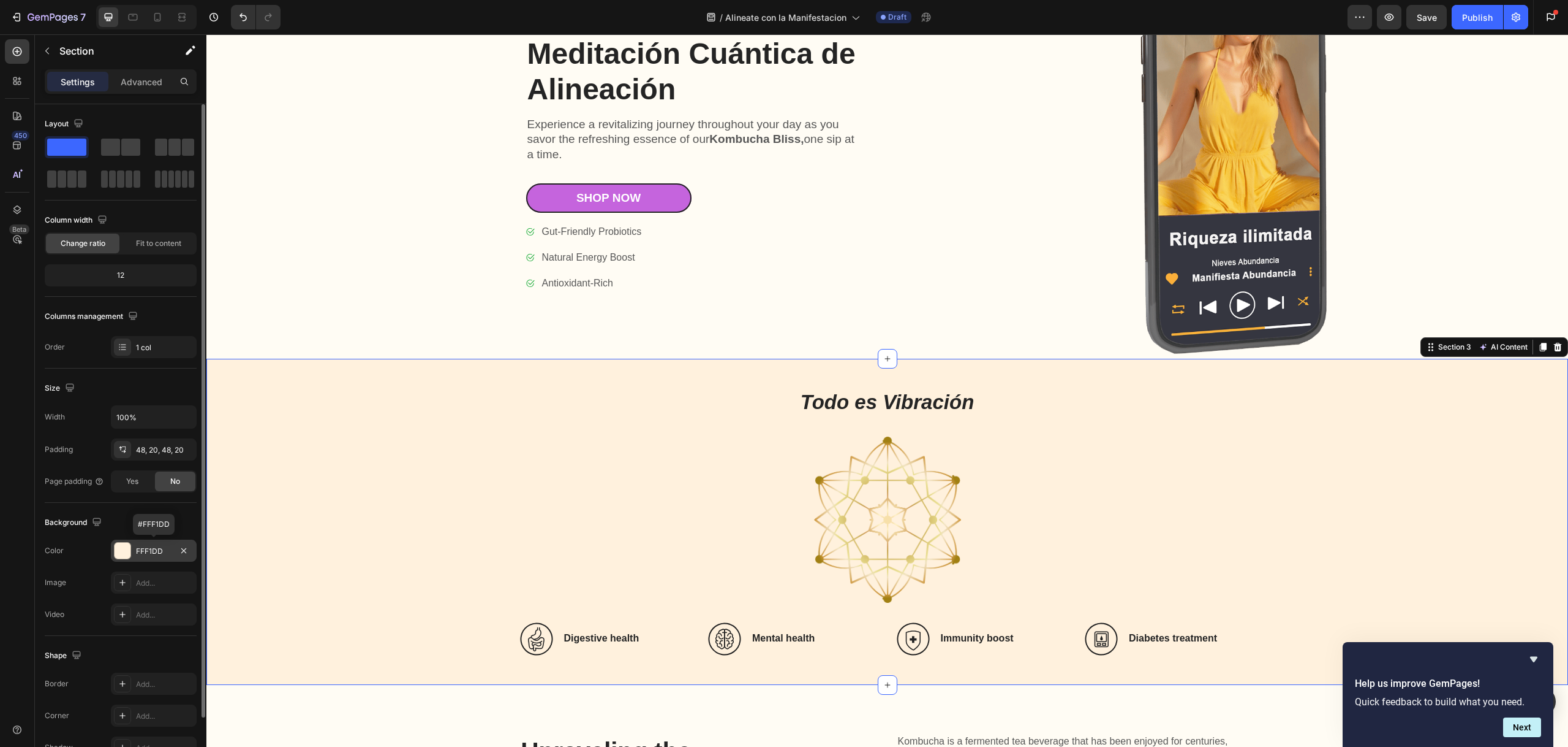
click at [153, 549] on div "FFF1DD" at bounding box center [154, 551] width 36 height 11
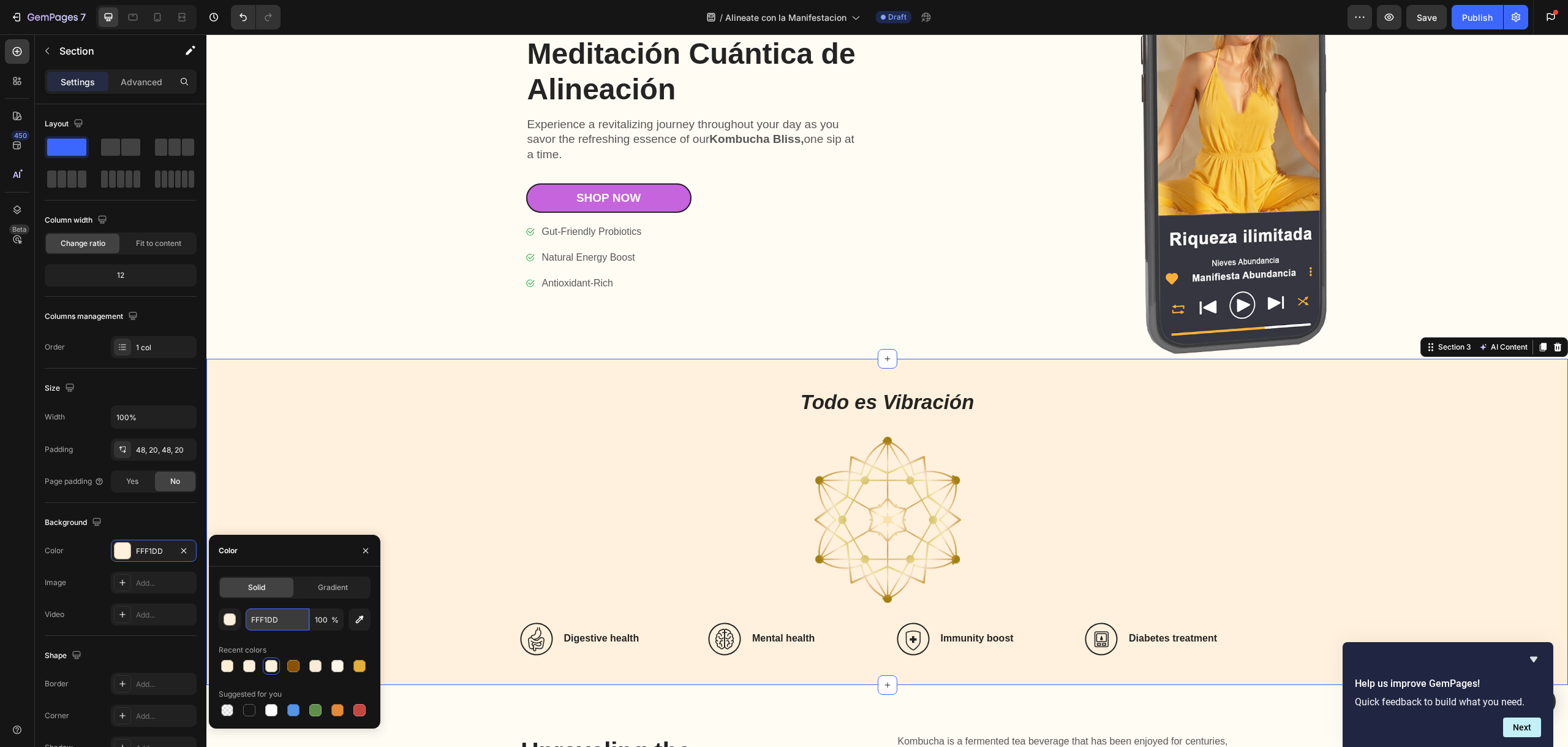
click at [276, 617] on input "FFF1DD" at bounding box center [278, 619] width 64 height 22
paste input "EBCA8F"
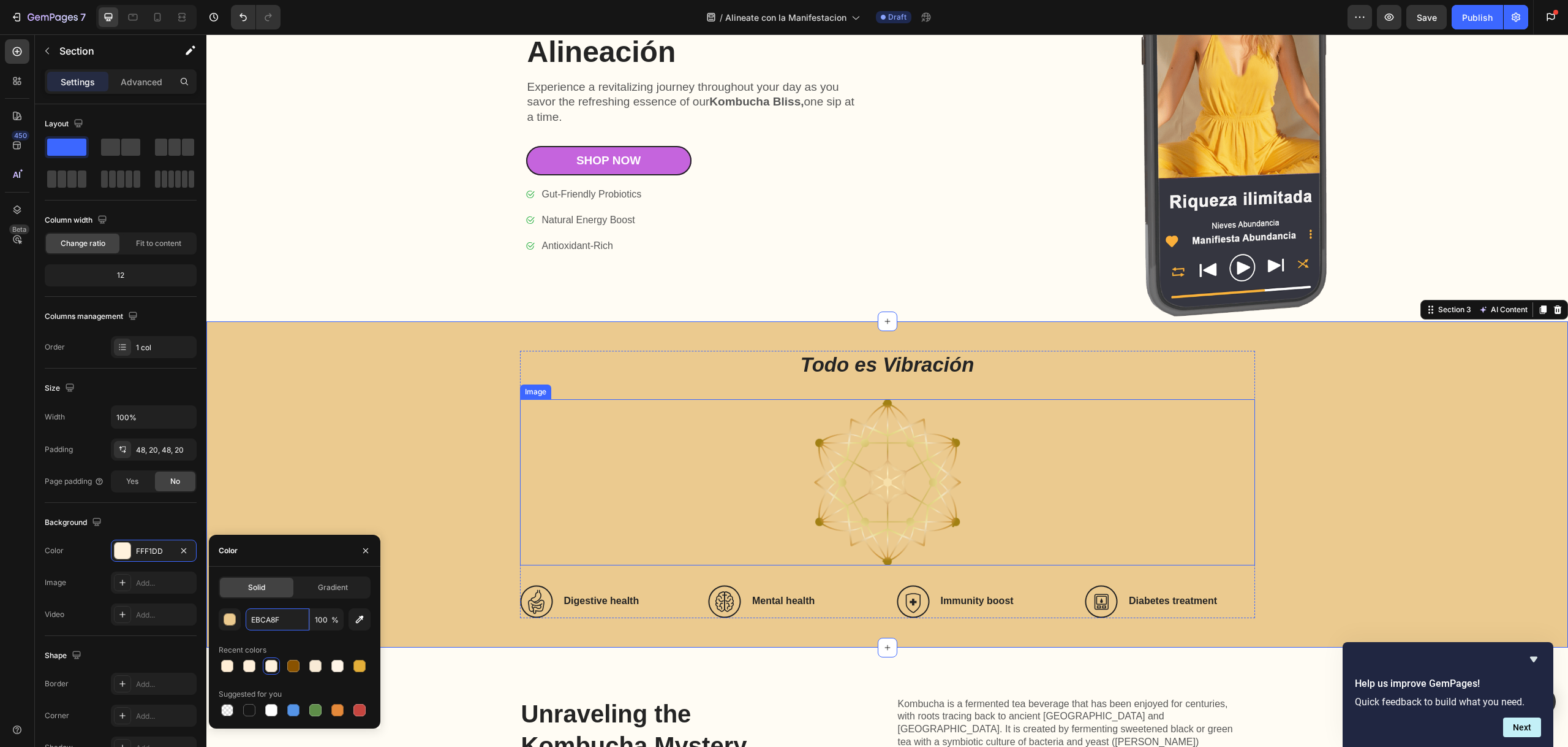
scroll to position [919, 0]
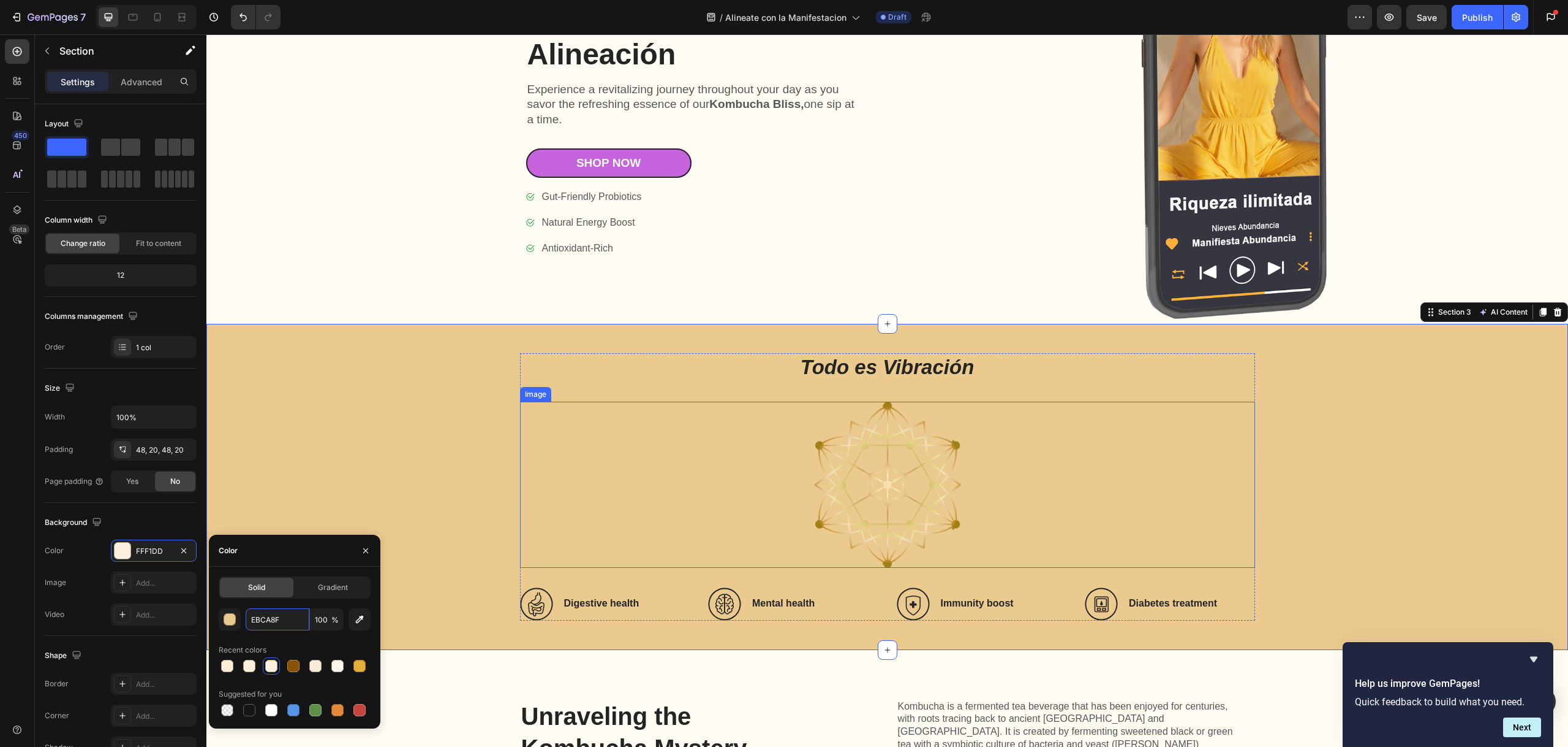
type input "FFEED6"
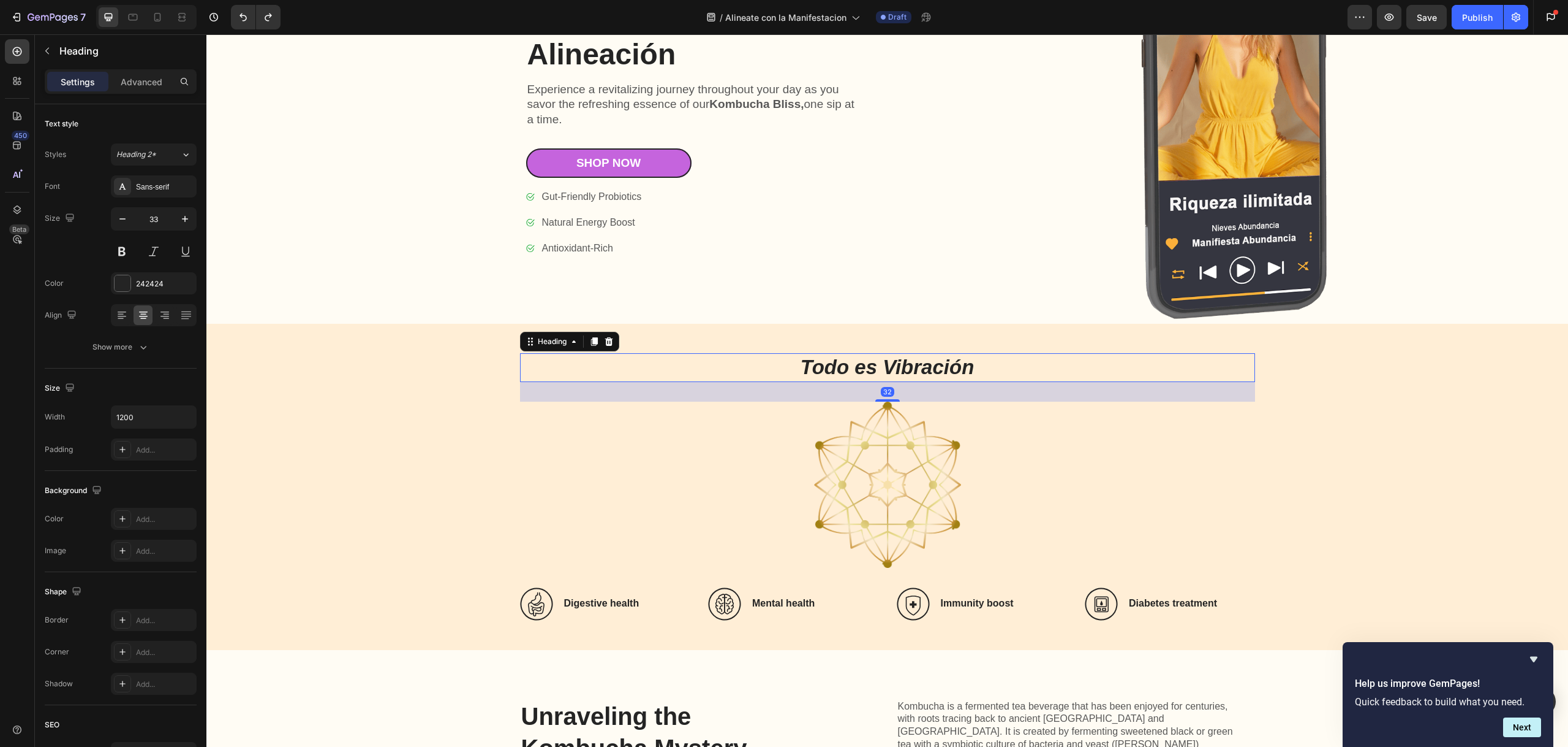
click at [946, 368] on icon "Todo es Vibración" at bounding box center [888, 366] width 174 height 22
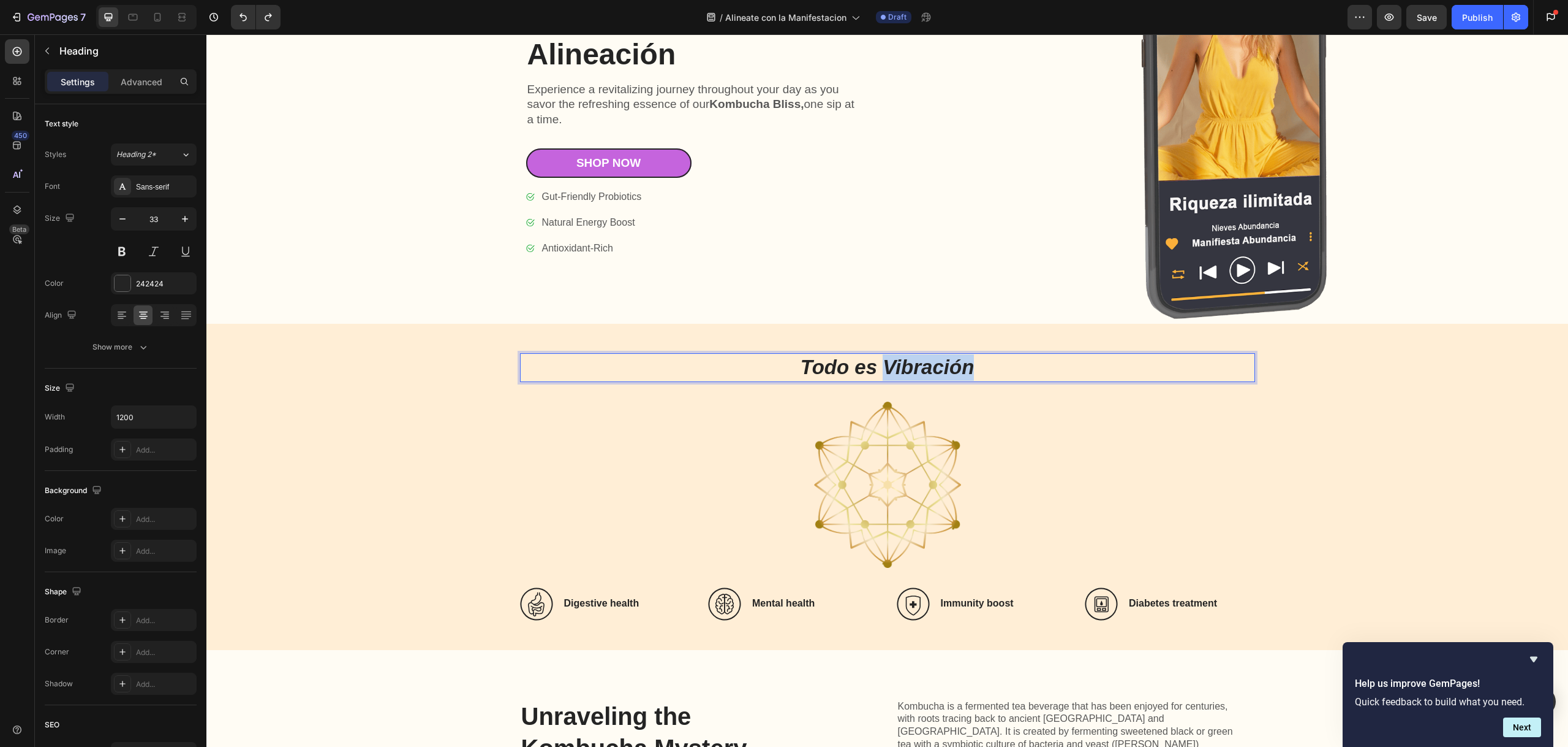
click at [896, 361] on icon "Todo es Vibración" at bounding box center [888, 366] width 174 height 22
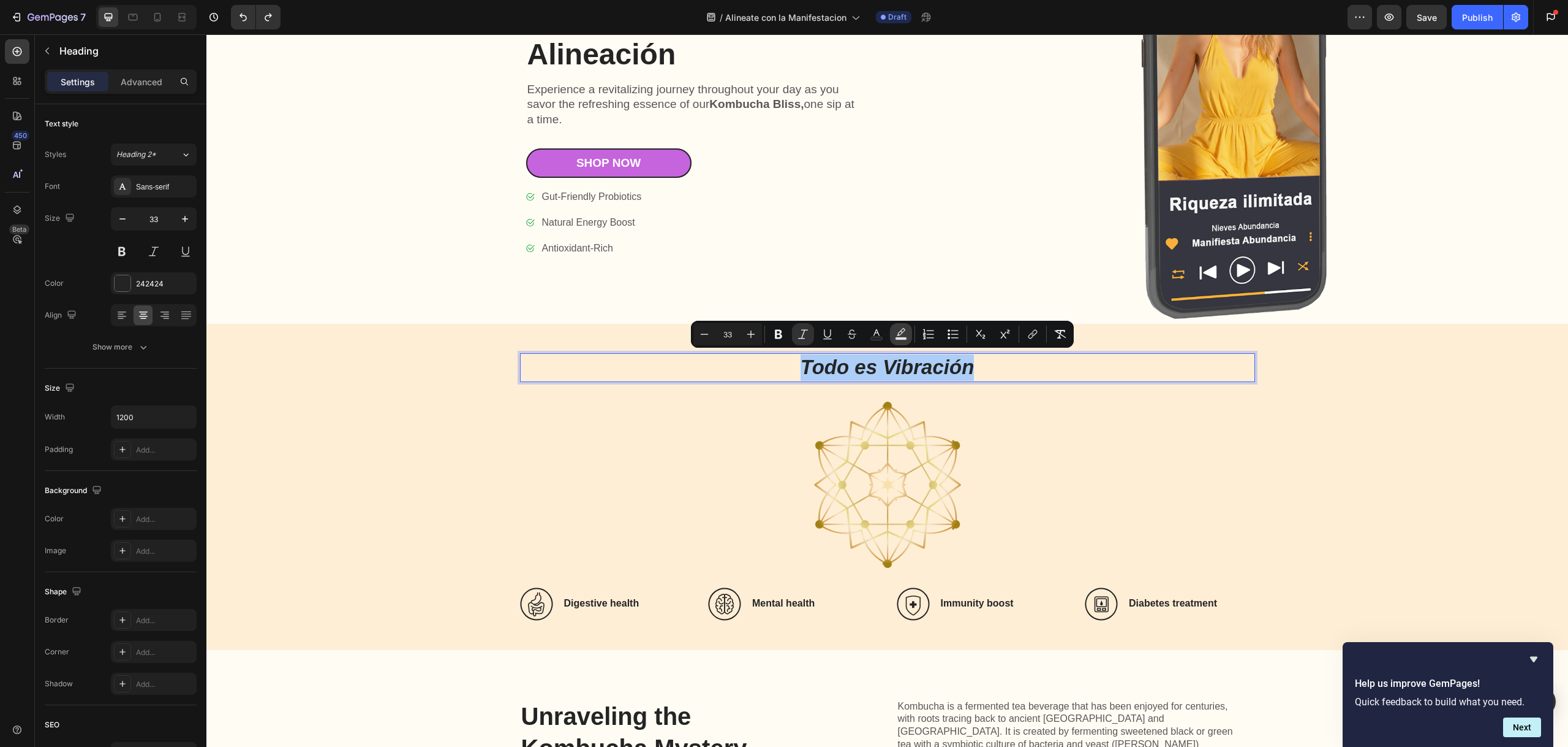
click at [908, 334] on button "Text Background Color" at bounding box center [901, 334] width 22 height 22
type input "000000"
type input "77"
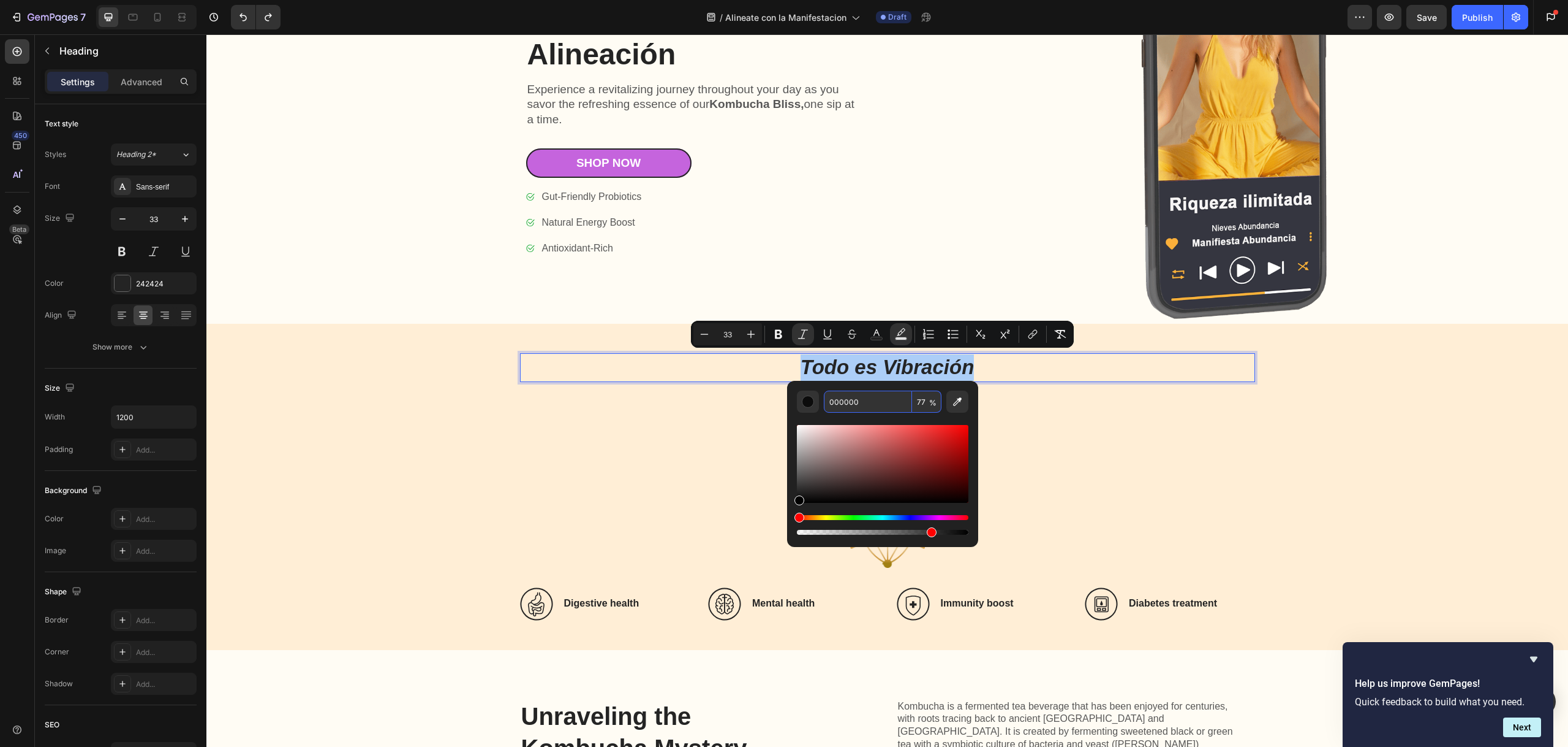
click at [852, 398] on input "000000" at bounding box center [868, 401] width 89 height 22
click at [853, 397] on input "000000" at bounding box center [868, 401] width 89 height 22
drag, startPoint x: 853, startPoint y: 397, endPoint x: 847, endPoint y: 401, distance: 7.2
click at [847, 401] on input "000000" at bounding box center [868, 401] width 89 height 22
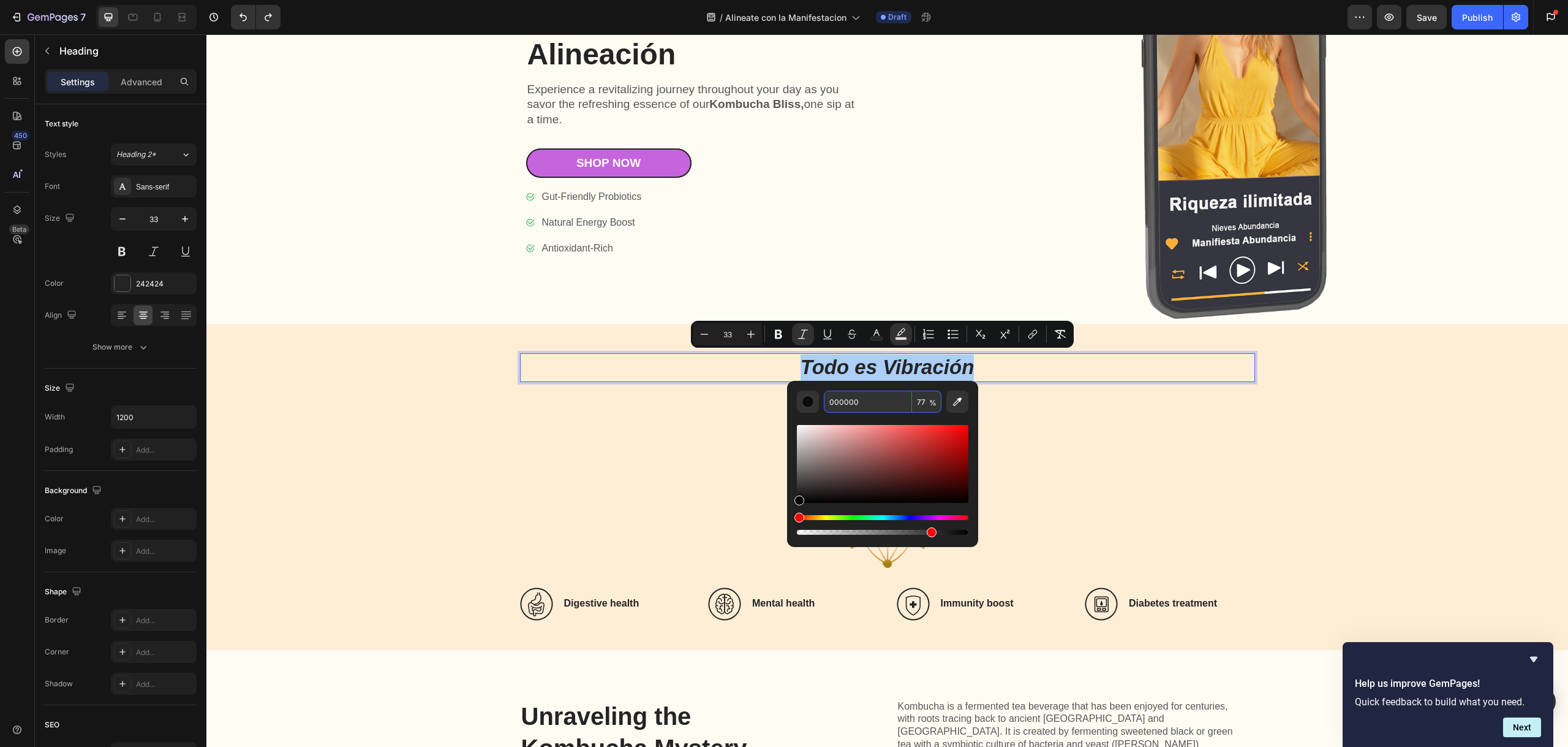
click at [847, 401] on input "000000" at bounding box center [868, 401] width 89 height 22
paste input "EBCA8F"
type input "EBCA8F"
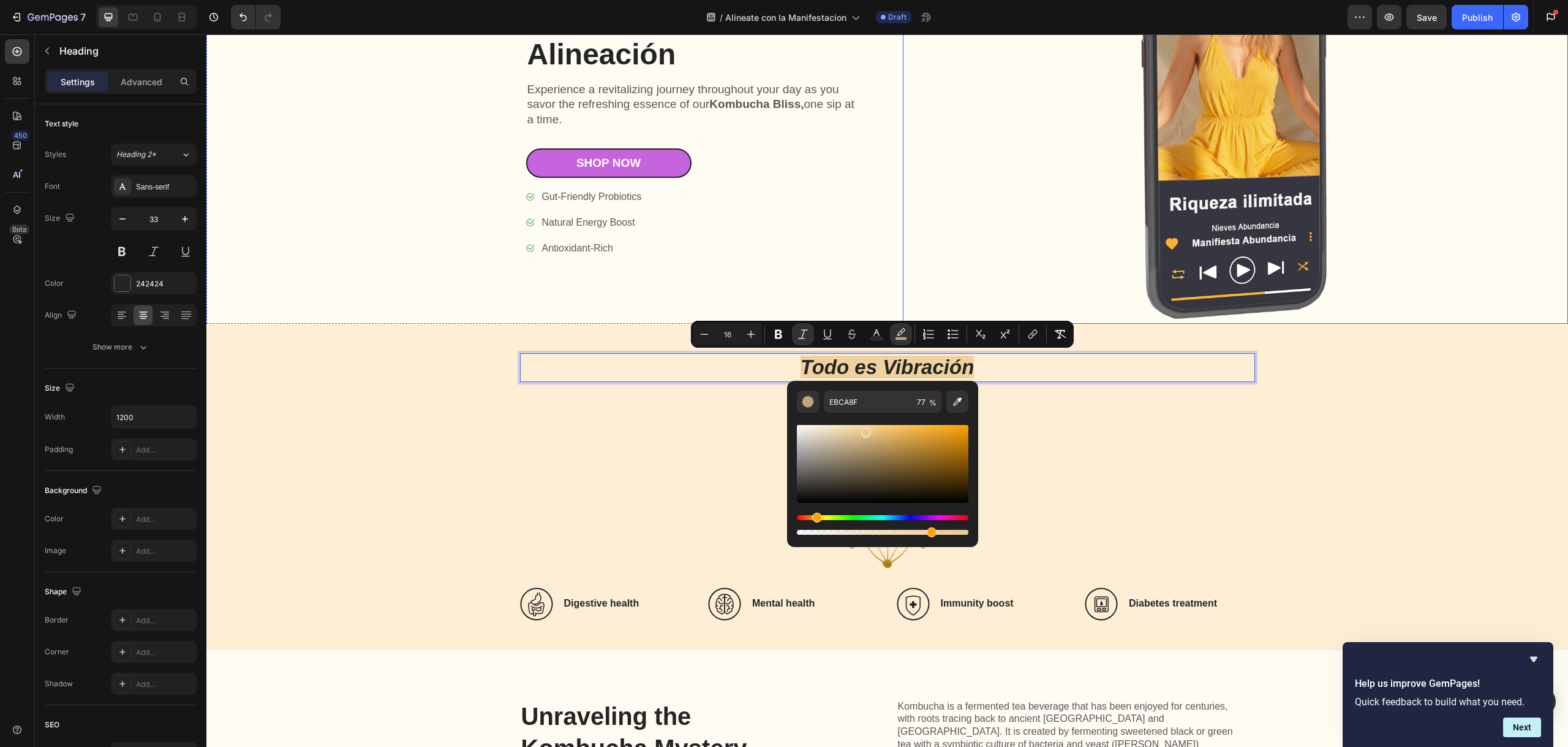
click at [963, 254] on div at bounding box center [1235, 120] width 666 height 409
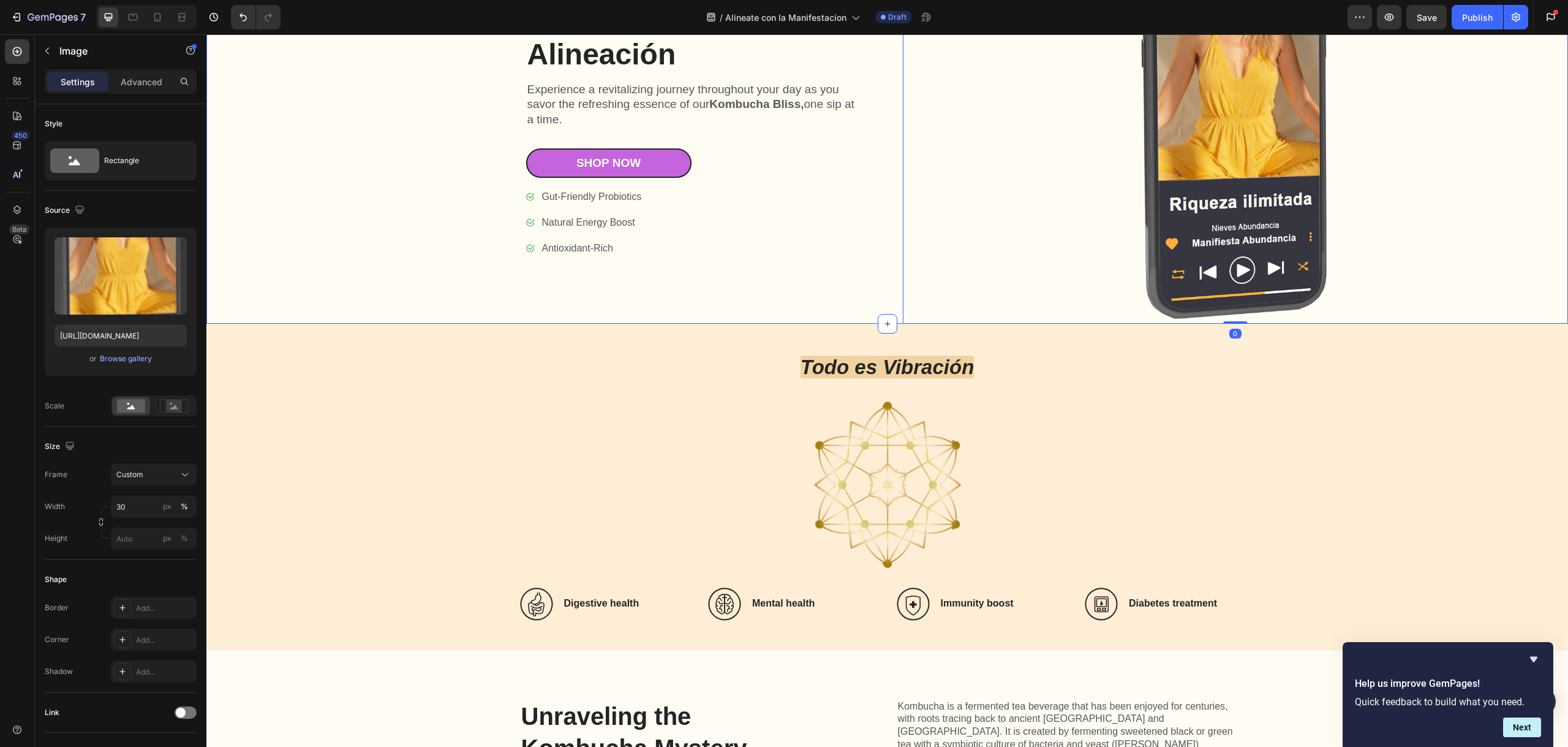
click at [871, 270] on div "Icon Icon Icon Icon Icon Icon List 7000+ Happy Customers Text Block Row Meditac…" at bounding box center [551, 120] width 666 height 409
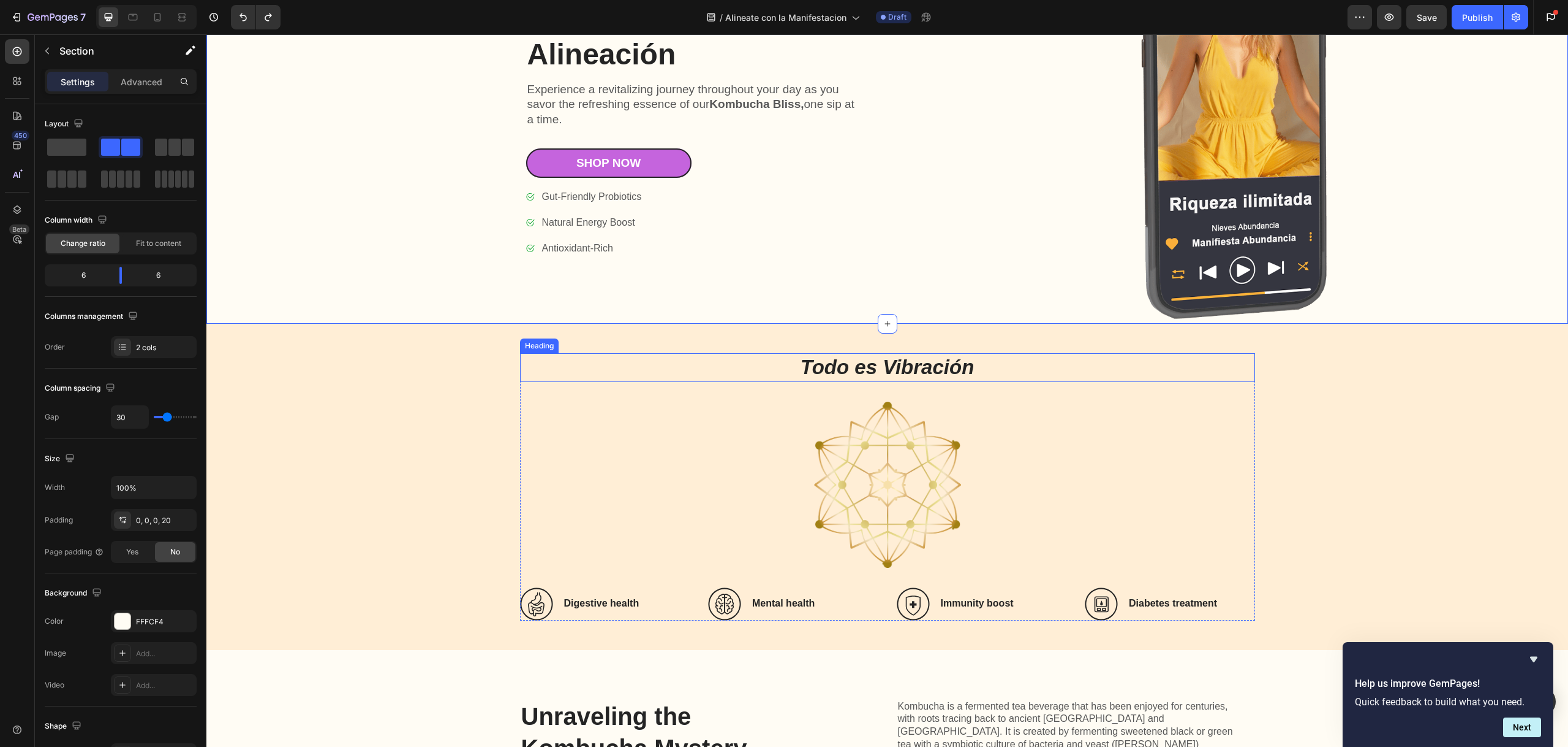
click at [873, 368] on icon "Todo es Vibración" at bounding box center [888, 366] width 174 height 22
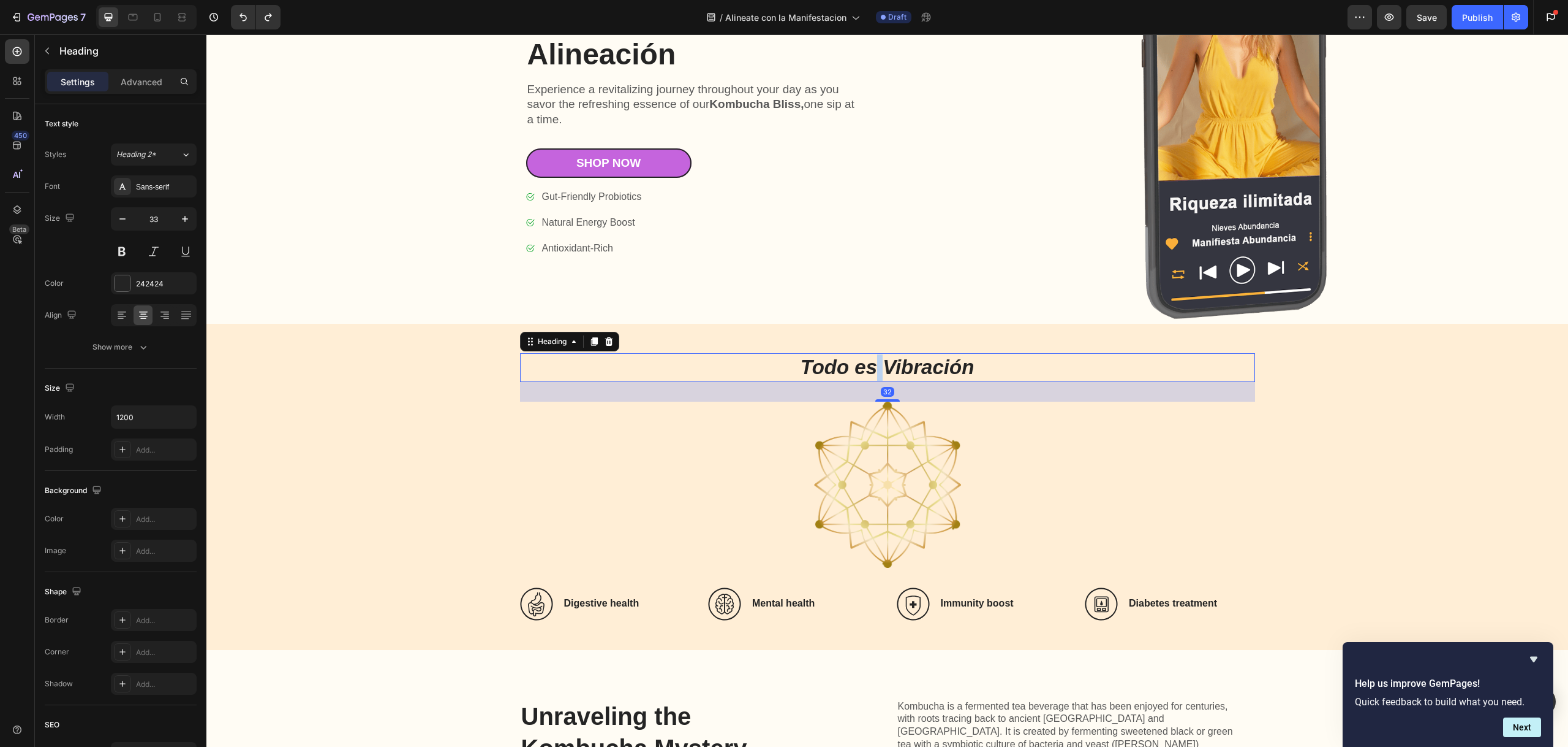
click at [872, 367] on icon "Todo es Vibración" at bounding box center [888, 366] width 174 height 22
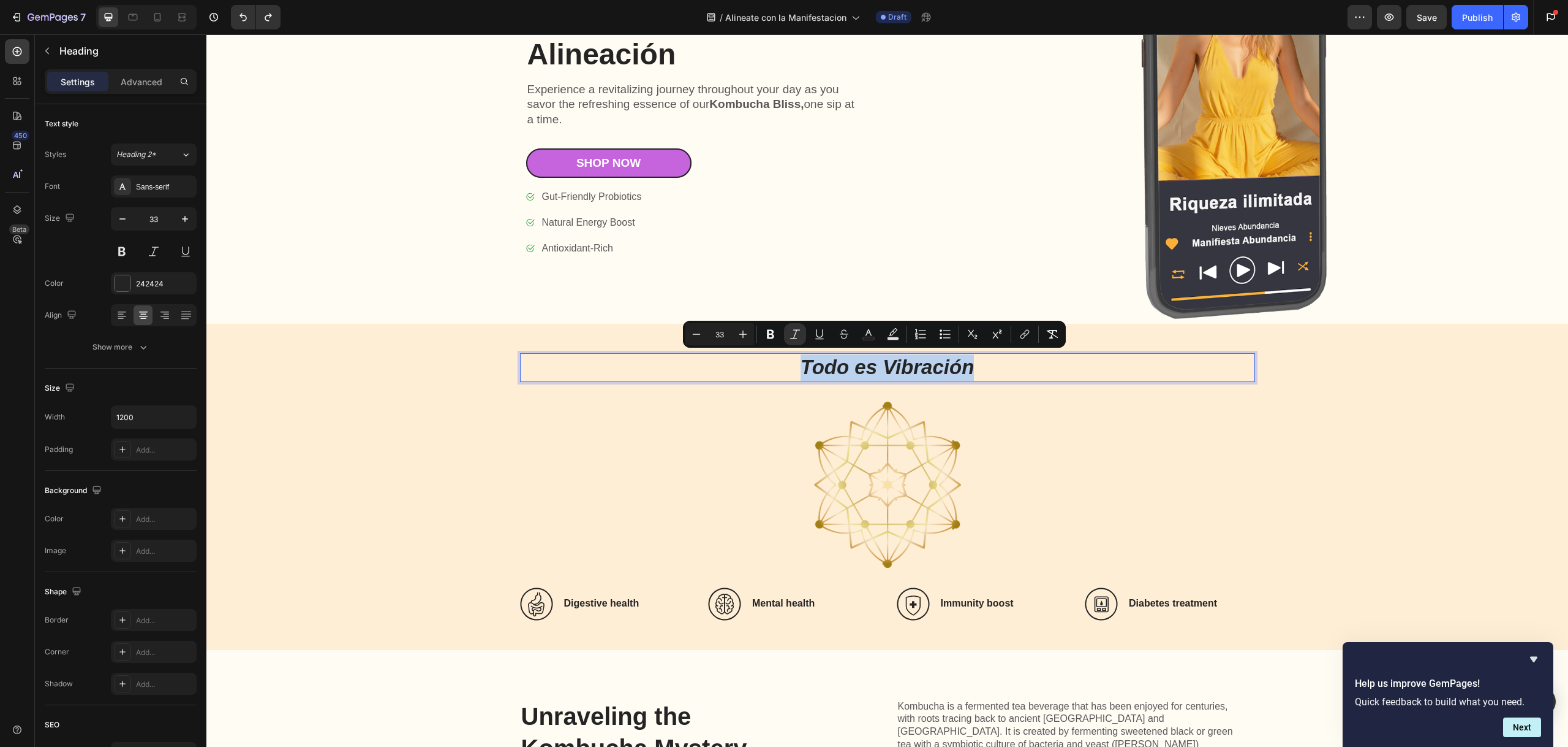
click at [872, 367] on icon "Todo es Vibración" at bounding box center [888, 366] width 174 height 22
click at [874, 332] on icon "Editor contextual toolbar" at bounding box center [876, 334] width 12 height 12
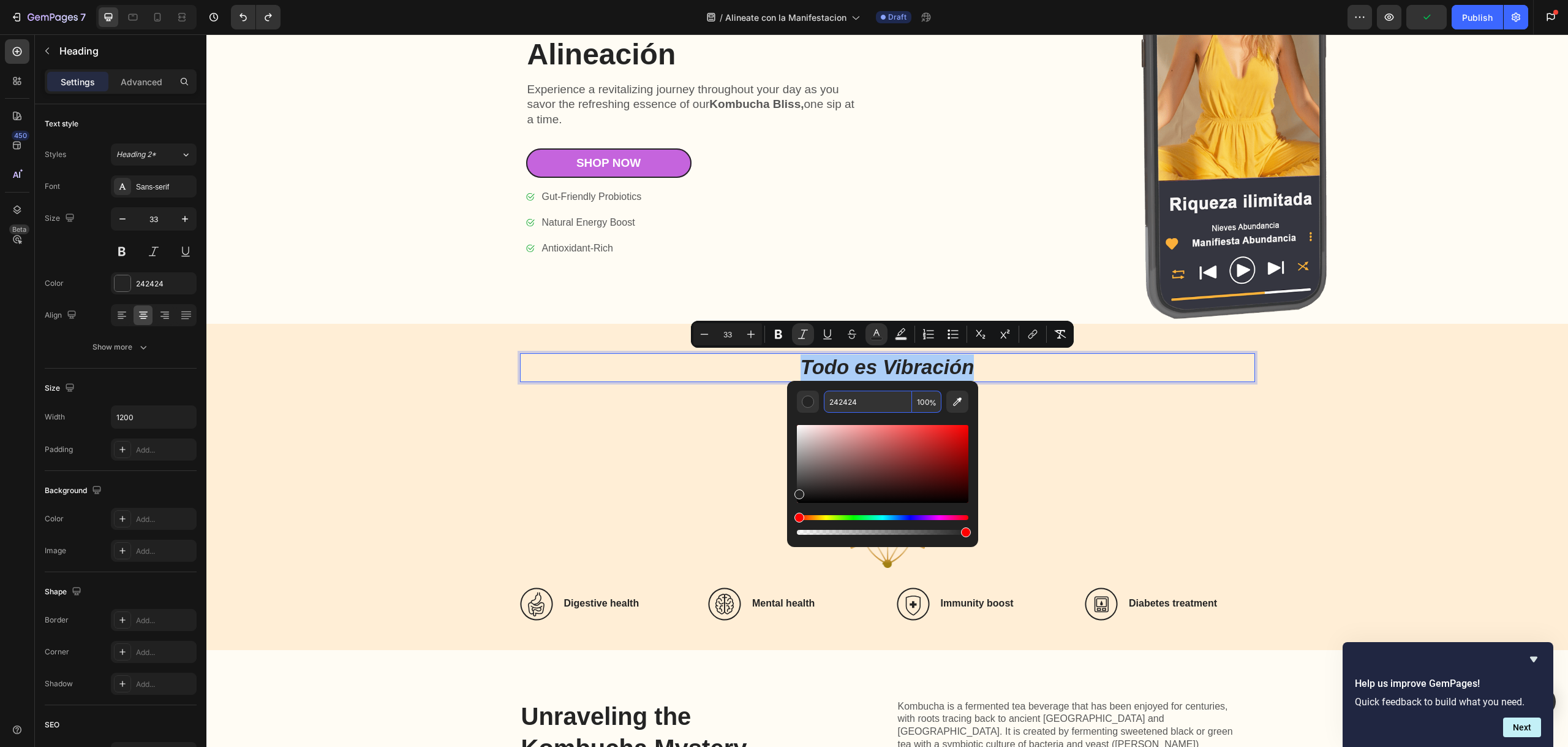
click at [859, 397] on input "242424" at bounding box center [868, 401] width 89 height 22
click at [861, 397] on input "242424" at bounding box center [868, 401] width 89 height 22
paste input "EBCA8F"
type input "EBCA8F"
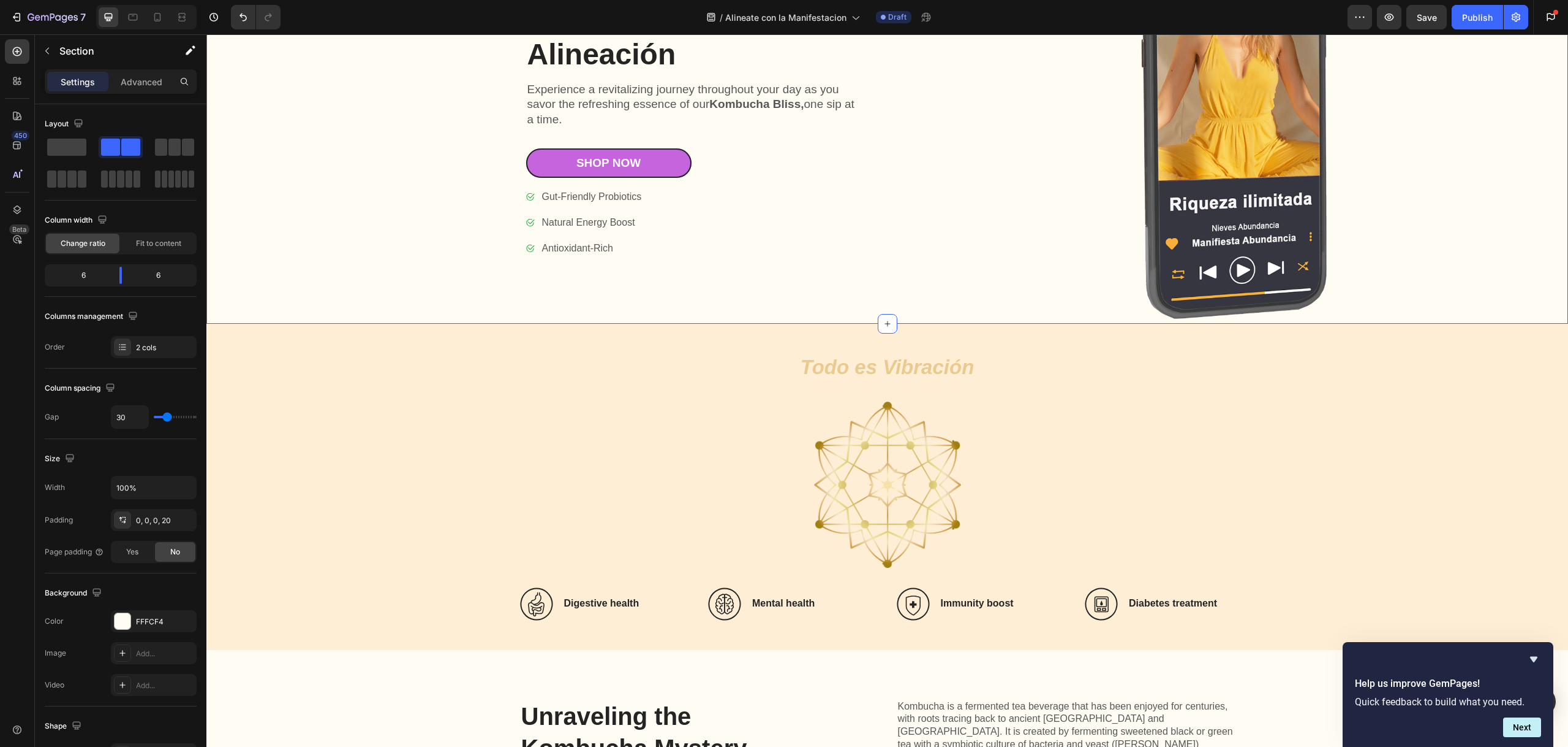
click at [896, 269] on div "Icon Icon Icon Icon Icon Icon List 7000+ Happy Customers Text Block Row Meditac…" at bounding box center [887, 120] width 1361 height 409
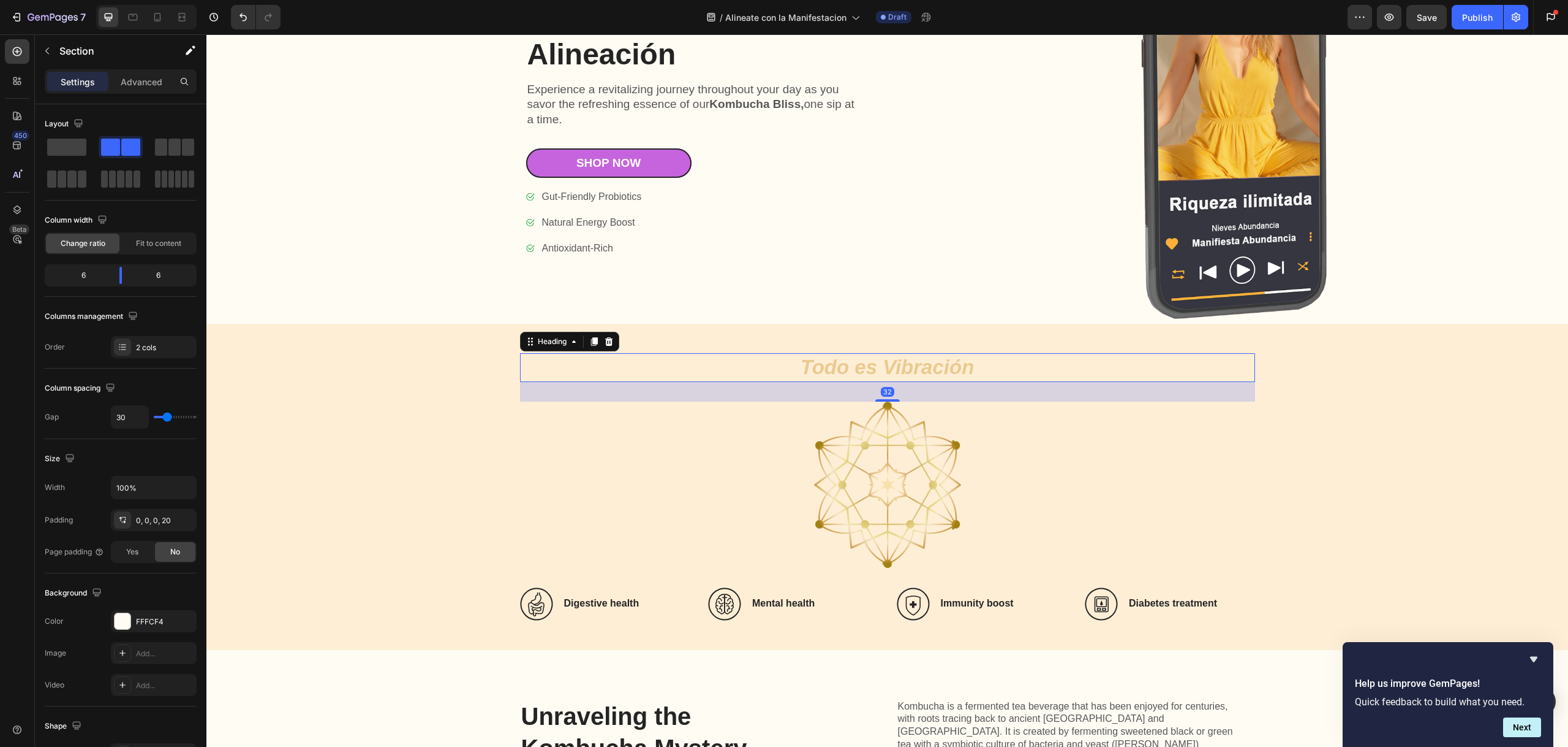
click at [865, 367] on icon "Todo es Vibración" at bounding box center [888, 366] width 174 height 22
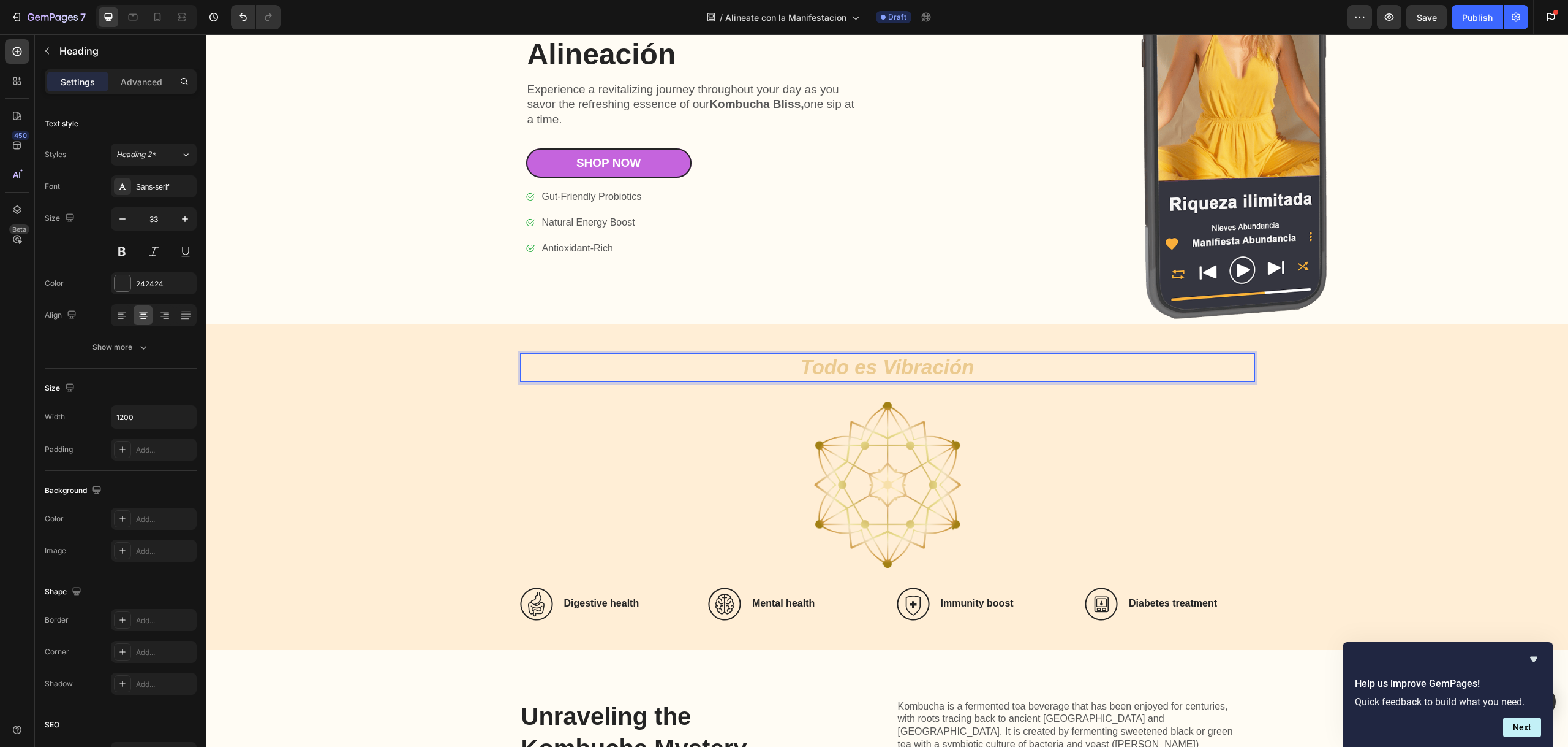
click at [871, 355] on icon "Todo es Vibración" at bounding box center [888, 366] width 174 height 22
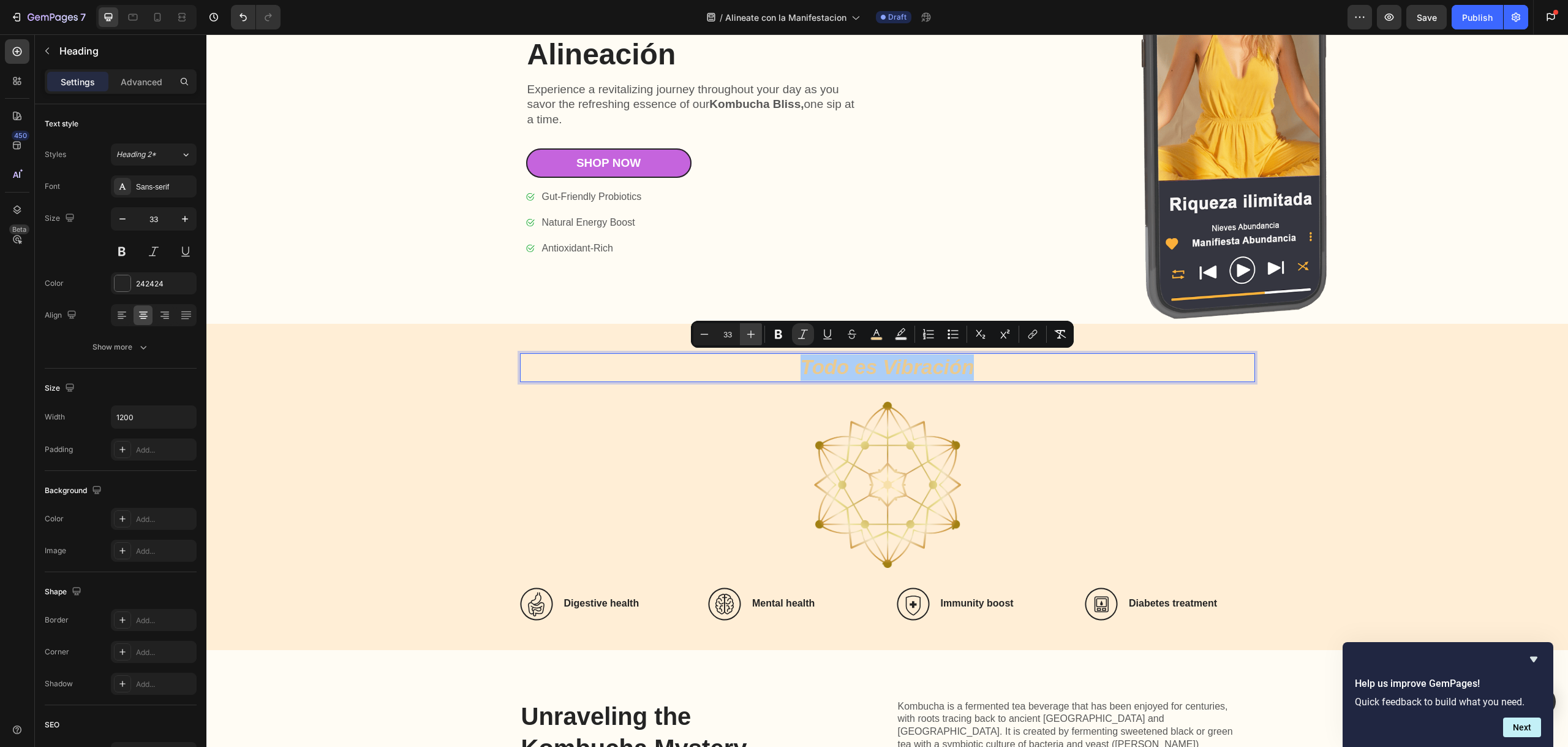
click at [749, 332] on icon "Editor contextual toolbar" at bounding box center [751, 334] width 12 height 12
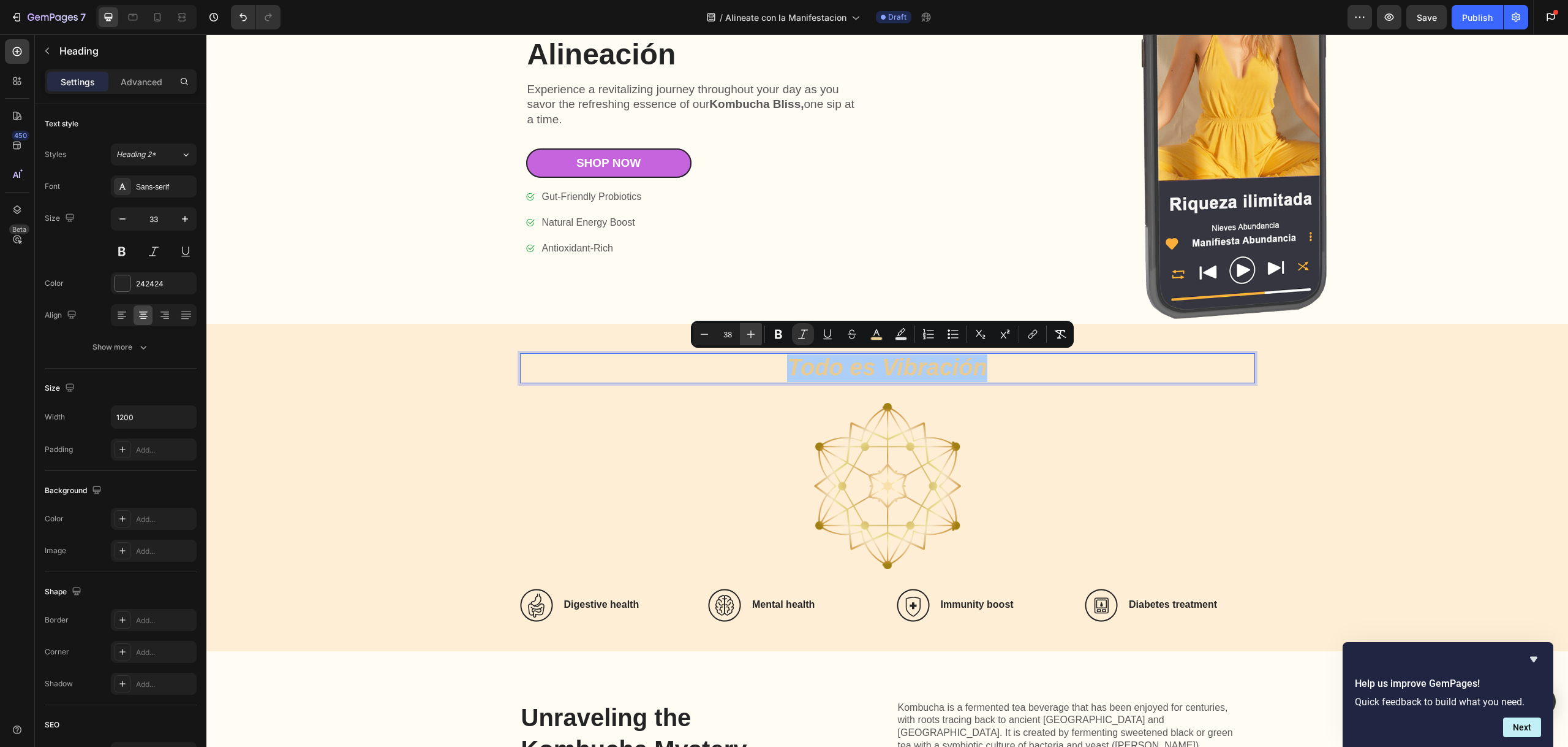
click at [749, 332] on icon "Editor contextual toolbar" at bounding box center [751, 334] width 12 height 12
type input "40"
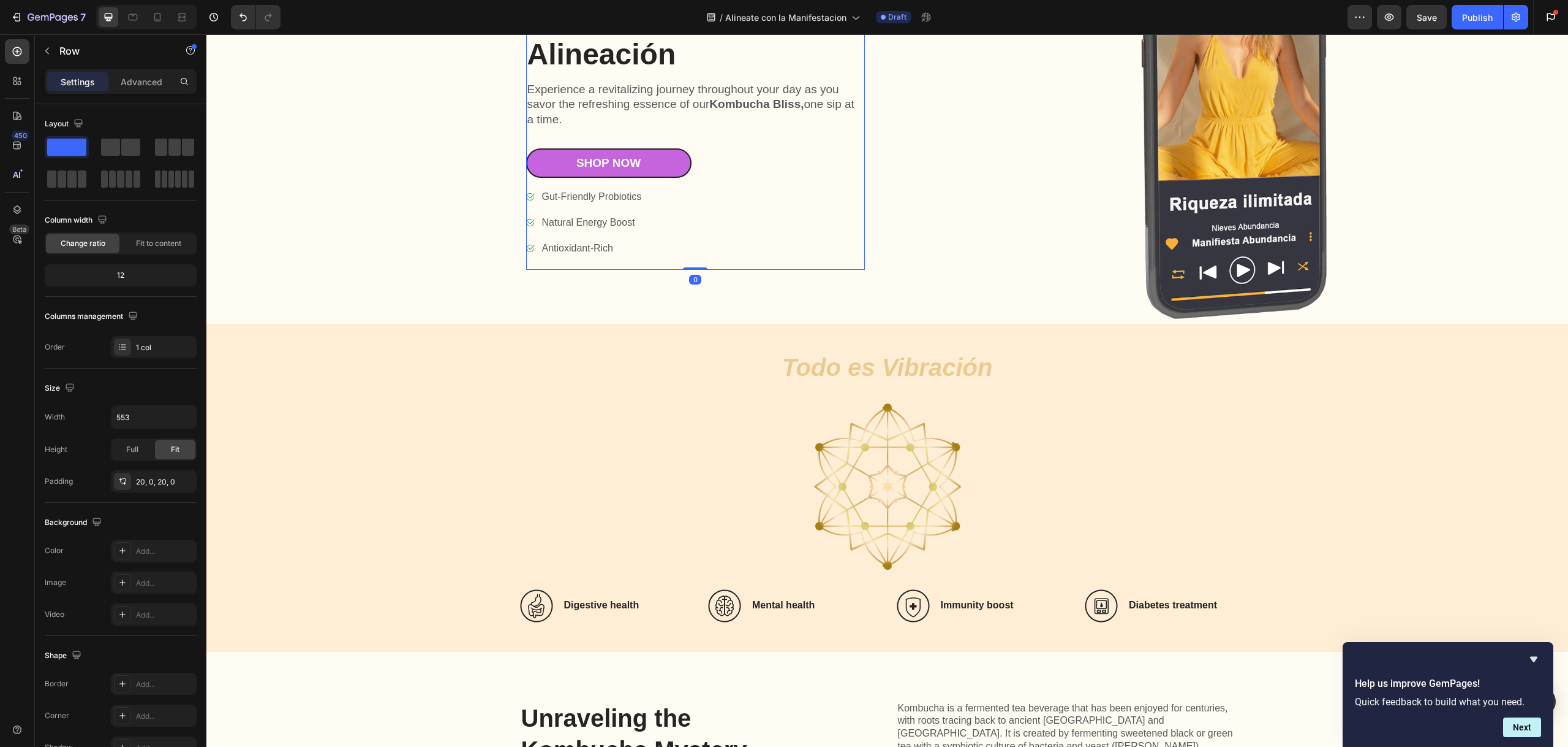
click at [844, 256] on div "Icon Icon Icon Icon Icon Icon List 7000+ Happy Customers Text Block Row Meditac…" at bounding box center [695, 120] width 339 height 302
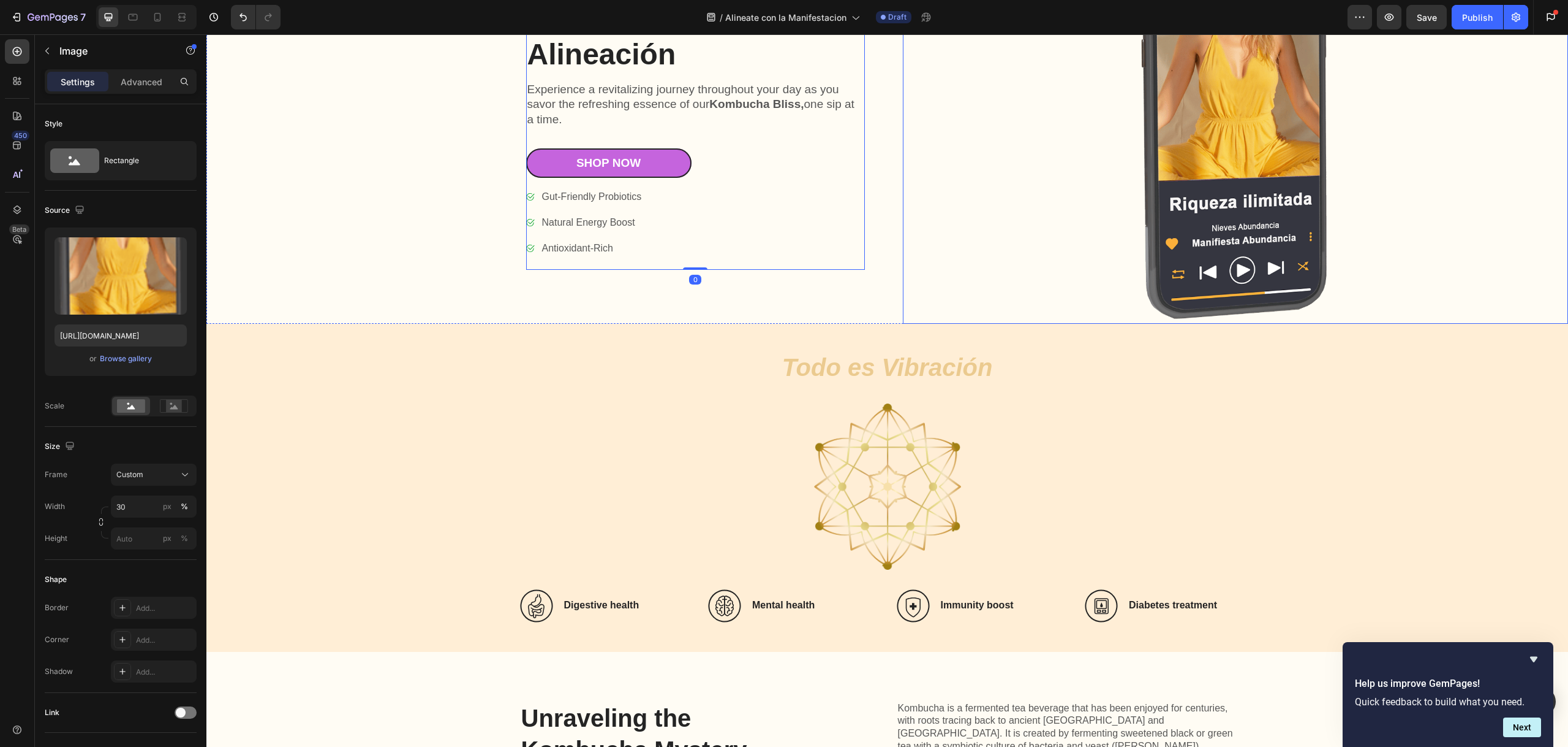
click at [1027, 290] on div at bounding box center [1235, 120] width 666 height 409
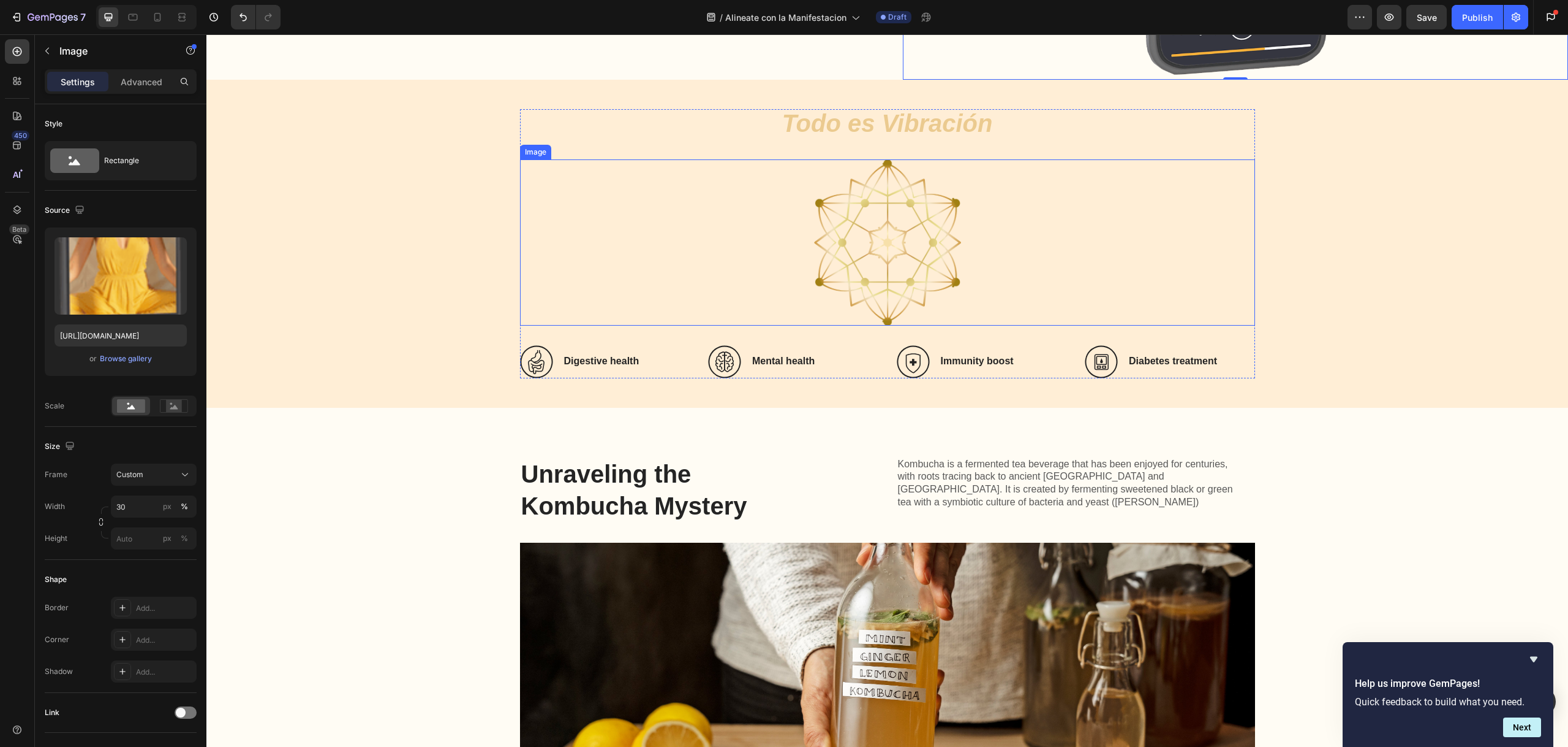
scroll to position [1181, 0]
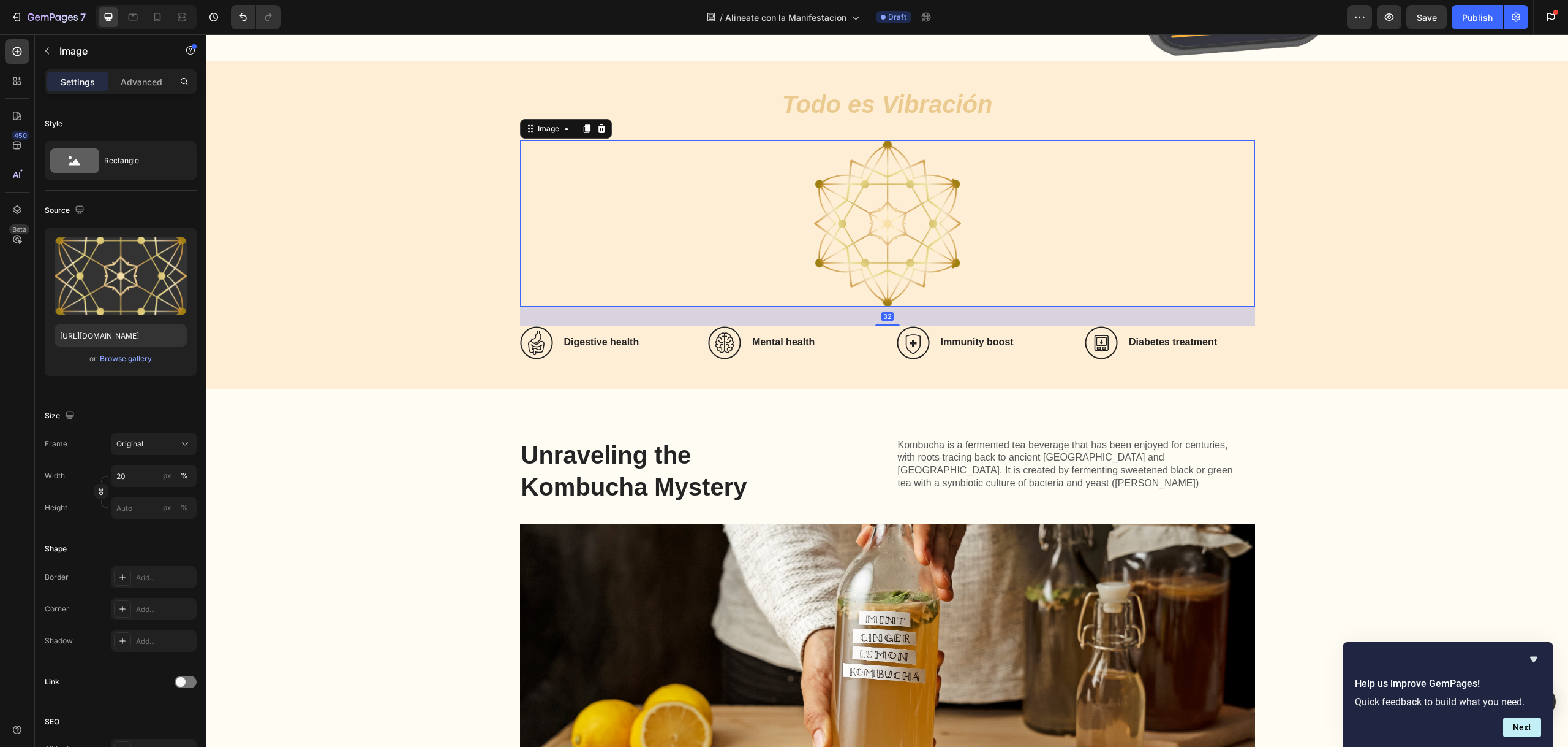
click at [905, 226] on img at bounding box center [888, 223] width 147 height 166
click at [130, 470] on input "20" at bounding box center [154, 476] width 86 height 22
drag, startPoint x: 134, startPoint y: 472, endPoint x: 116, endPoint y: 469, distance: 18.2
click at [116, 469] on input "20" at bounding box center [154, 476] width 86 height 22
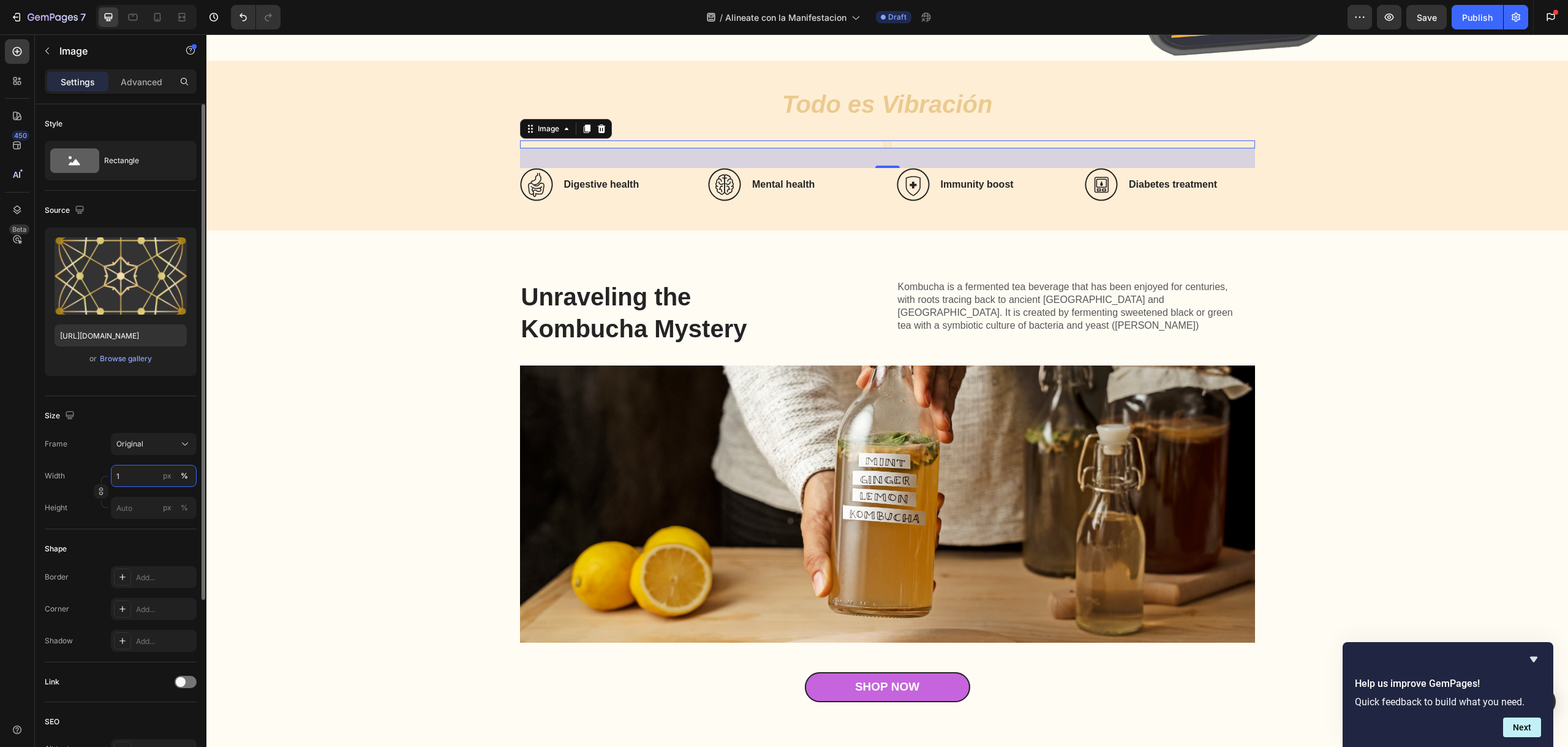
type input "10"
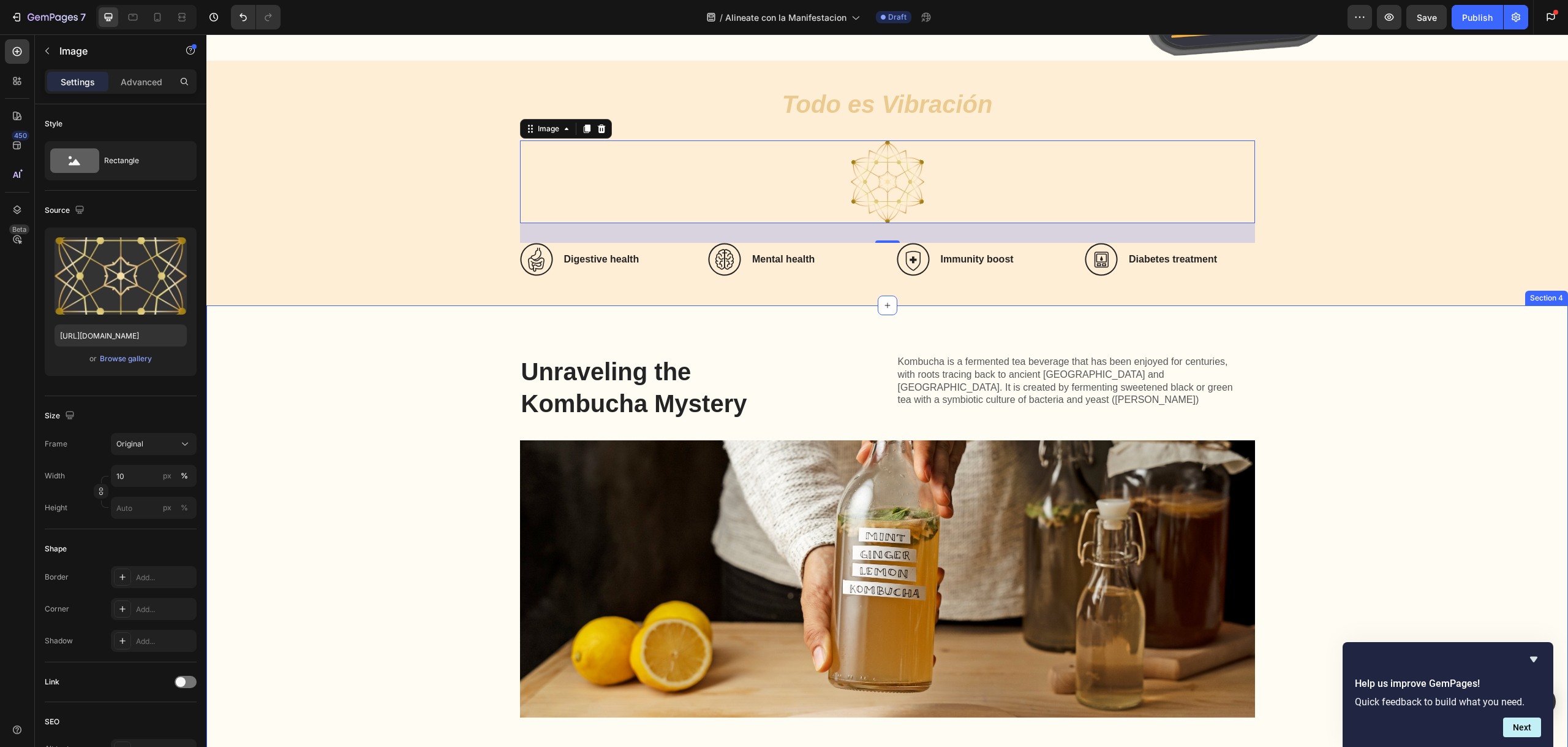
click at [243, 517] on div "Unraveling the Kombucha Mystery Heading Kombucha is a fermented tea beverage th…" at bounding box center [887, 565] width 1338 height 422
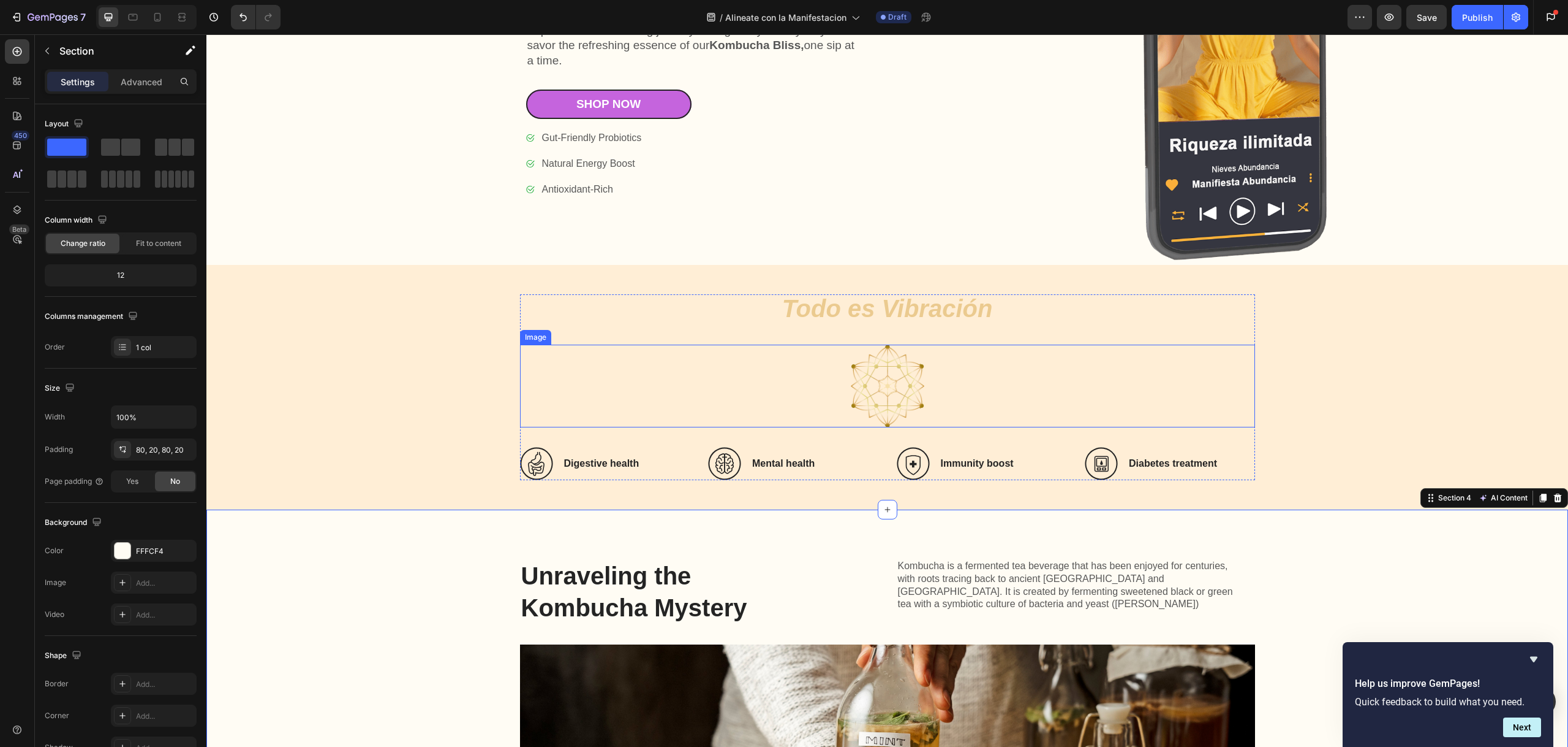
scroll to position [998, 0]
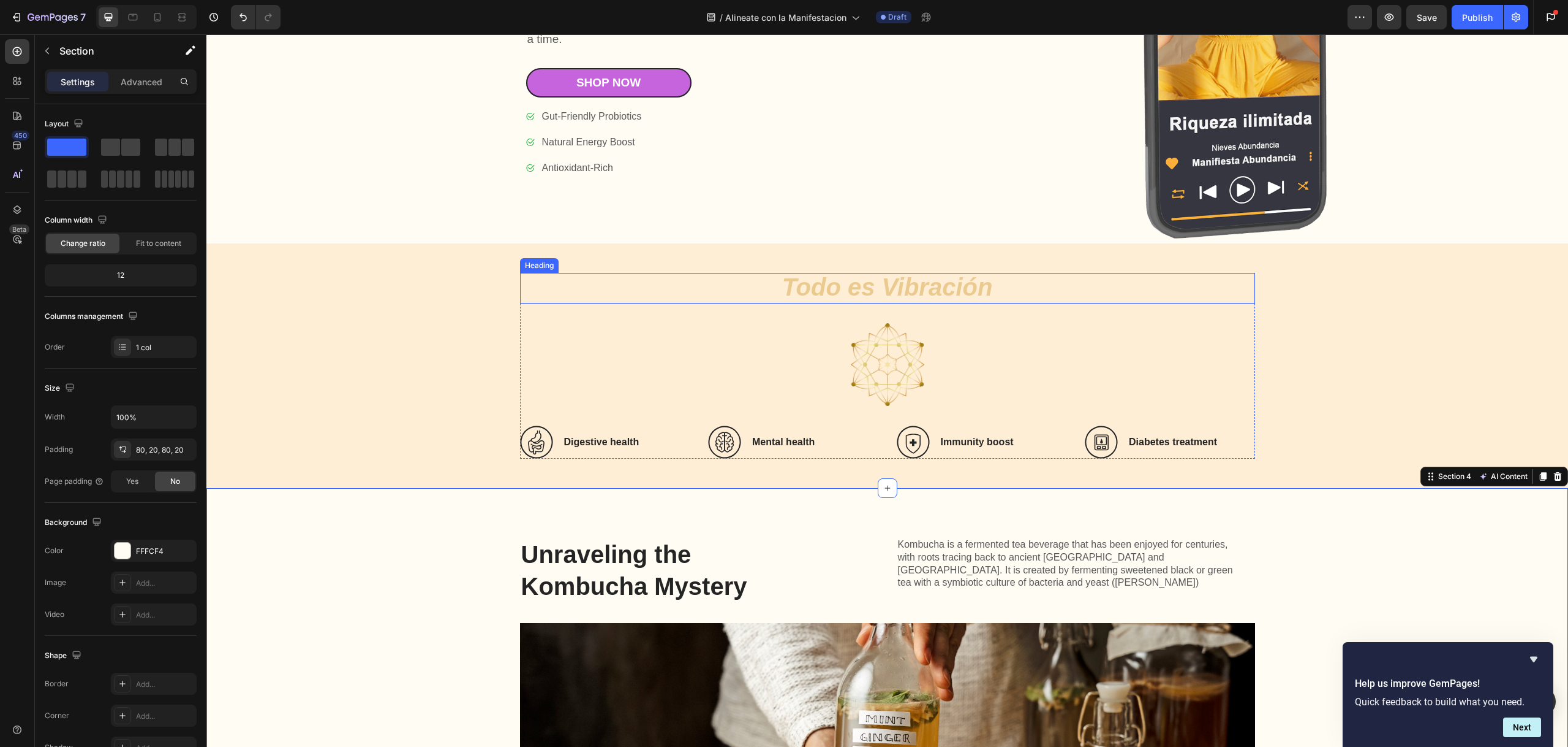
click at [890, 283] on icon "Todo es Vibración" at bounding box center [888, 287] width 211 height 27
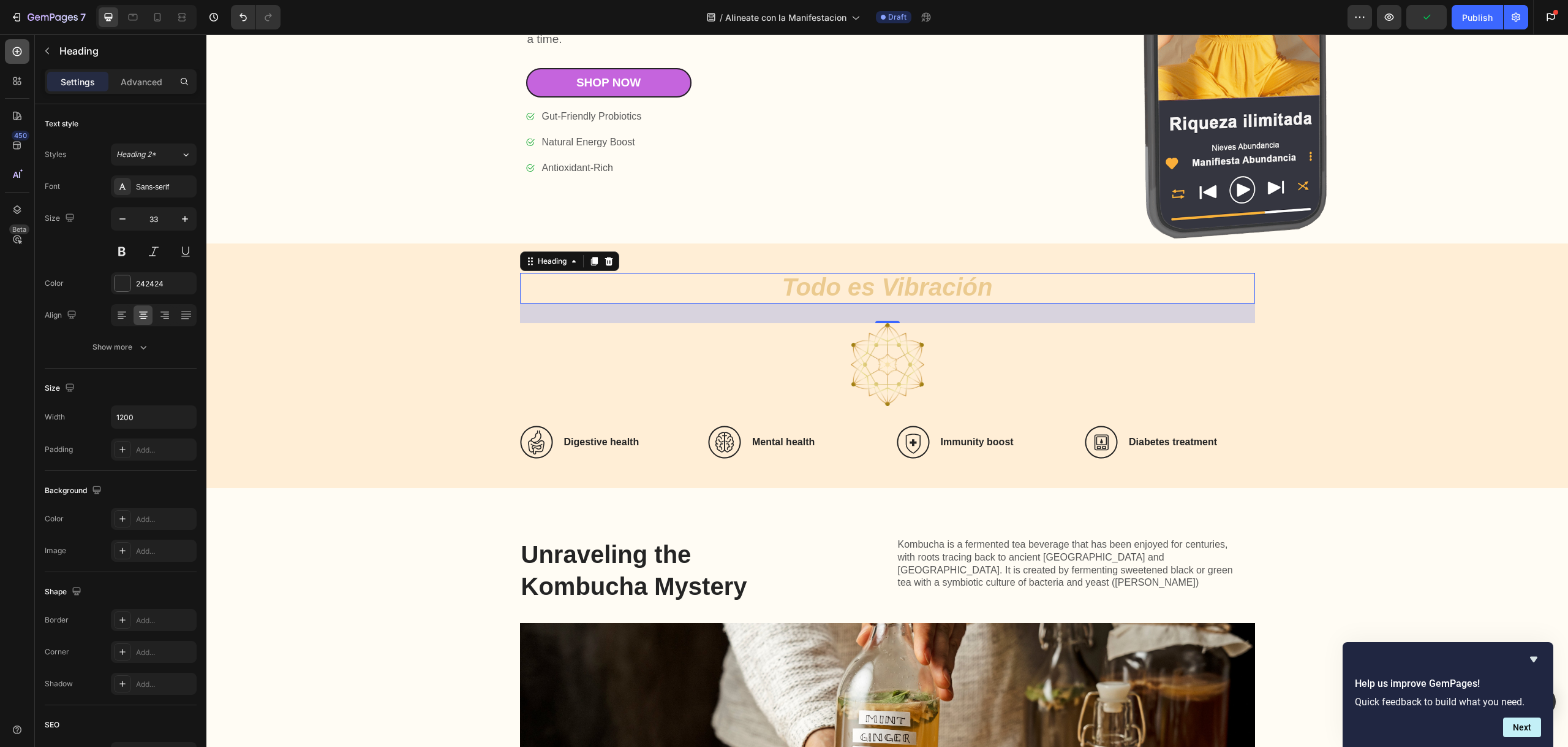
click at [25, 54] on div at bounding box center [17, 51] width 25 height 25
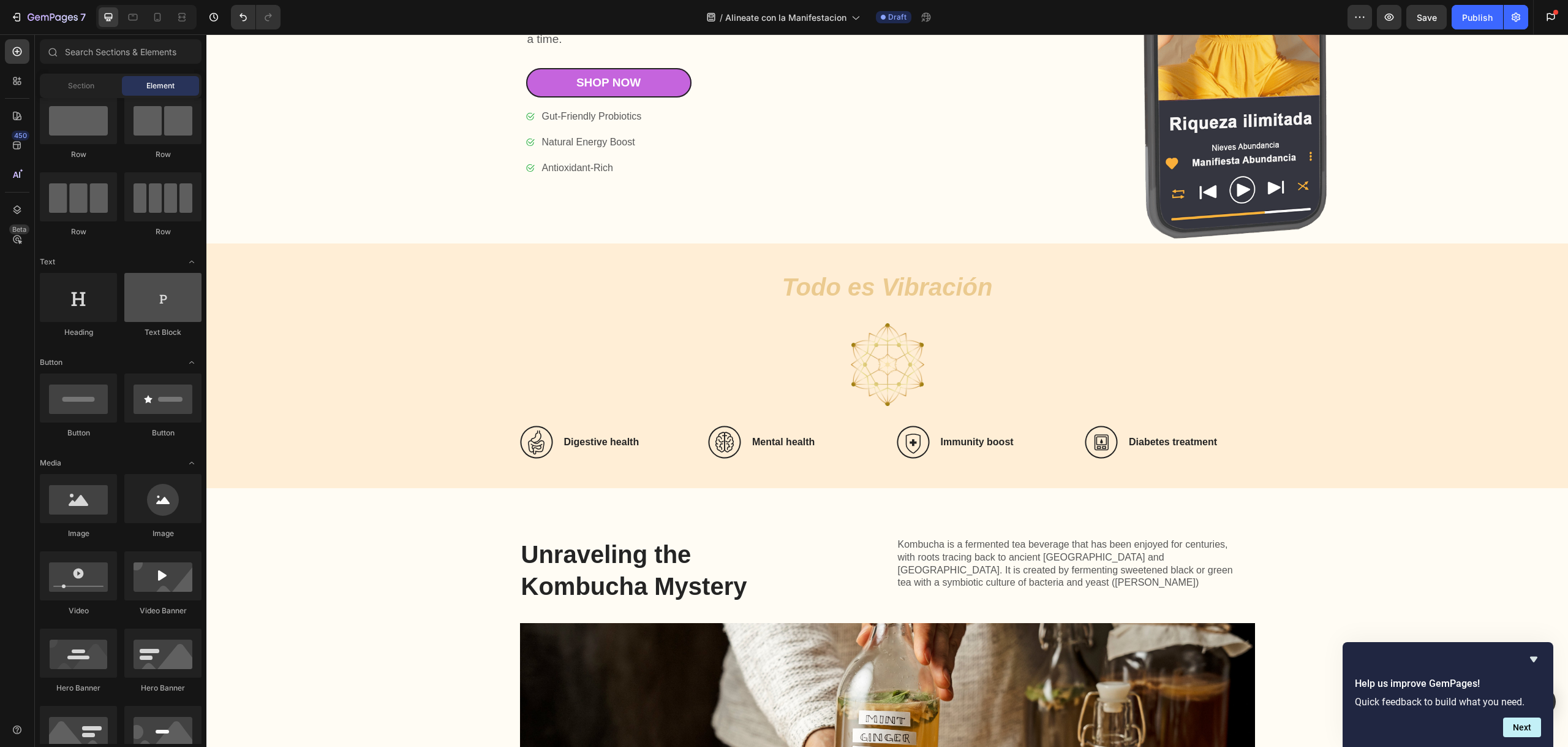
click at [153, 301] on div at bounding box center [163, 297] width 77 height 49
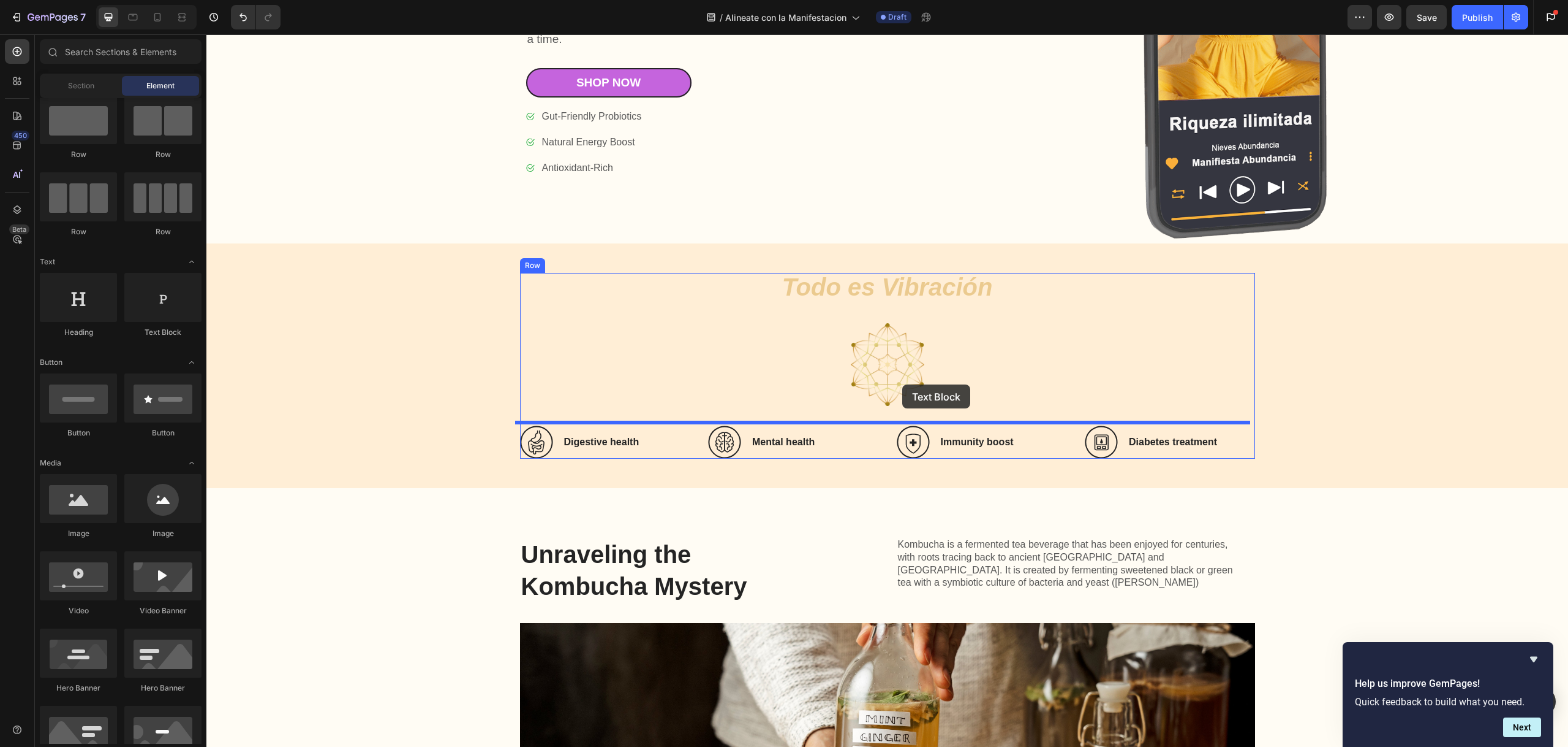
drag, startPoint x: 399, startPoint y: 324, endPoint x: 902, endPoint y: 385, distance: 506.7
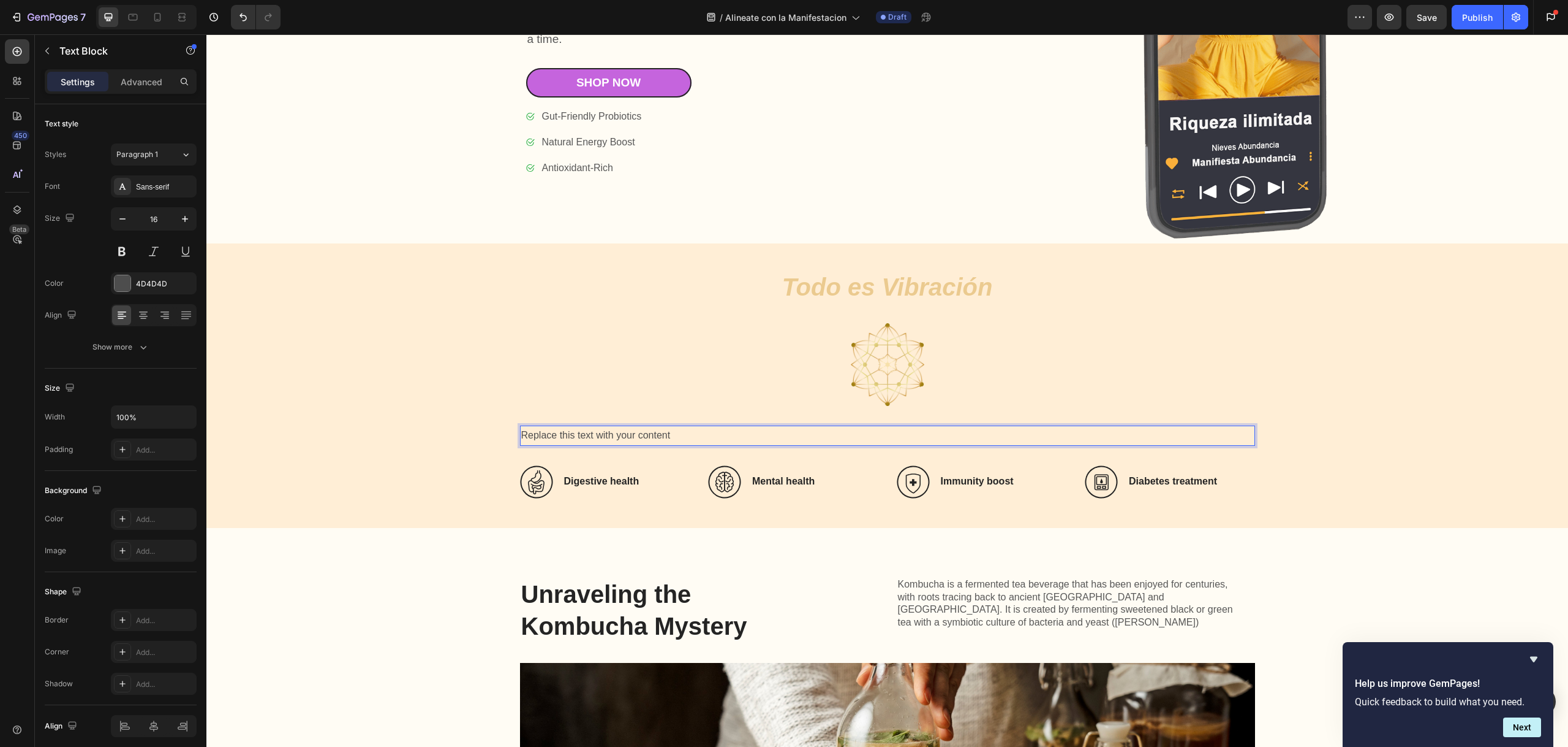
click at [598, 429] on div "Replace this text with your content" at bounding box center [888, 435] width 735 height 20
click at [598, 429] on p "Replace this text with your content" at bounding box center [888, 436] width 733 height 18
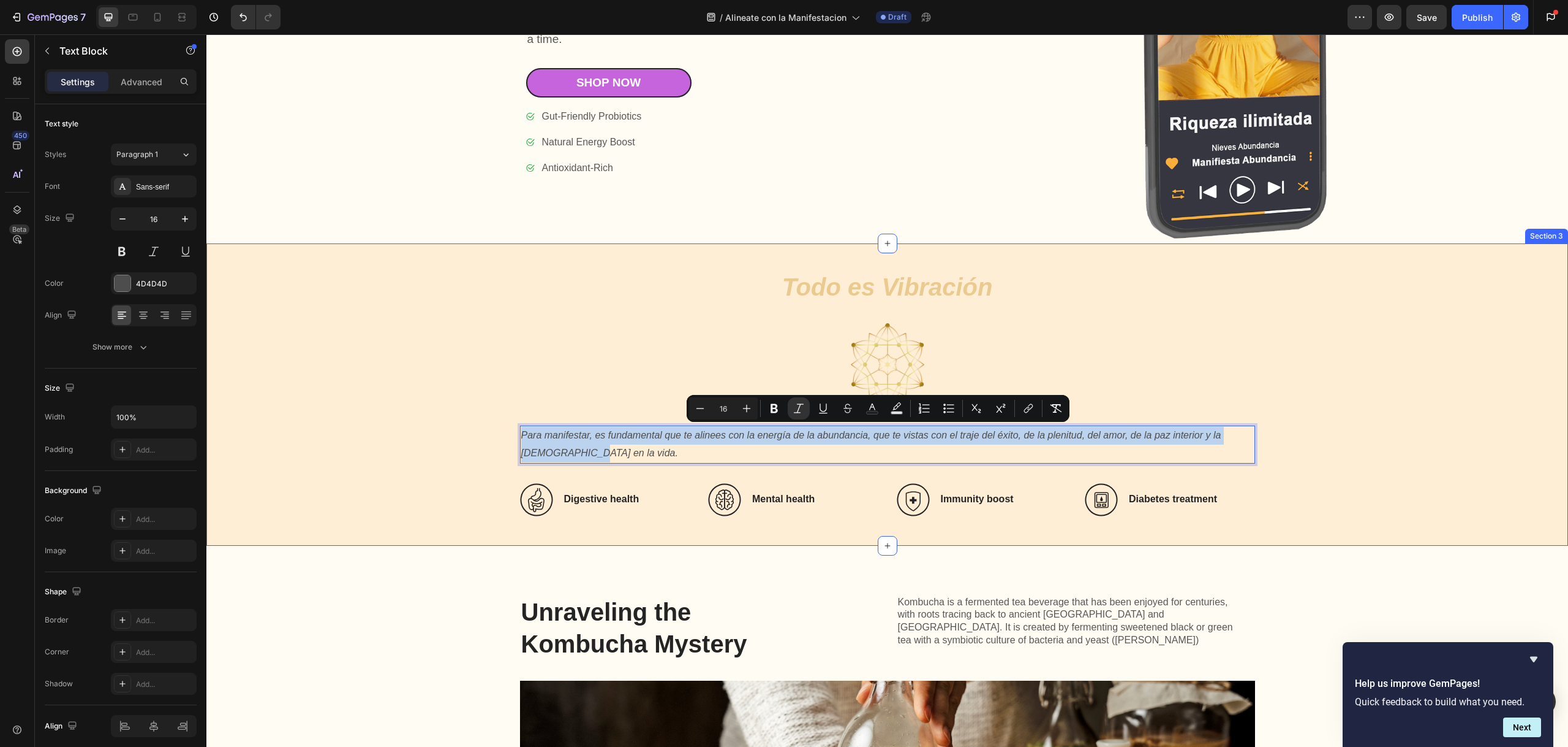
drag, startPoint x: 561, startPoint y: 445, endPoint x: 512, endPoint y: 435, distance: 50.0
click at [512, 435] on div "Todo es Vibración Heading Image Para manifestar, es fundamental que te alinees …" at bounding box center [887, 394] width 1338 height 243
click at [752, 403] on icon "Editor contextual toolbar" at bounding box center [747, 408] width 12 height 12
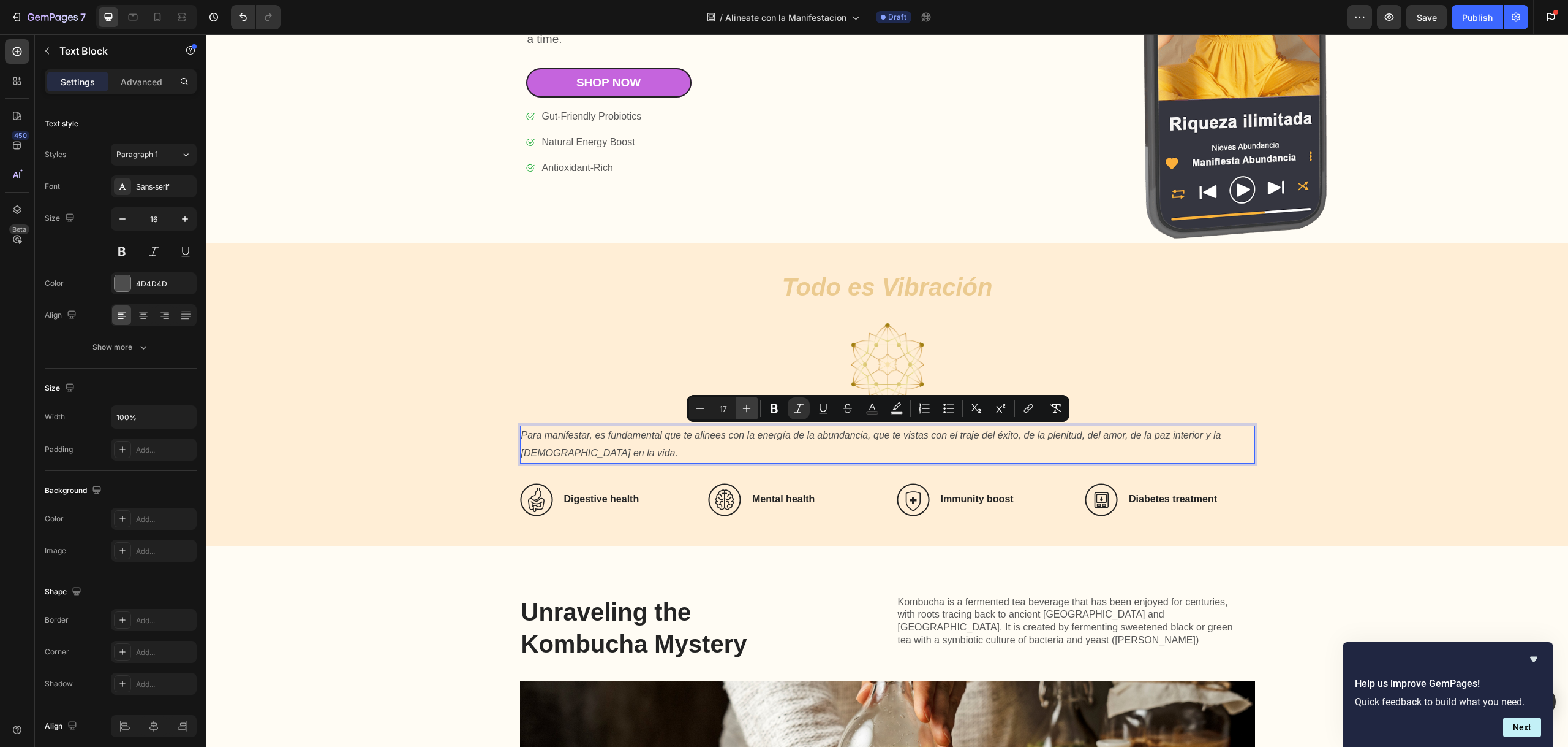
click at [752, 403] on icon "Editor contextual toolbar" at bounding box center [747, 408] width 12 height 12
drag, startPoint x: 752, startPoint y: 403, endPoint x: 833, endPoint y: 403, distance: 81.0
click at [752, 403] on icon "Editor contextual toolbar" at bounding box center [747, 408] width 12 height 12
type input "20"
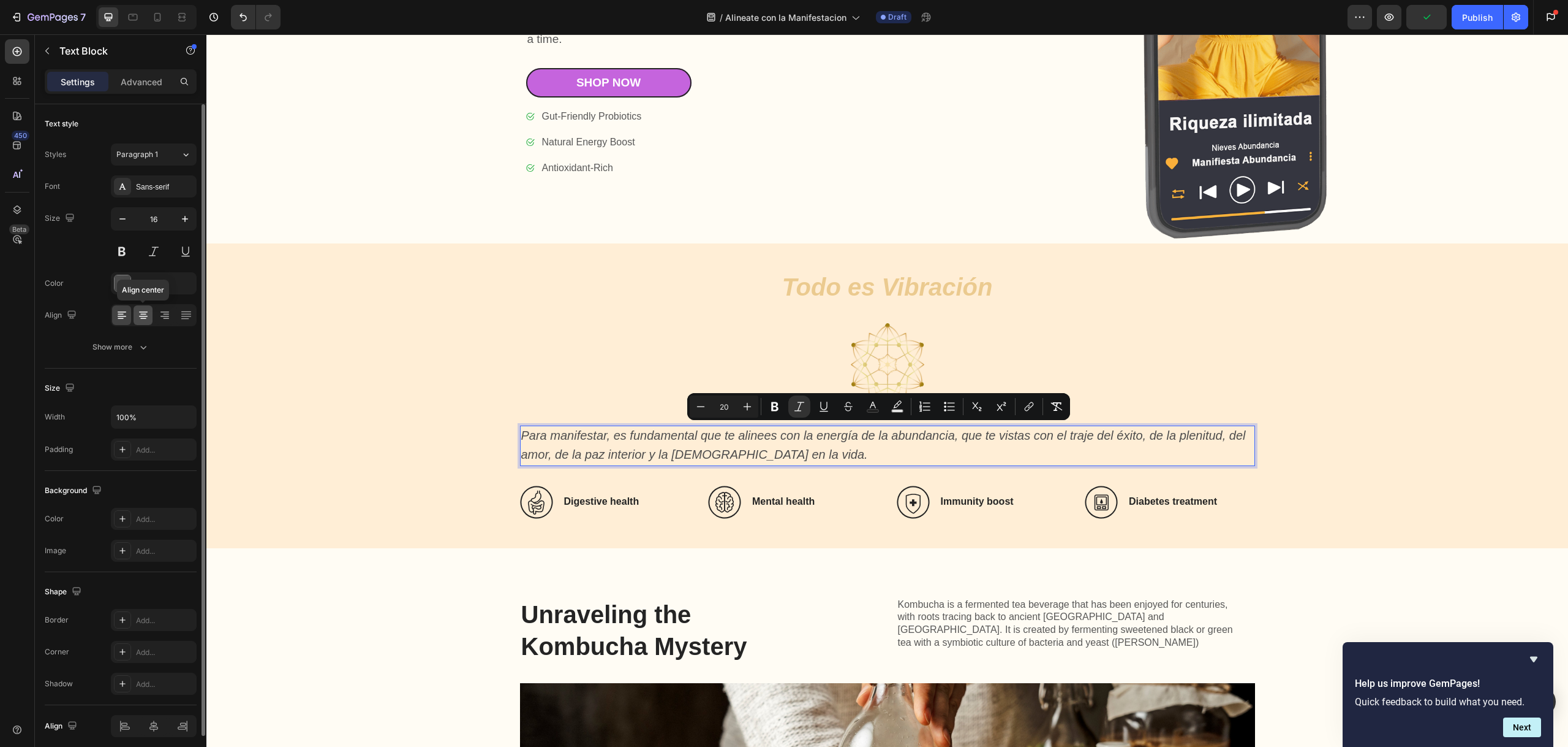
click at [146, 316] on icon at bounding box center [143, 314] width 12 height 12
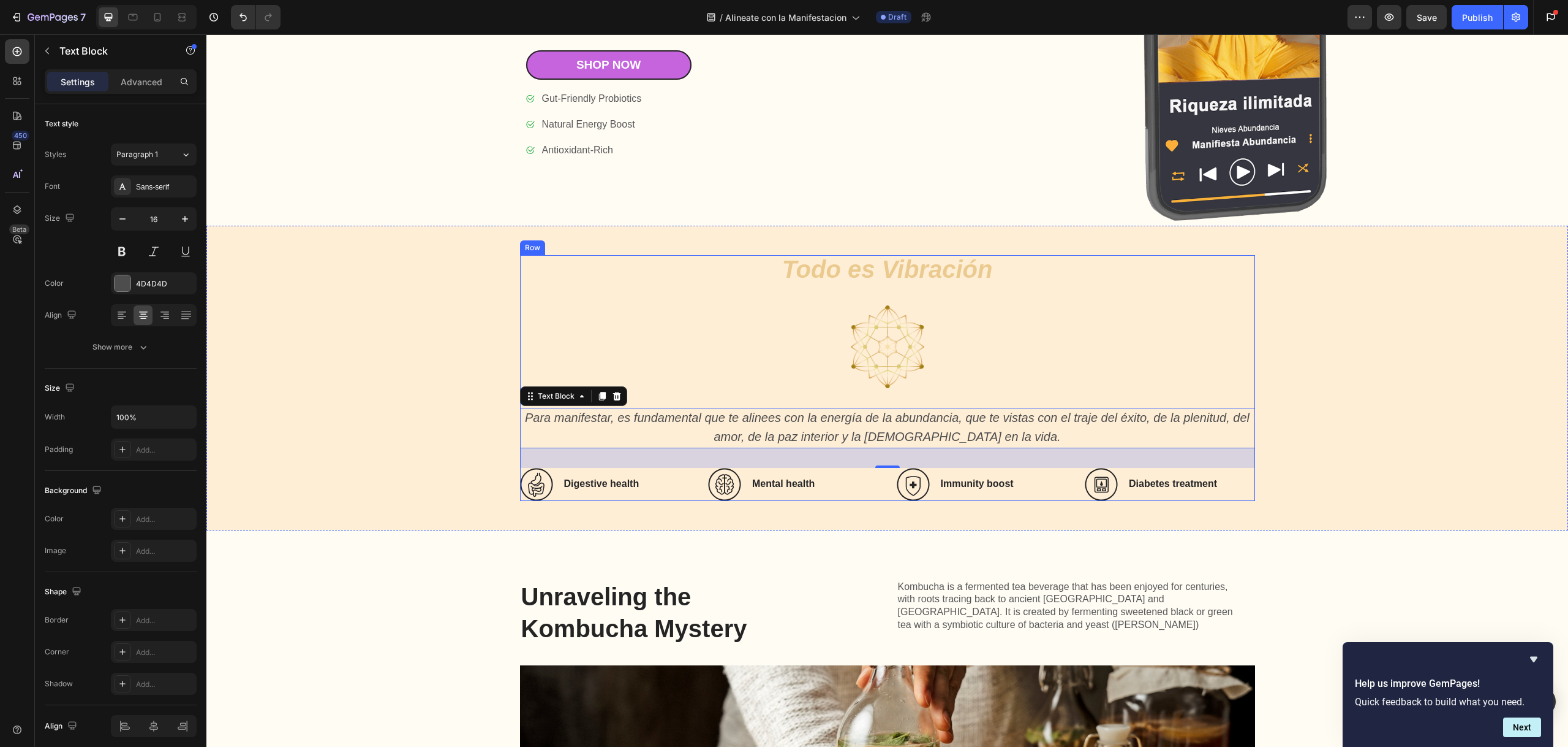
scroll to position [1033, 0]
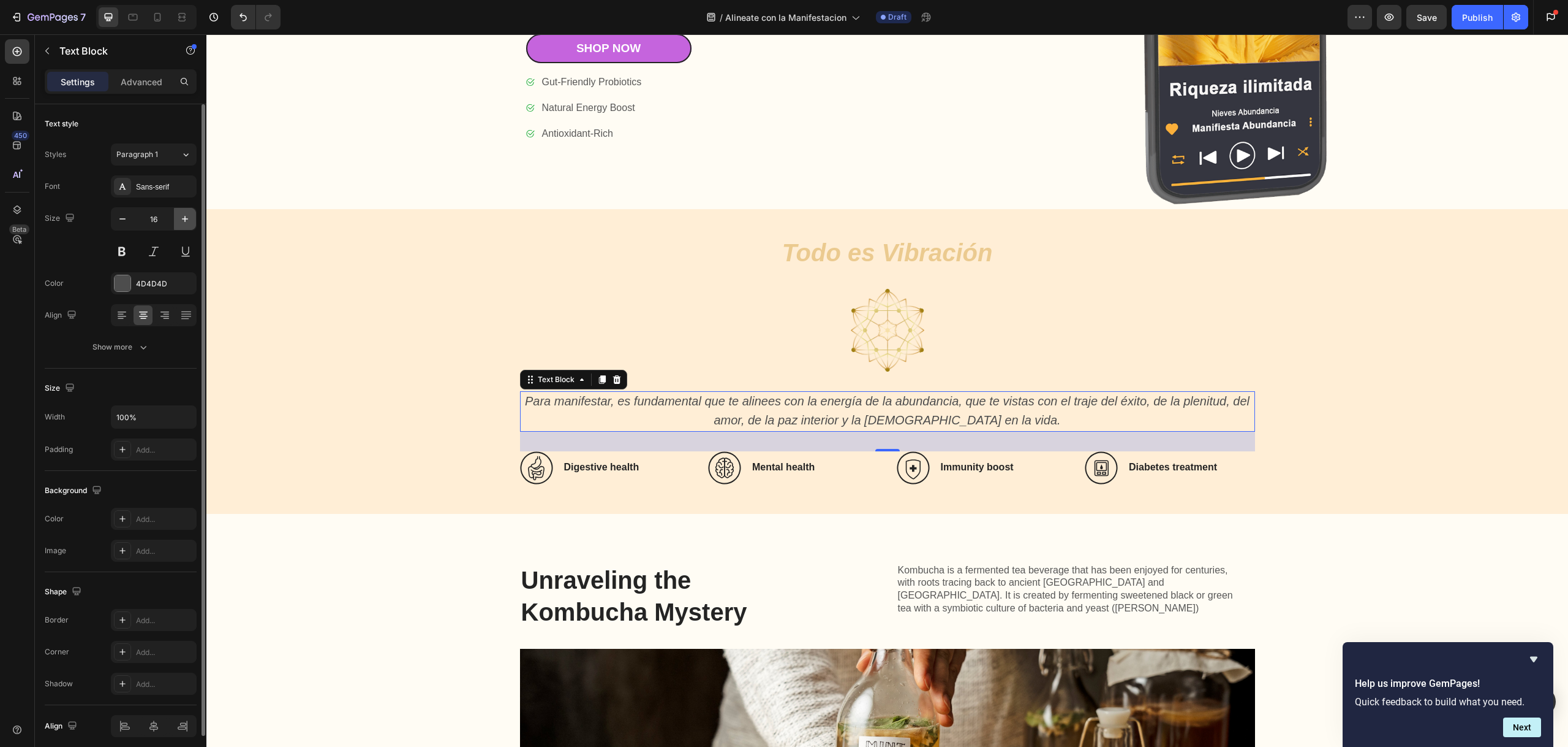
click at [186, 217] on icon "button" at bounding box center [184, 219] width 12 height 12
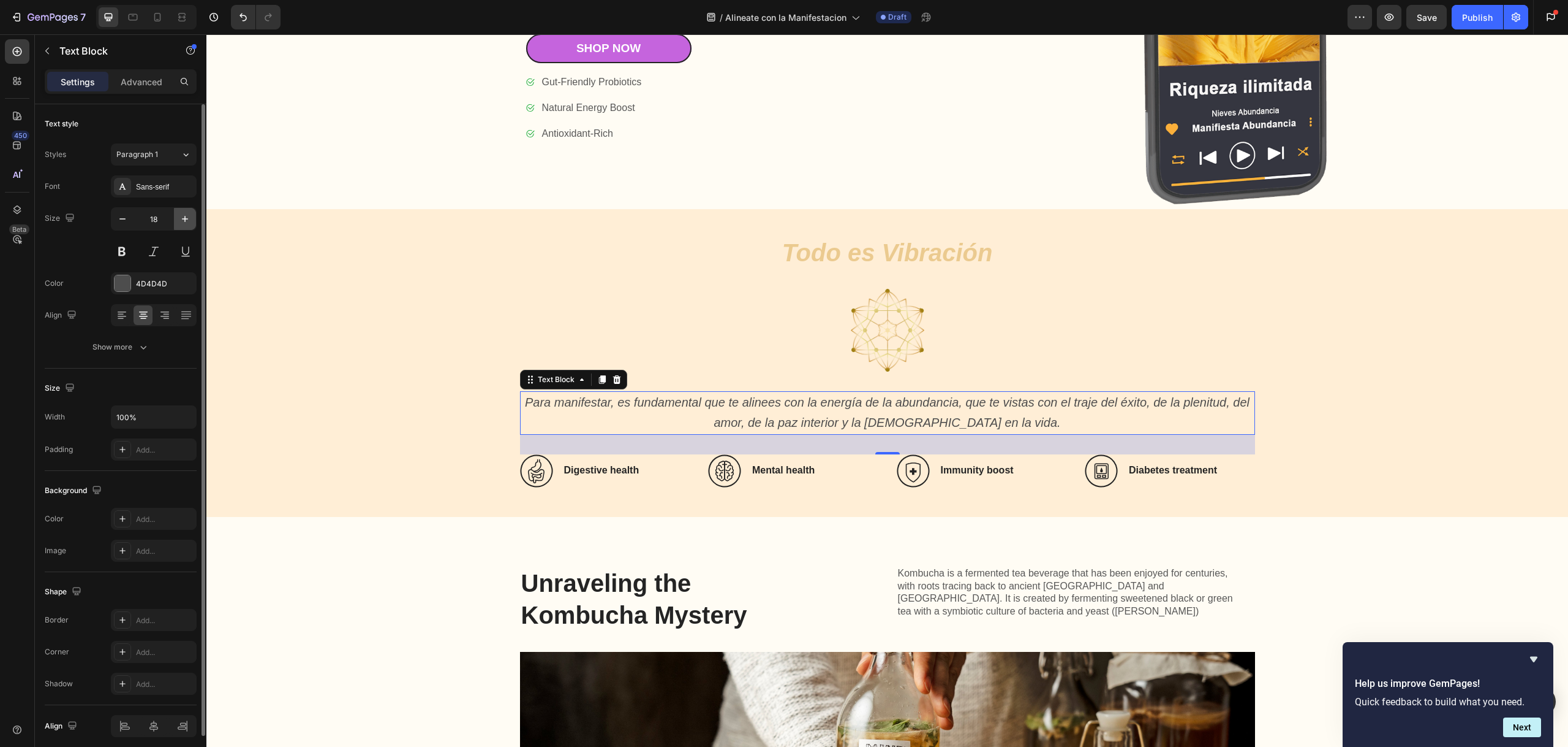
click at [186, 217] on icon "button" at bounding box center [184, 219] width 12 height 12
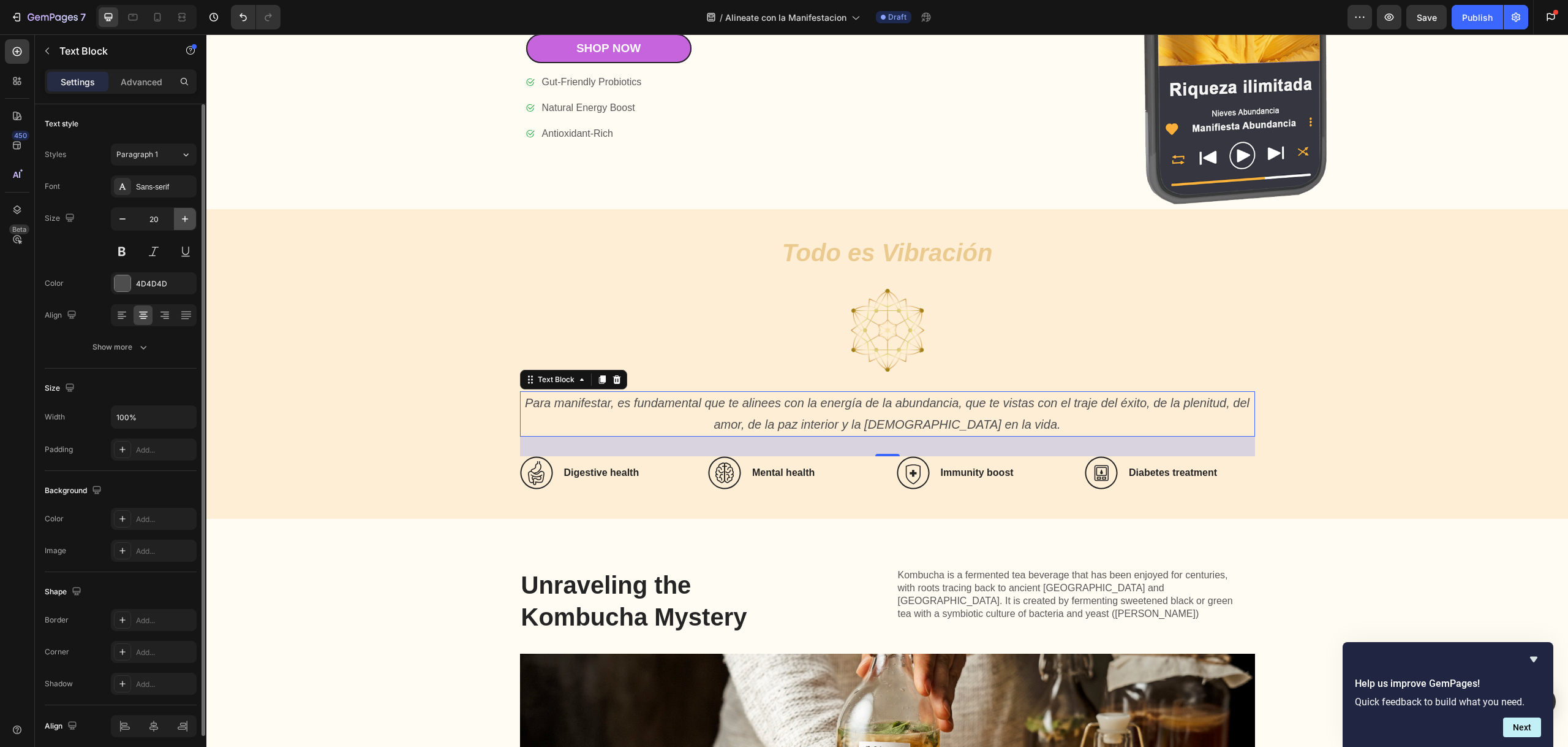
click at [186, 217] on icon "button" at bounding box center [184, 219] width 12 height 12
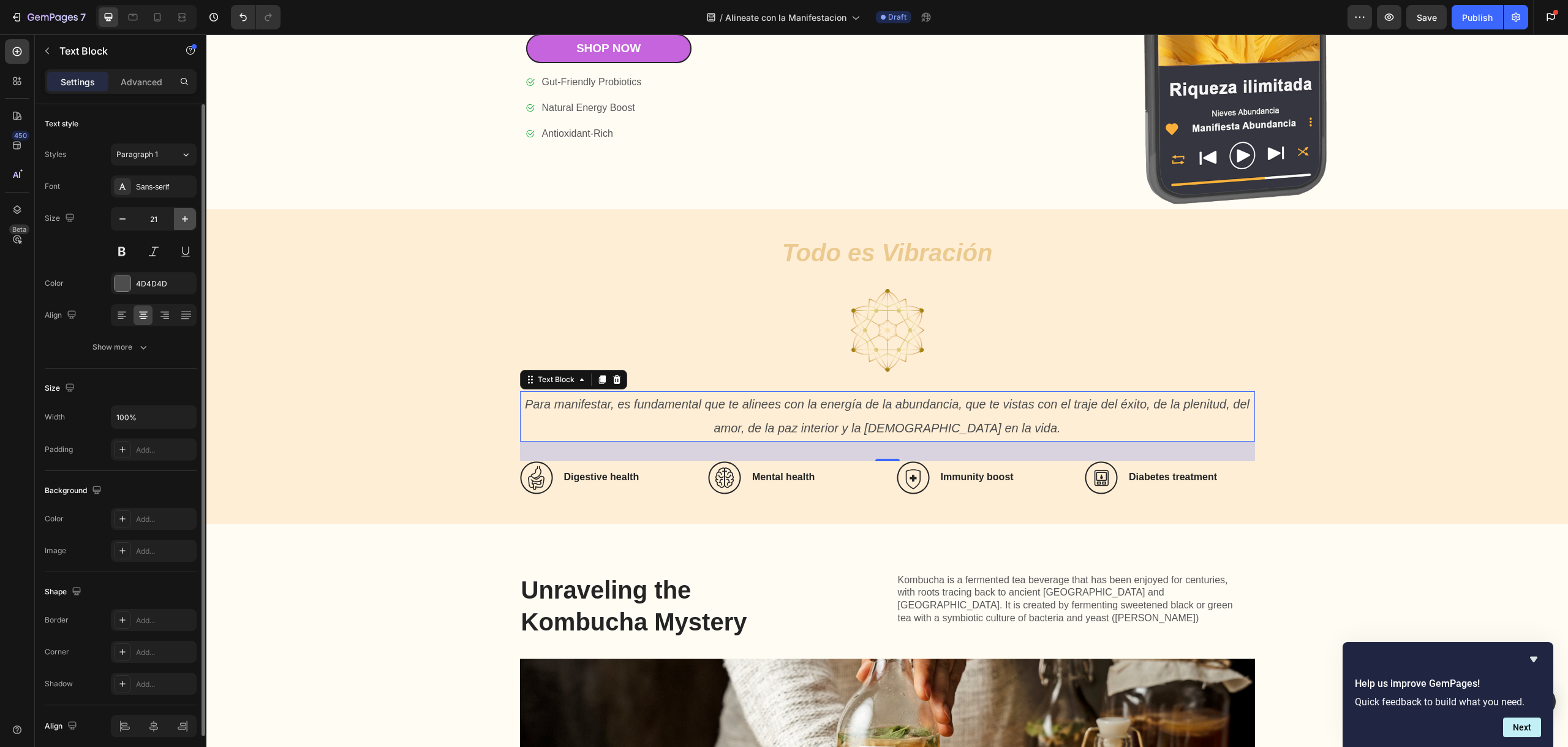
click at [186, 217] on icon "button" at bounding box center [184, 219] width 12 height 12
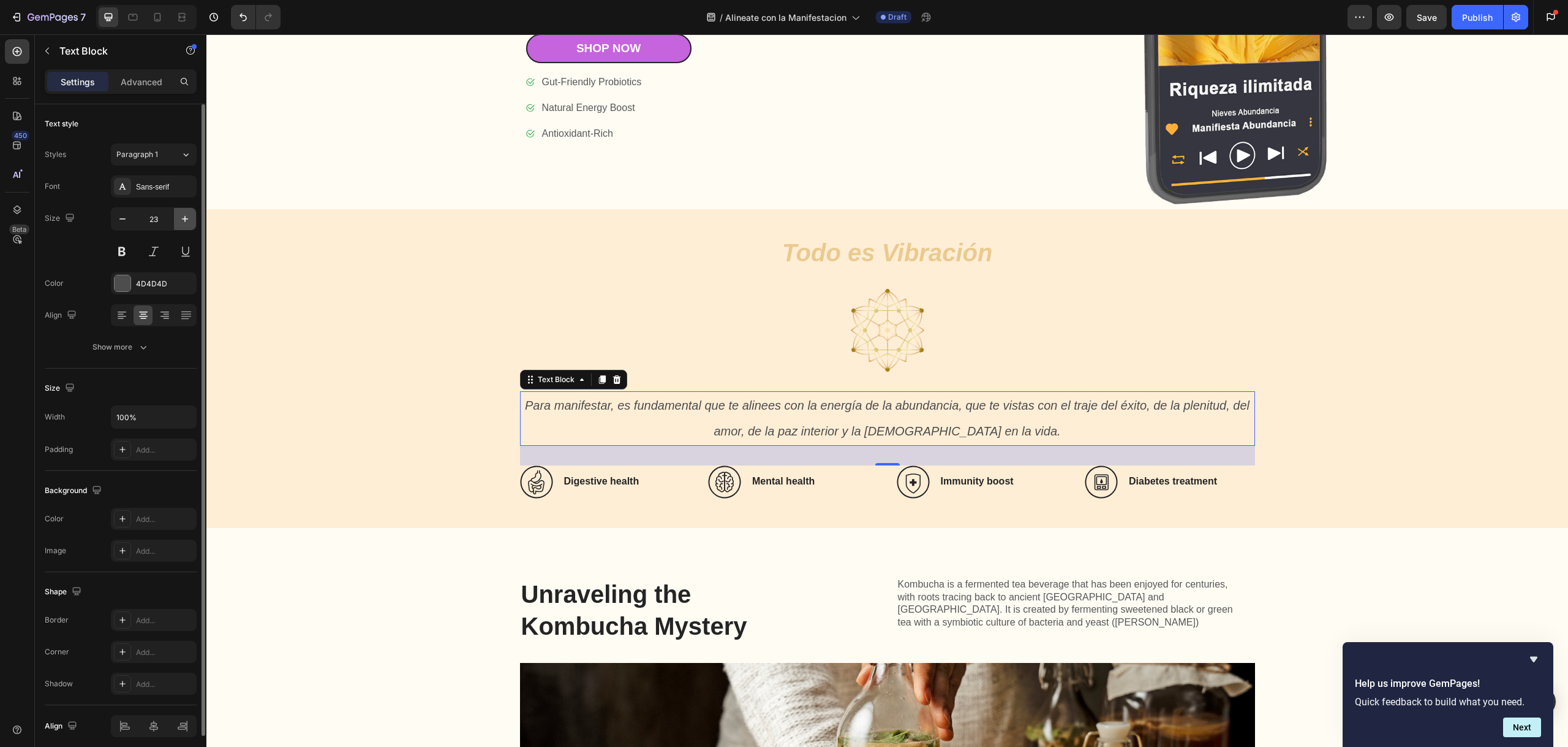
click at [186, 220] on icon "button" at bounding box center [184, 219] width 12 height 12
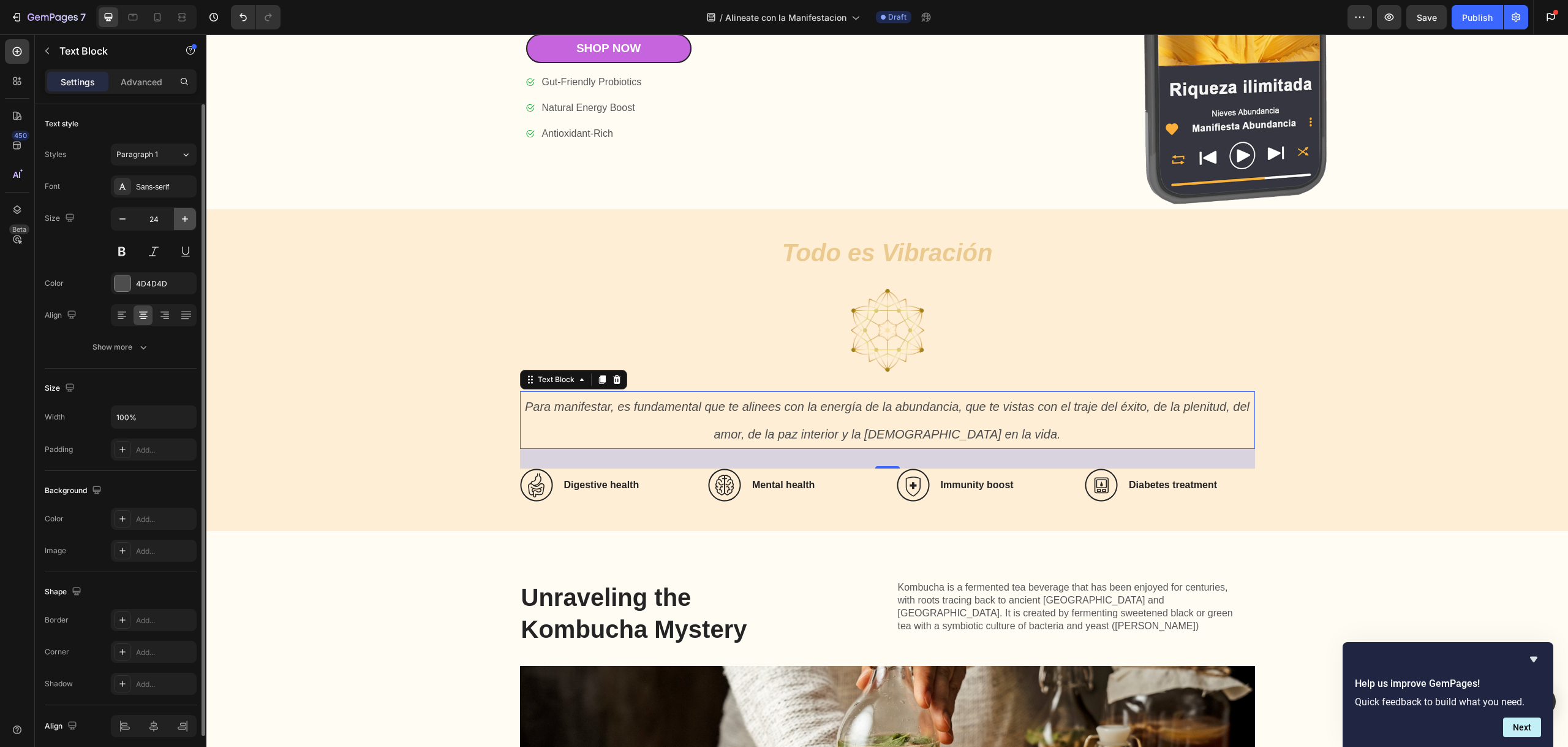
click at [186, 220] on icon "button" at bounding box center [184, 219] width 12 height 12
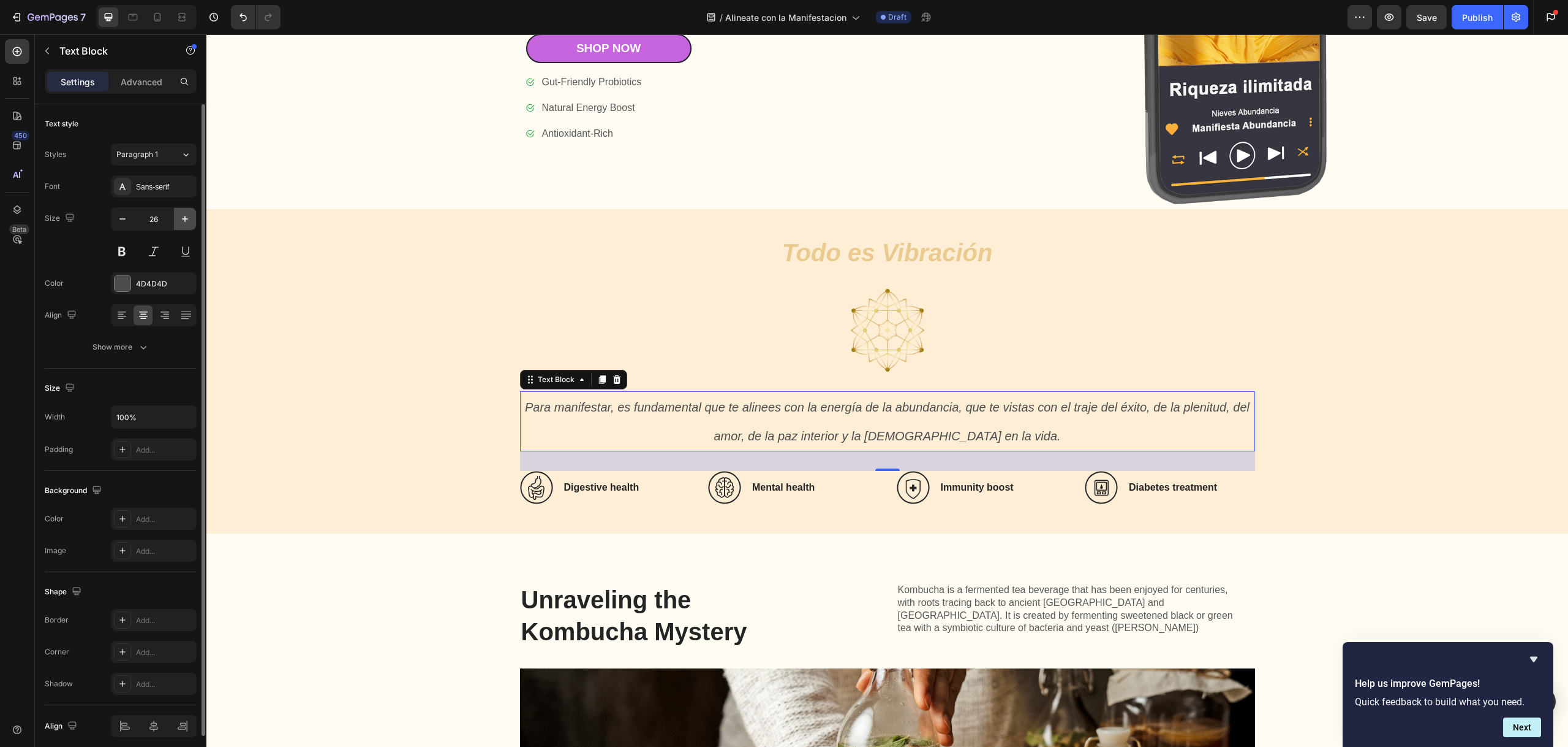
click at [186, 220] on icon "button" at bounding box center [184, 219] width 12 height 12
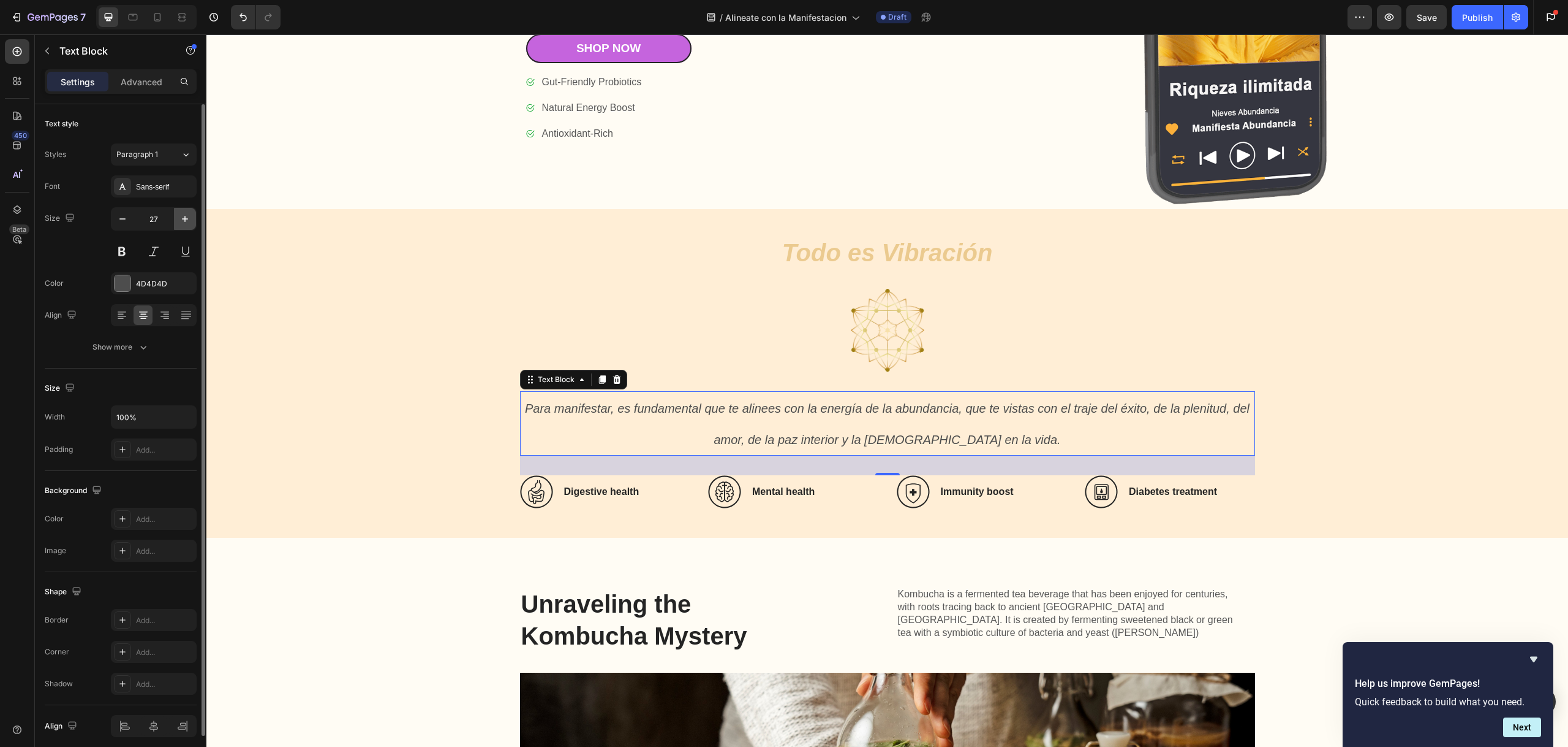
click at [186, 220] on icon "button" at bounding box center [184, 219] width 12 height 12
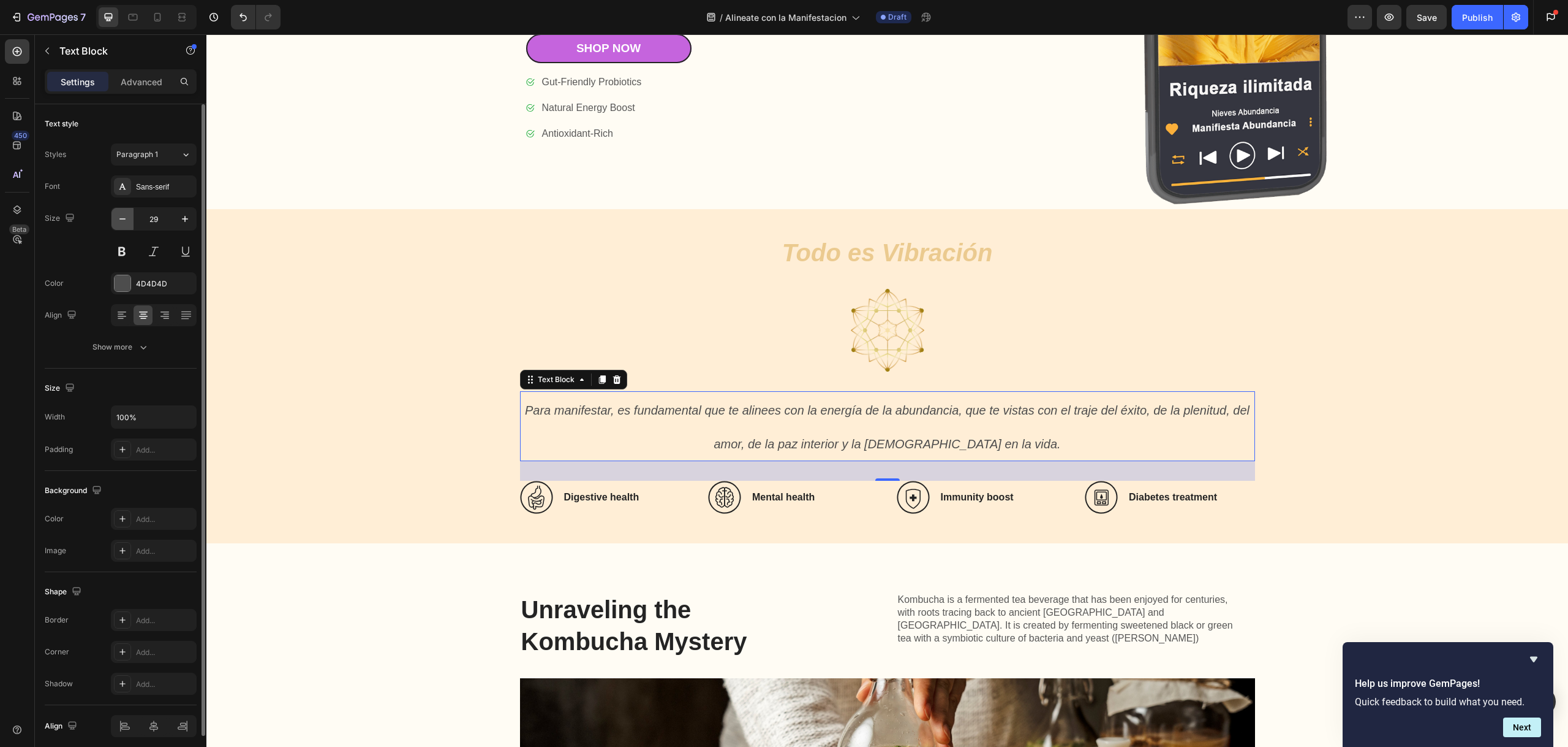
click at [120, 222] on icon "button" at bounding box center [122, 219] width 12 height 12
click at [120, 221] on icon "button" at bounding box center [122, 219] width 12 height 12
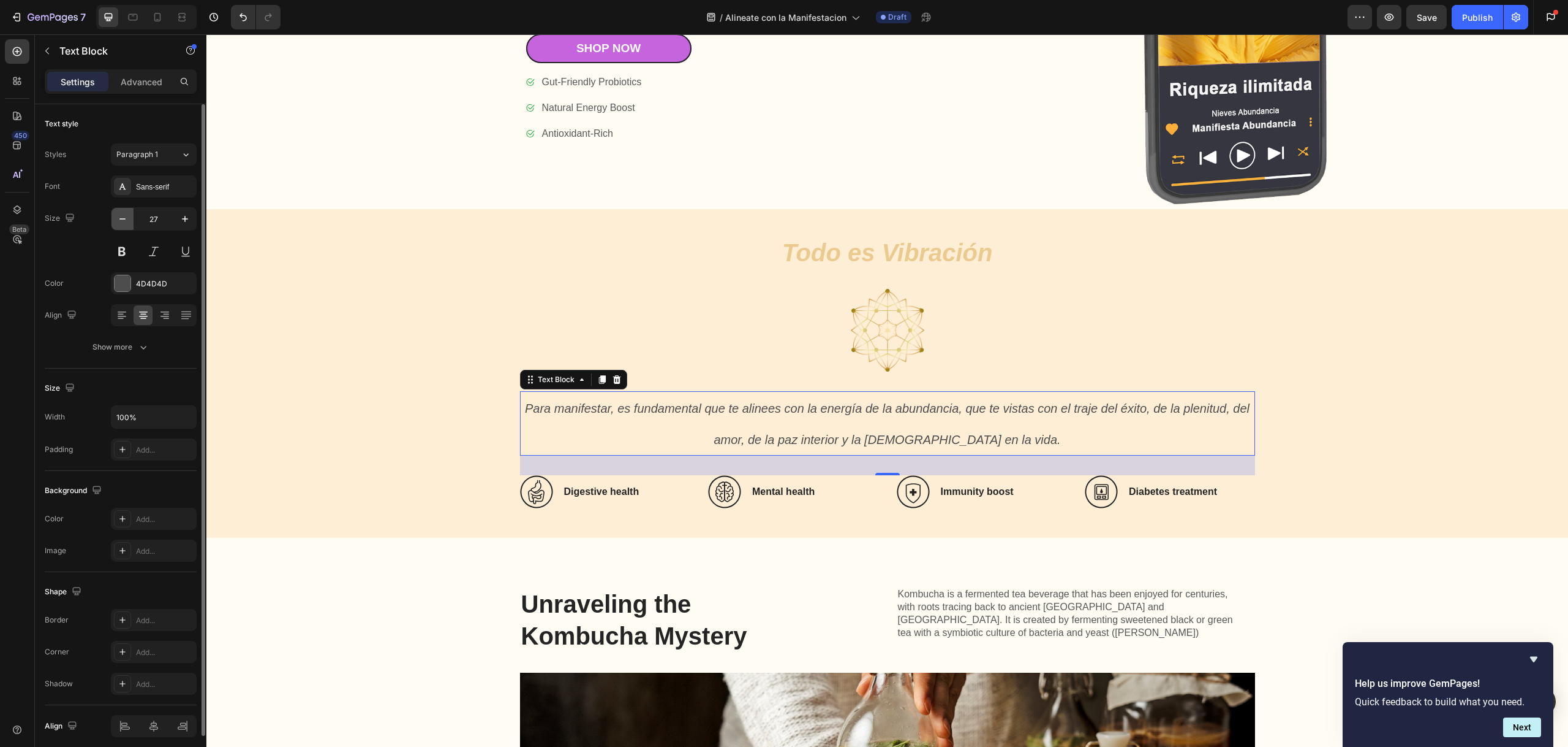
click at [120, 221] on icon "button" at bounding box center [122, 219] width 12 height 12
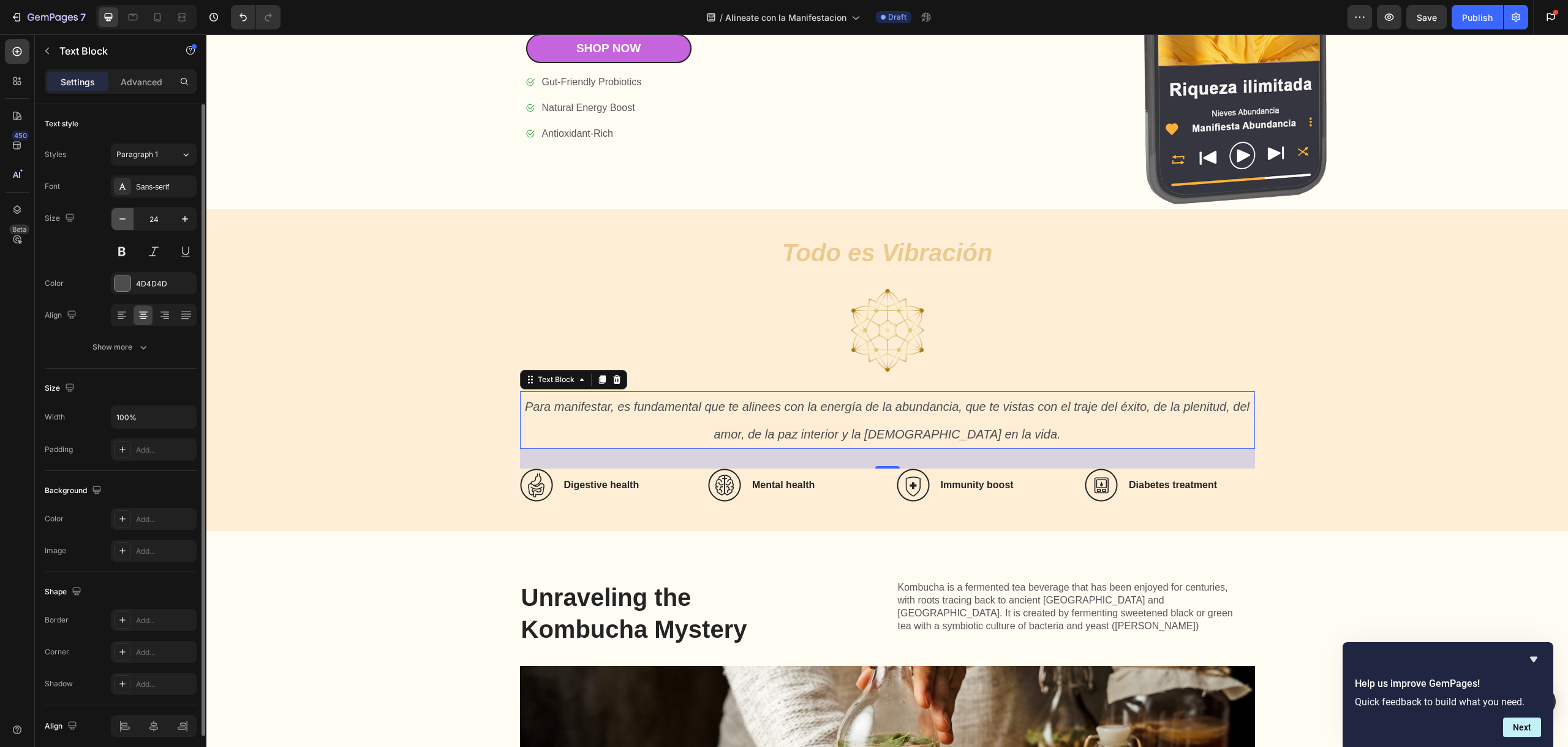
click at [120, 221] on icon "button" at bounding box center [122, 219] width 12 height 12
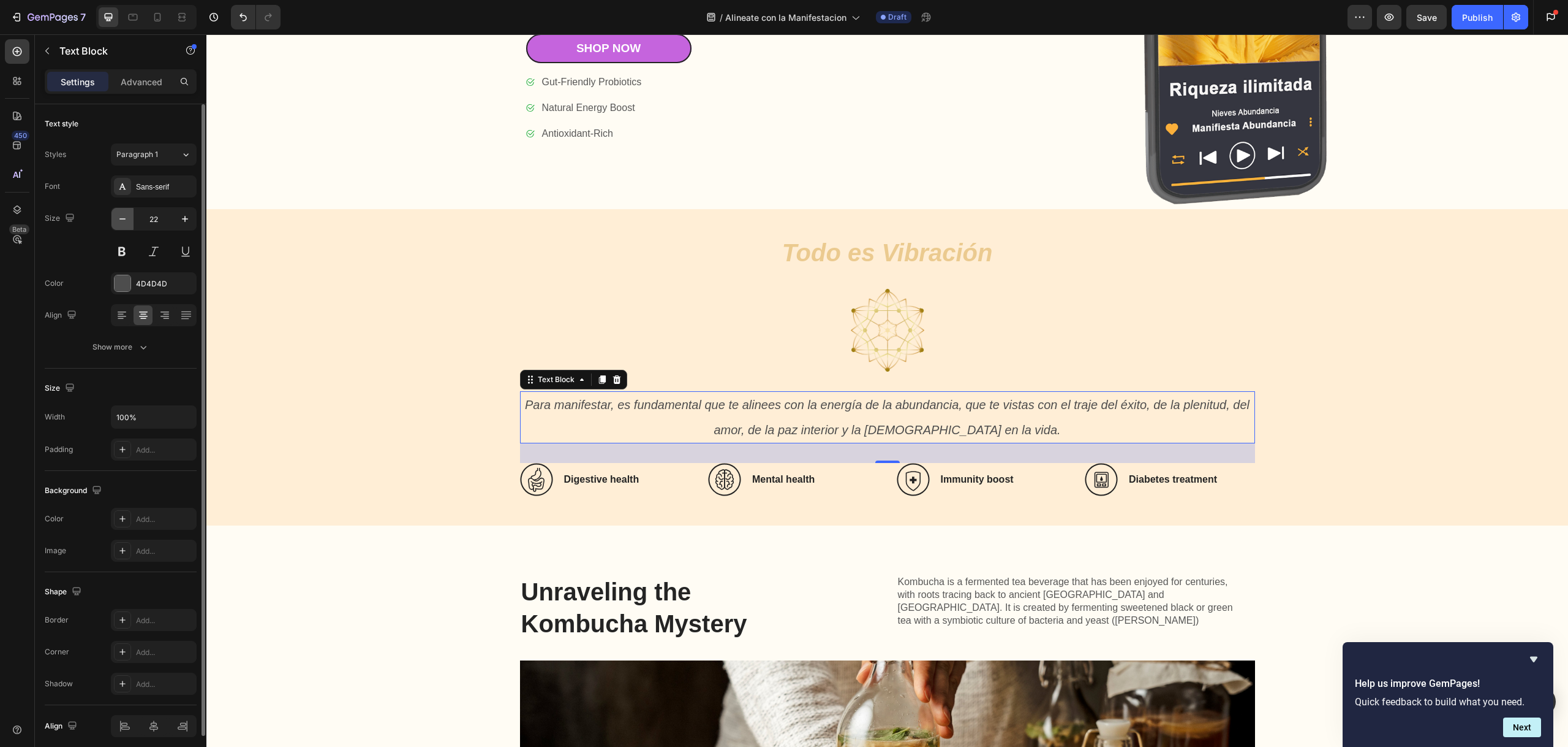
click at [120, 221] on icon "button" at bounding box center [122, 219] width 12 height 12
click at [120, 222] on icon "button" at bounding box center [122, 219] width 12 height 12
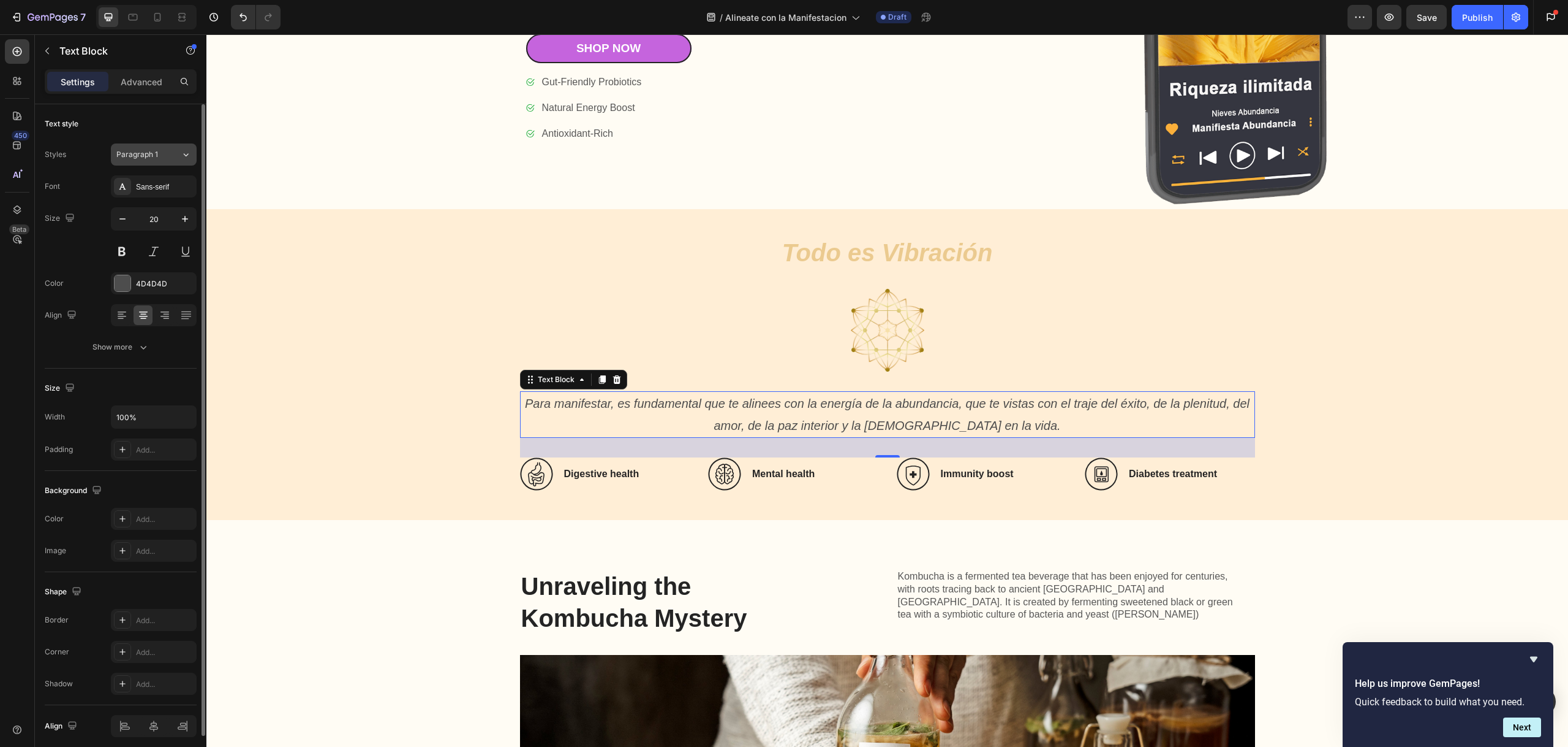
click at [160, 155] on div "Paragraph 1" at bounding box center [141, 155] width 49 height 11
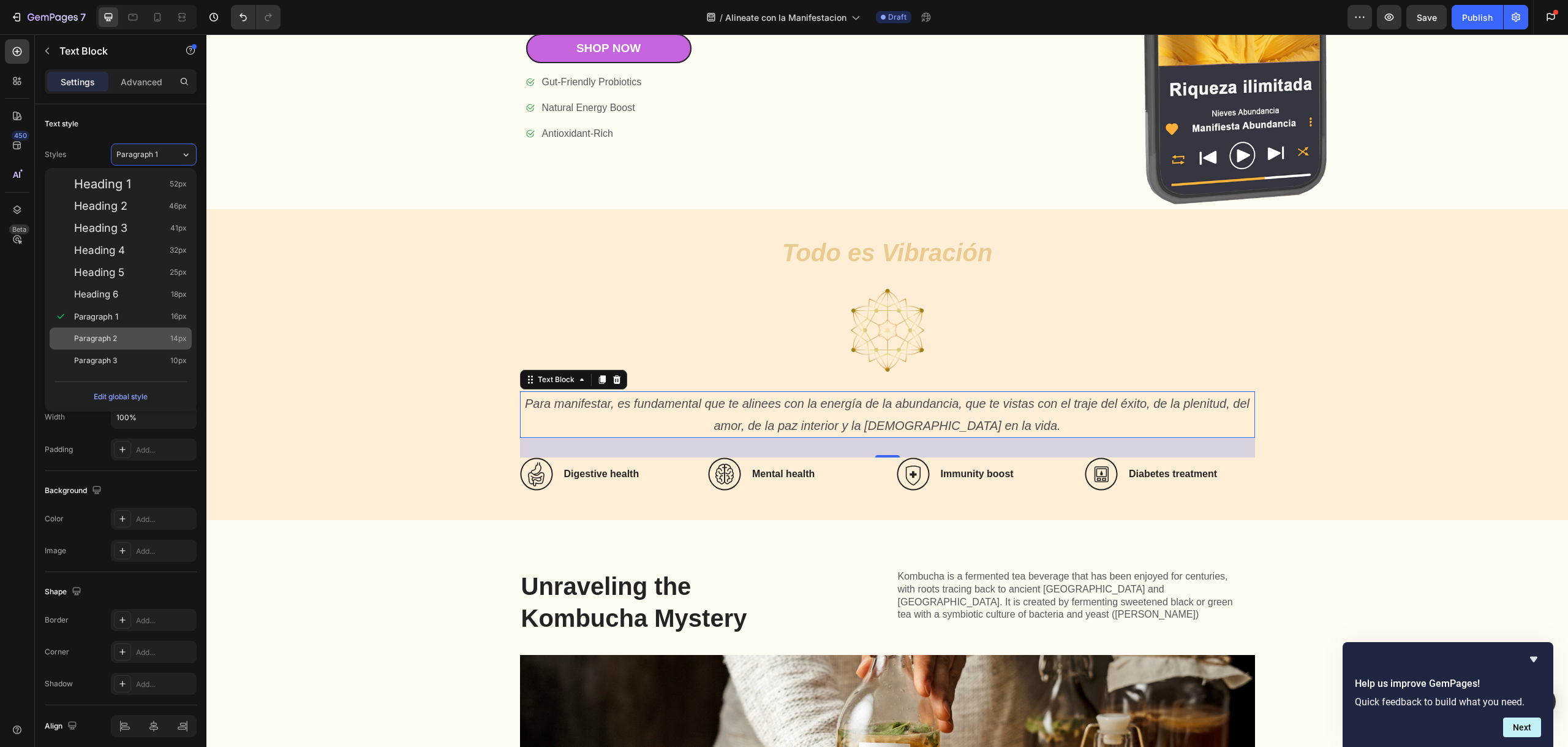
click at [137, 333] on div "Paragraph 2 14px" at bounding box center [130, 338] width 112 height 12
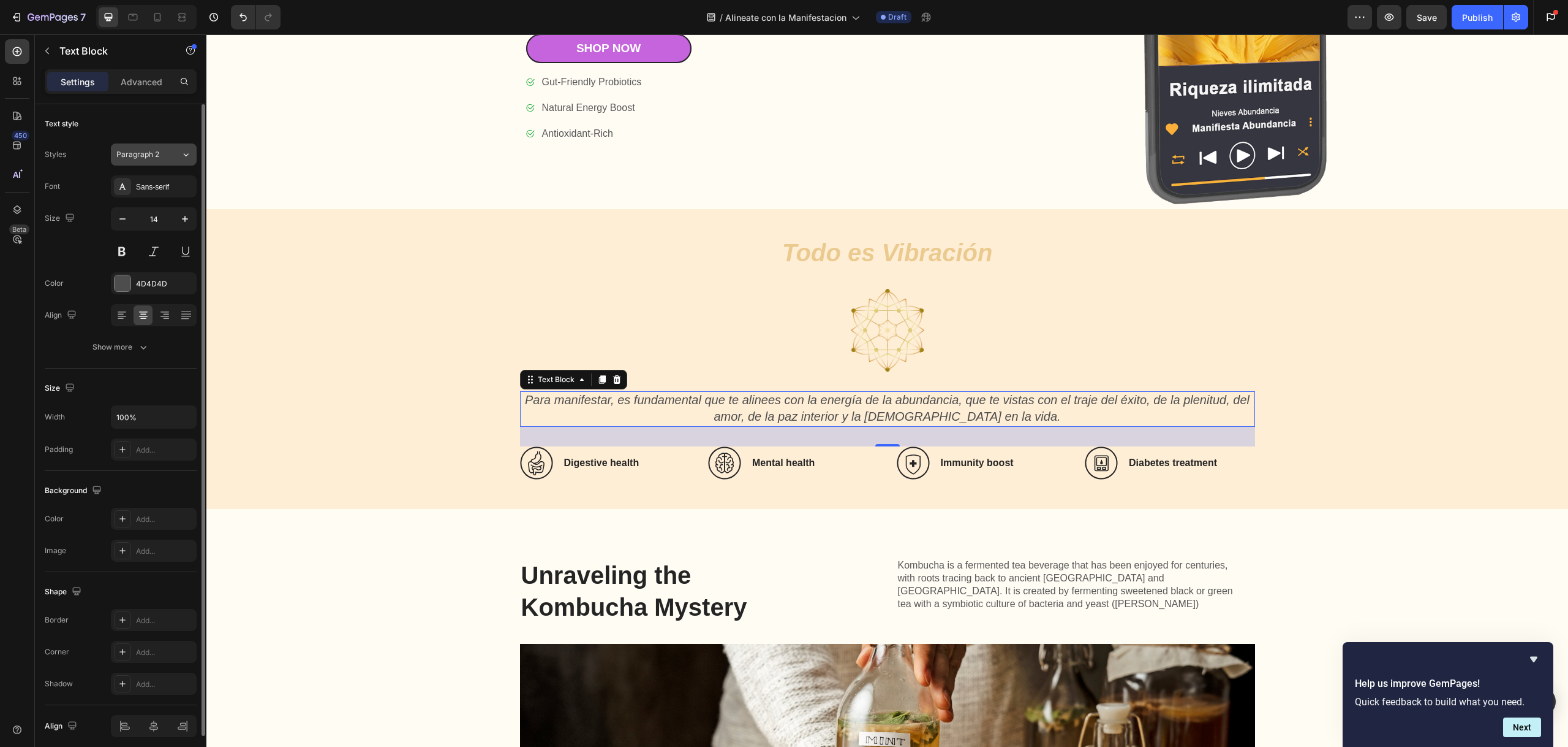
click at [157, 158] on span "Paragraph 2" at bounding box center [138, 155] width 43 height 11
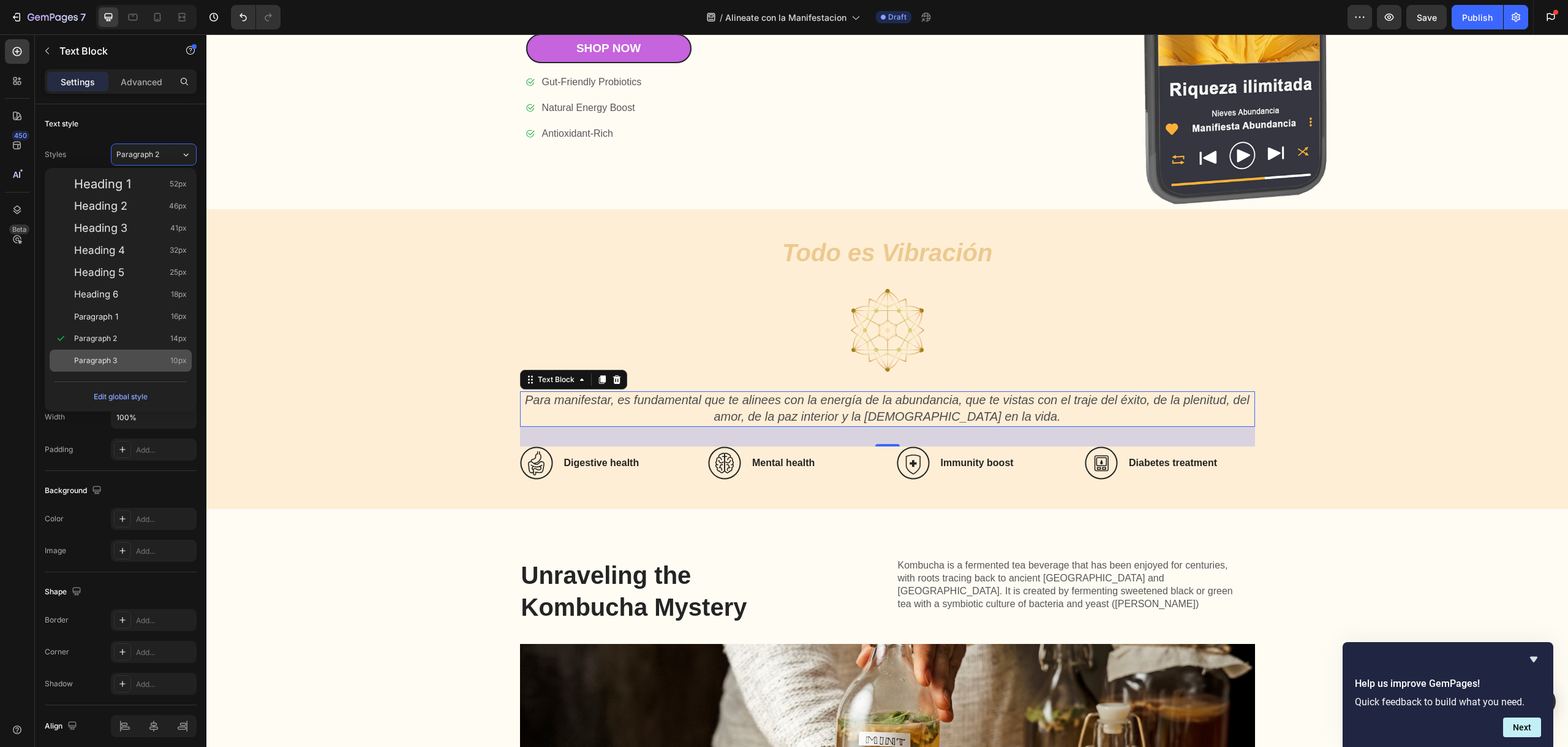
click at [145, 350] on div "Paragraph 3 10px" at bounding box center [120, 361] width 142 height 22
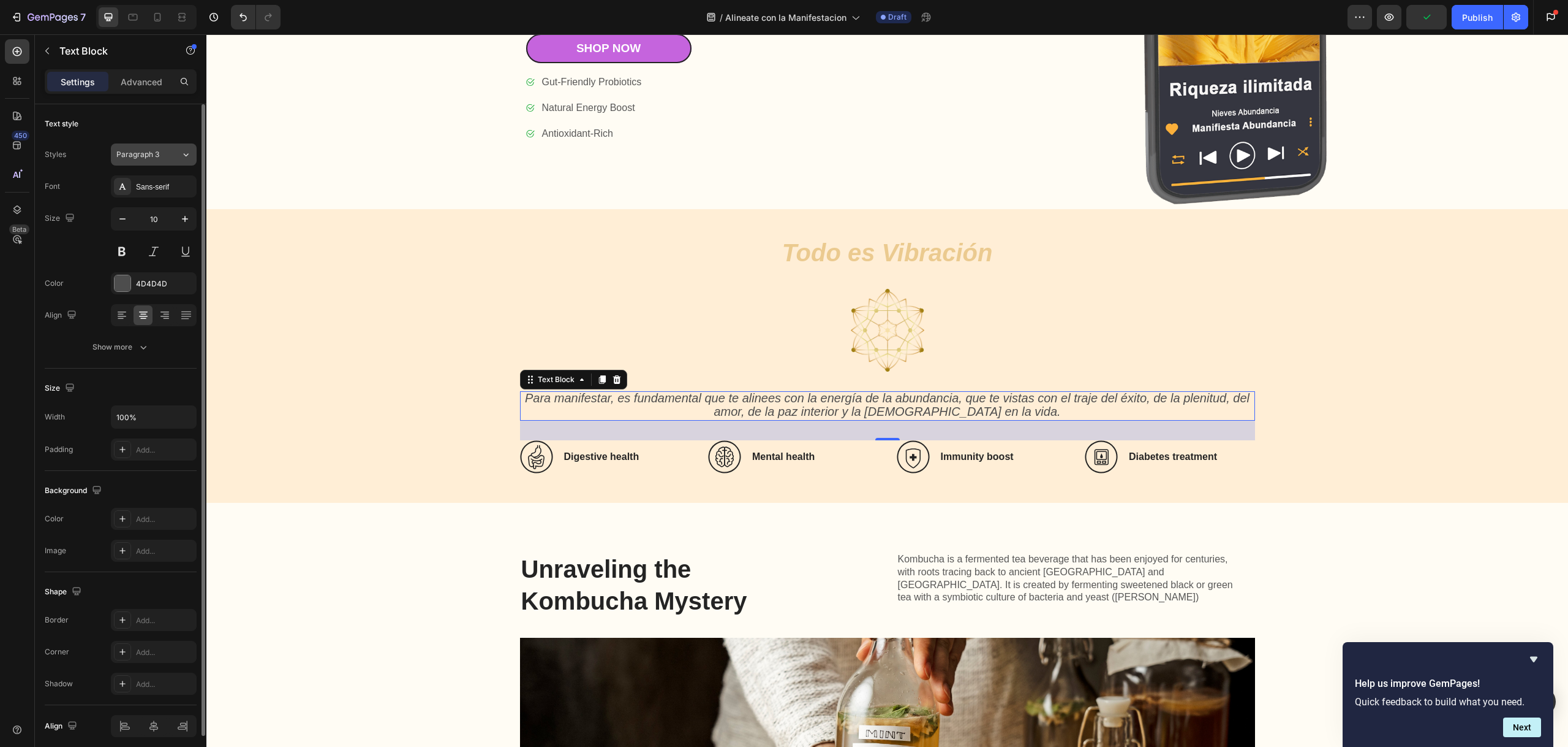
click at [156, 147] on button "Paragraph 3" at bounding box center [154, 155] width 86 height 22
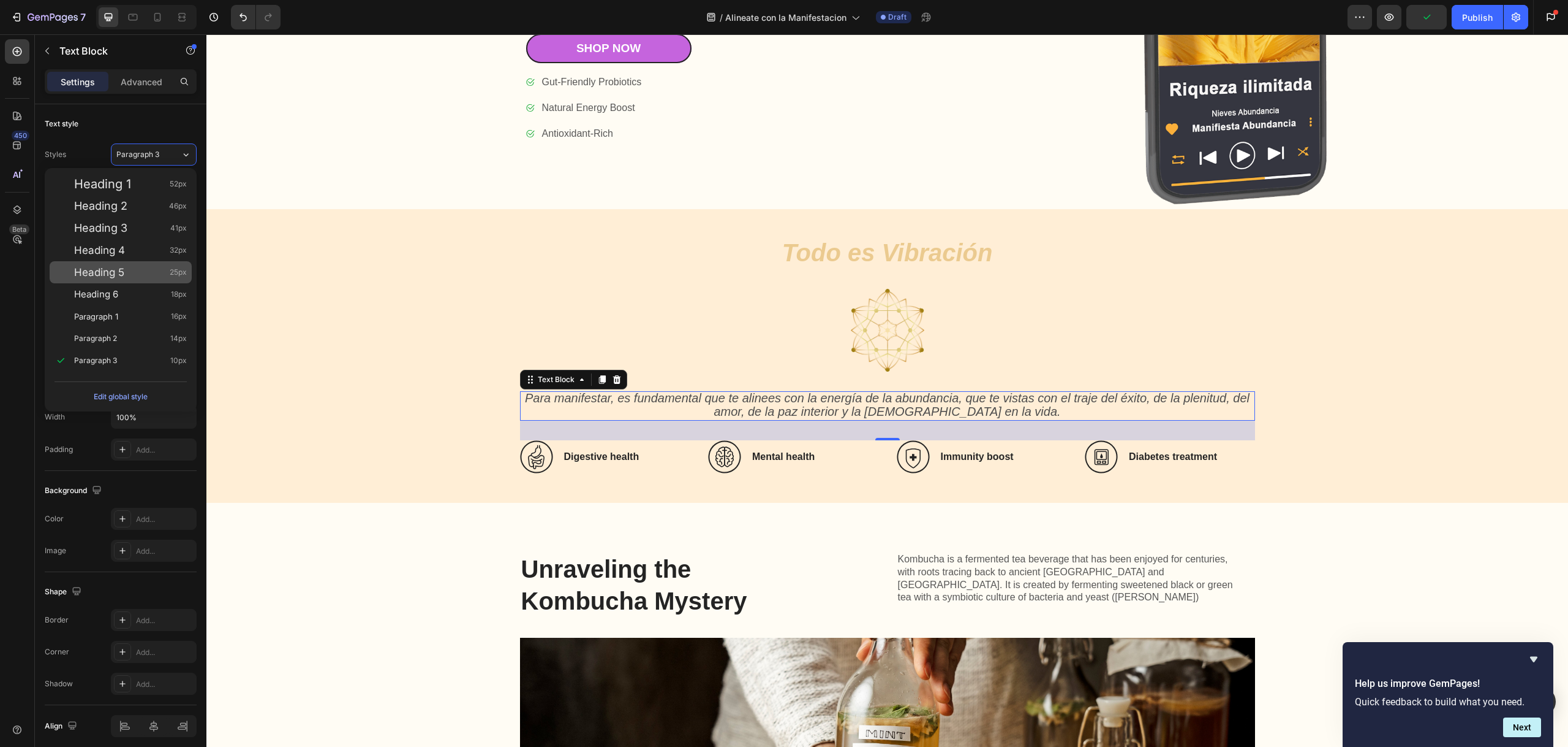
click at [136, 268] on div "Heading 5 25px" at bounding box center [130, 271] width 112 height 12
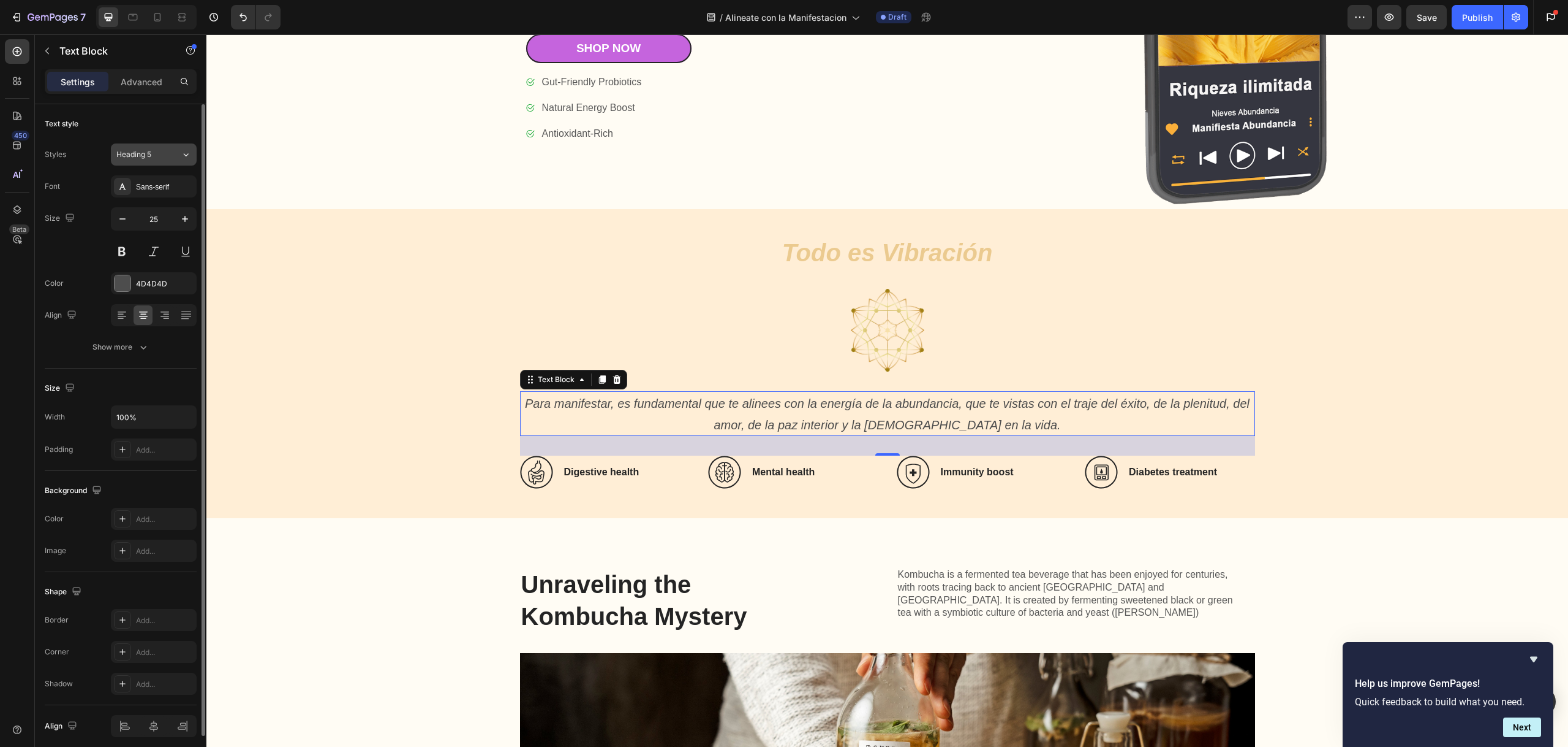
click at [160, 147] on button "Heading 5" at bounding box center [154, 155] width 86 height 22
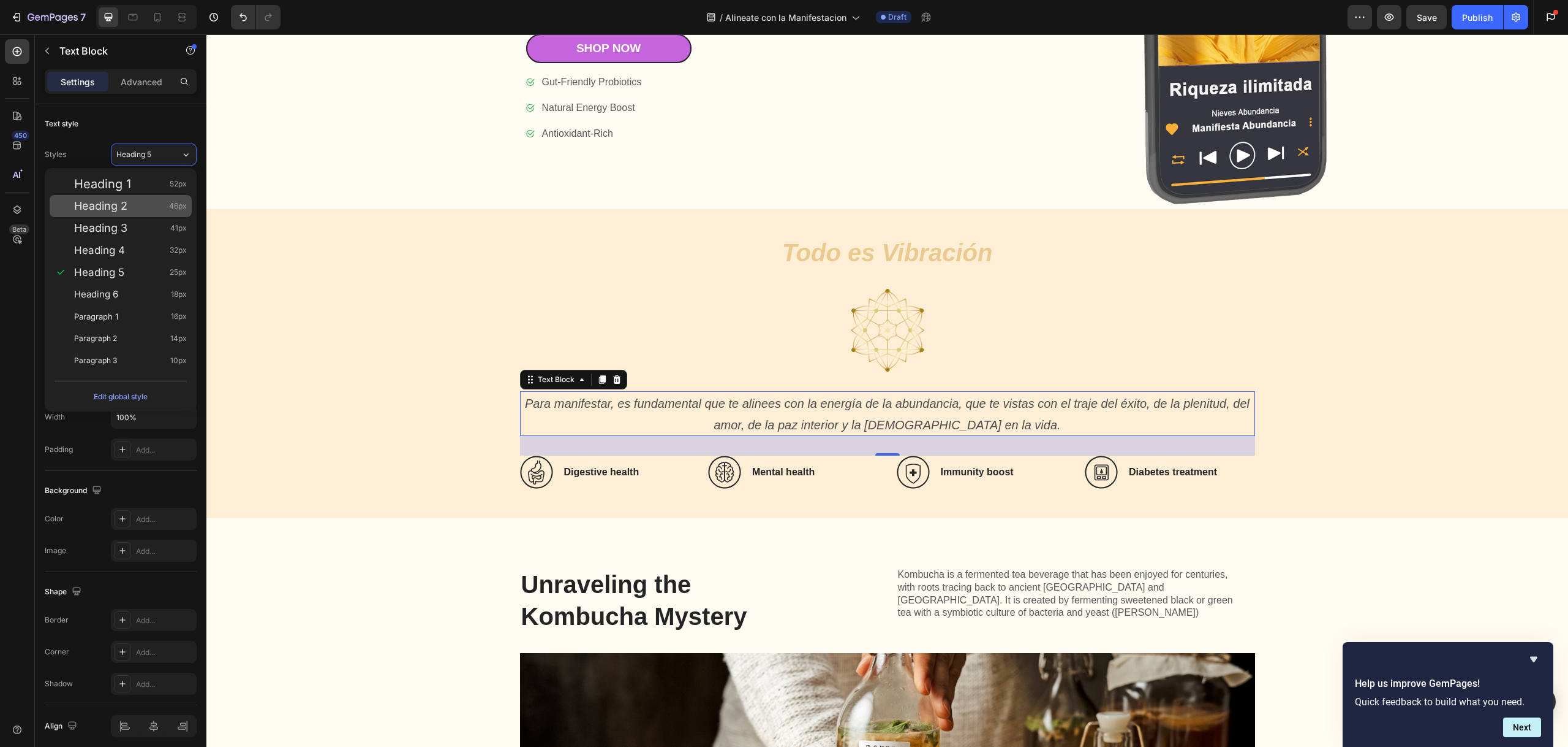
click at [136, 200] on div "Heading 2 46px" at bounding box center [130, 205] width 112 height 12
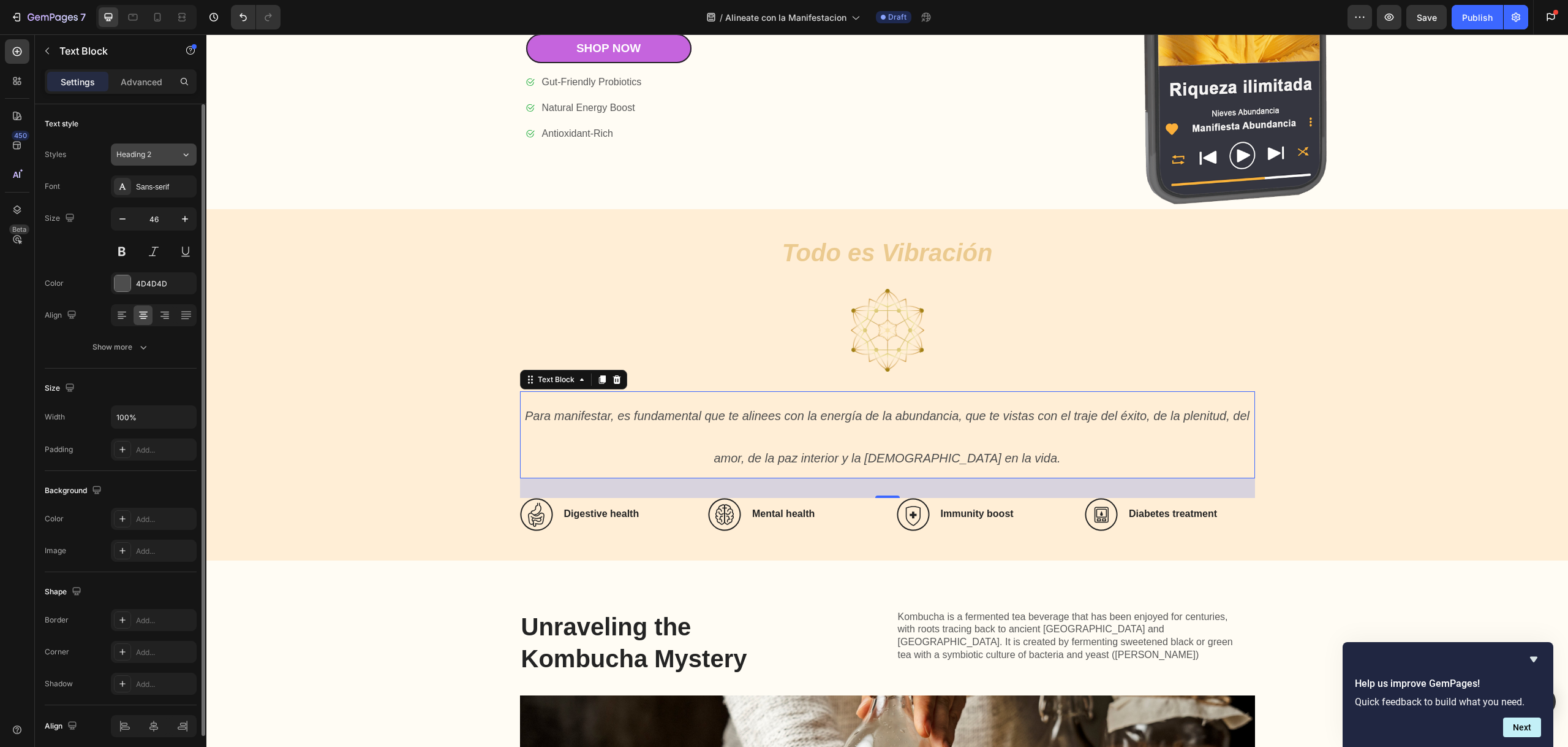
click at [161, 155] on div "Heading 2" at bounding box center [141, 155] width 49 height 11
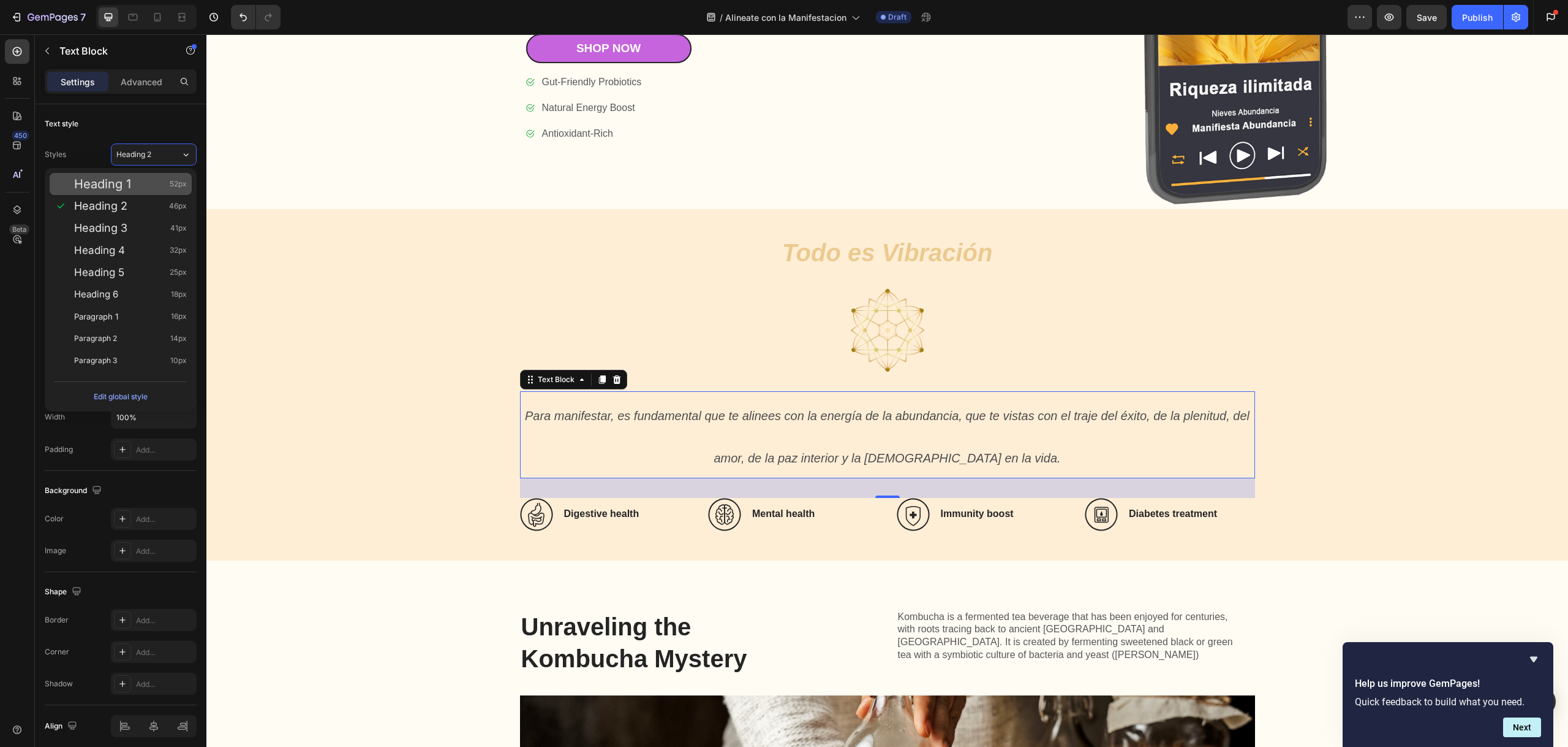
click at [141, 187] on div "Heading 1 52px" at bounding box center [130, 184] width 112 height 12
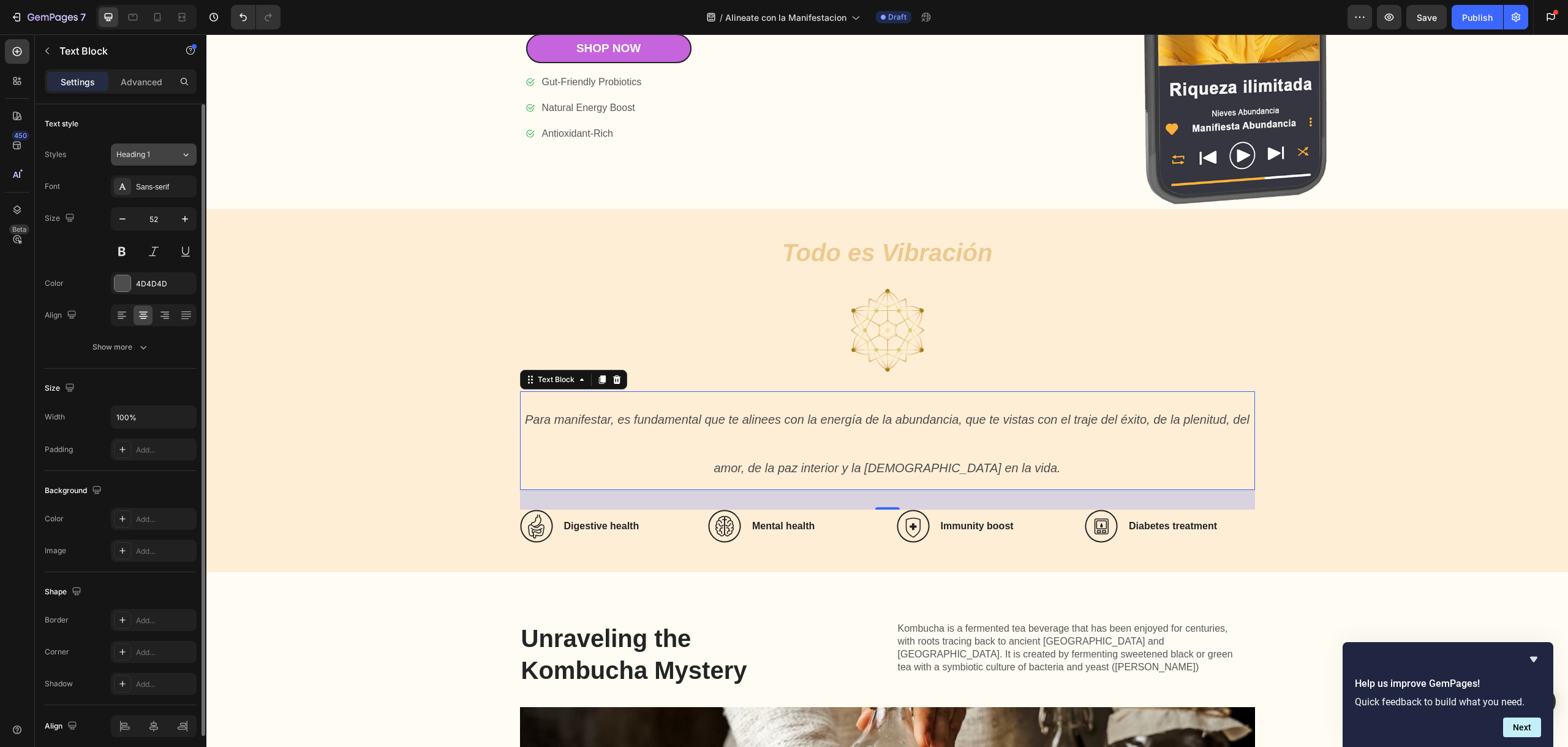
click at [162, 156] on div "Heading 1" at bounding box center [141, 155] width 49 height 11
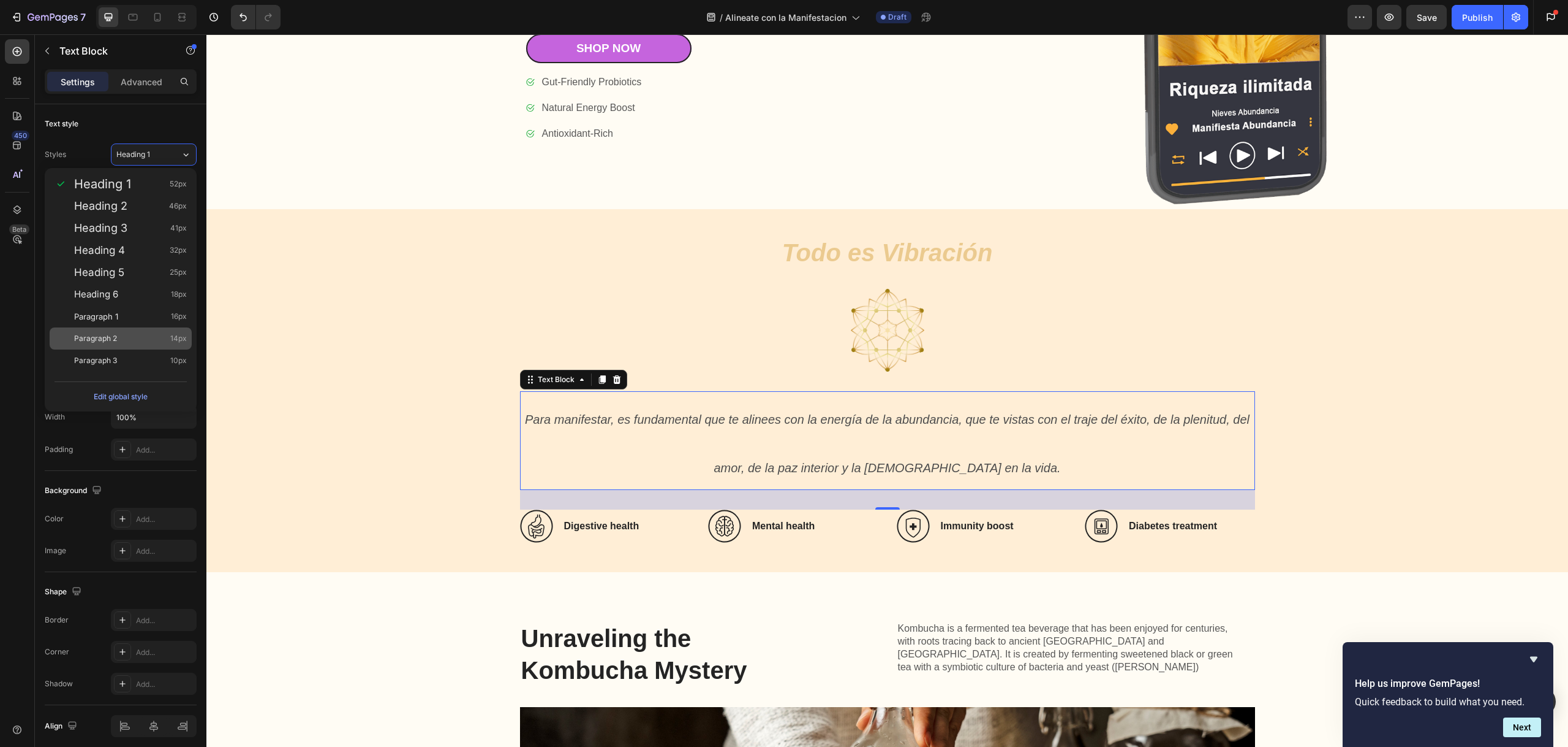
click at [120, 334] on div "Paragraph 2 14px" at bounding box center [130, 338] width 112 height 12
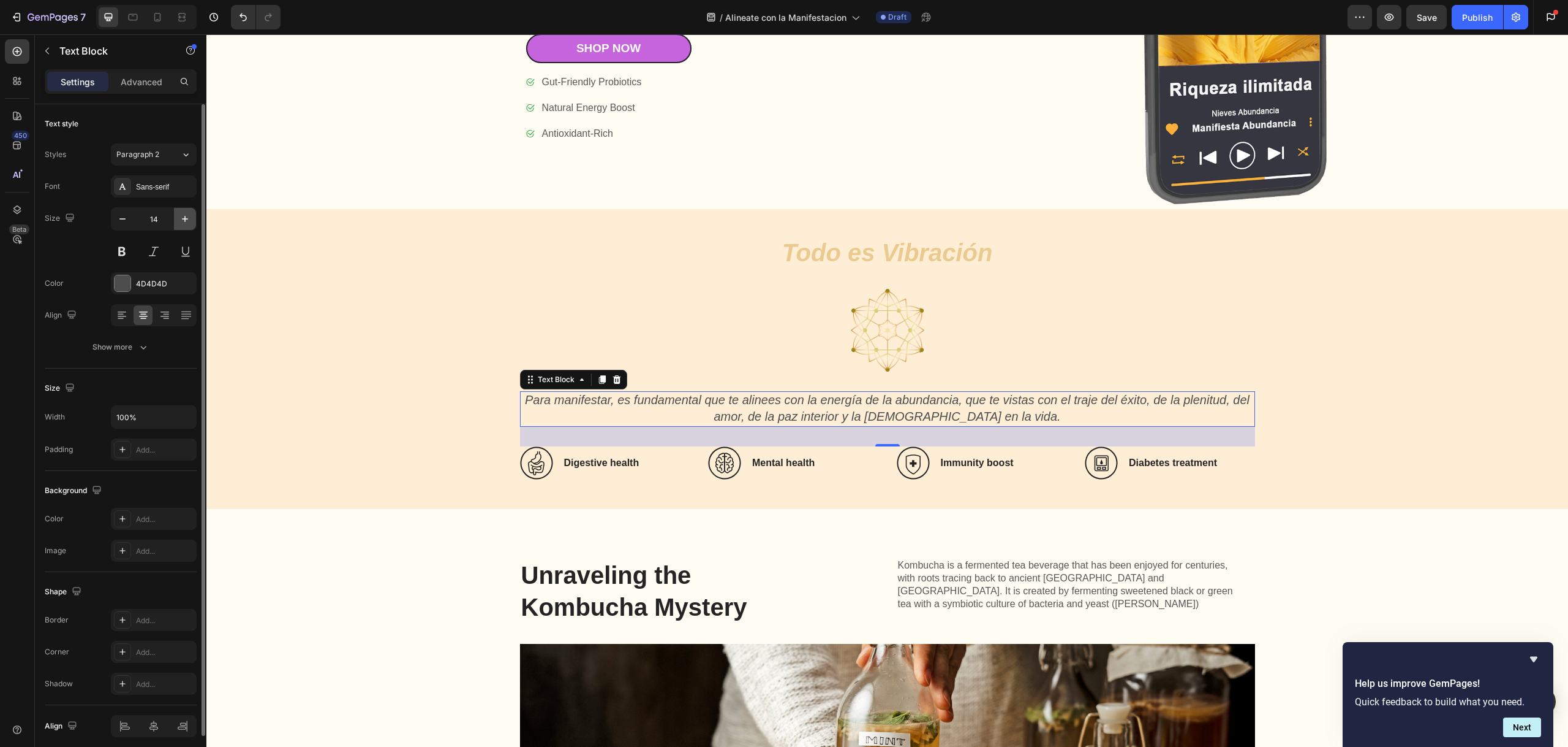
click at [191, 218] on button "button" at bounding box center [185, 219] width 22 height 22
click at [189, 219] on icon "button" at bounding box center [184, 219] width 12 height 12
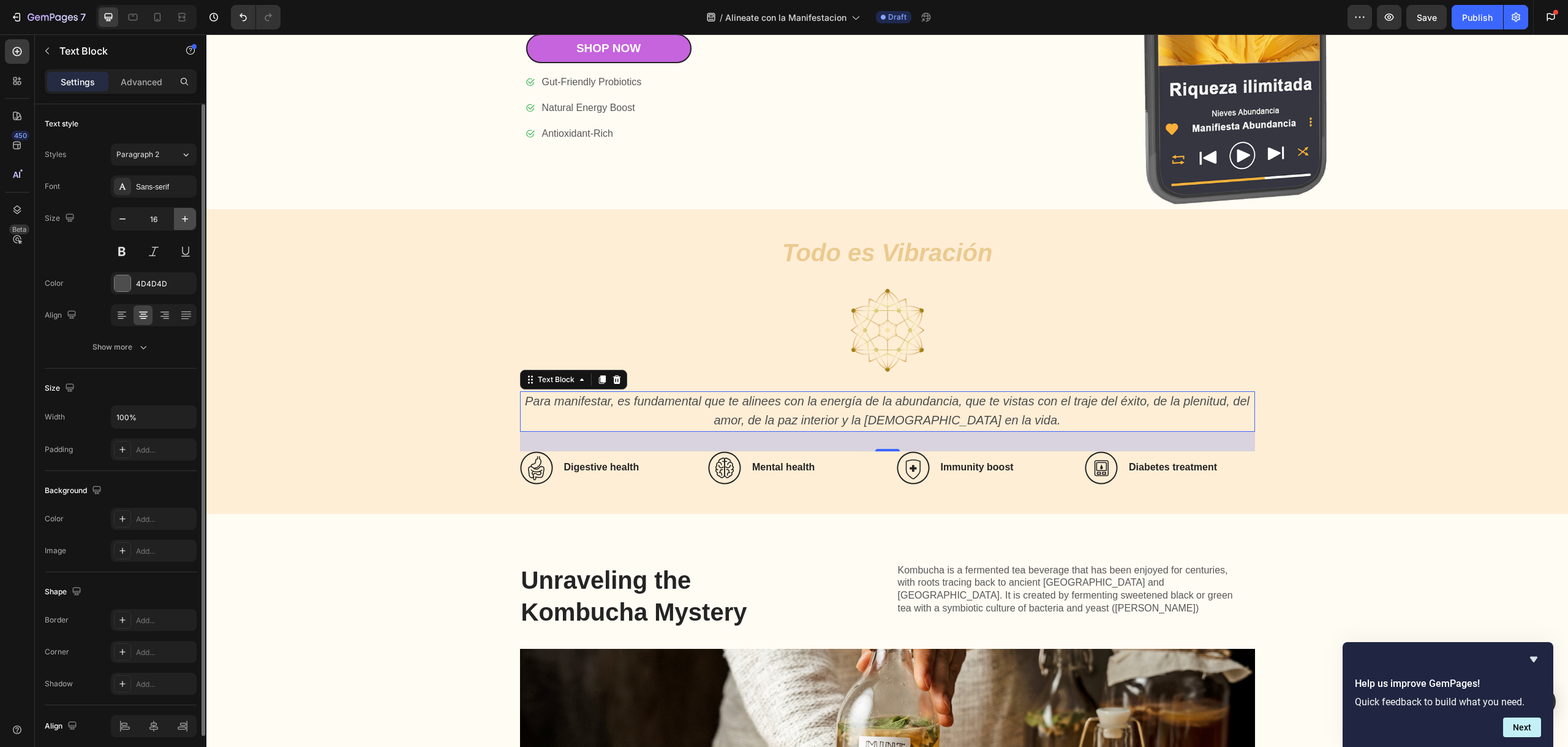
click at [189, 219] on icon "button" at bounding box center [184, 219] width 12 height 12
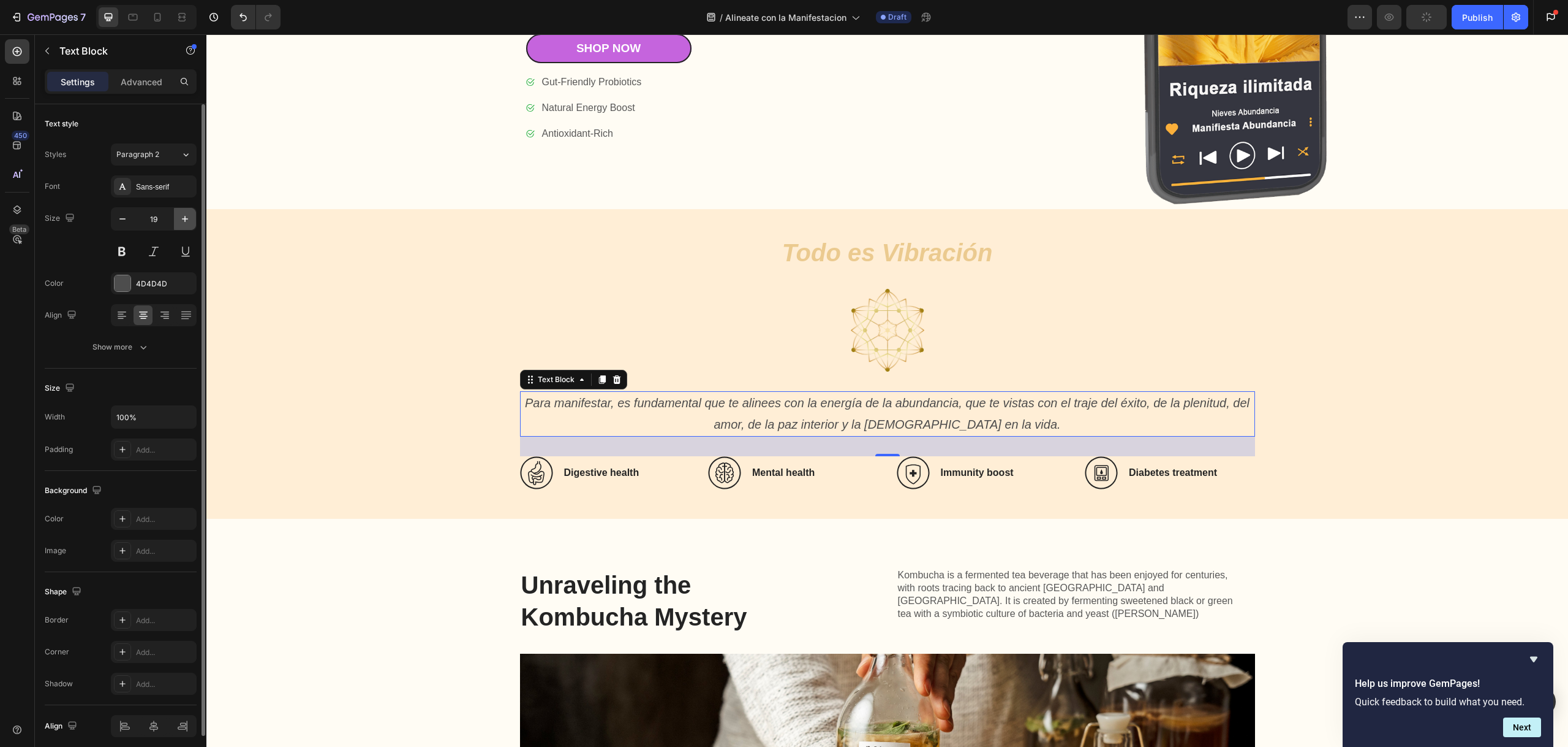
click at [191, 218] on icon "button" at bounding box center [184, 219] width 12 height 12
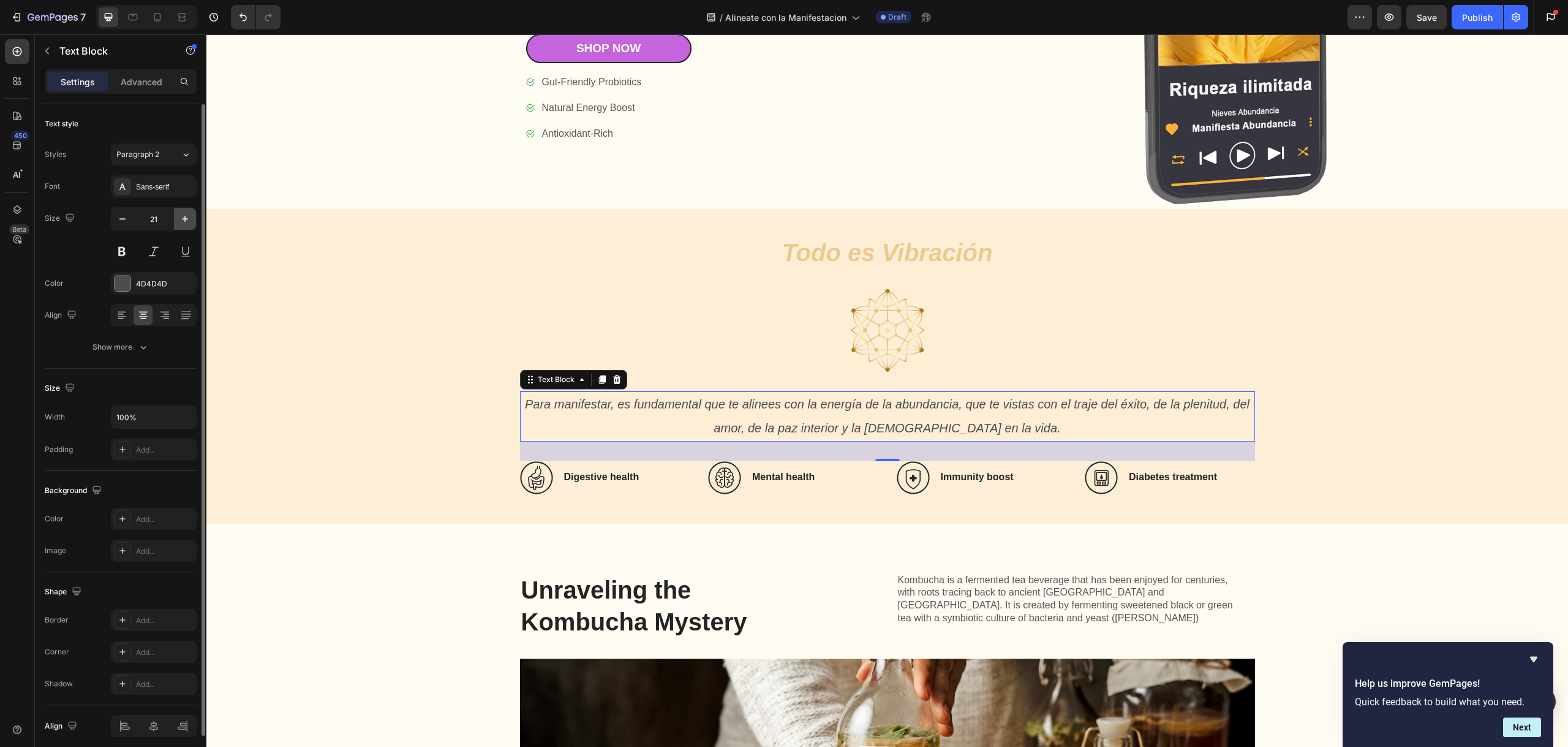
click at [181, 218] on icon "button" at bounding box center [184, 219] width 12 height 12
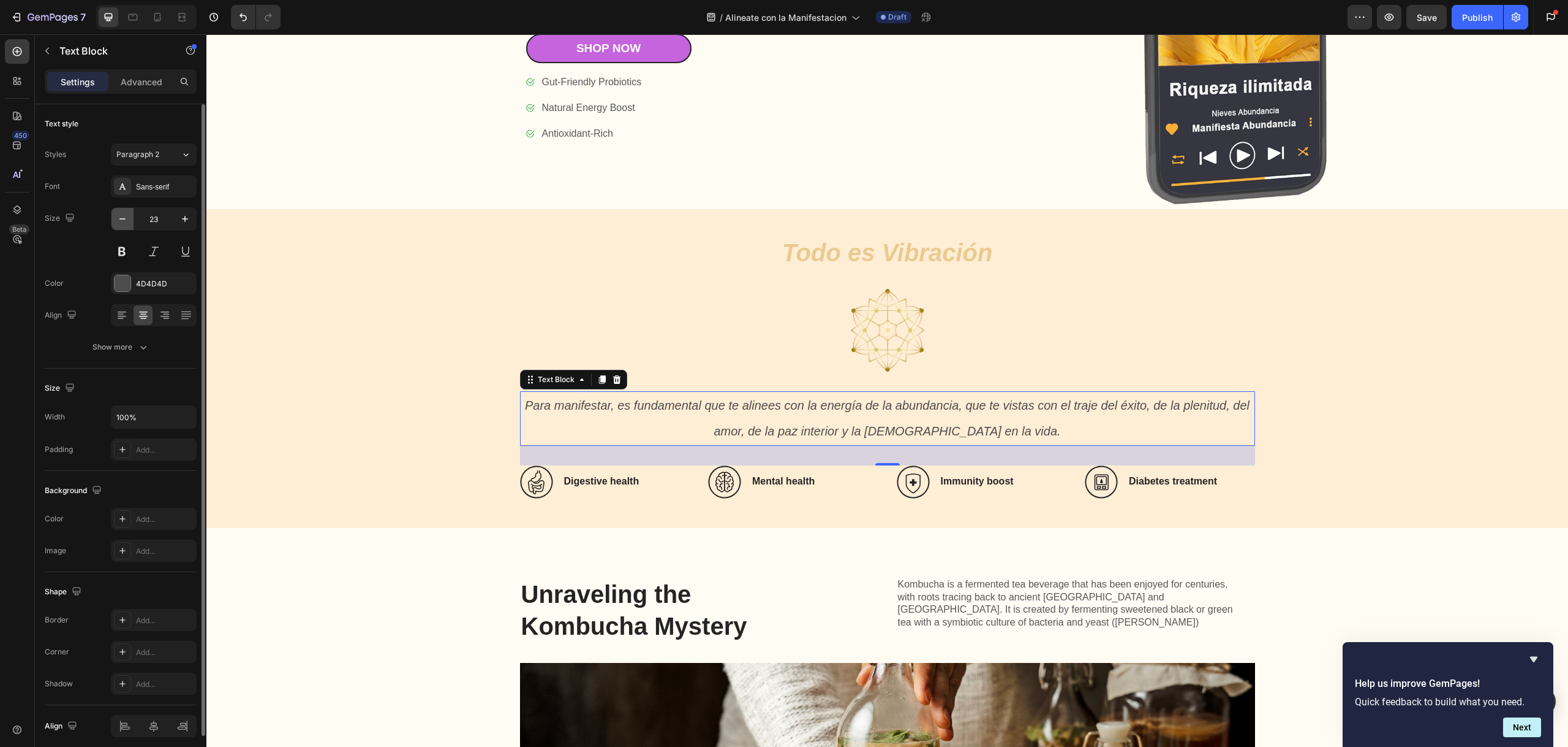
click at [130, 223] on button "button" at bounding box center [123, 219] width 22 height 22
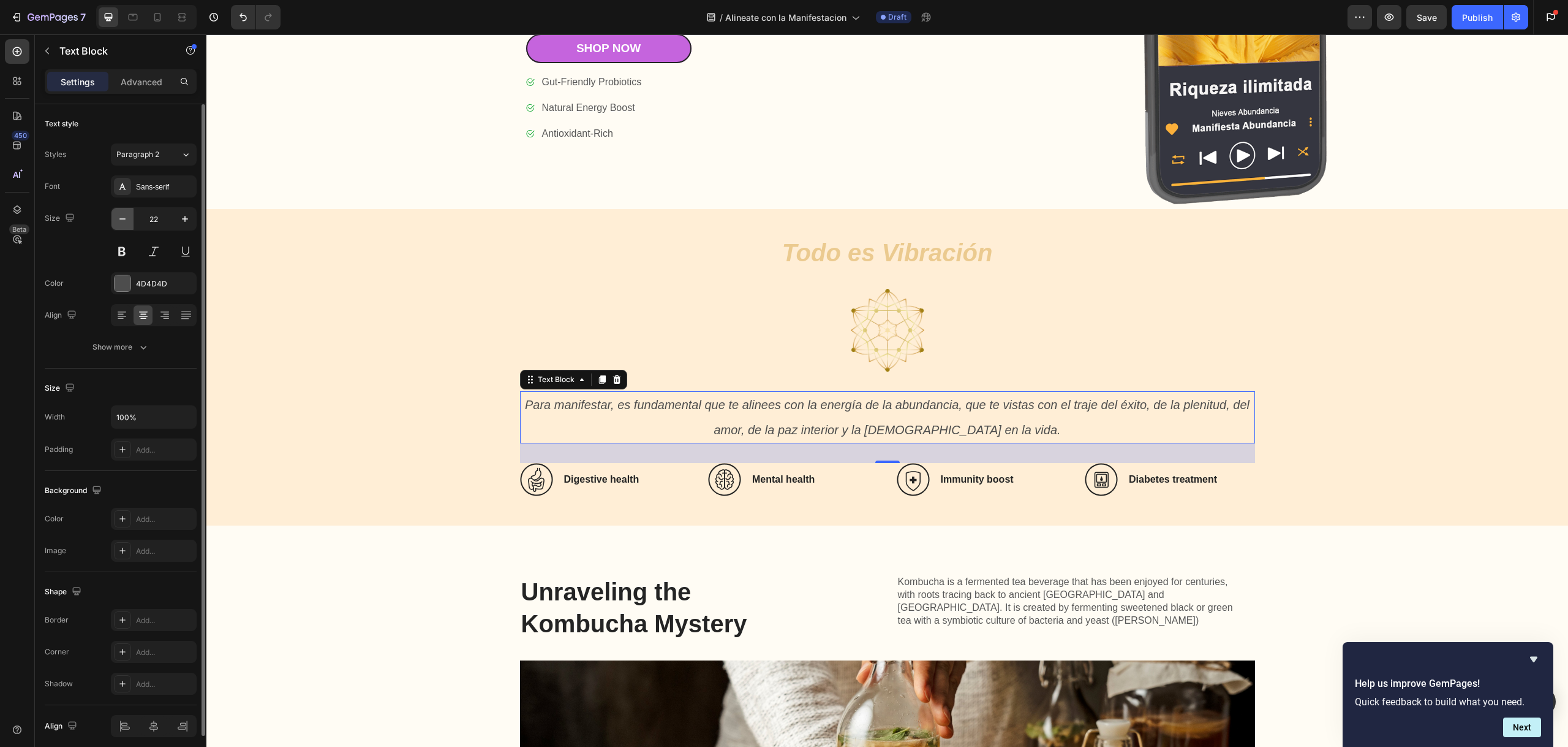
type input "21"
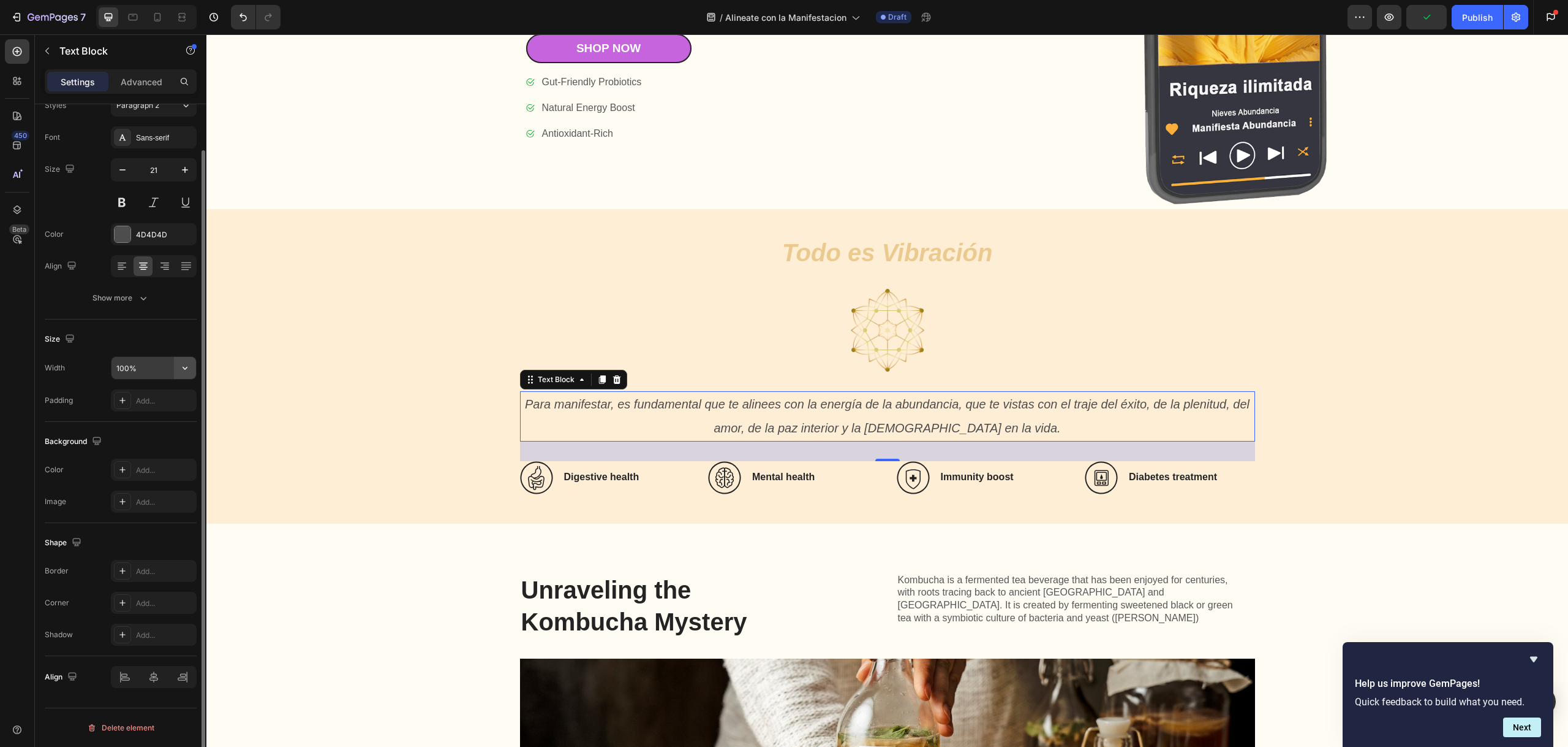
click at [186, 362] on icon "button" at bounding box center [184, 367] width 12 height 12
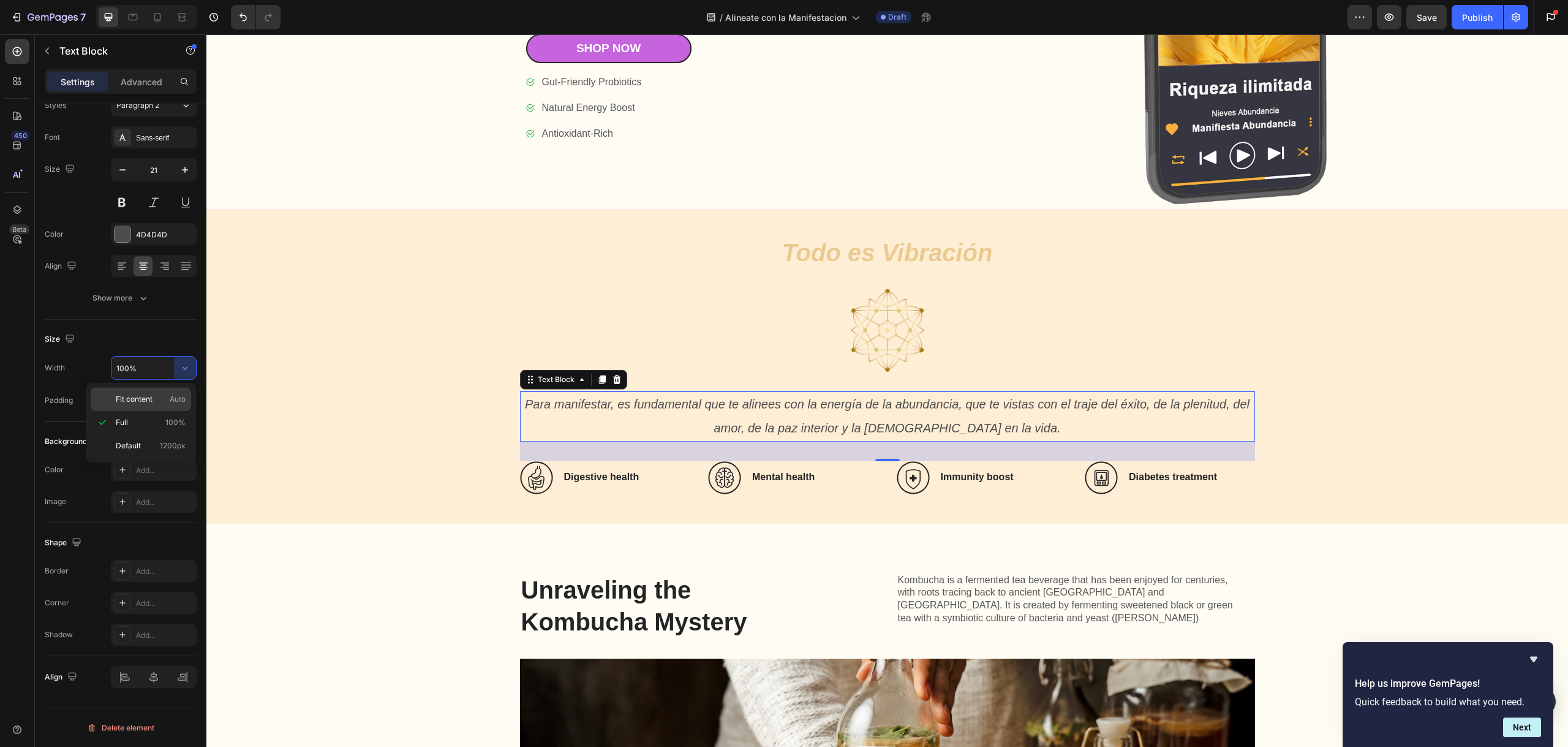
click at [143, 397] on span "Fit content" at bounding box center [134, 399] width 37 height 11
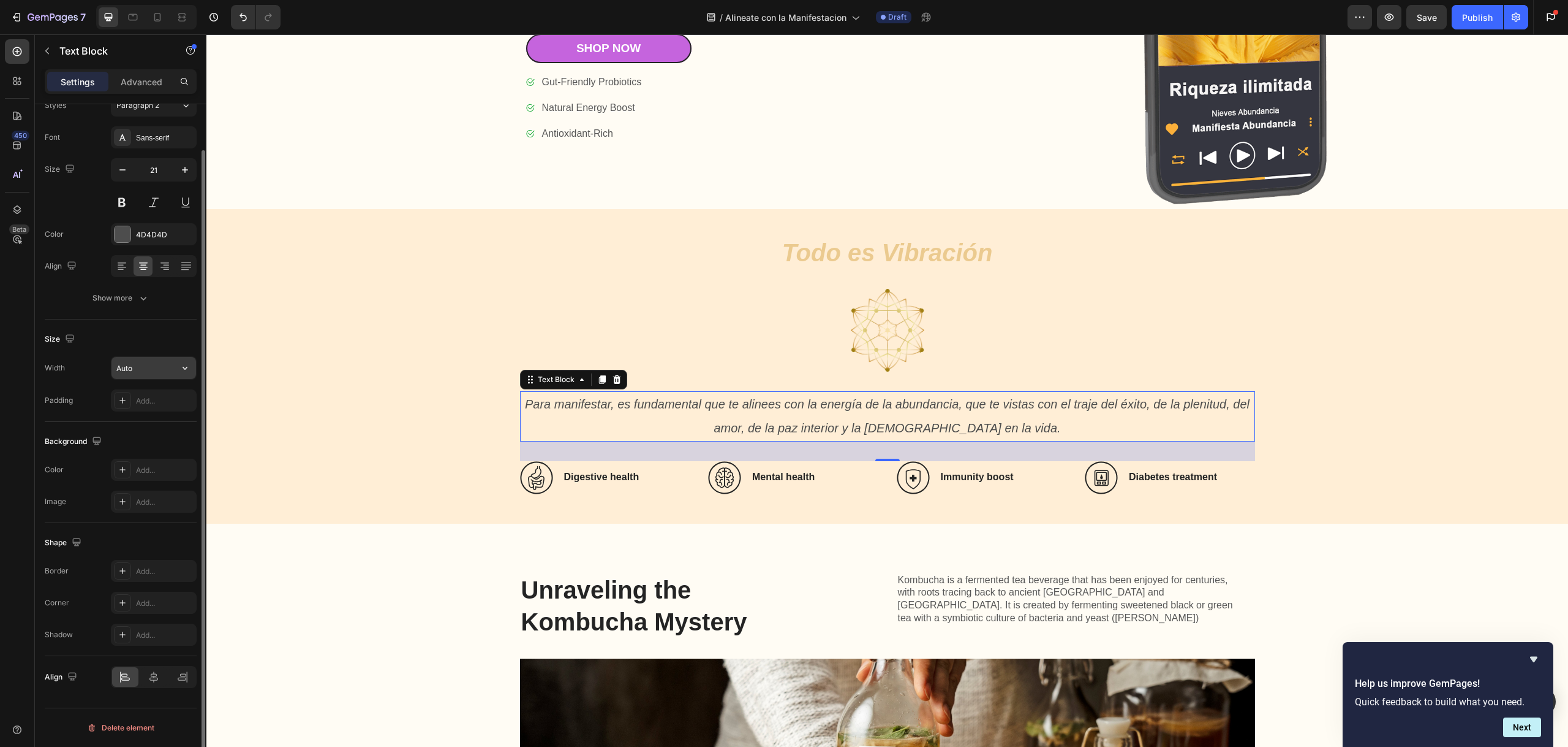
click at [171, 371] on input "Auto" at bounding box center [154, 368] width 85 height 22
click at [186, 366] on icon "button" at bounding box center [184, 367] width 12 height 12
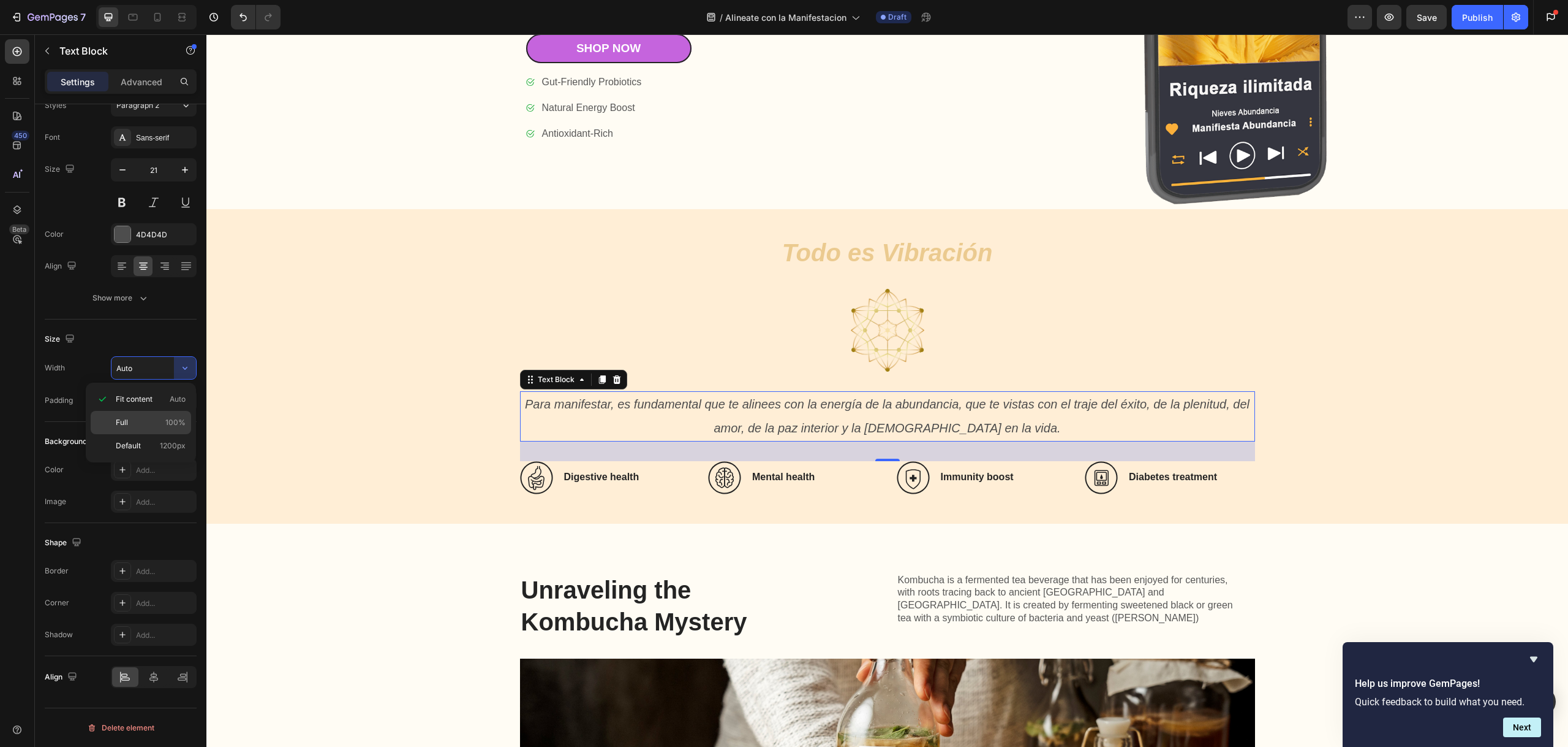
click at [163, 417] on p "Full 100%" at bounding box center [151, 422] width 70 height 11
type input "100%"
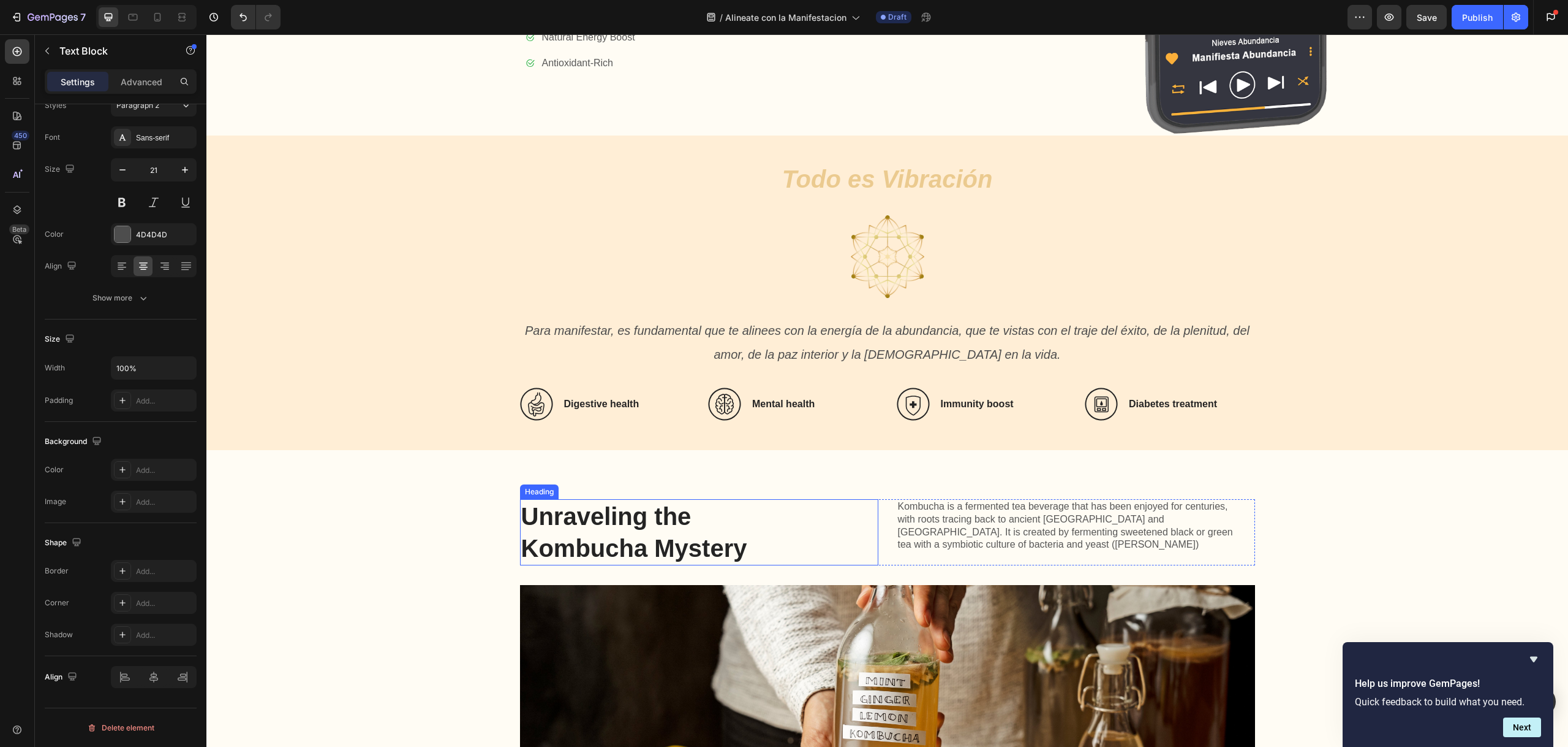
scroll to position [1084, 0]
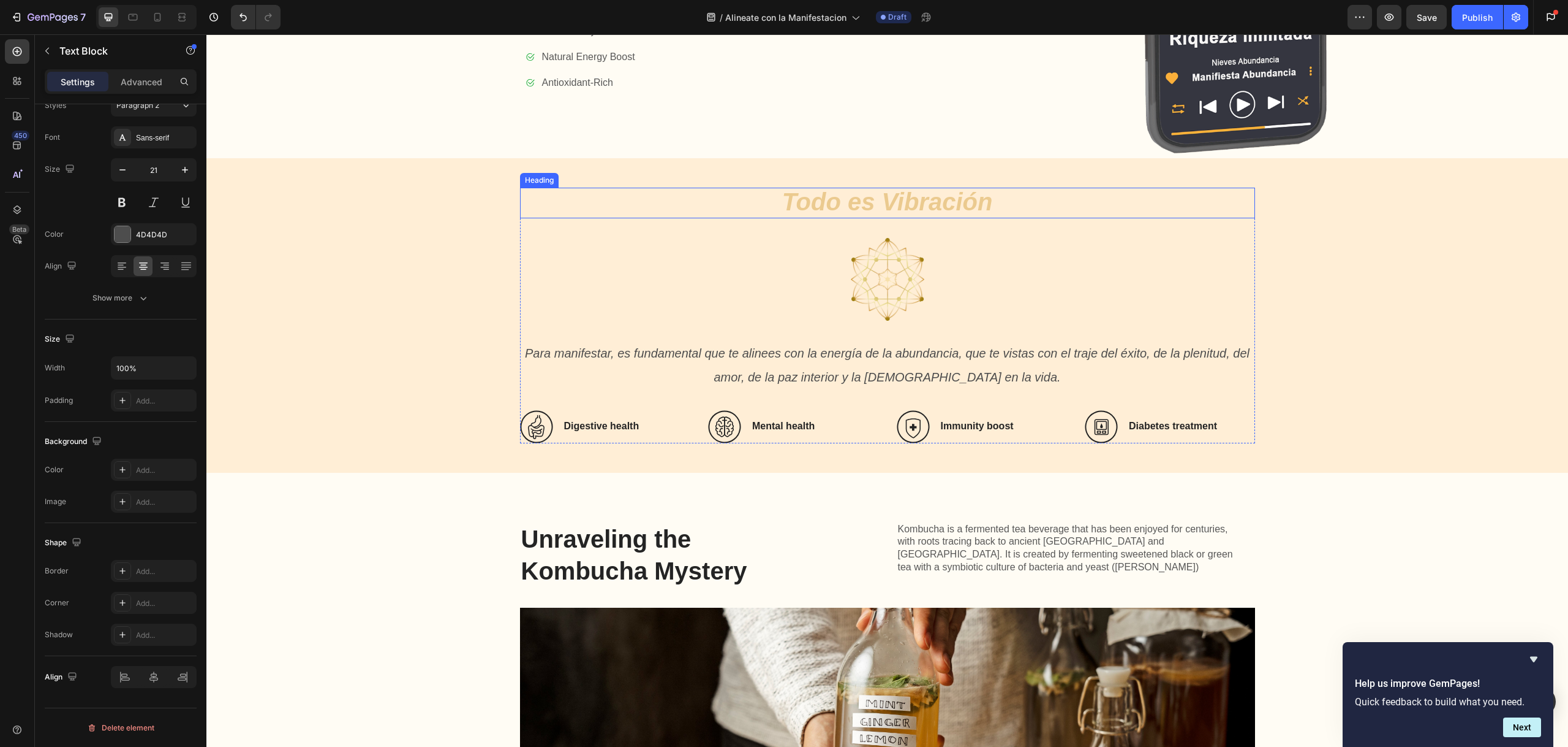
click at [853, 202] on icon "Todo es Vibración" at bounding box center [888, 202] width 211 height 27
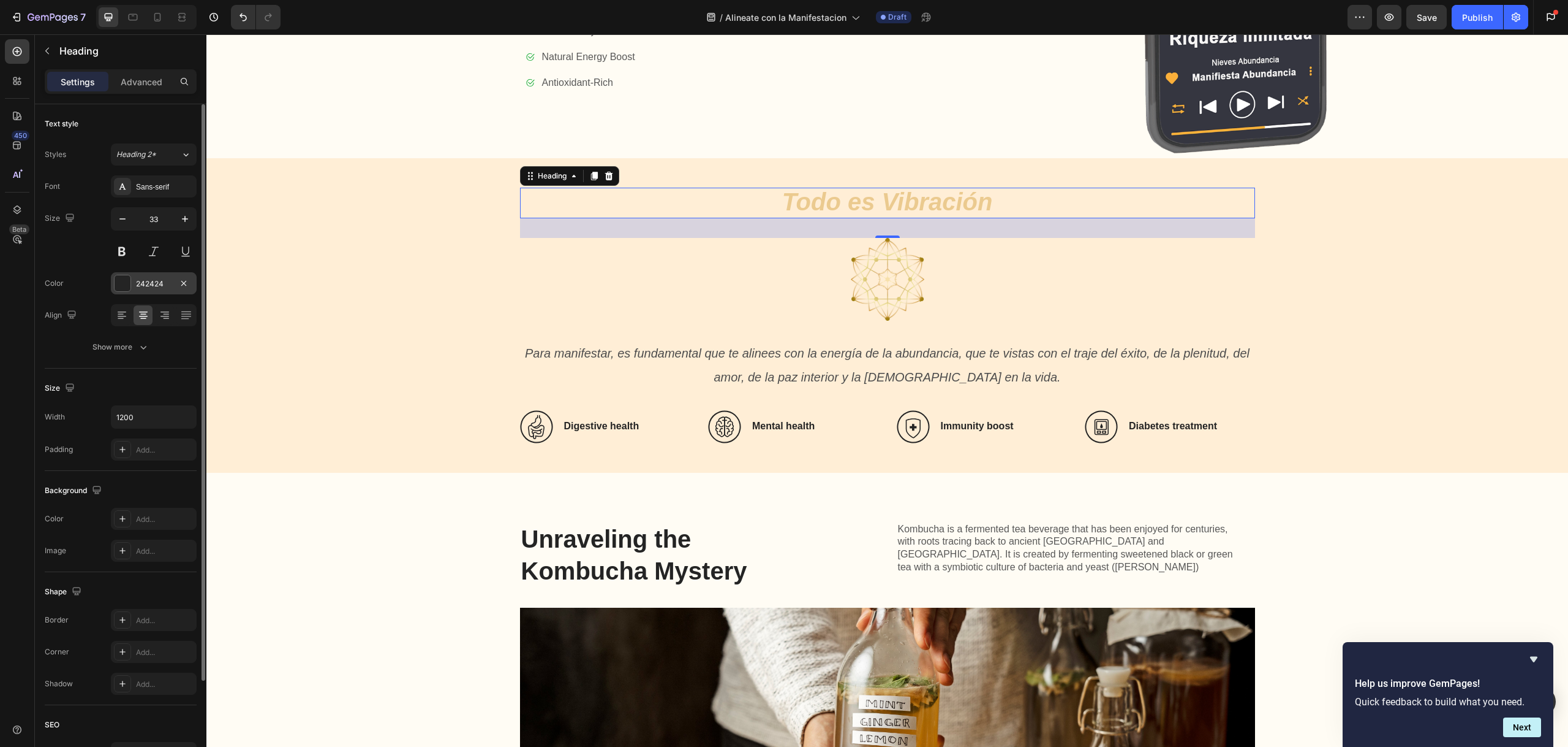
click at [123, 286] on div at bounding box center [123, 283] width 16 height 16
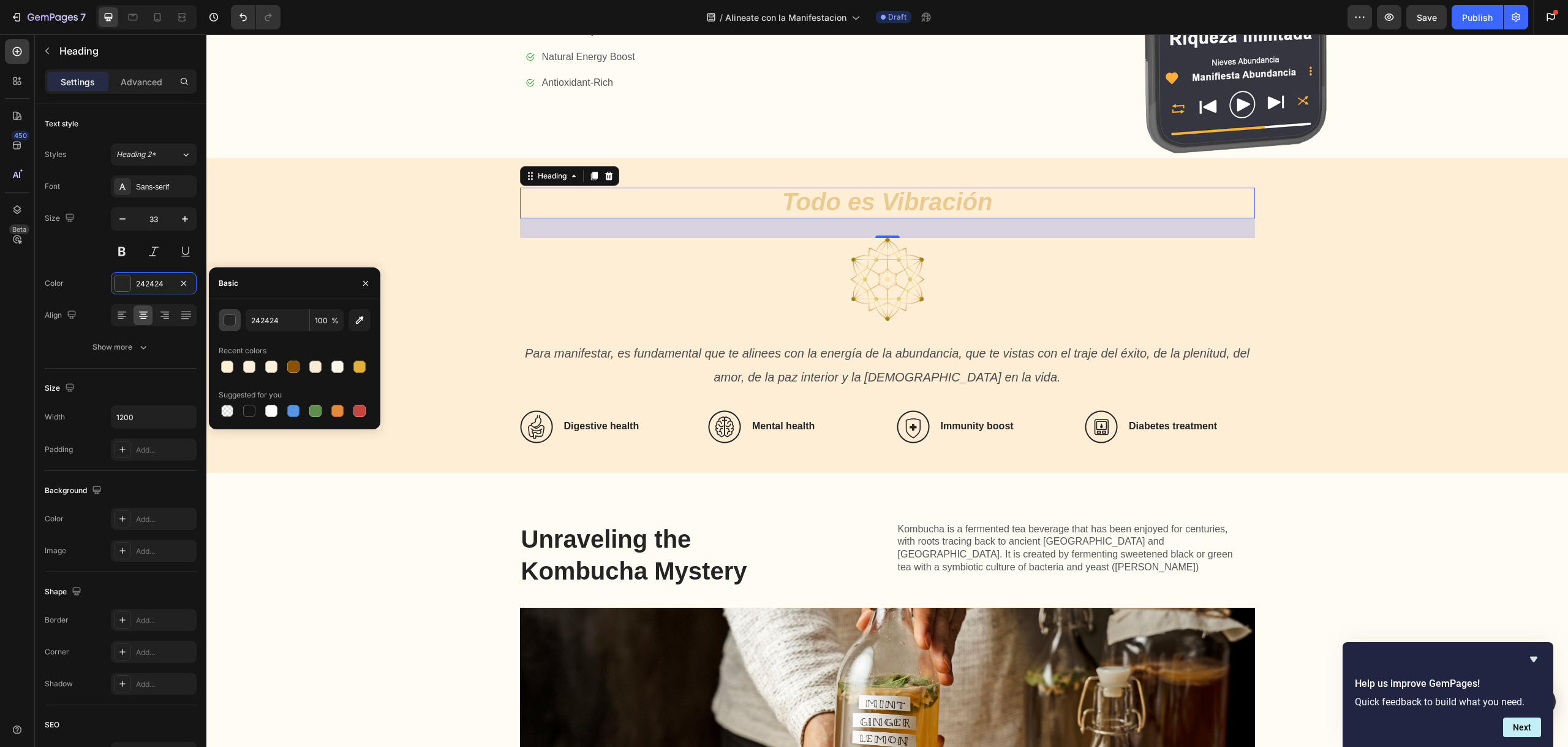
click at [226, 327] on button "button" at bounding box center [230, 320] width 22 height 22
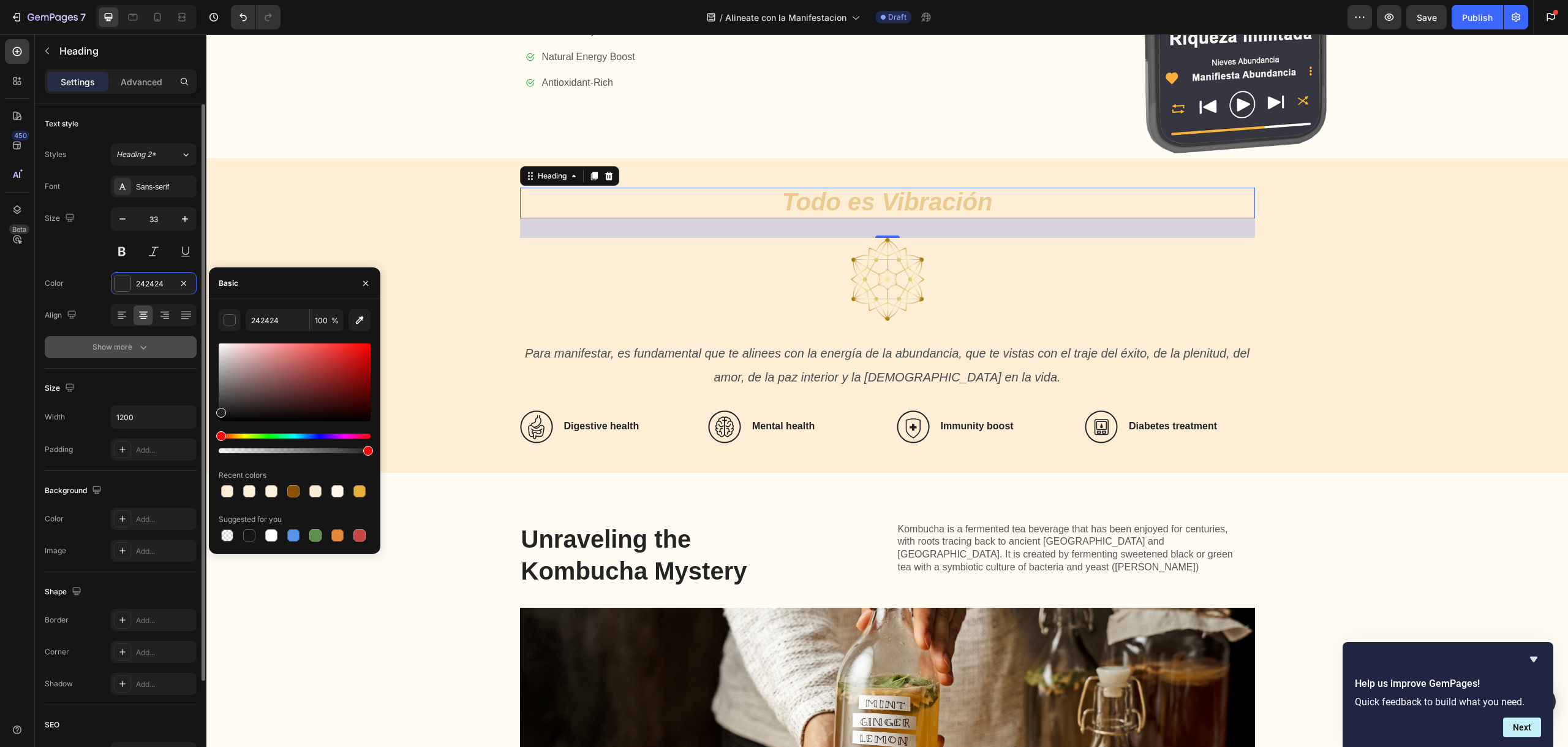
click at [157, 343] on button "Show more" at bounding box center [120, 347] width 152 height 22
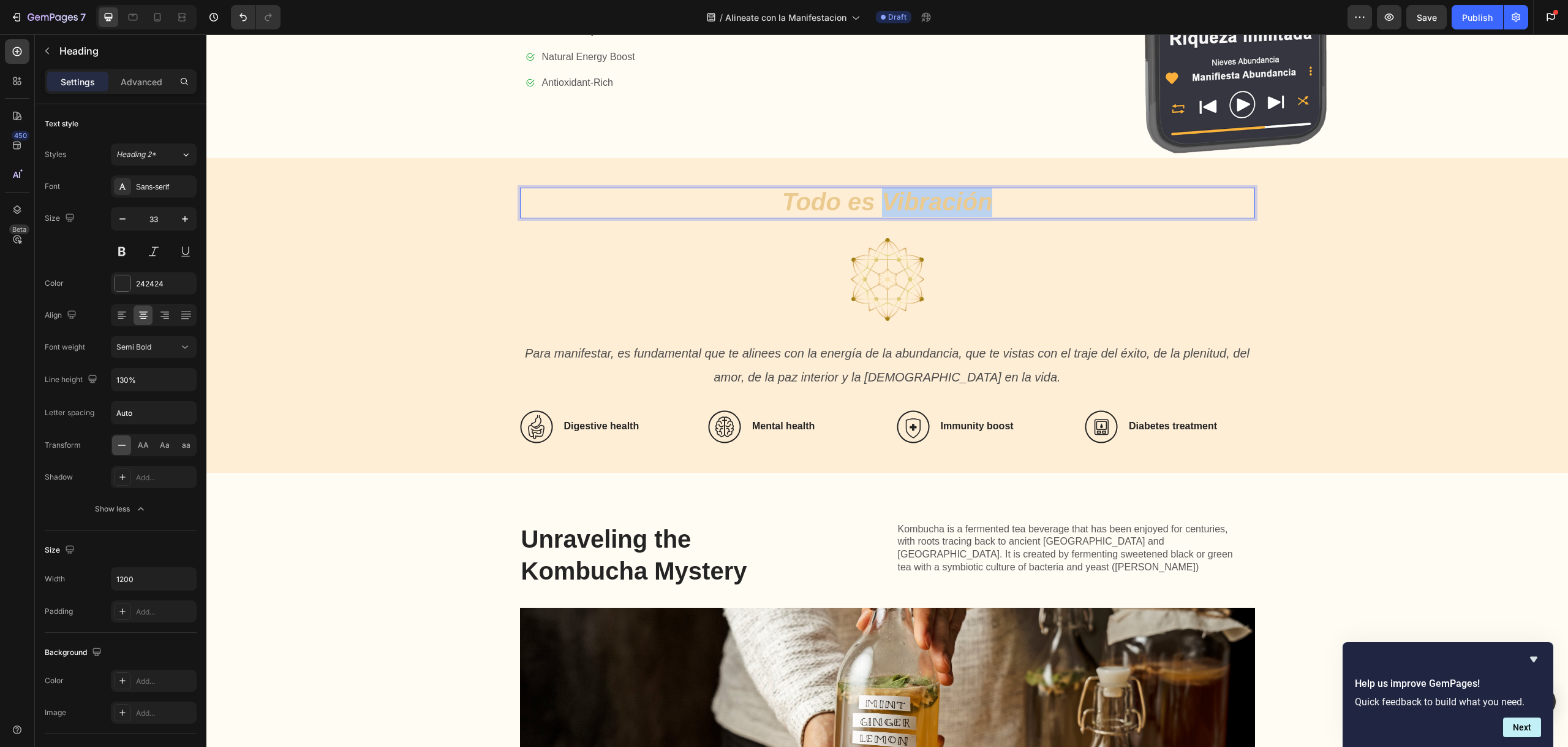
click at [923, 208] on icon "Todo es Vibración" at bounding box center [888, 202] width 211 height 27
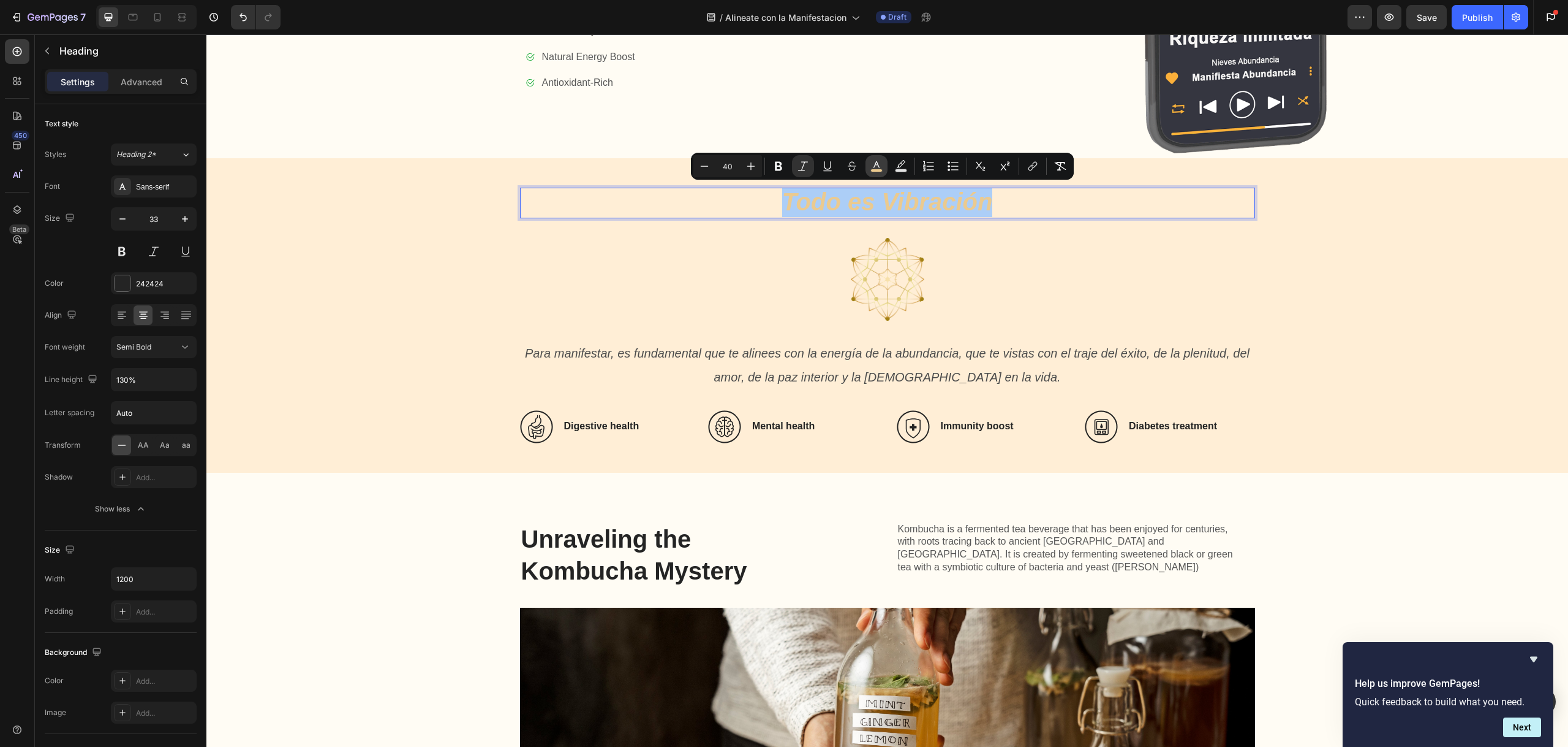
click at [884, 165] on button "color" at bounding box center [877, 166] width 22 height 22
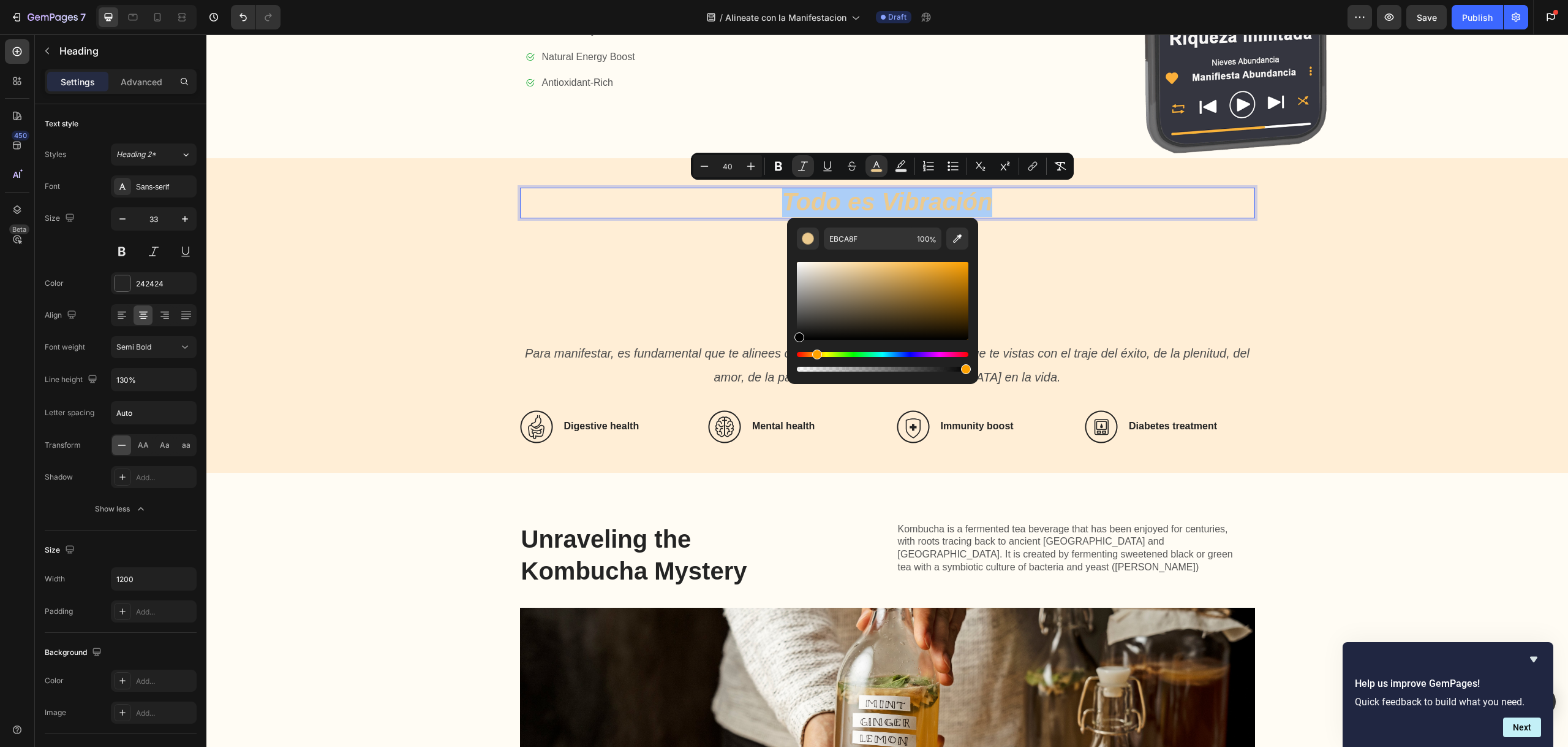
drag, startPoint x: 807, startPoint y: 332, endPoint x: 794, endPoint y: 346, distance: 19.1
click at [797, 347] on div "Editor contextual toolbar" at bounding box center [882, 317] width 171 height 115
click at [486, 232] on div "Todo es Vibración Heading 32 Image Para manifestar, es fundamental que te aline…" at bounding box center [887, 315] width 1338 height 255
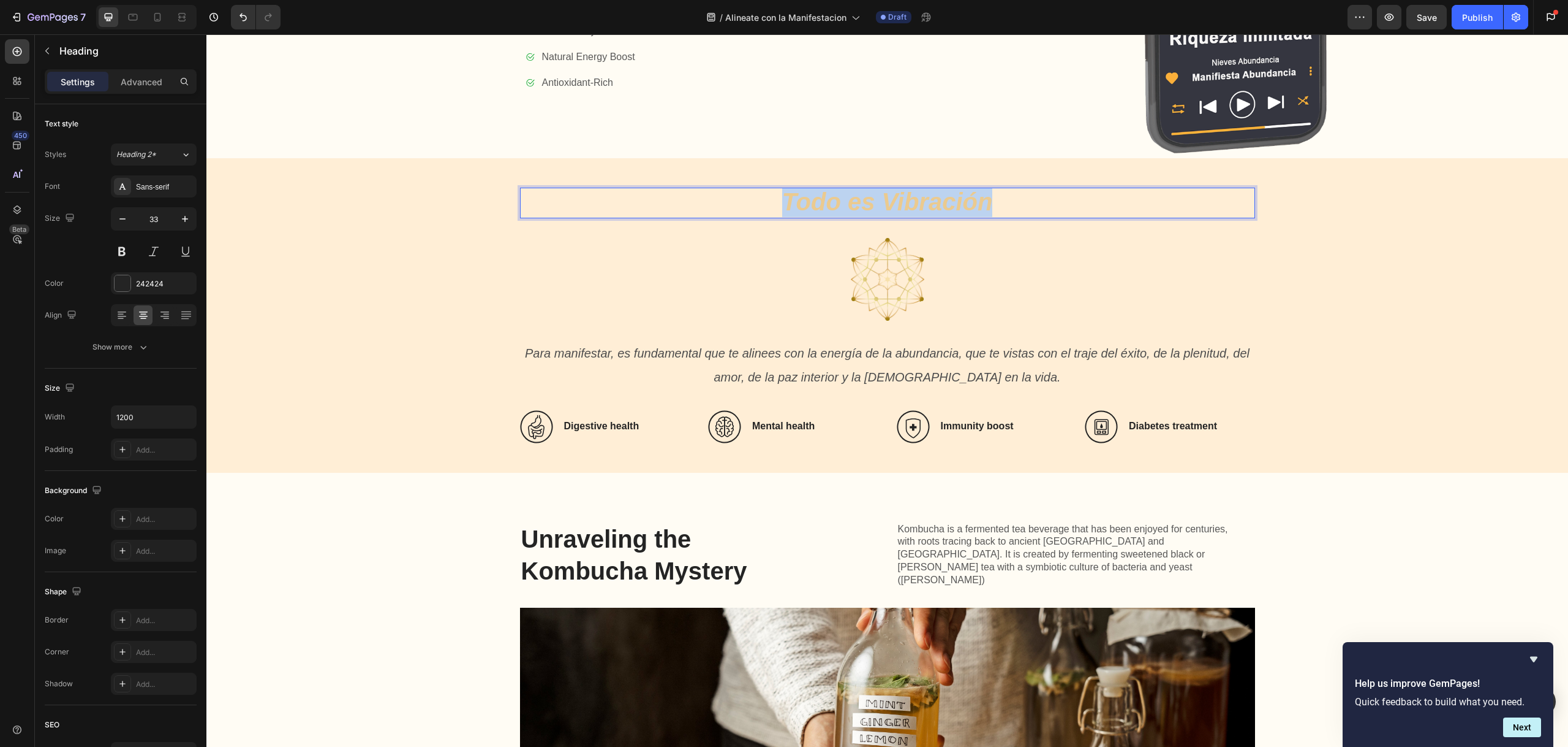
click at [897, 197] on icon "Todo es Vibración" at bounding box center [888, 202] width 211 height 27
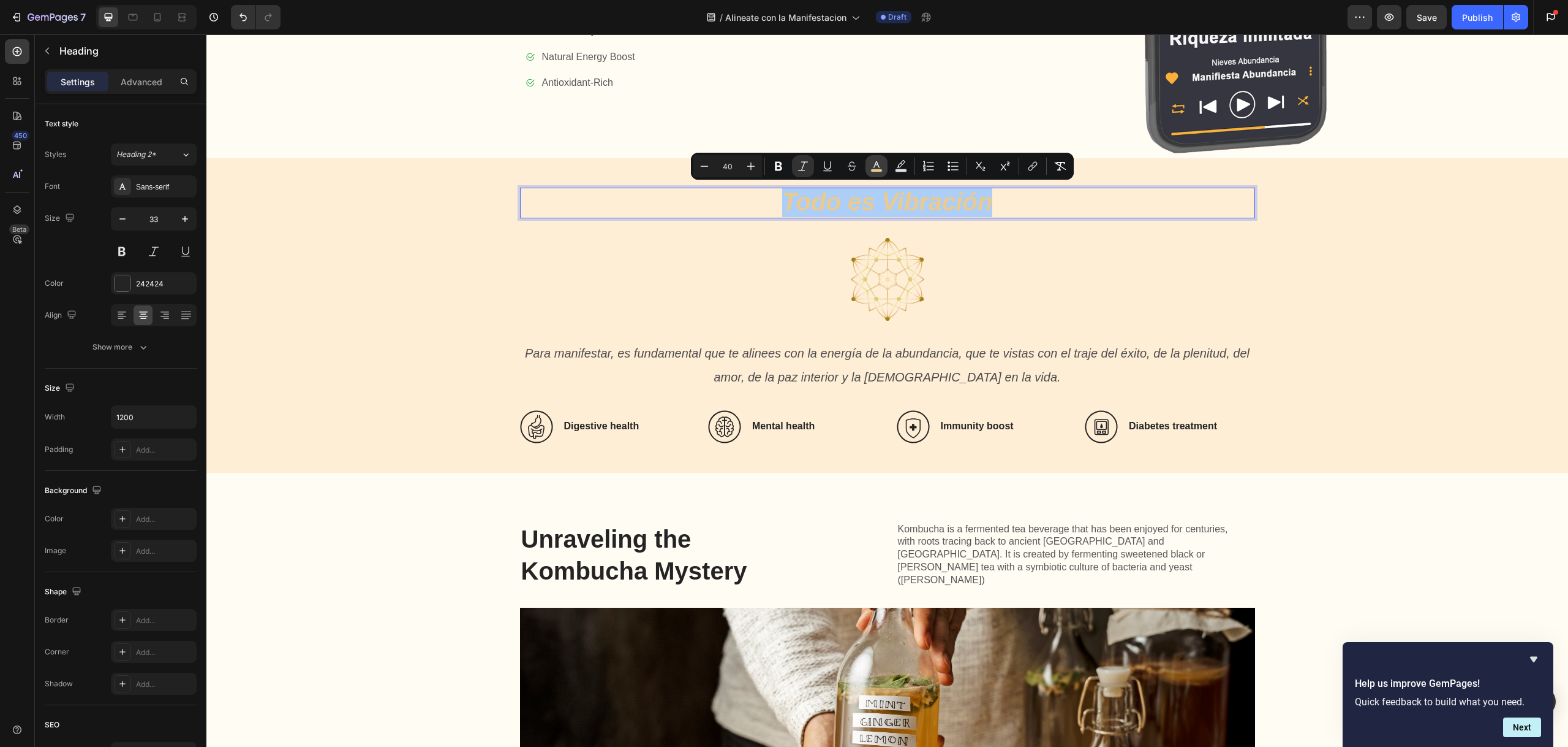
click at [878, 165] on icon "Editor contextual toolbar" at bounding box center [876, 165] width 12 height 12
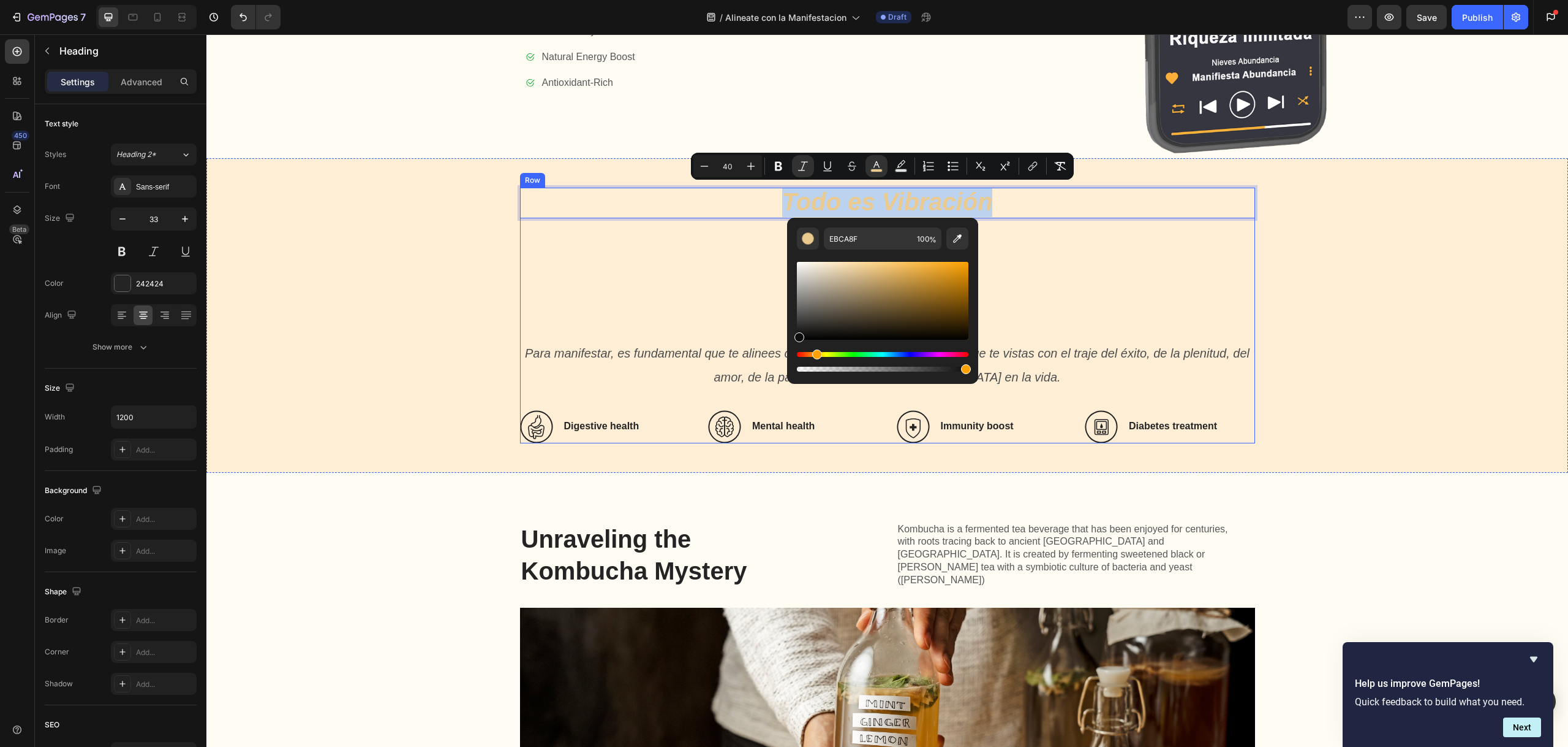
type input "0C0C0C"
drag, startPoint x: 1034, startPoint y: 365, endPoint x: 1003, endPoint y: 361, distance: 31.3
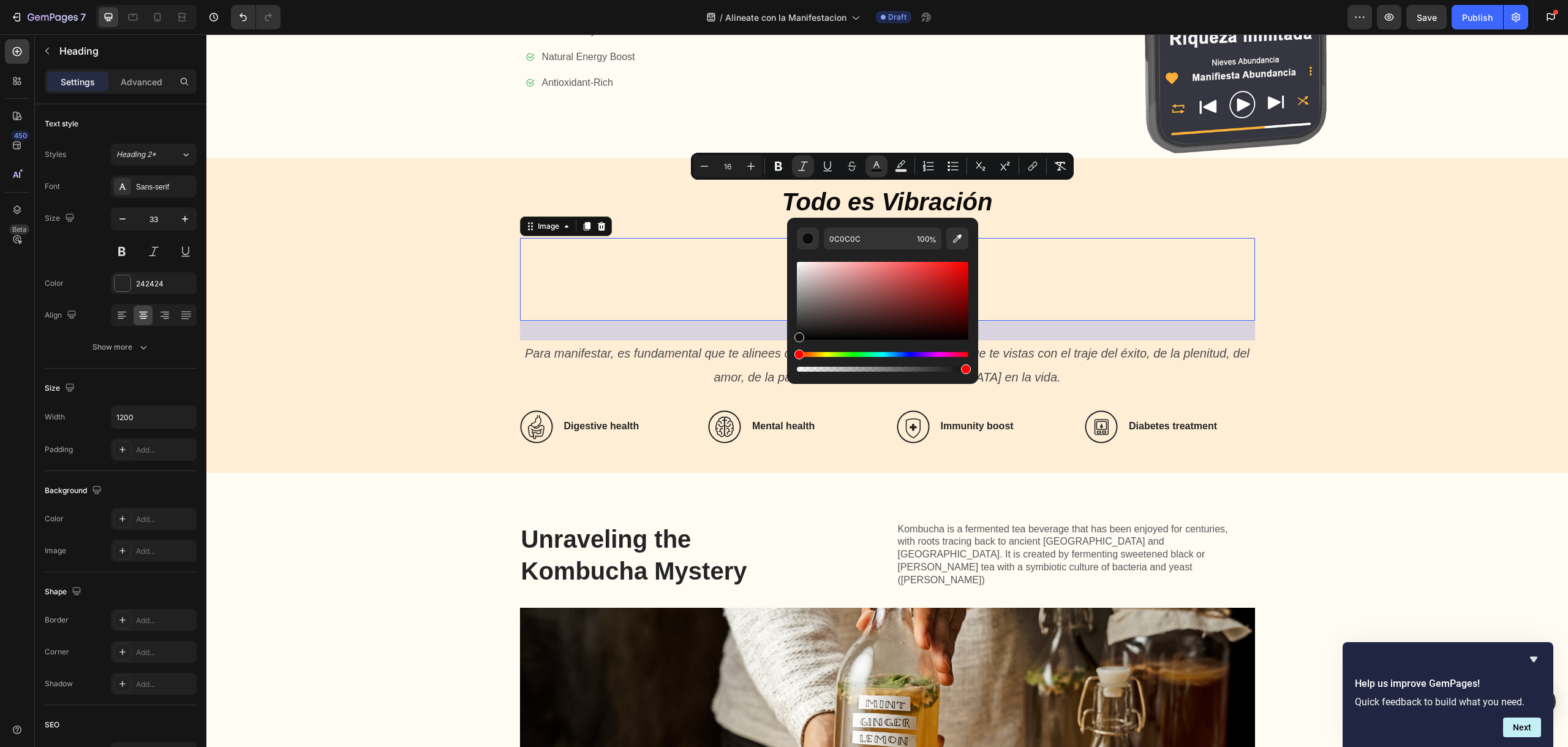
click at [717, 263] on div at bounding box center [888, 279] width 735 height 83
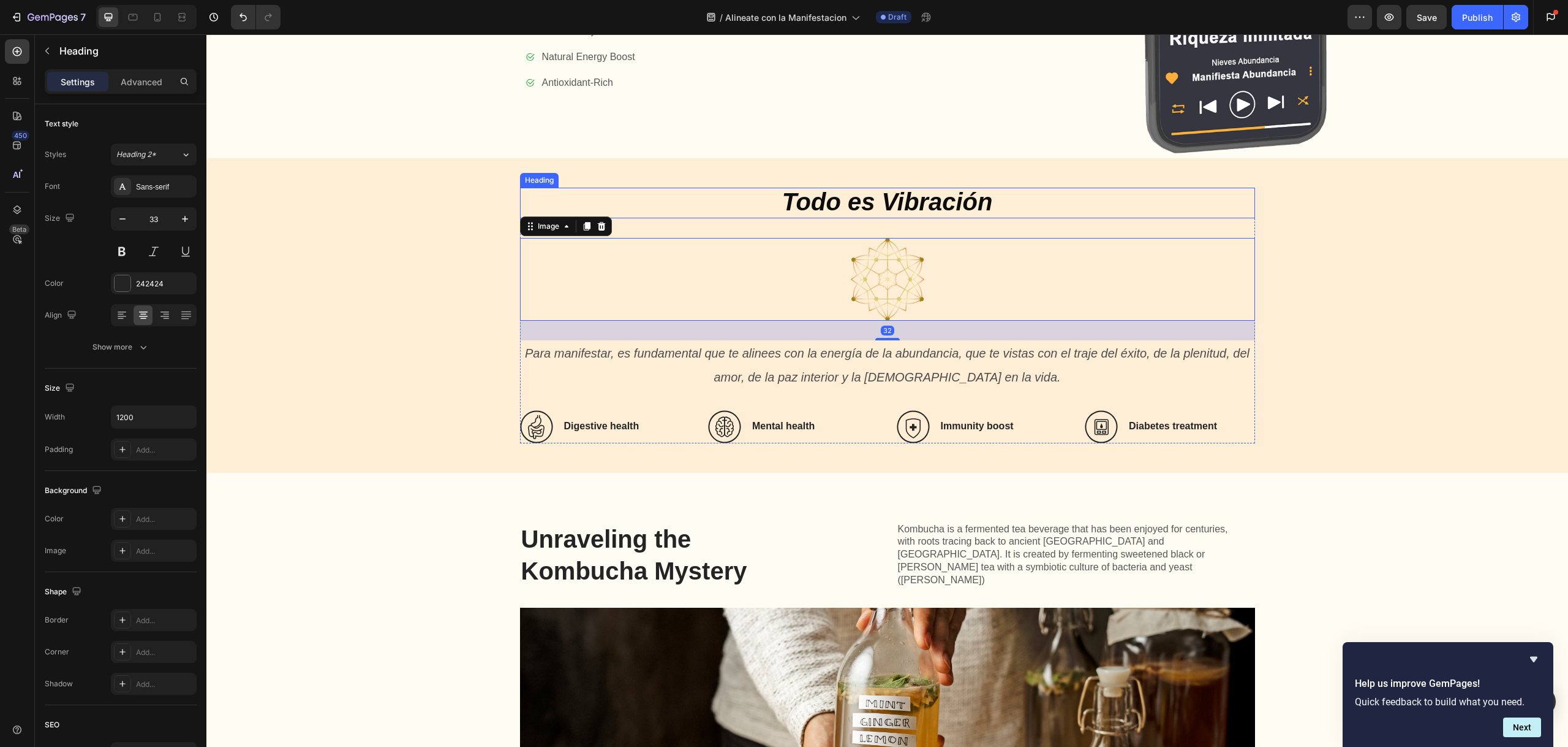
click at [1065, 199] on p "⁠⁠⁠⁠⁠⁠⁠ Todo es Vibración" at bounding box center [888, 203] width 733 height 28
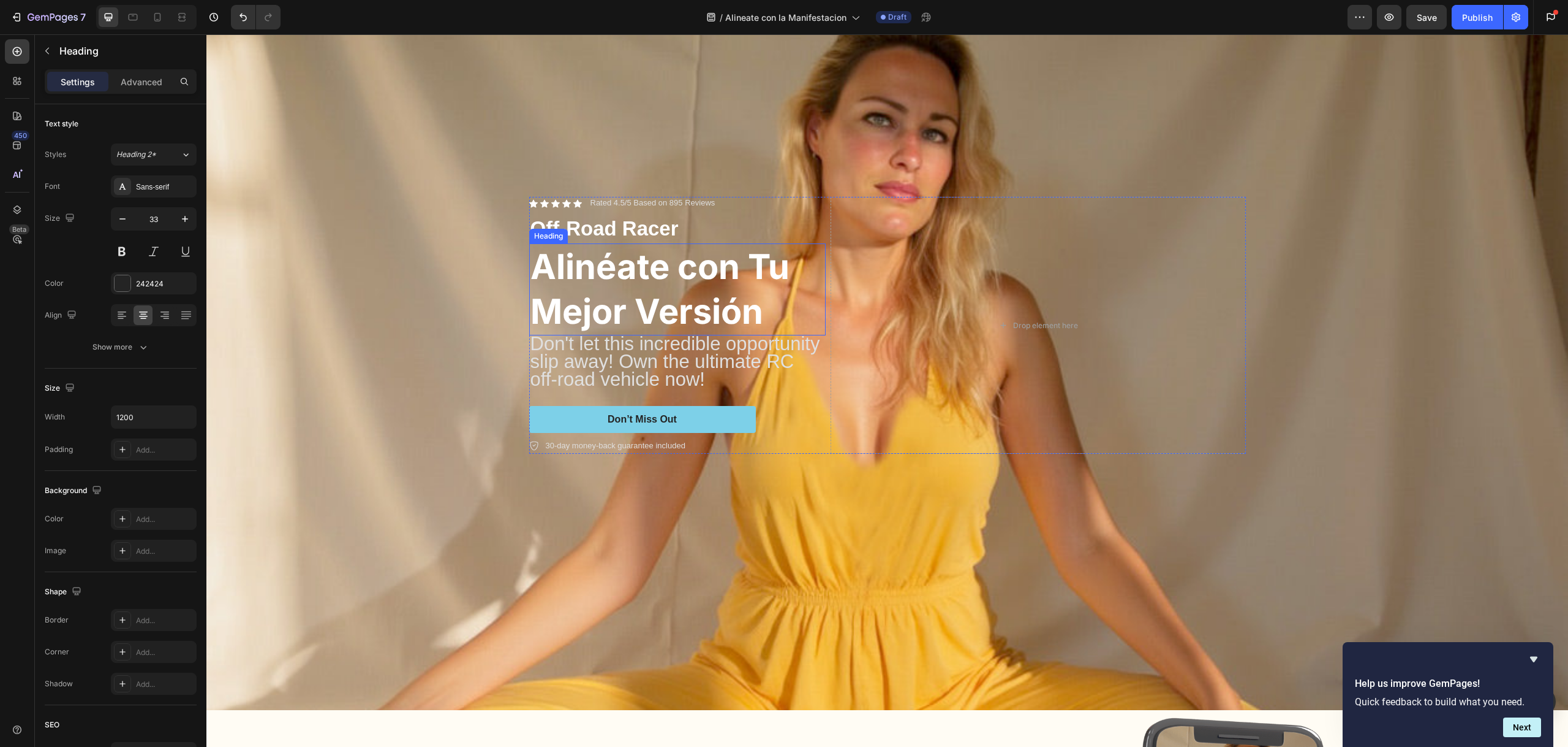
scroll to position [126, 0]
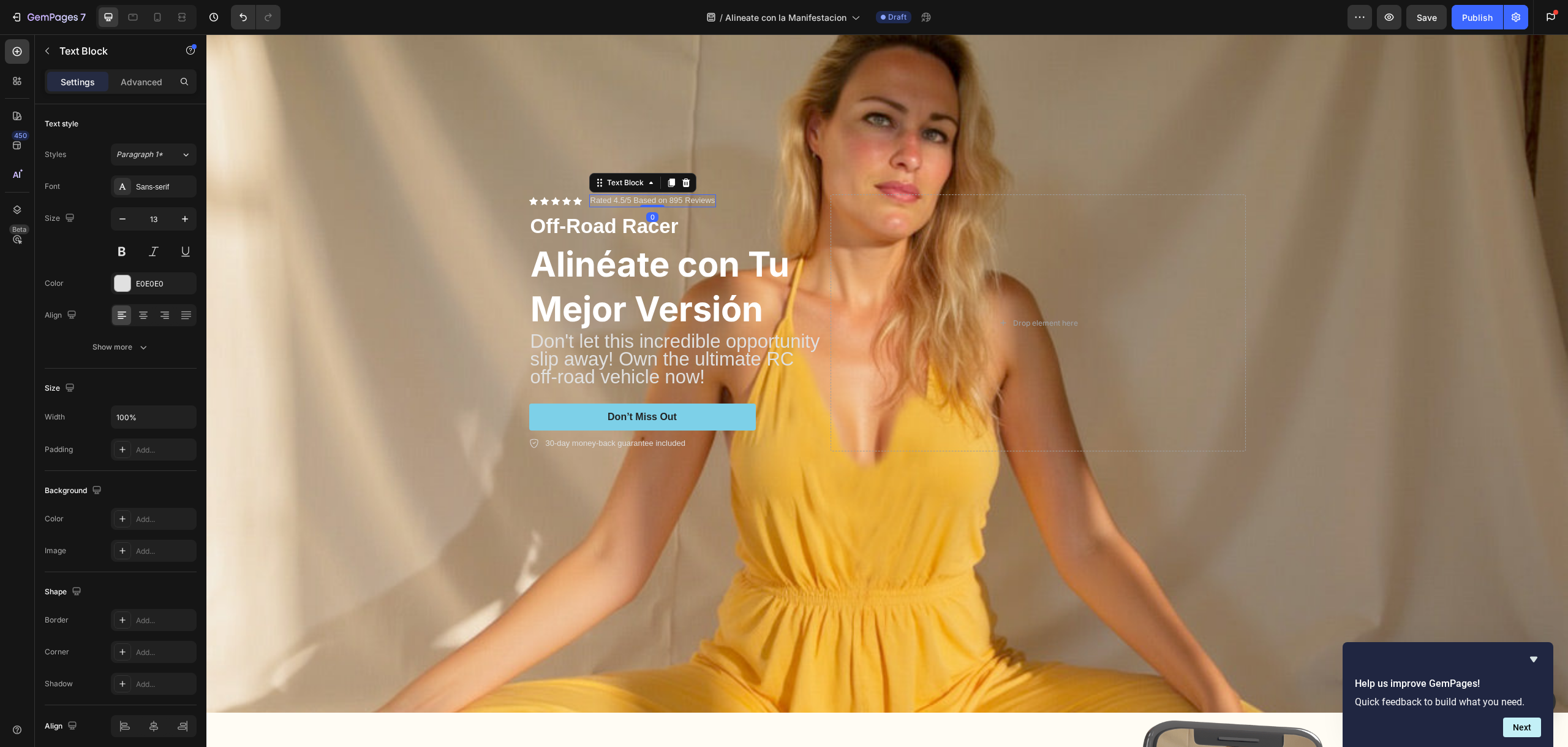
click at [659, 196] on p "Rated 4.5/5 Based on 895 Reviews" at bounding box center [652, 200] width 125 height 10
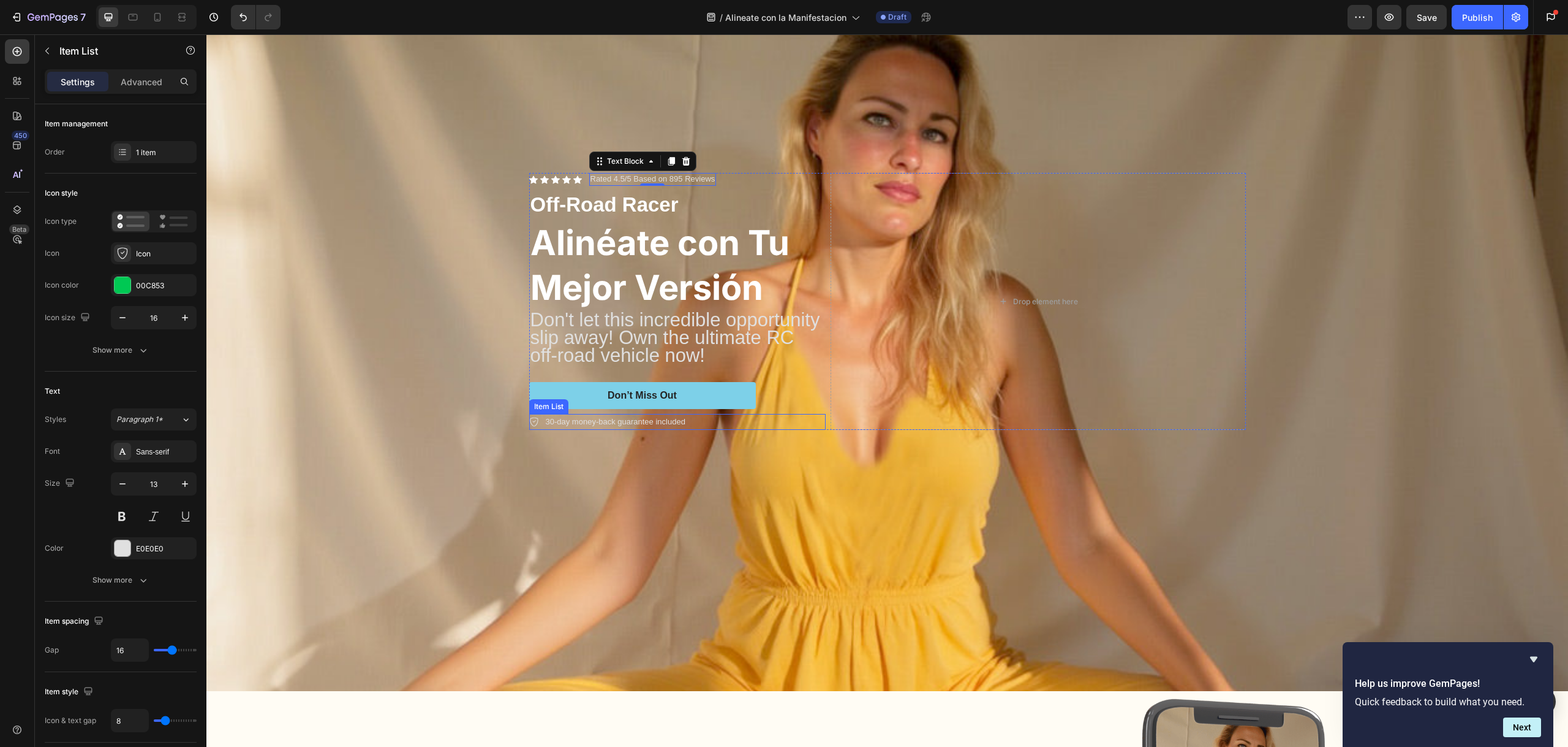
click at [674, 421] on p "30-day money-back guarantee included" at bounding box center [615, 421] width 140 height 12
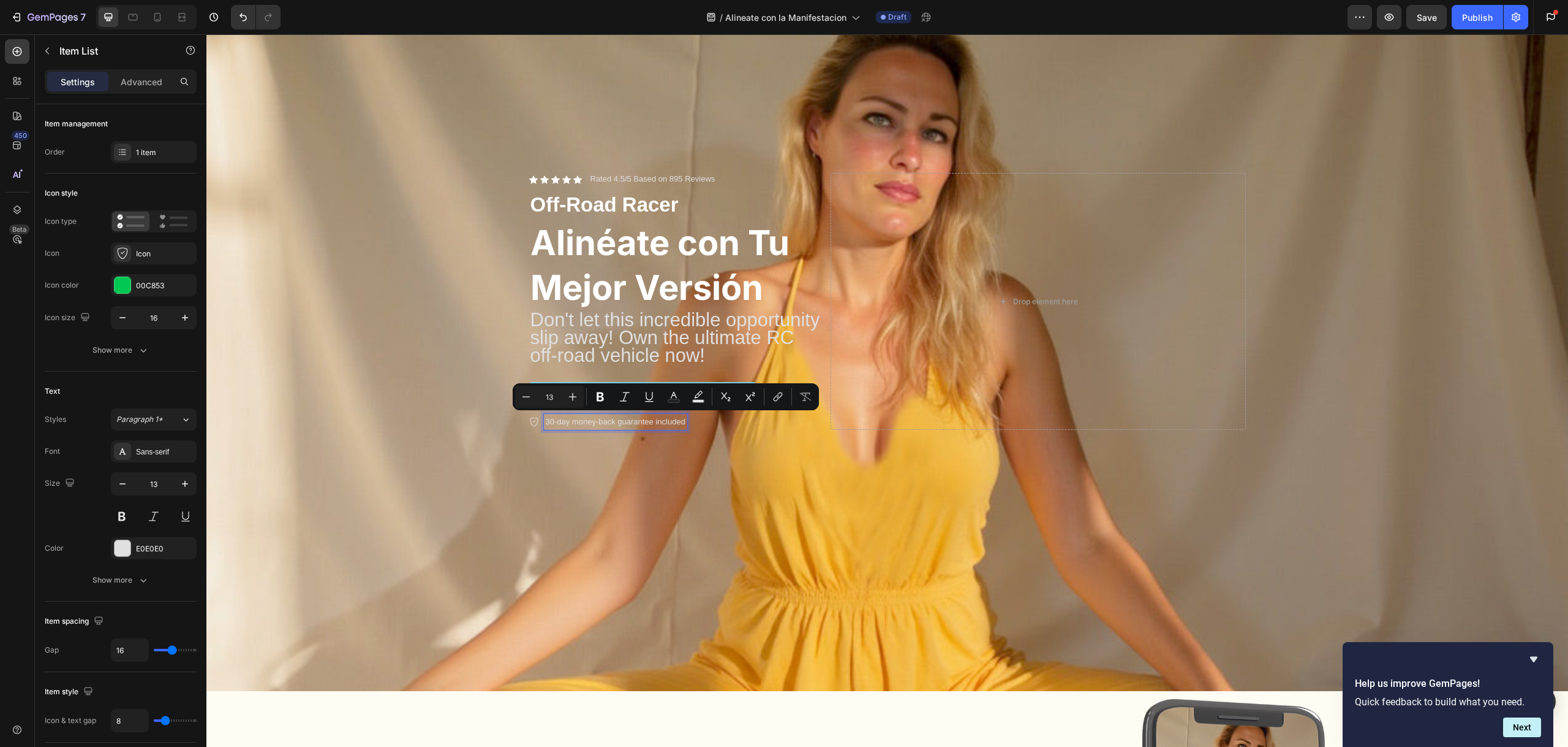
click at [561, 421] on p "30-day money-back guarantee included" at bounding box center [615, 421] width 140 height 12
click at [569, 421] on p "30-day money-back guarantee included" at bounding box center [615, 421] width 140 height 12
drag, startPoint x: 680, startPoint y: 419, endPoint x: 609, endPoint y: 420, distance: 71.0
click at [609, 421] on p "30-day money-back guarantee included" at bounding box center [615, 421] width 140 height 12
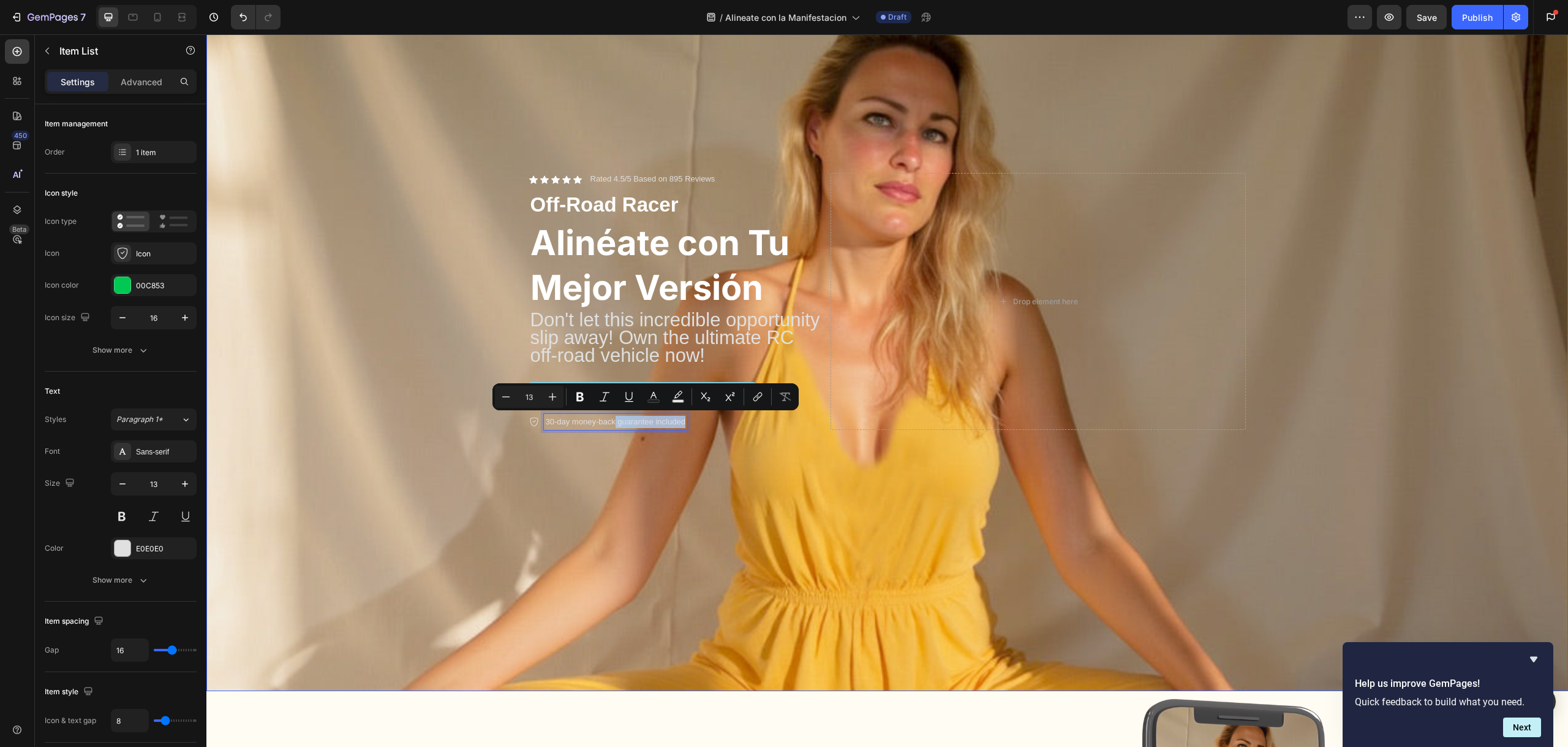
click at [454, 229] on div "Background Image" at bounding box center [887, 390] width 1361 height 712
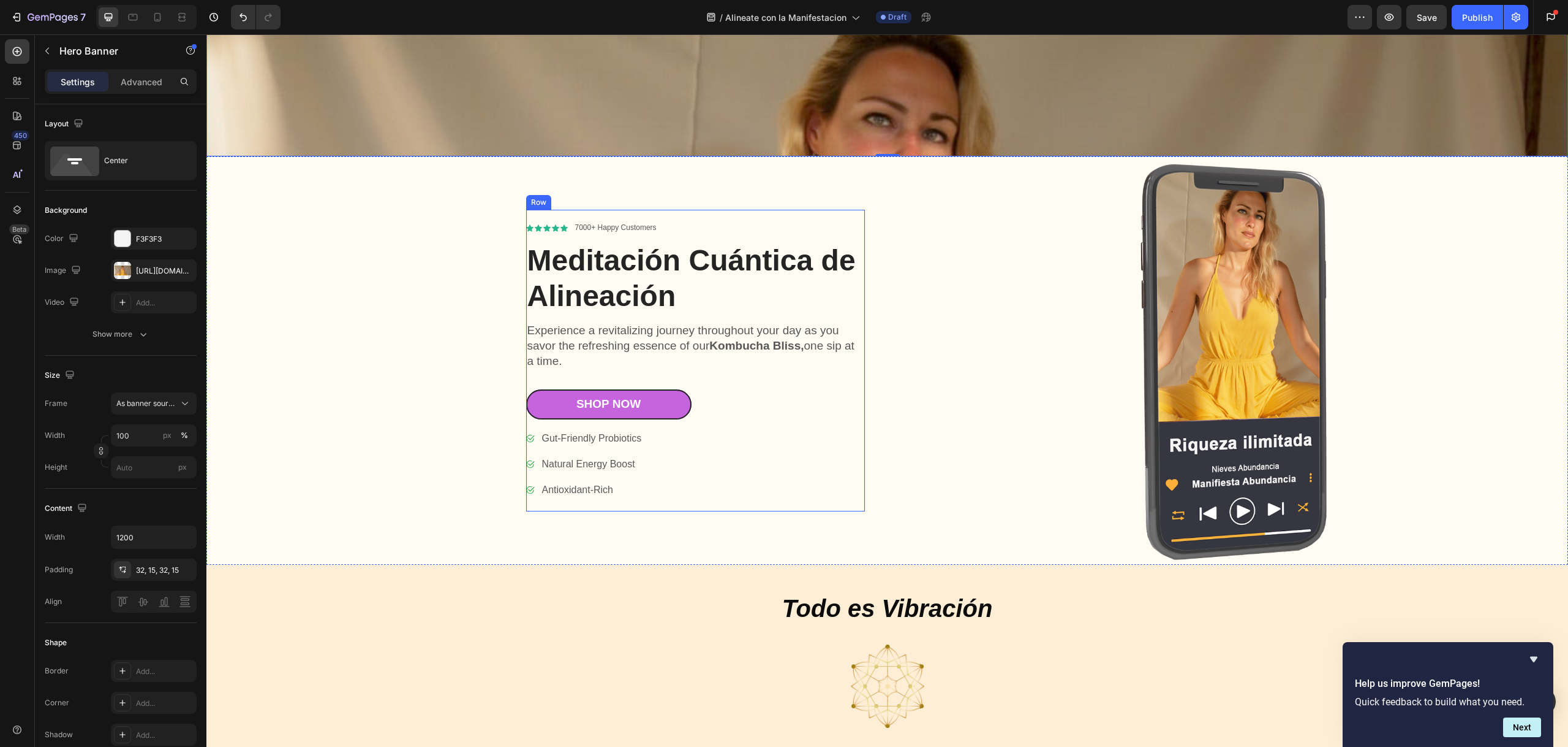
scroll to position [680, 0]
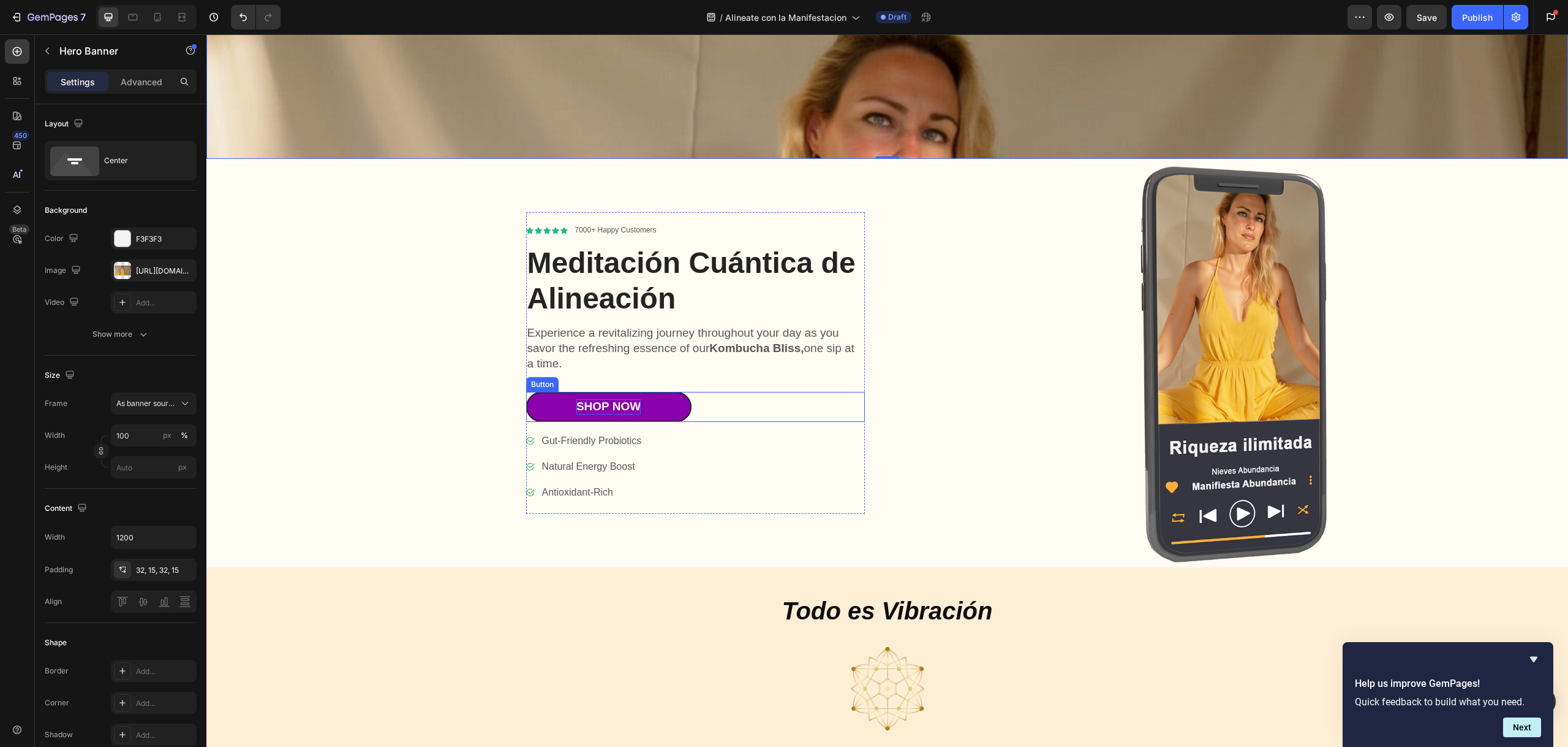
click at [630, 399] on div "Shop Now" at bounding box center [609, 406] width 65 height 15
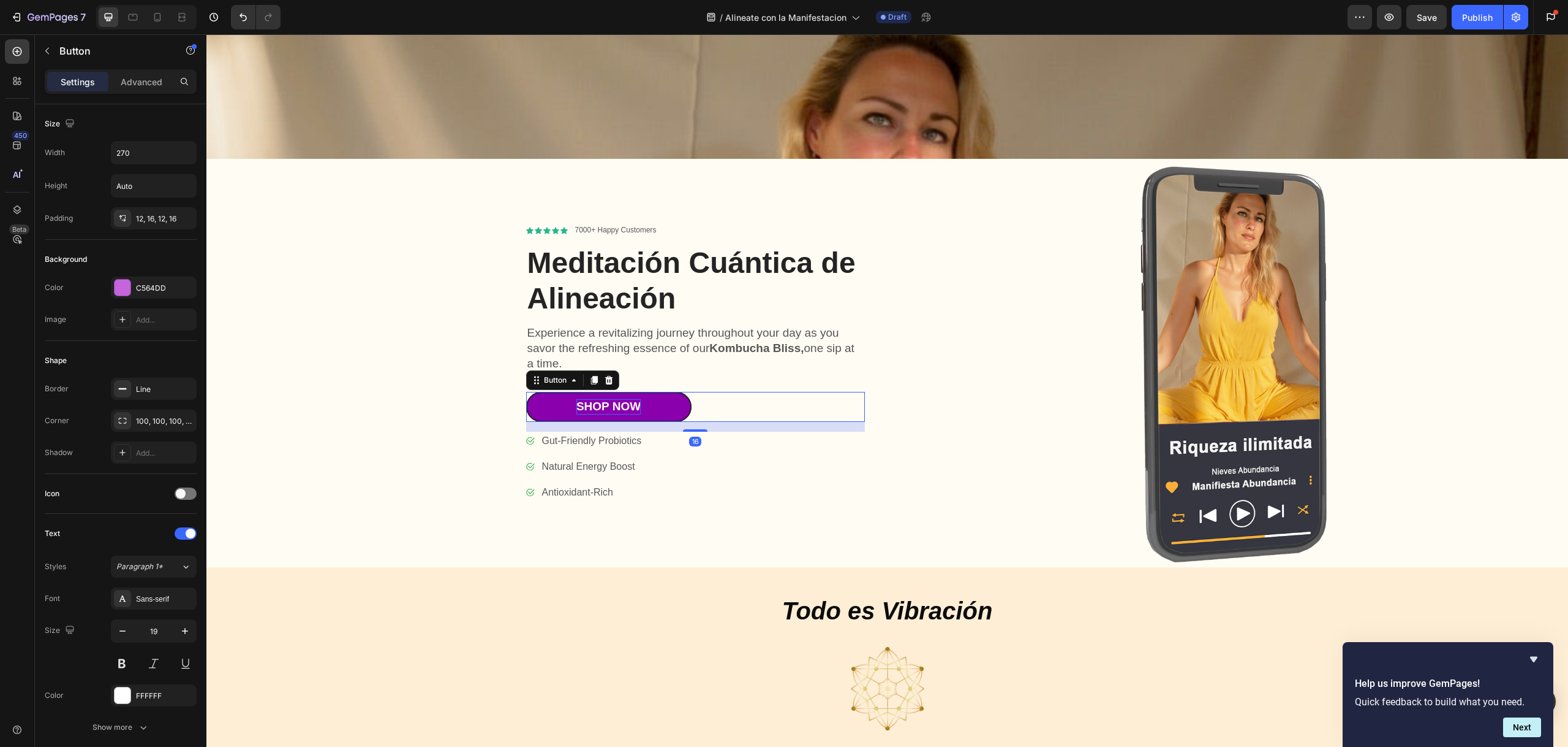
click at [630, 399] on div "Shop Now" at bounding box center [609, 406] width 65 height 15
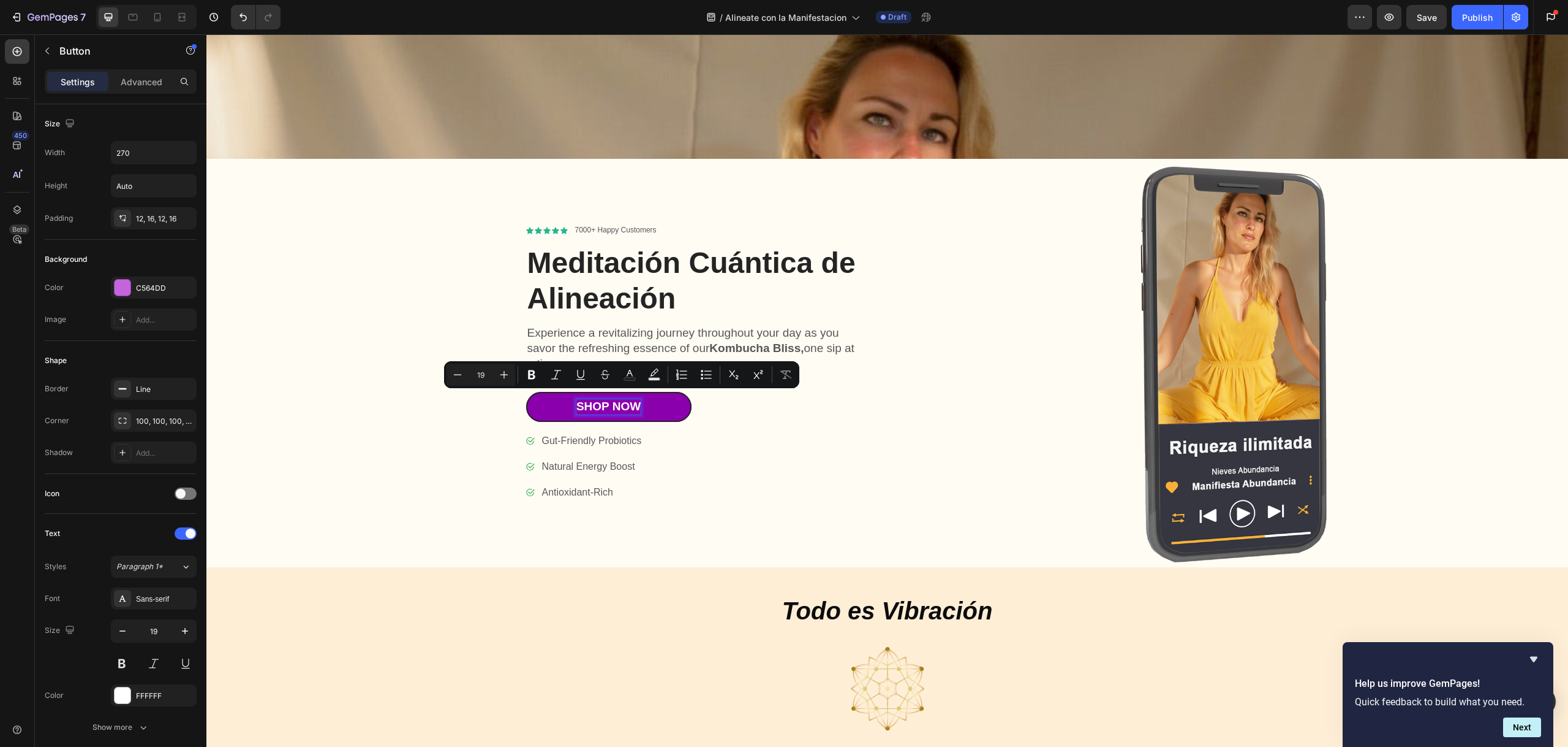
click at [630, 399] on p "Shop Now" at bounding box center [609, 406] width 65 height 15
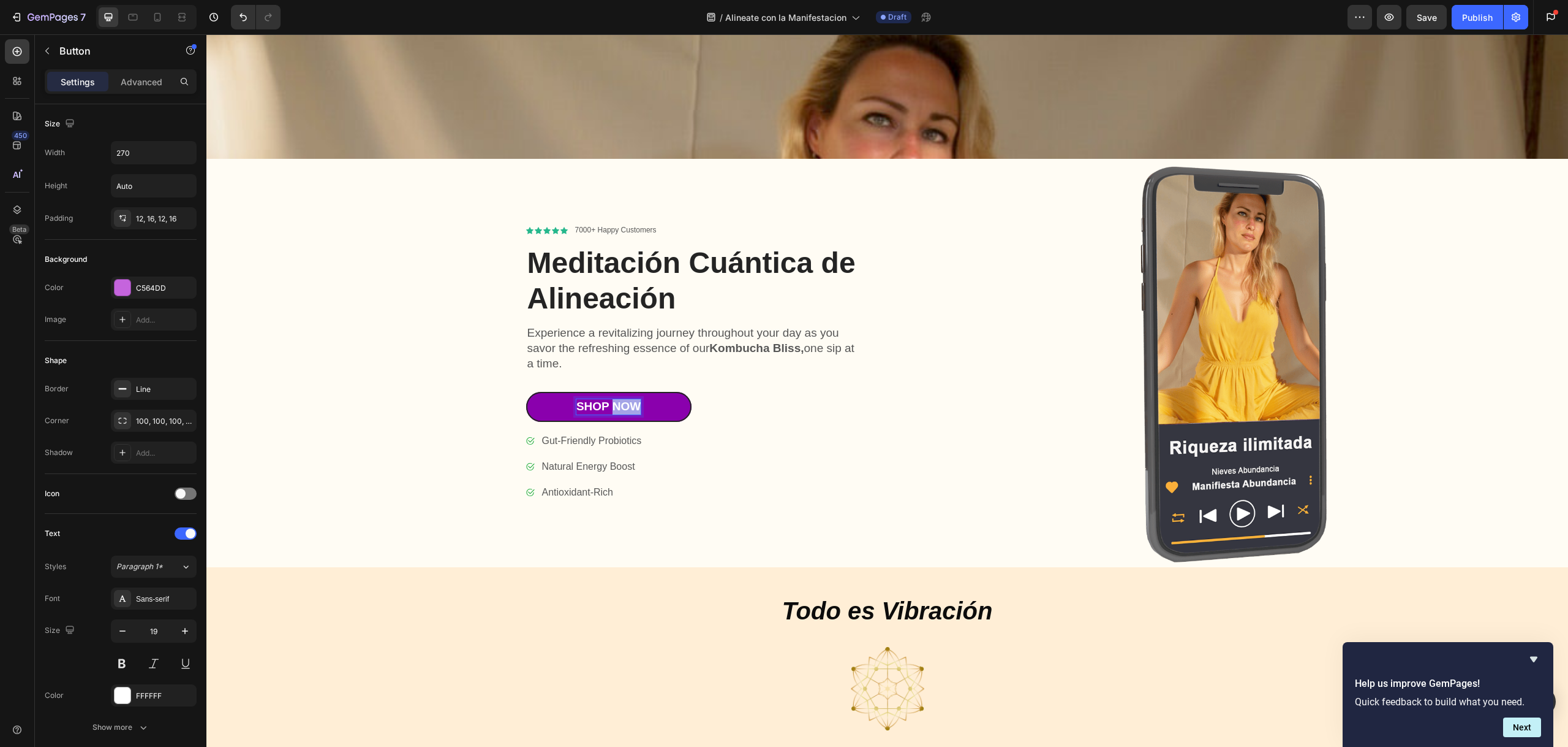
click at [630, 399] on p "Shop Now" at bounding box center [609, 406] width 65 height 15
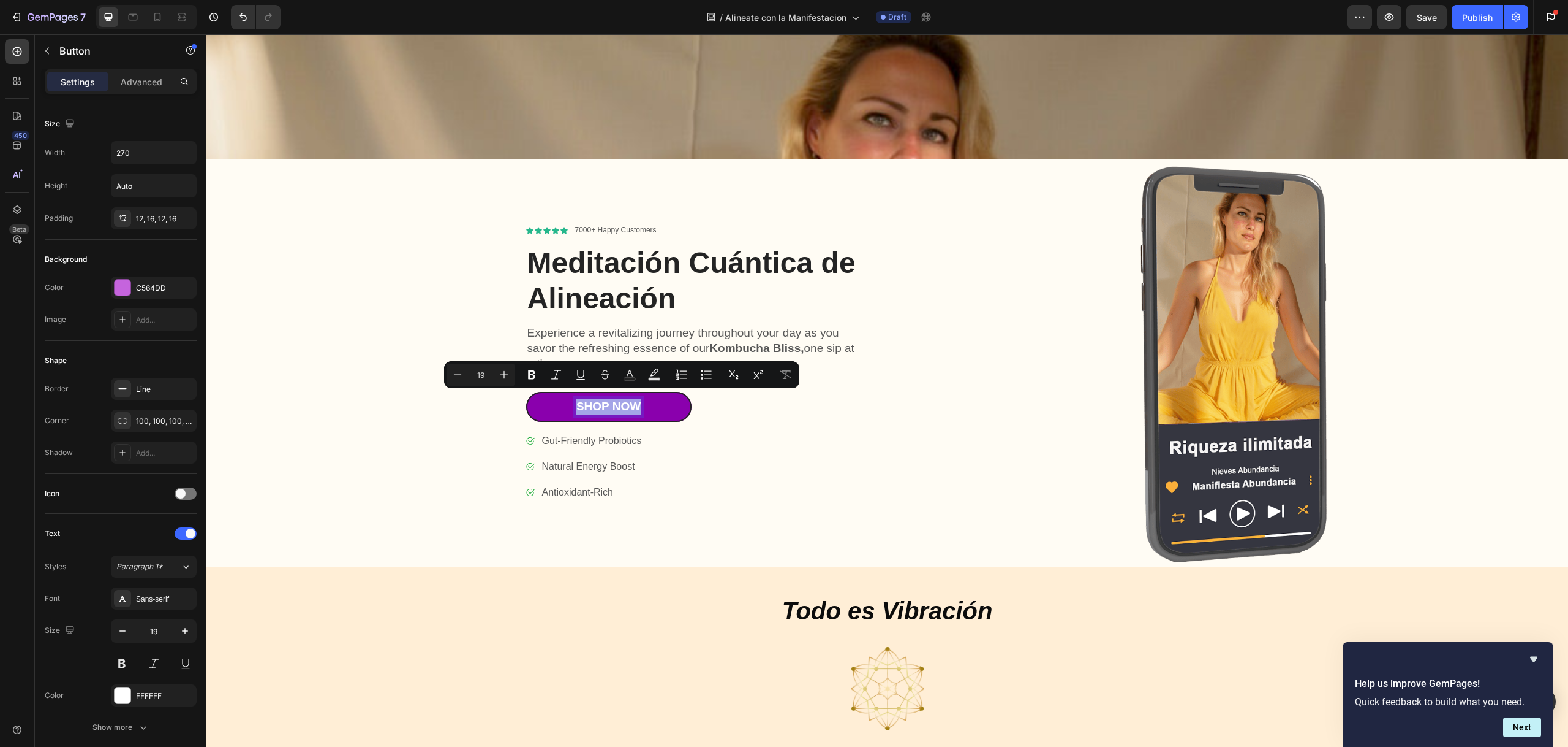
click at [630, 399] on p "Shop Now" at bounding box center [609, 406] width 65 height 15
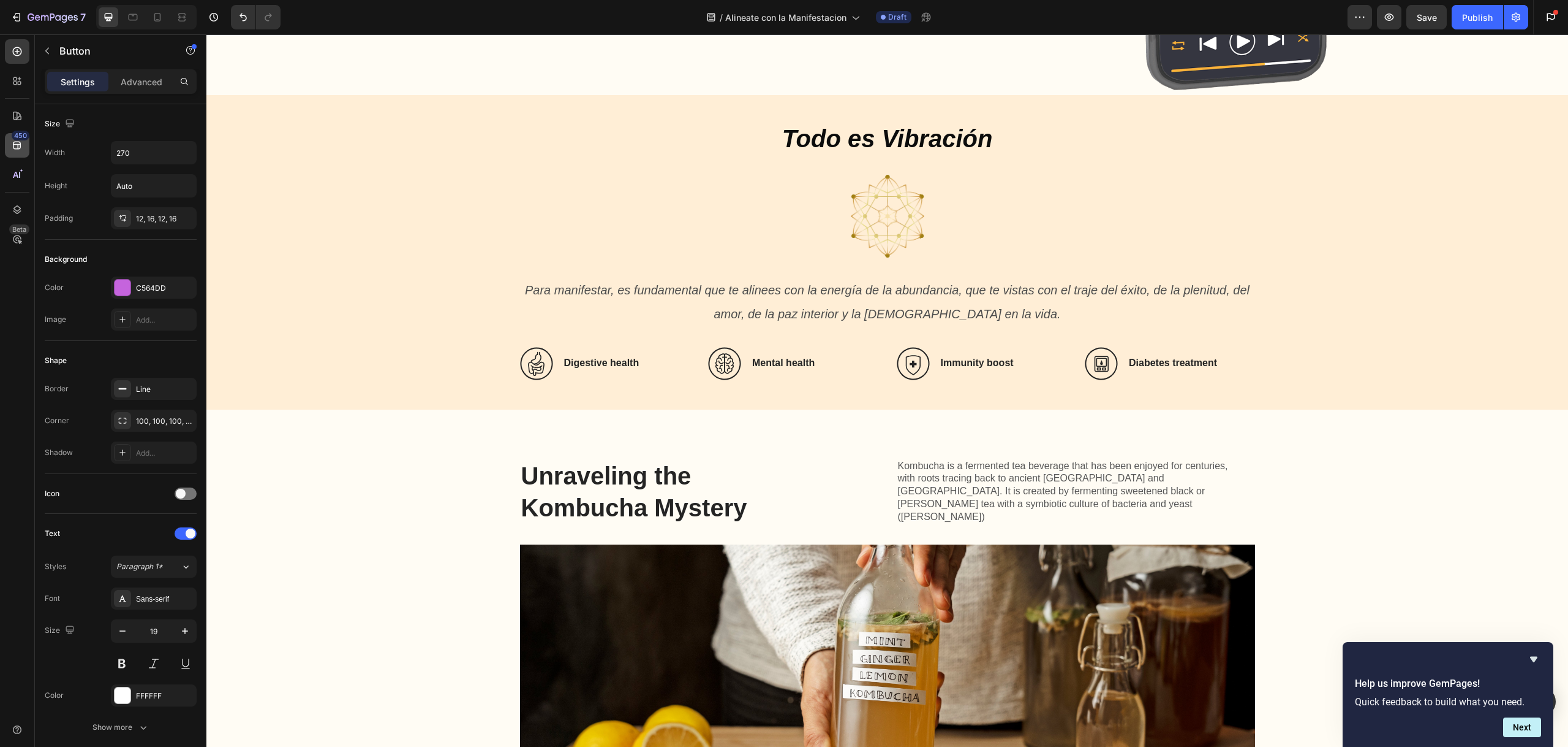
scroll to position [1149, 0]
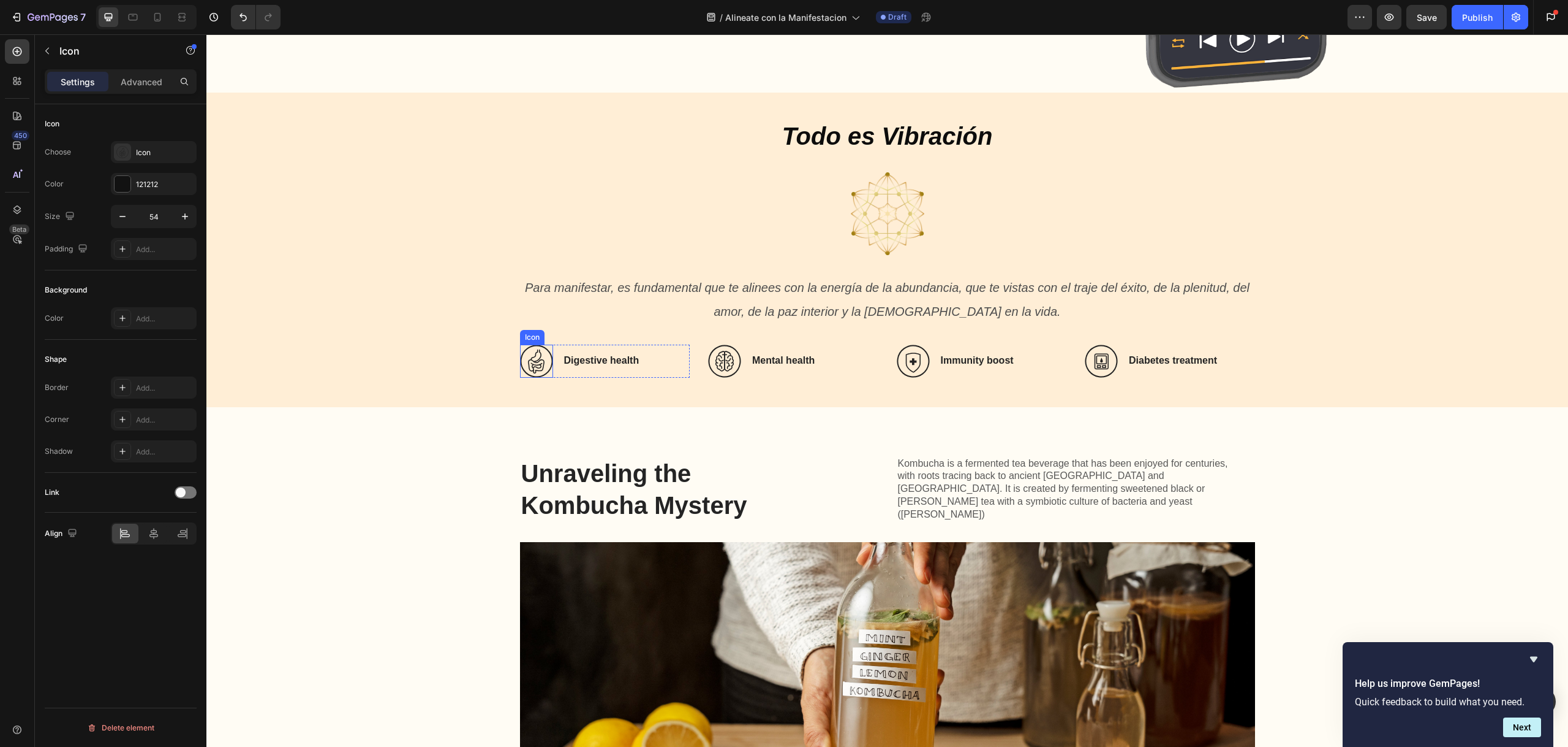
click at [531, 360] on icon at bounding box center [536, 361] width 33 height 33
click at [555, 333] on icon at bounding box center [560, 333] width 10 height 10
click at [539, 354] on icon at bounding box center [536, 361] width 33 height 33
click at [538, 354] on icon at bounding box center [536, 361] width 33 height 33
click at [145, 151] on div "Icon" at bounding box center [165, 152] width 57 height 11
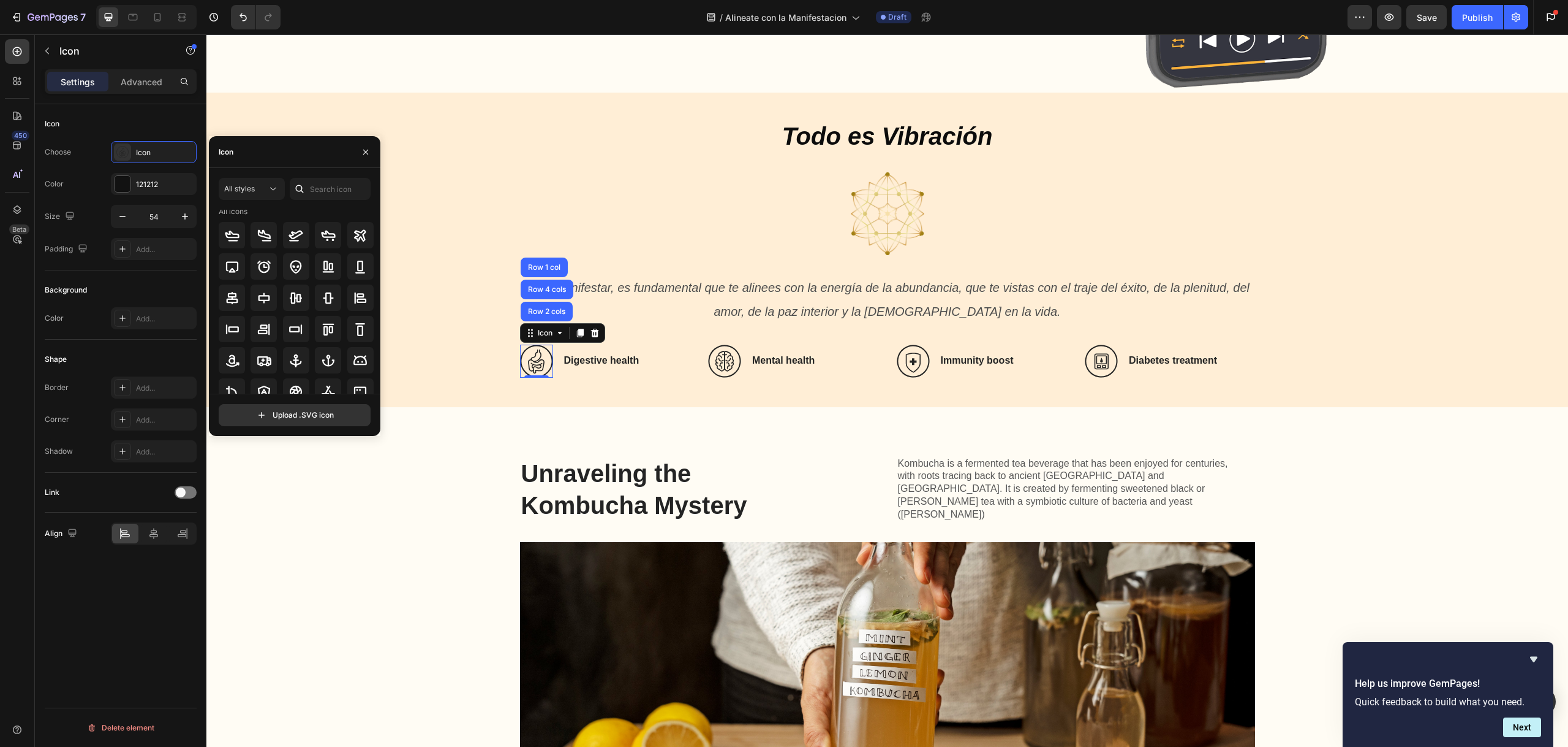
scroll to position [0, 0]
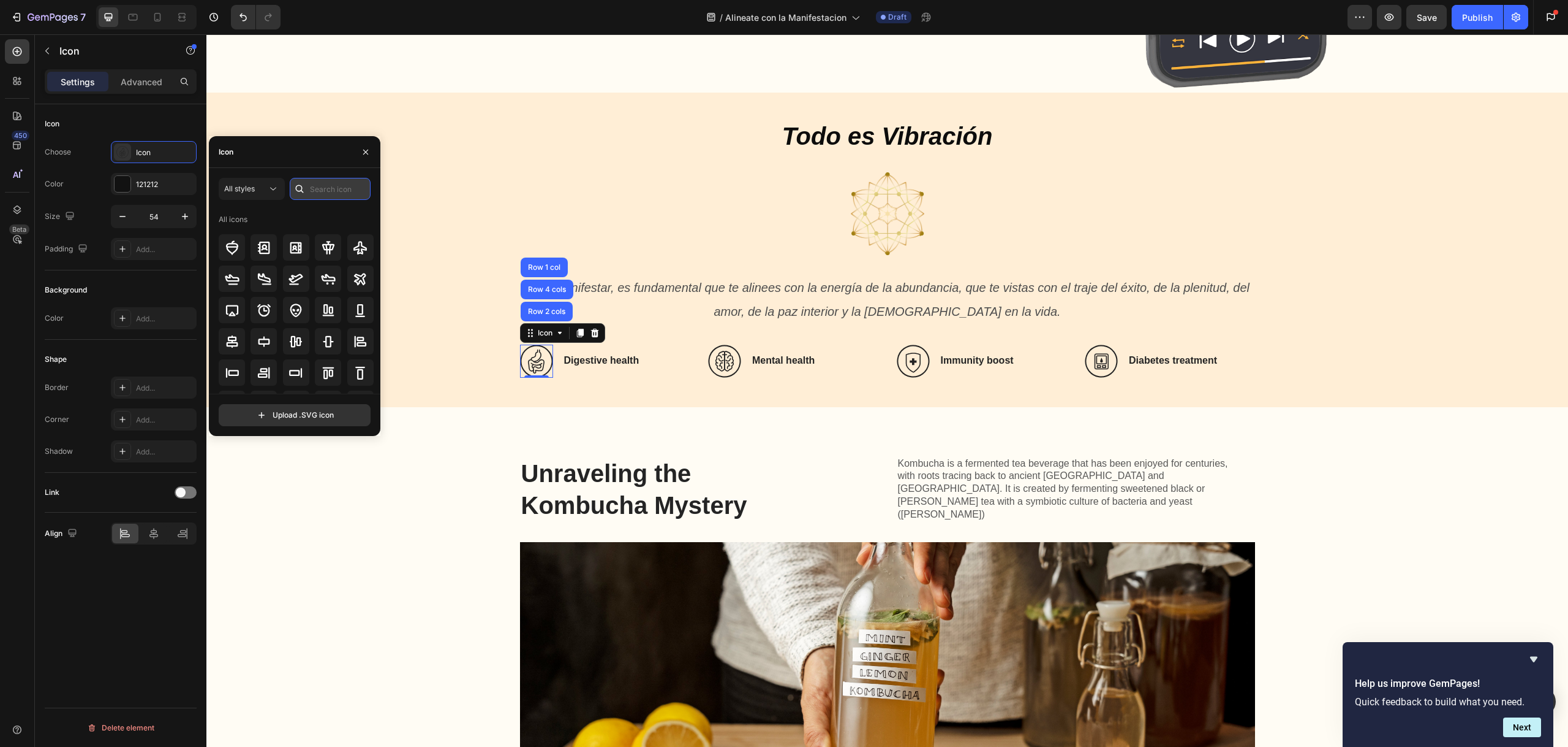
click at [329, 194] on input "text" at bounding box center [329, 189] width 81 height 22
